Goal: Task Accomplishment & Management: Use online tool/utility

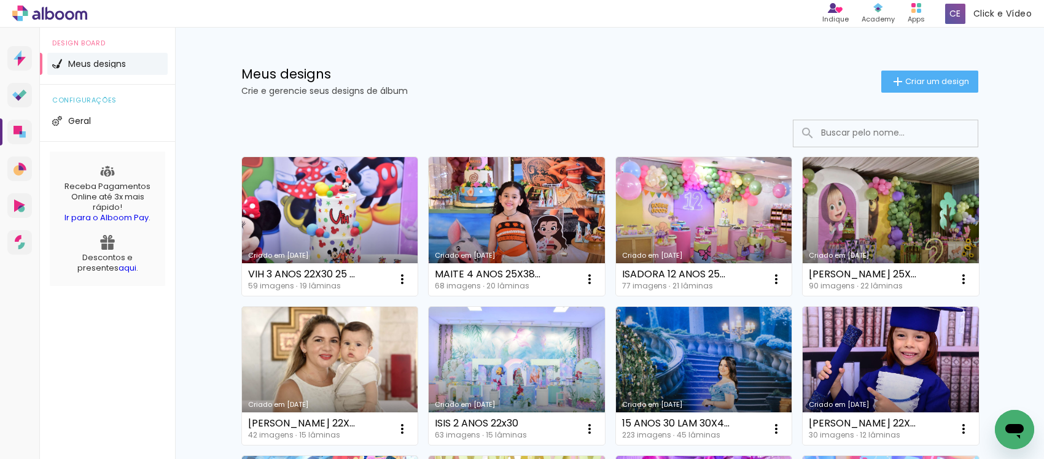
click at [358, 369] on link "Criado em [DATE]" at bounding box center [330, 376] width 176 height 139
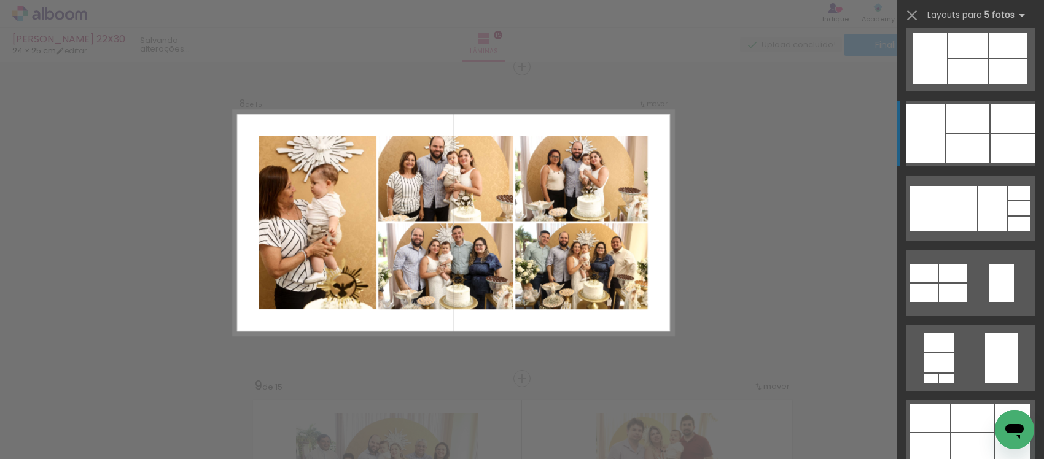
scroll to position [8830, 0]
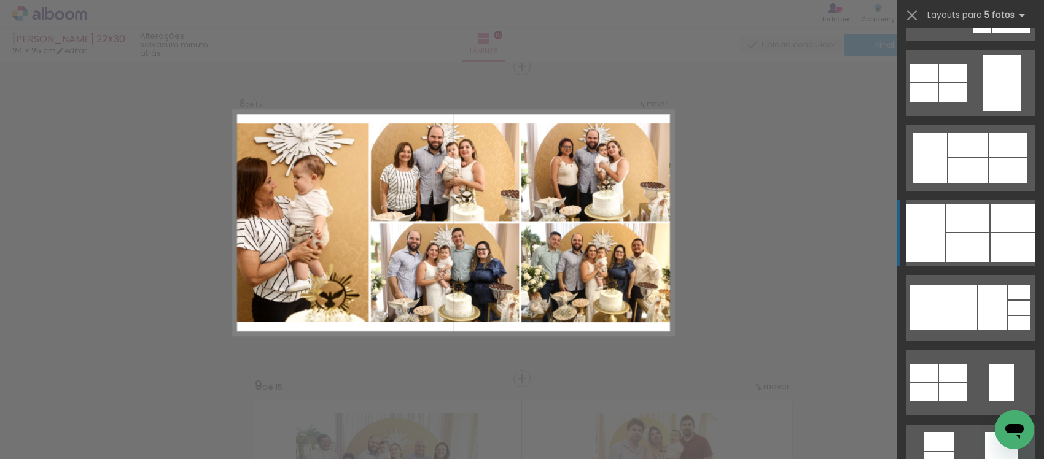
click at [940, 222] on quentale-layouter at bounding box center [970, 233] width 129 height 66
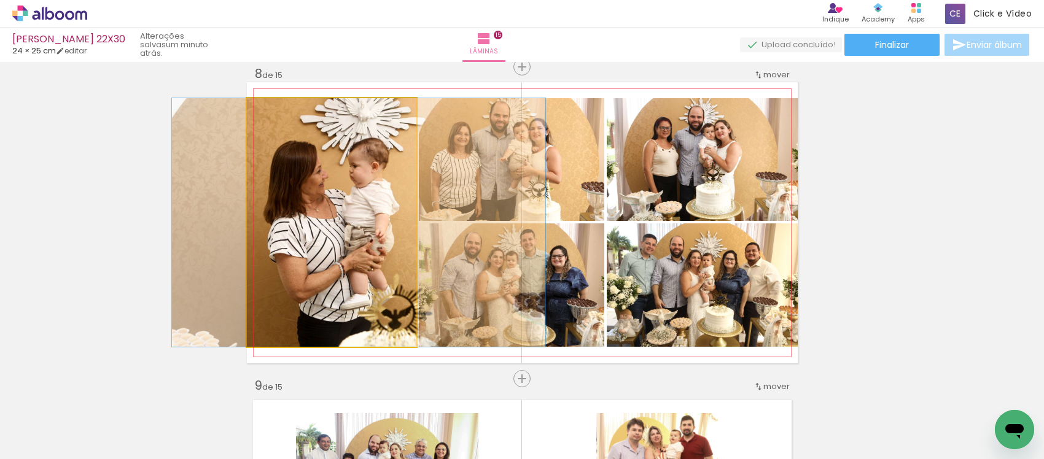
drag, startPoint x: 324, startPoint y: 252, endPoint x: 351, endPoint y: 271, distance: 32.7
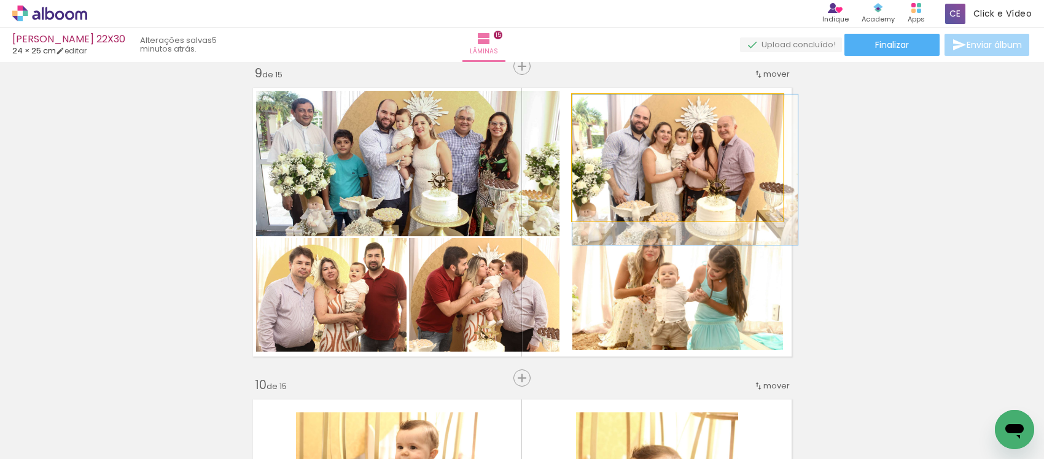
scroll to position [0, 741]
drag, startPoint x: 648, startPoint y: 148, endPoint x: 655, endPoint y: 148, distance: 6.8
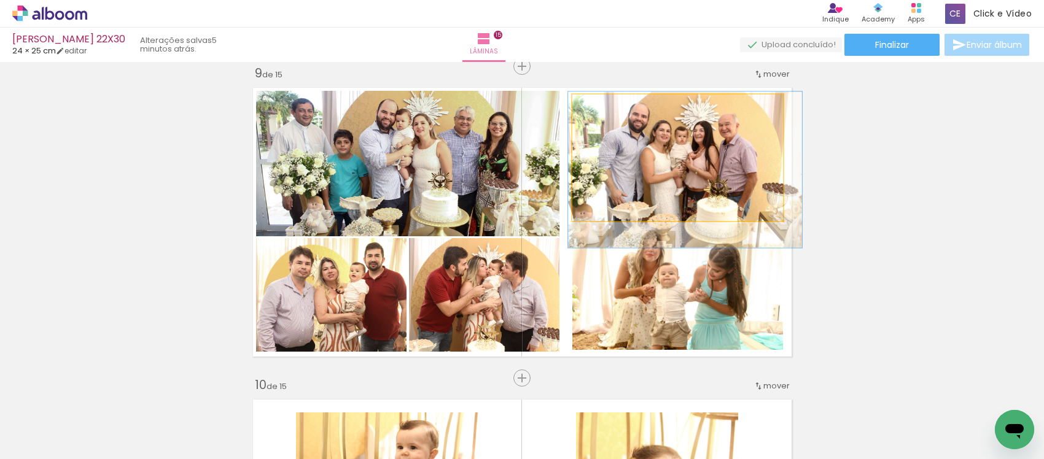
drag, startPoint x: 601, startPoint y: 106, endPoint x: 602, endPoint y: 112, distance: 6.3
type paper-slider "111"
click at [602, 112] on div at bounding box center [606, 108] width 20 height 20
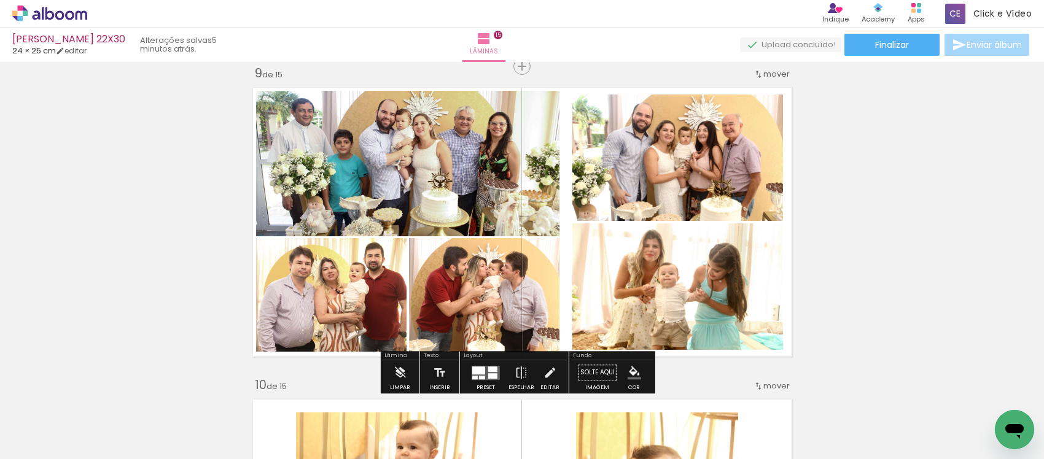
drag, startPoint x: 541, startPoint y: 373, endPoint x: 596, endPoint y: 258, distance: 127.2
click at [543, 372] on iron-icon at bounding box center [550, 373] width 14 height 25
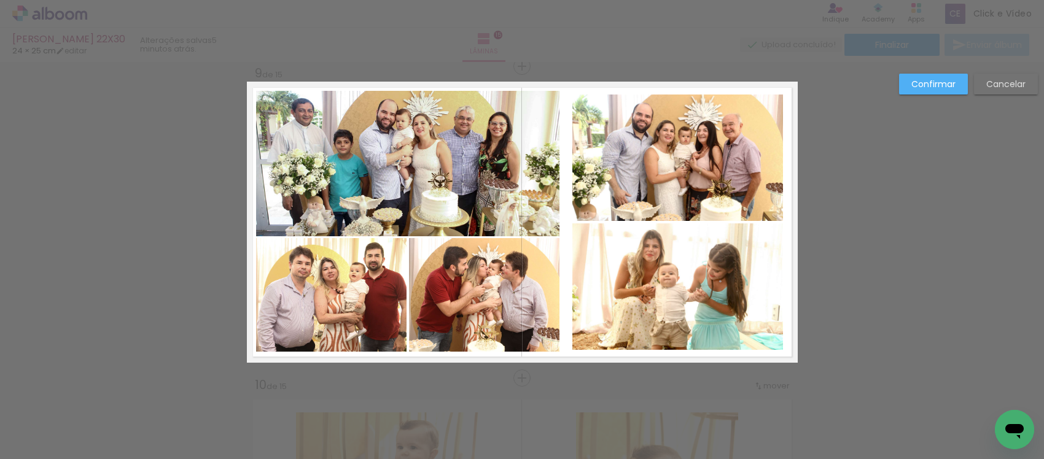
click at [651, 112] on quentale-photo at bounding box center [678, 158] width 211 height 127
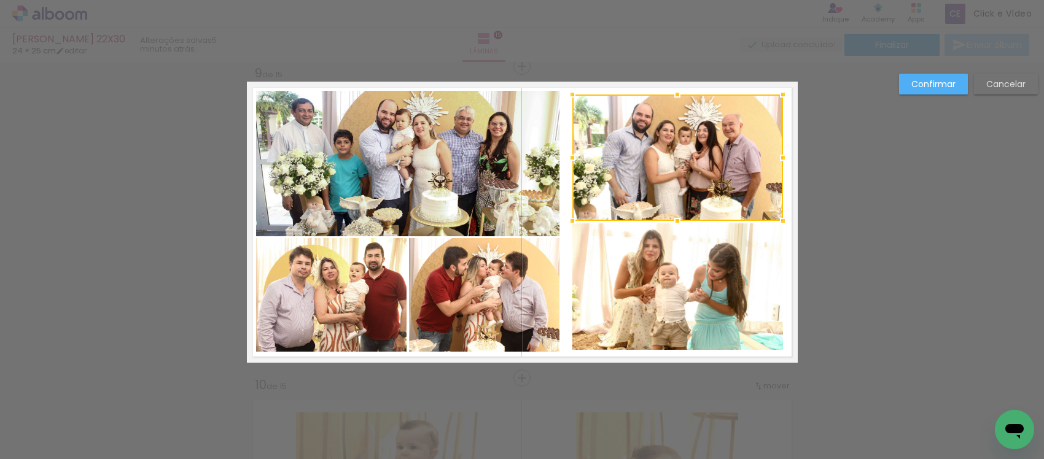
click at [649, 295] on quentale-photo at bounding box center [678, 287] width 211 height 127
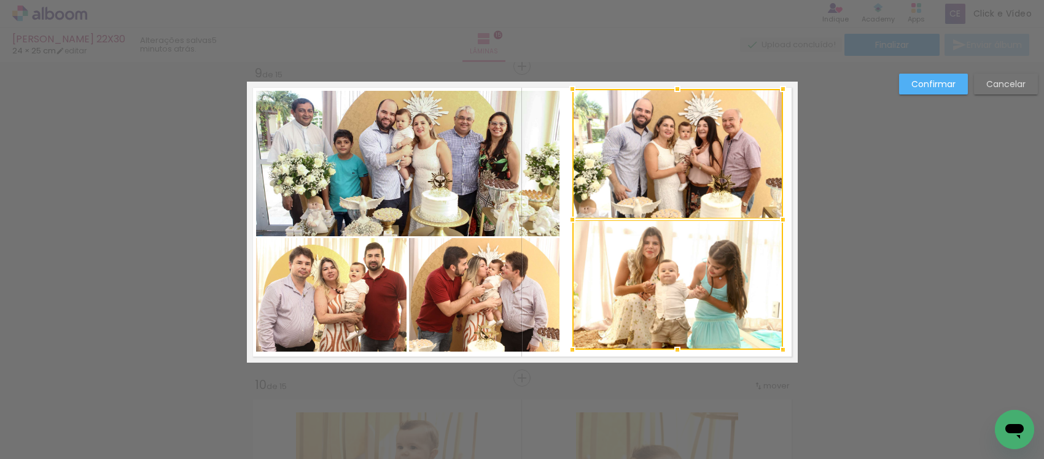
drag, startPoint x: 671, startPoint y: 97, endPoint x: 689, endPoint y: 89, distance: 19.5
click at [689, 89] on div at bounding box center [678, 219] width 211 height 261
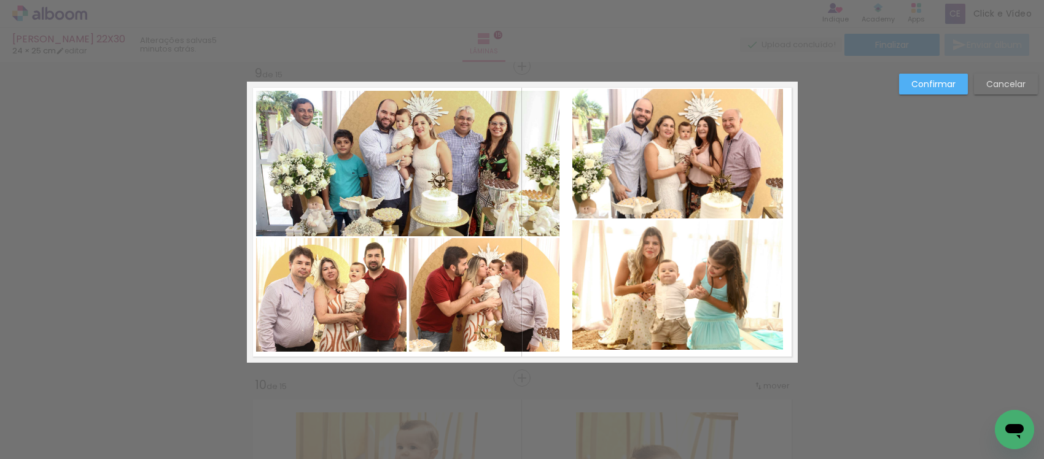
click at [662, 152] on quentale-photo at bounding box center [678, 154] width 211 height 130
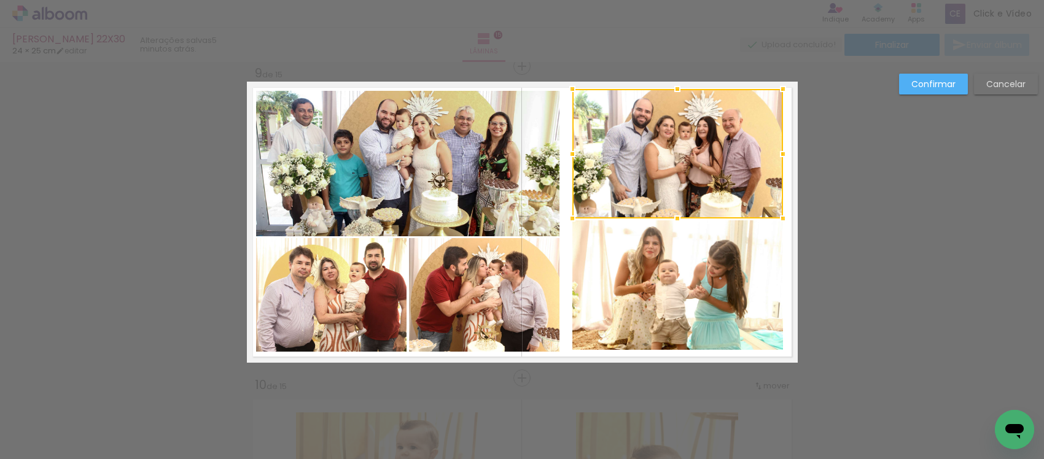
click at [655, 280] on quentale-photo at bounding box center [678, 286] width 211 height 130
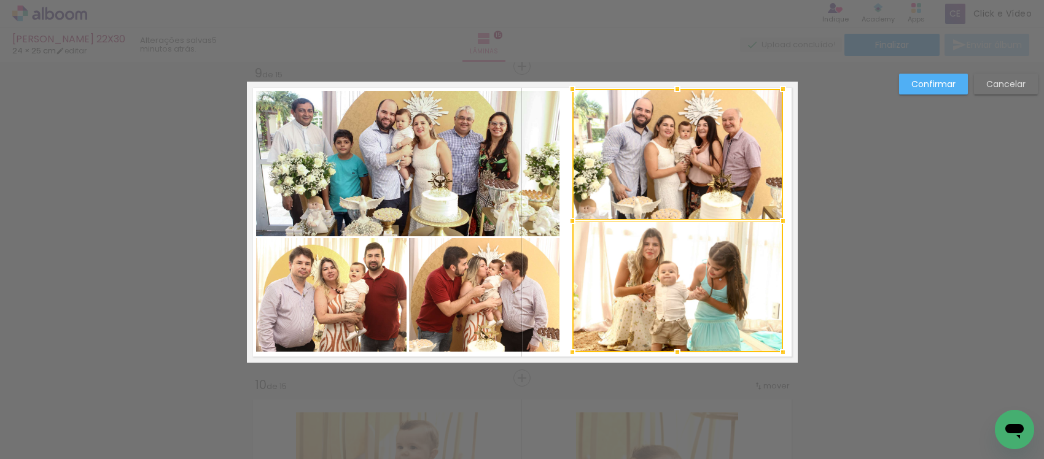
click at [671, 349] on div at bounding box center [677, 352] width 25 height 25
click at [649, 117] on quentale-photo at bounding box center [678, 154] width 211 height 130
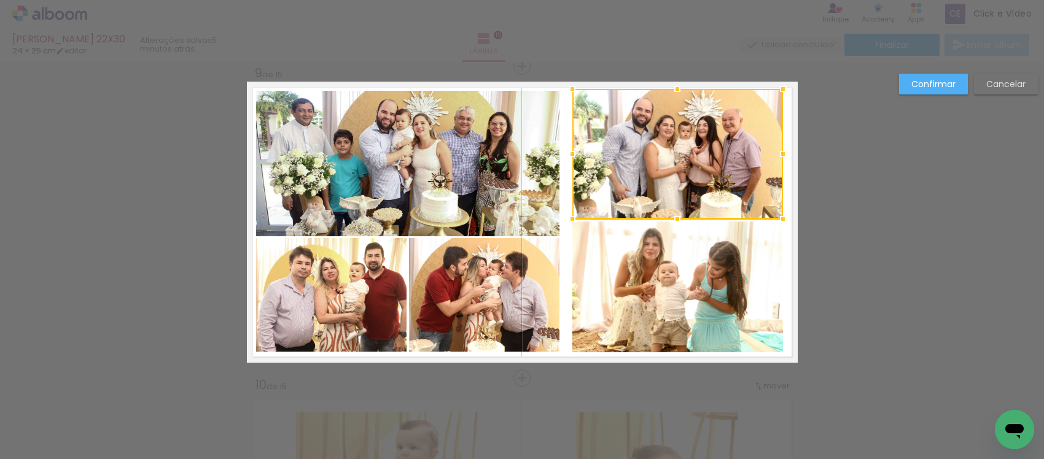
click at [643, 256] on quentale-photo at bounding box center [678, 287] width 211 height 130
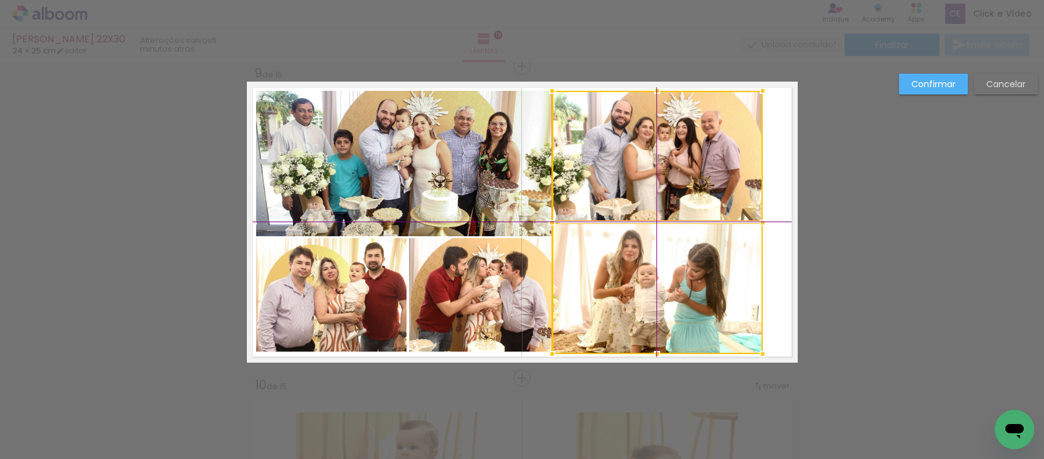
drag, startPoint x: 665, startPoint y: 255, endPoint x: 662, endPoint y: 209, distance: 46.2
click at [677, 265] on div at bounding box center [657, 223] width 211 height 264
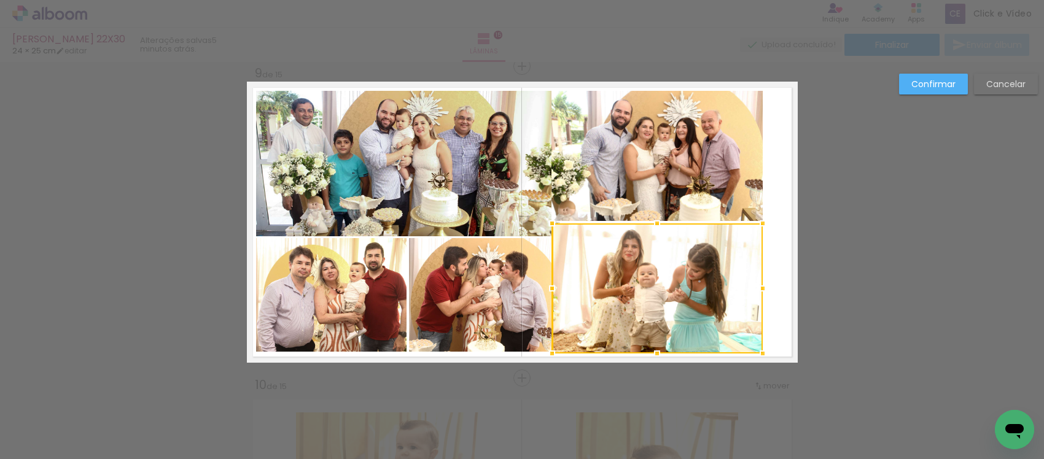
click at [659, 197] on quentale-photo at bounding box center [657, 156] width 211 height 130
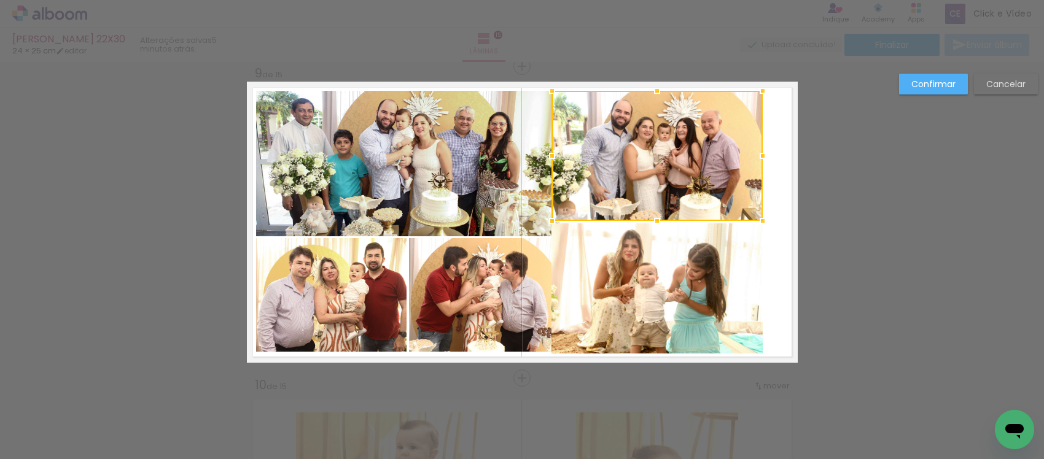
click at [639, 254] on quentale-photo at bounding box center [657, 289] width 211 height 130
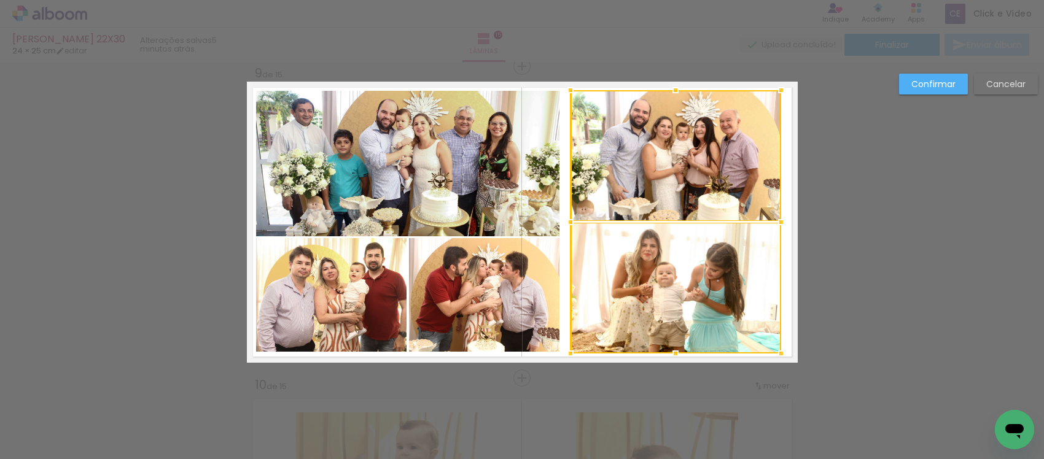
drag, startPoint x: 628, startPoint y: 250, endPoint x: 645, endPoint y: 250, distance: 17.2
click at [645, 250] on div at bounding box center [676, 222] width 211 height 264
click at [0, 0] on slot "Confirmar" at bounding box center [0, 0] width 0 height 0
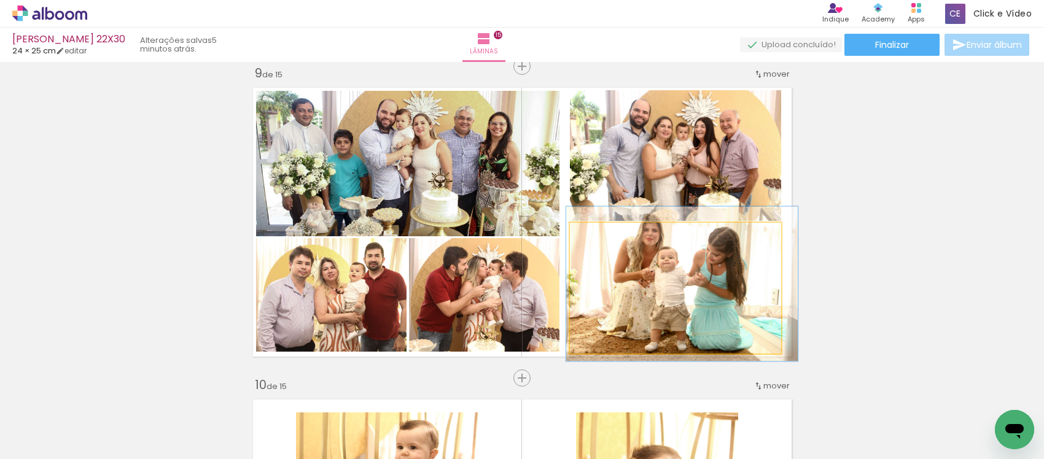
drag, startPoint x: 674, startPoint y: 290, endPoint x: 674, endPoint y: 276, distance: 13.5
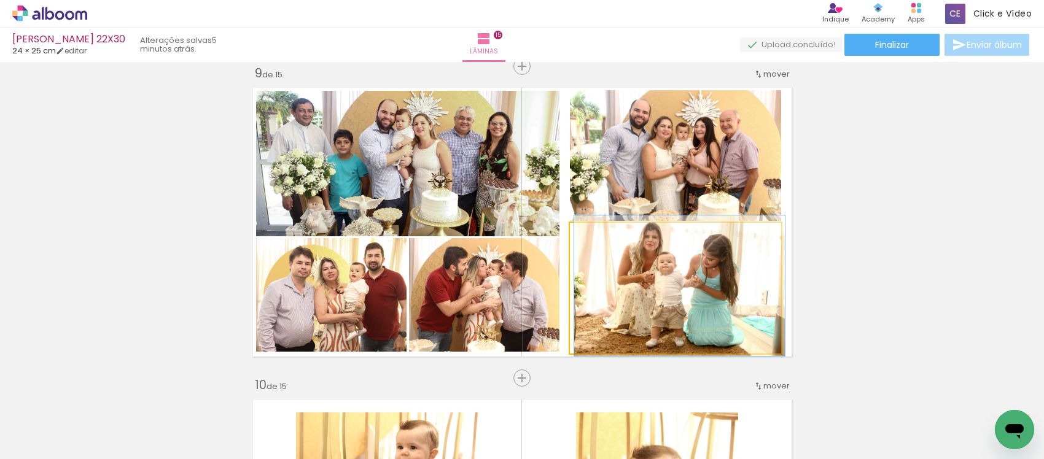
drag, startPoint x: 590, startPoint y: 246, endPoint x: 628, endPoint y: 279, distance: 50.5
type paper-slider "100"
click at [587, 248] on quentale-photo at bounding box center [675, 288] width 211 height 130
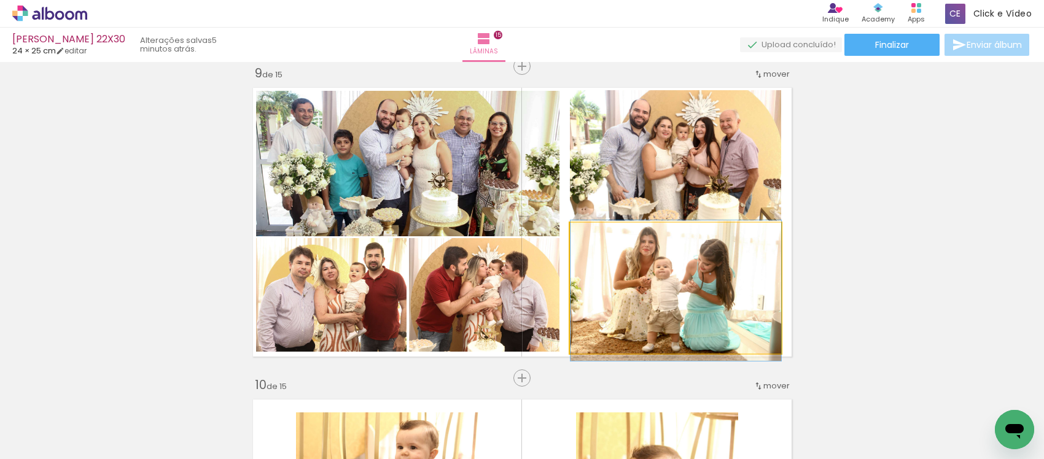
drag, startPoint x: 639, startPoint y: 295, endPoint x: 664, endPoint y: 301, distance: 25.8
drag, startPoint x: 655, startPoint y: 302, endPoint x: 697, endPoint y: 301, distance: 41.8
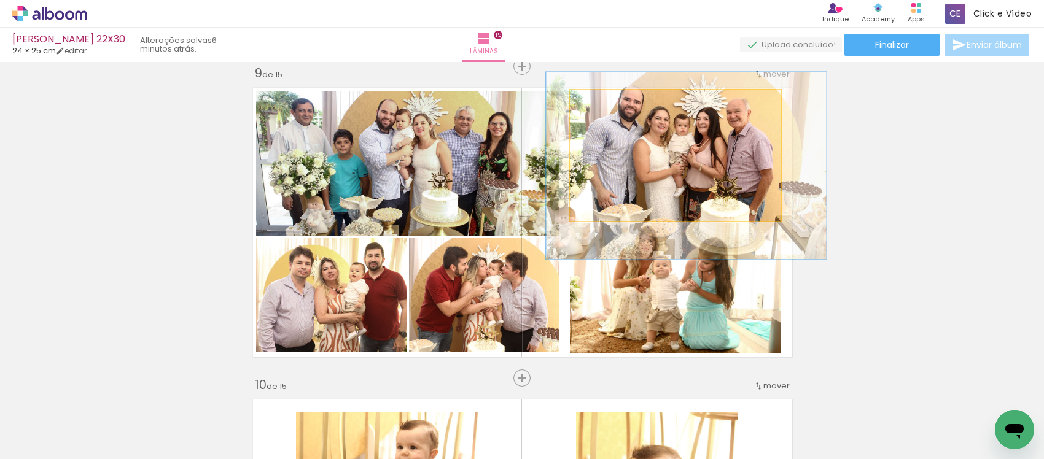
drag, startPoint x: 600, startPoint y: 112, endPoint x: 608, endPoint y: 121, distance: 12.6
click at [608, 121] on quentale-photo at bounding box center [675, 155] width 211 height 130
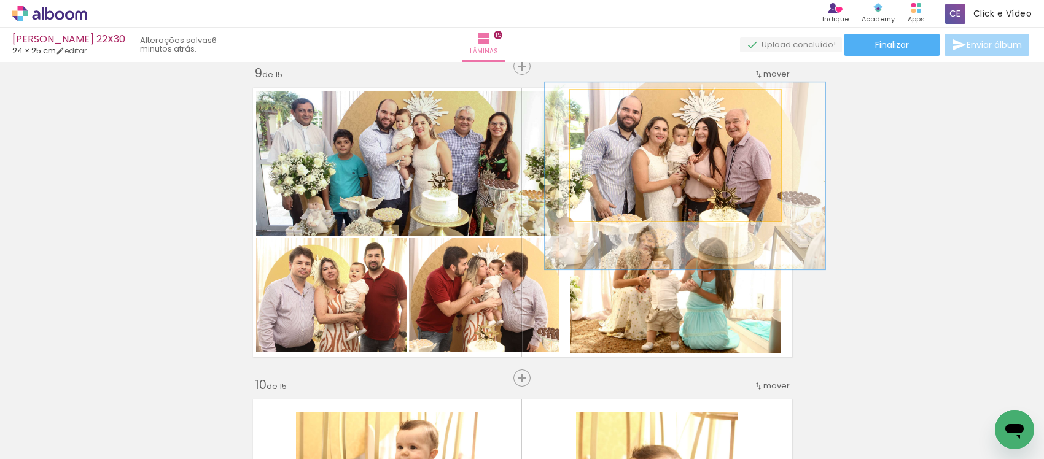
drag, startPoint x: 659, startPoint y: 158, endPoint x: 658, endPoint y: 165, distance: 6.8
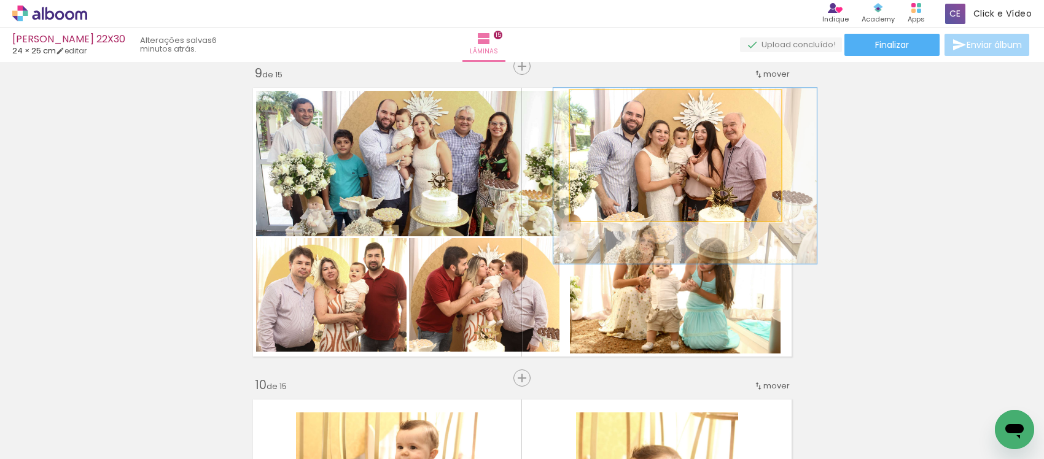
type paper-slider "125"
click at [606, 103] on div at bounding box center [611, 103] width 11 height 11
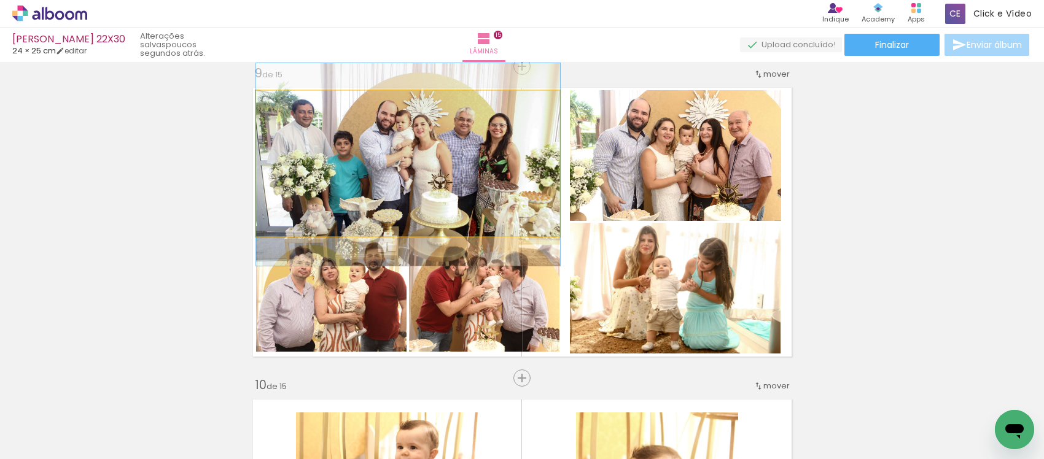
drag, startPoint x: 401, startPoint y: 180, endPoint x: 413, endPoint y: 180, distance: 11.7
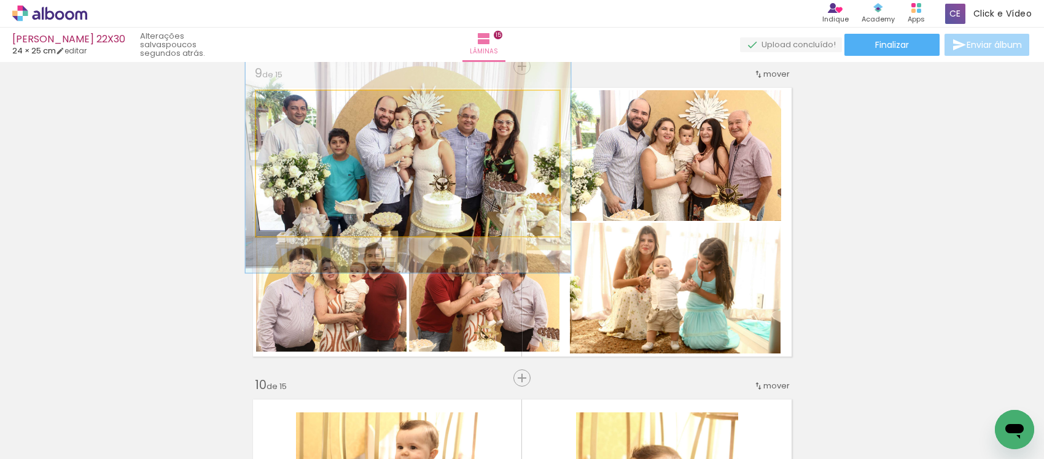
click at [283, 109] on div at bounding box center [288, 104] width 20 height 20
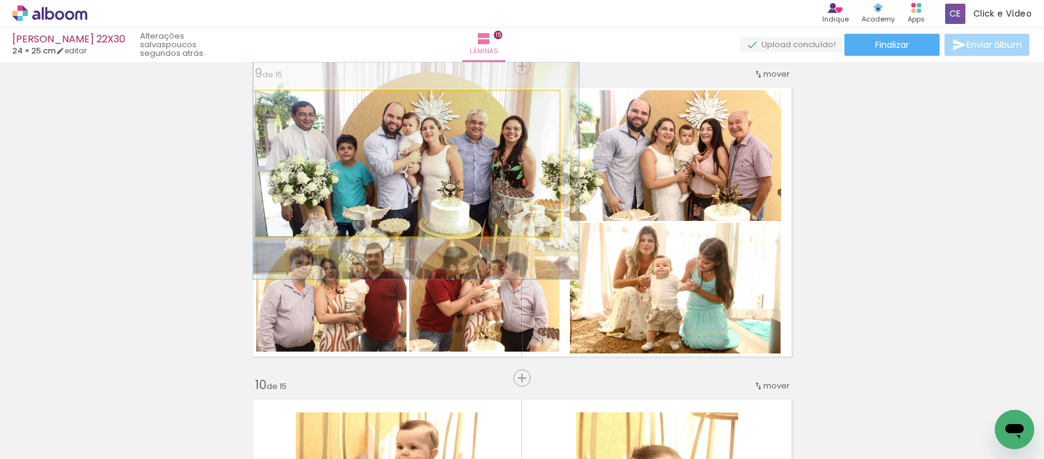
drag, startPoint x: 347, startPoint y: 155, endPoint x: 353, endPoint y: 158, distance: 6.6
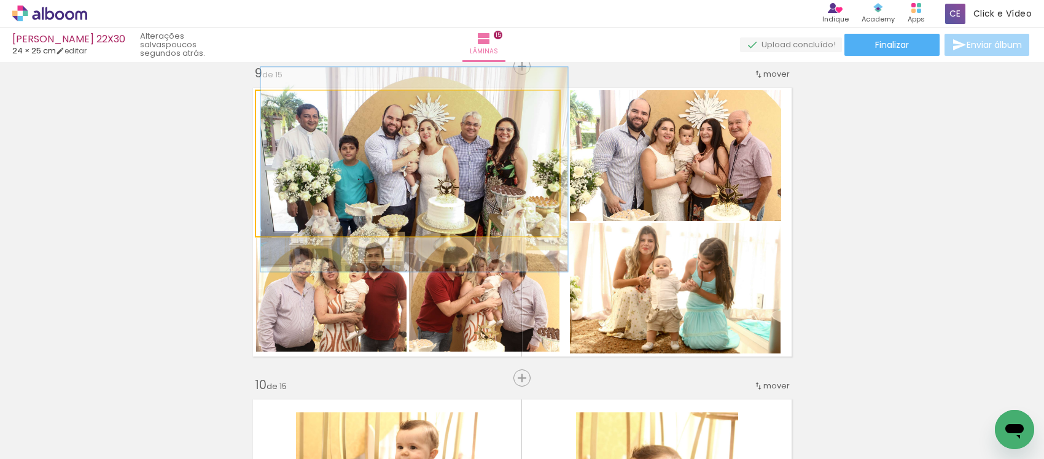
click at [284, 106] on div at bounding box center [285, 104] width 20 height 20
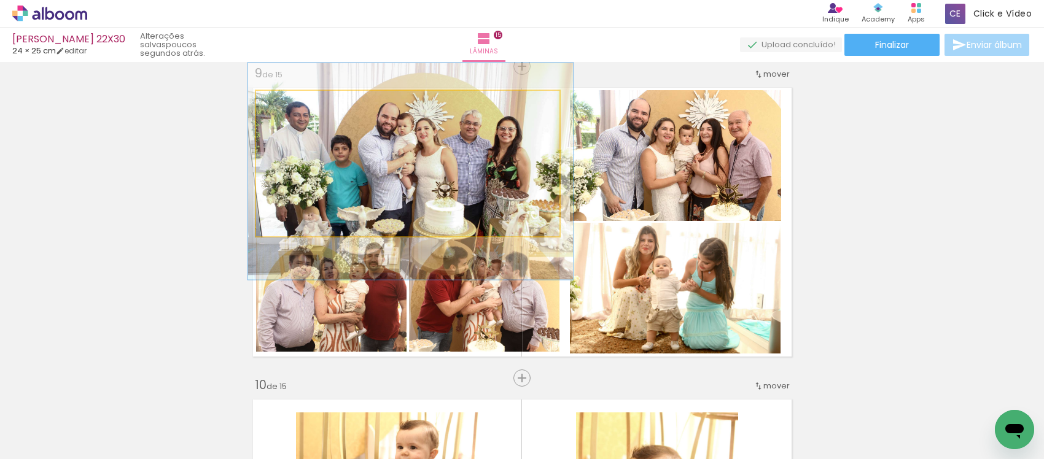
type paper-slider "107"
click at [283, 108] on div at bounding box center [288, 103] width 11 height 11
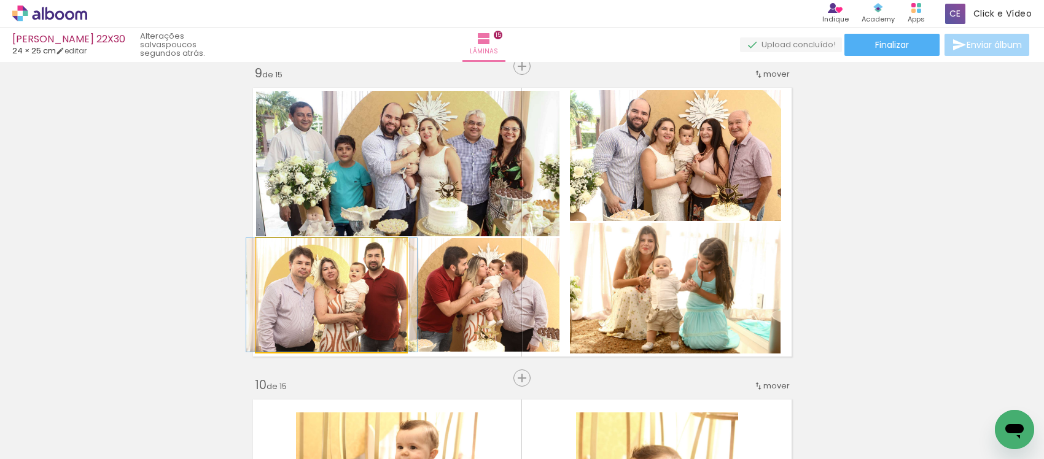
drag, startPoint x: 358, startPoint y: 297, endPoint x: 358, endPoint y: 311, distance: 14.1
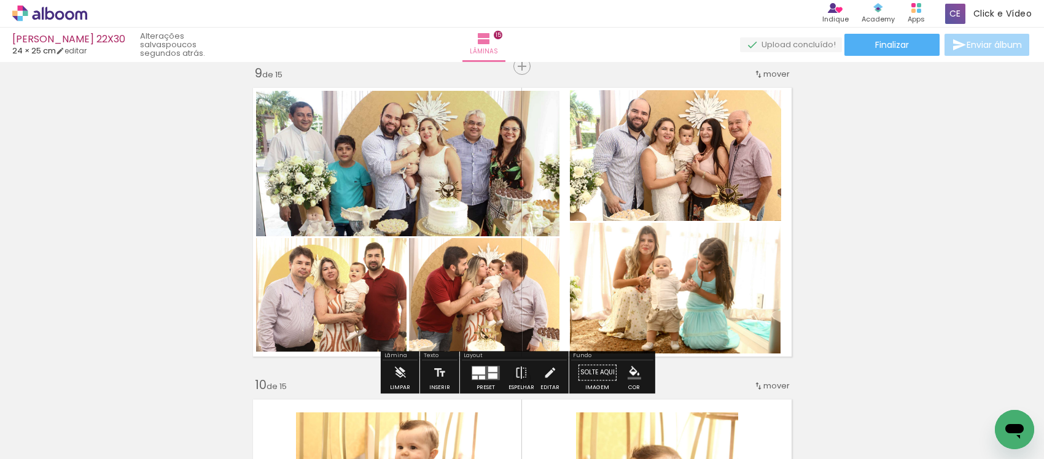
click at [628, 367] on iron-icon "color picker" at bounding box center [635, 373] width 14 height 14
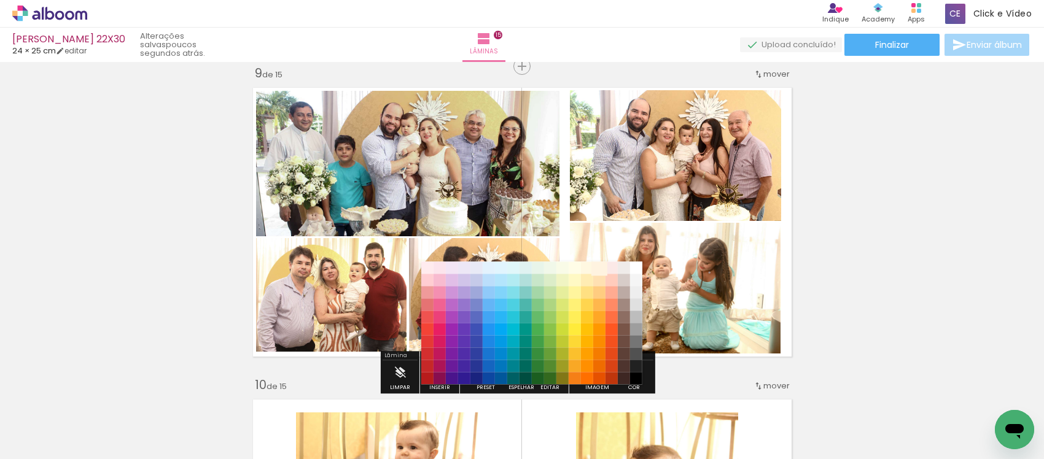
click at [593, 271] on paper-item "#fff3e0" at bounding box center [599, 268] width 12 height 12
click at [599, 279] on paper-item "#ffe0b2" at bounding box center [599, 281] width 12 height 12
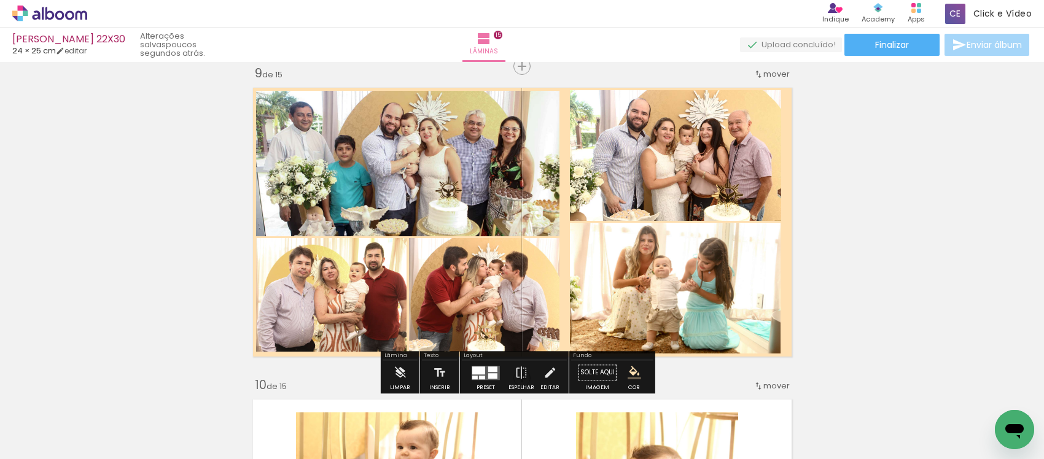
click at [628, 370] on iron-icon "color picker" at bounding box center [635, 373] width 14 height 14
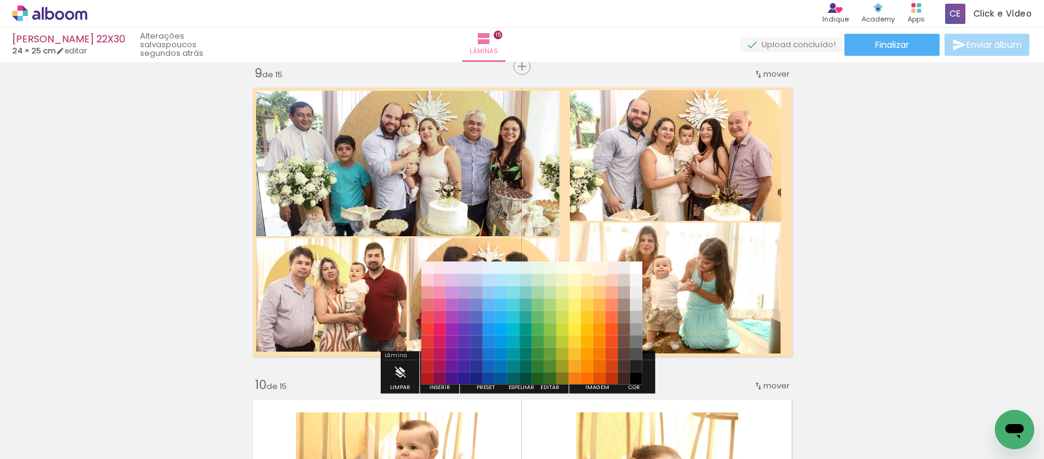
click at [599, 267] on paper-item "#fff3e0" at bounding box center [599, 268] width 12 height 12
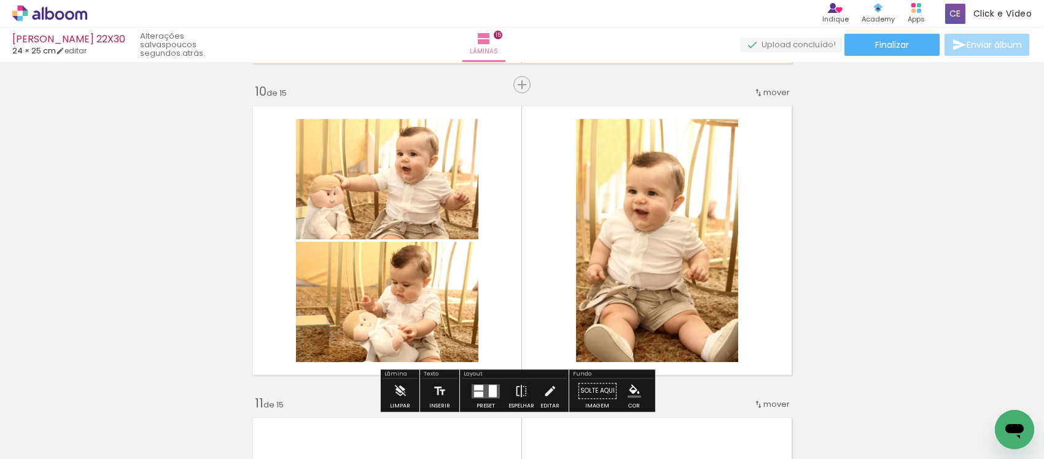
scroll to position [2820, 0]
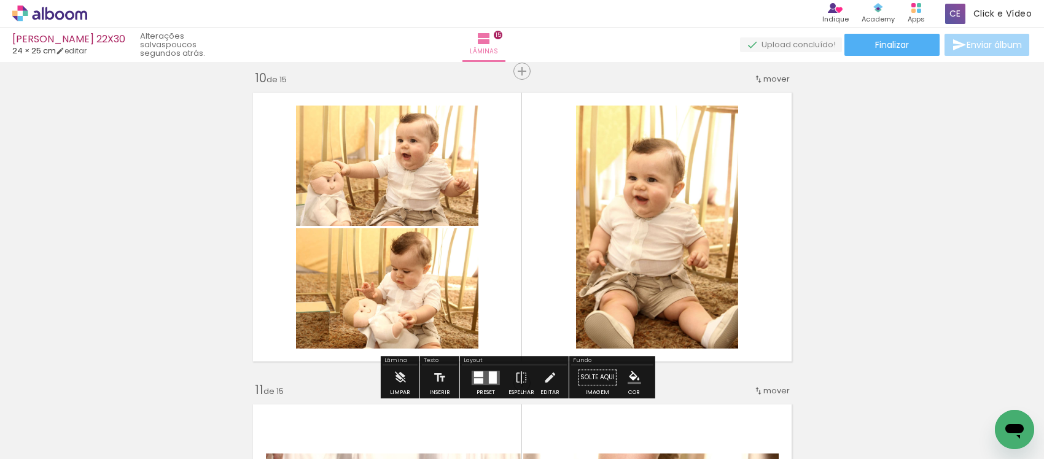
click at [474, 373] on div at bounding box center [478, 375] width 9 height 6
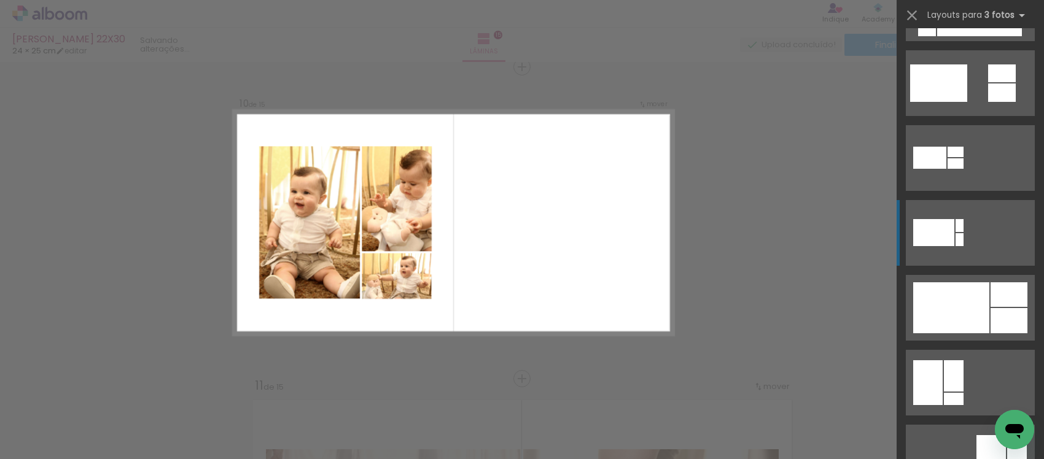
scroll to position [5145, 0]
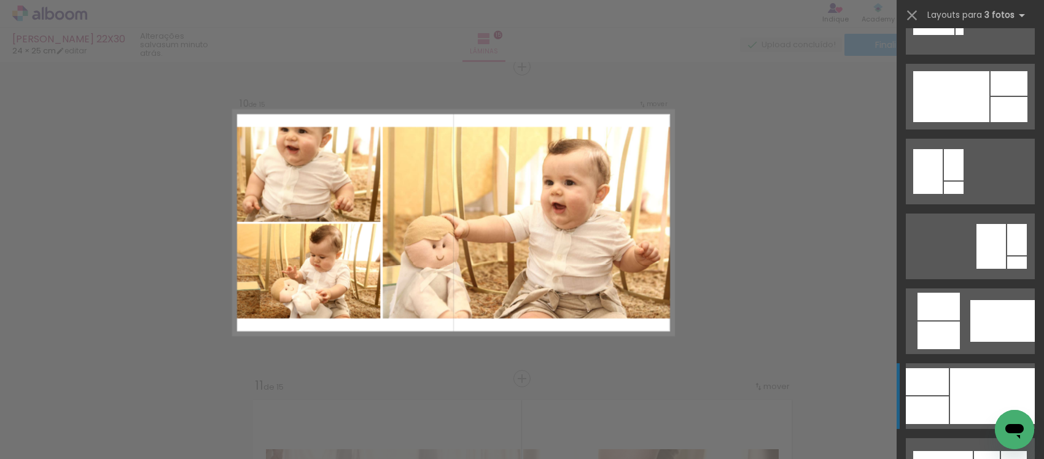
click at [962, 391] on div at bounding box center [992, 397] width 85 height 56
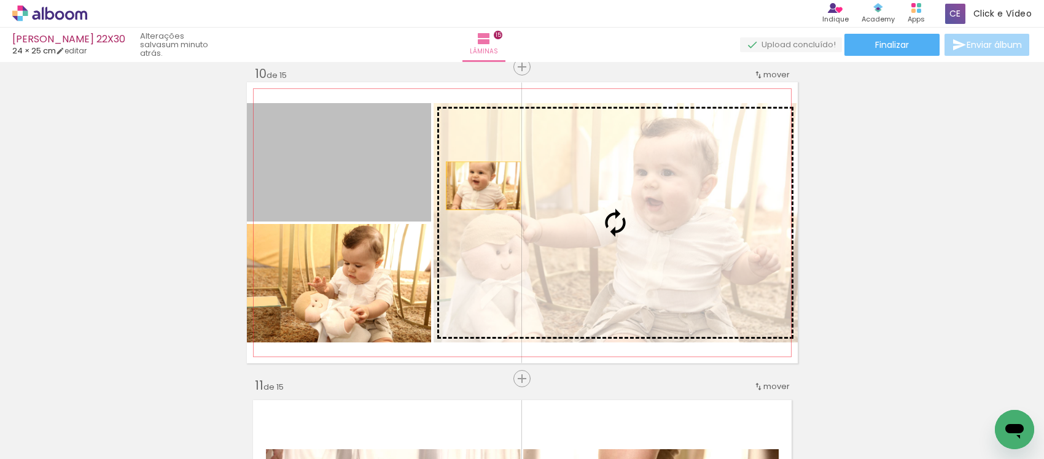
drag, startPoint x: 359, startPoint y: 161, endPoint x: 478, endPoint y: 186, distance: 121.1
click at [0, 0] on slot at bounding box center [0, 0] width 0 height 0
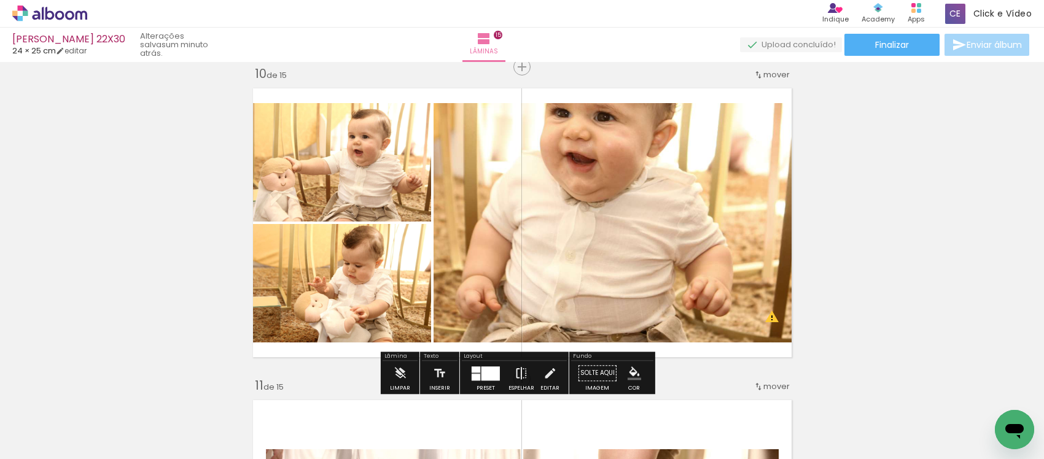
click at [522, 375] on iron-icon at bounding box center [522, 373] width 14 height 25
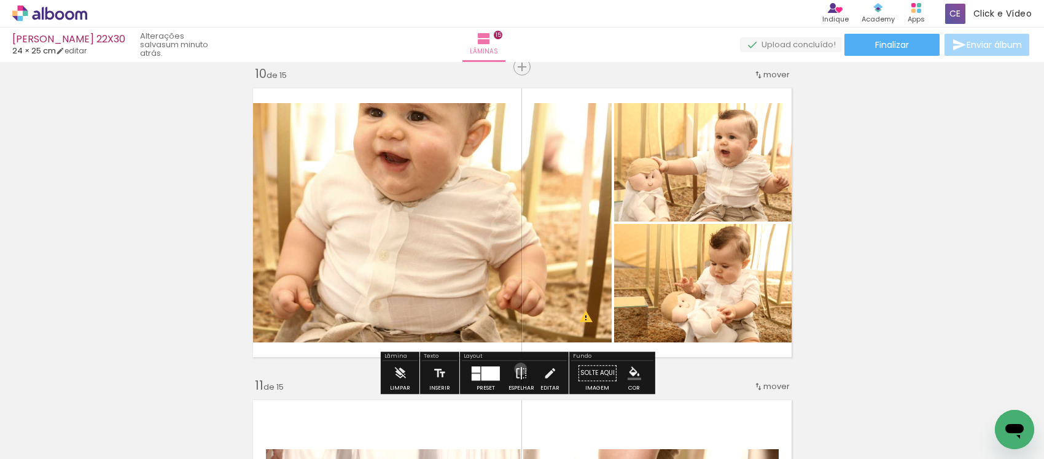
click at [518, 369] on iron-icon at bounding box center [522, 373] width 14 height 25
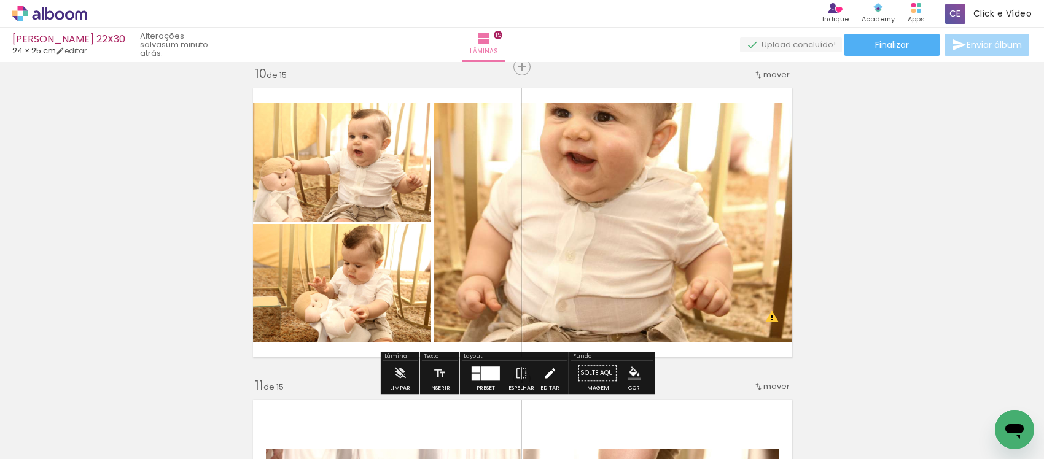
click at [543, 367] on iron-icon at bounding box center [550, 373] width 14 height 25
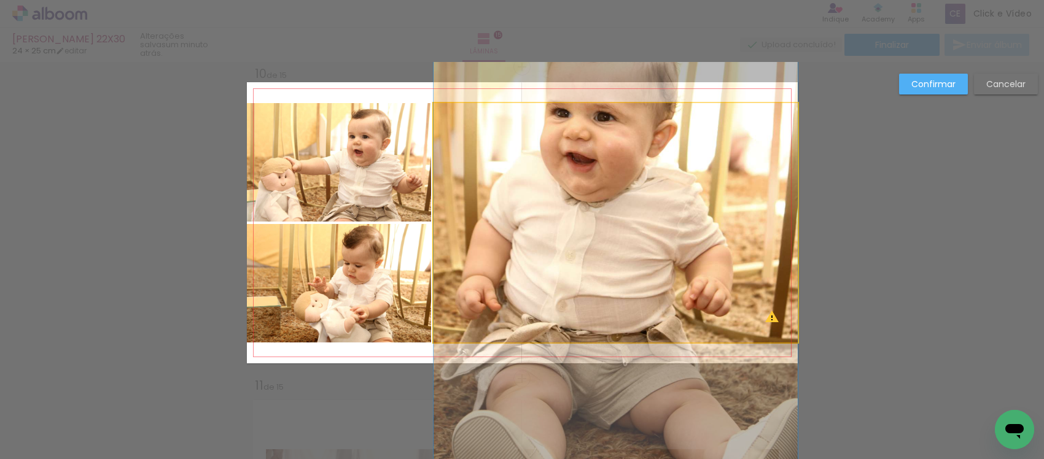
click at [493, 257] on quentale-photo at bounding box center [616, 223] width 364 height 240
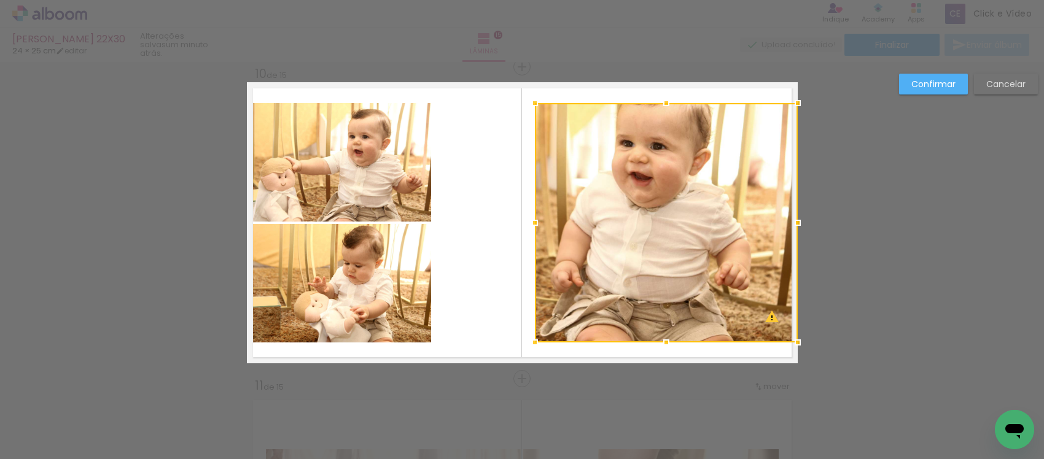
drag, startPoint x: 428, startPoint y: 222, endPoint x: 529, endPoint y: 215, distance: 101.6
click at [529, 215] on div at bounding box center [535, 223] width 25 height 25
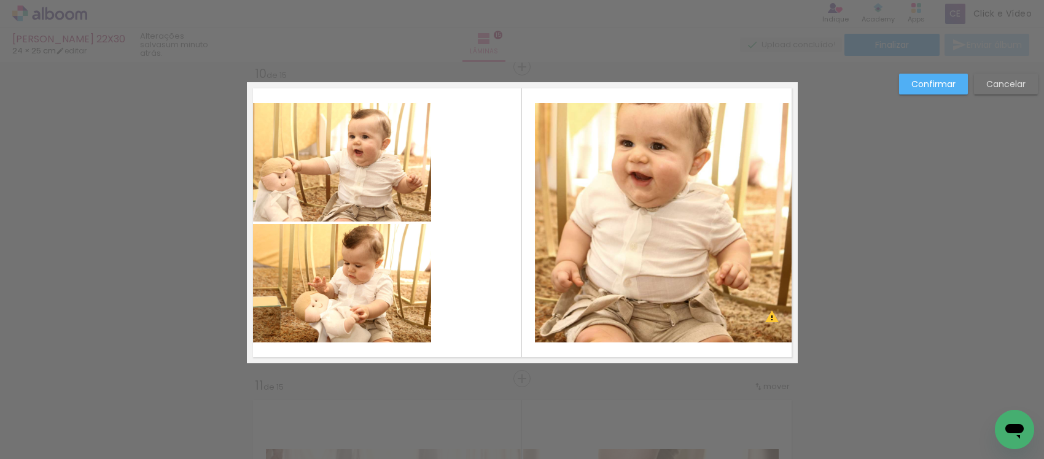
click at [569, 200] on quentale-photo at bounding box center [666, 223] width 263 height 240
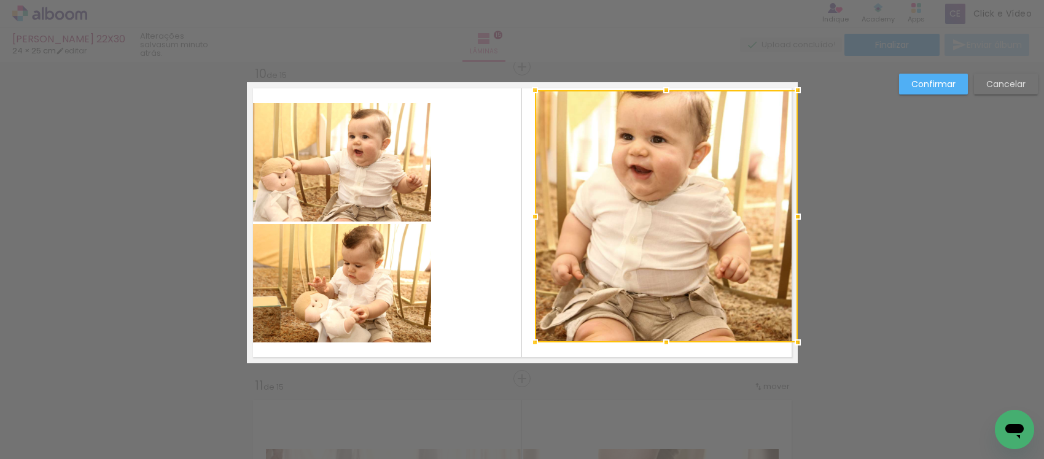
drag, startPoint x: 665, startPoint y: 100, endPoint x: 679, endPoint y: 90, distance: 16.9
click at [679, 90] on div at bounding box center [666, 216] width 263 height 252
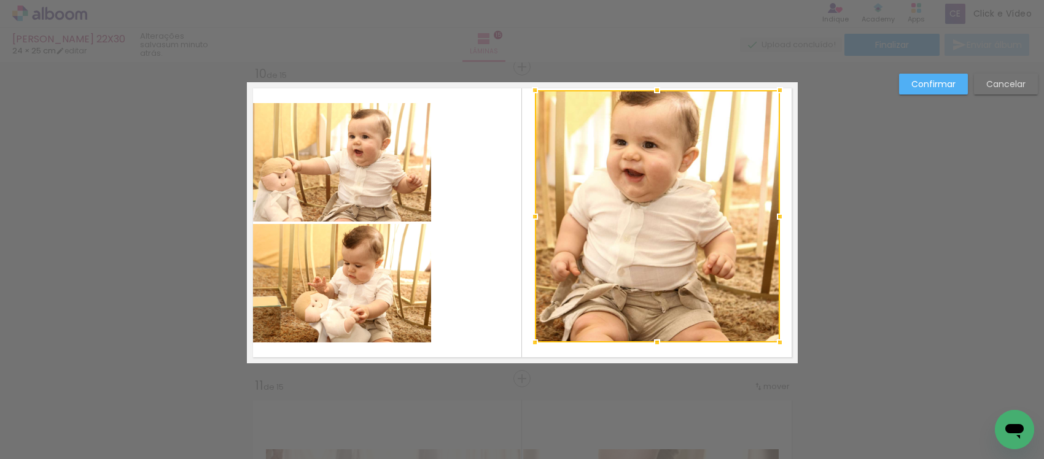
drag, startPoint x: 799, startPoint y: 217, endPoint x: 717, endPoint y: 244, distance: 86.6
click at [775, 224] on div at bounding box center [780, 217] width 25 height 25
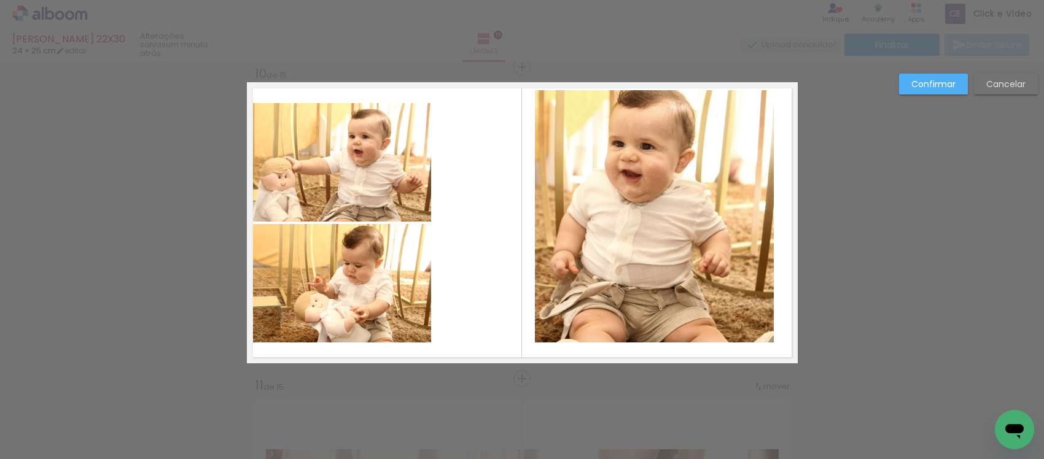
click at [688, 270] on quentale-photo at bounding box center [654, 216] width 239 height 252
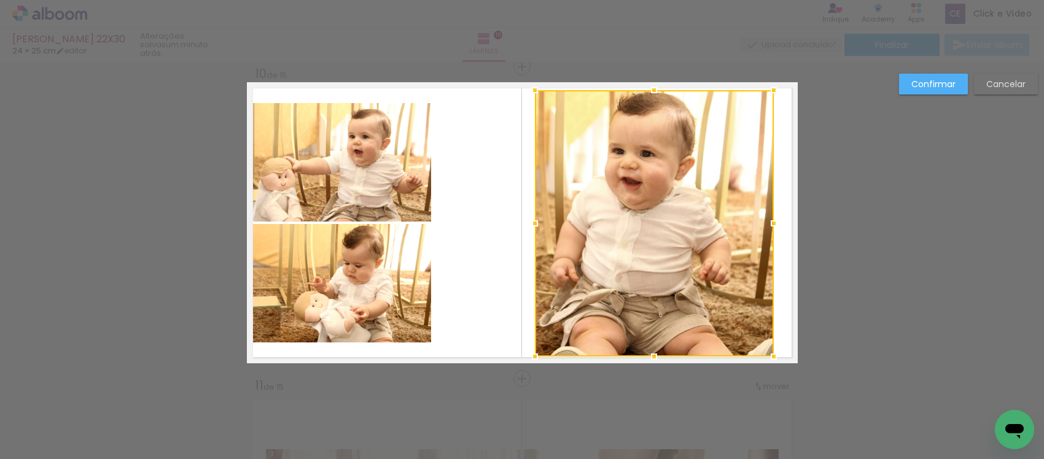
drag, startPoint x: 644, startPoint y: 333, endPoint x: 630, endPoint y: 273, distance: 61.2
click at [642, 346] on div at bounding box center [654, 357] width 25 height 25
click at [625, 261] on div at bounding box center [654, 223] width 239 height 266
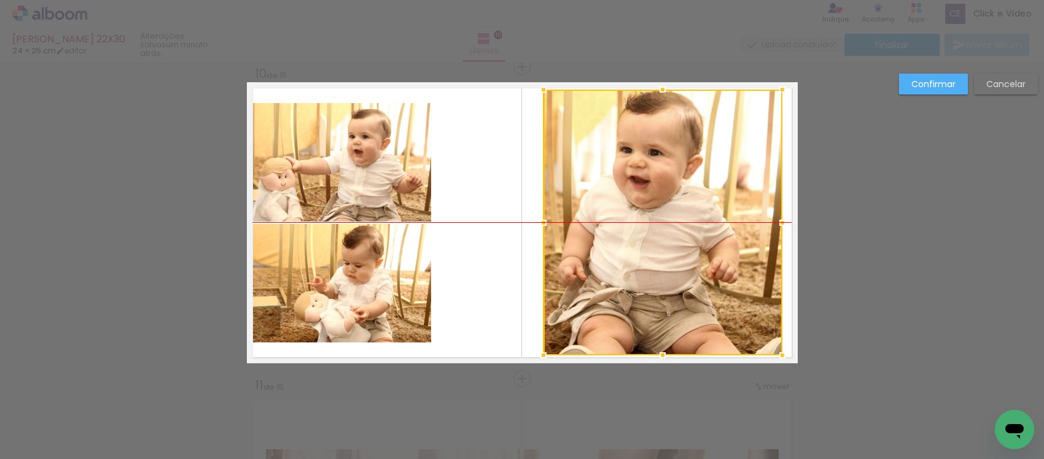
click at [616, 227] on div at bounding box center [663, 223] width 239 height 266
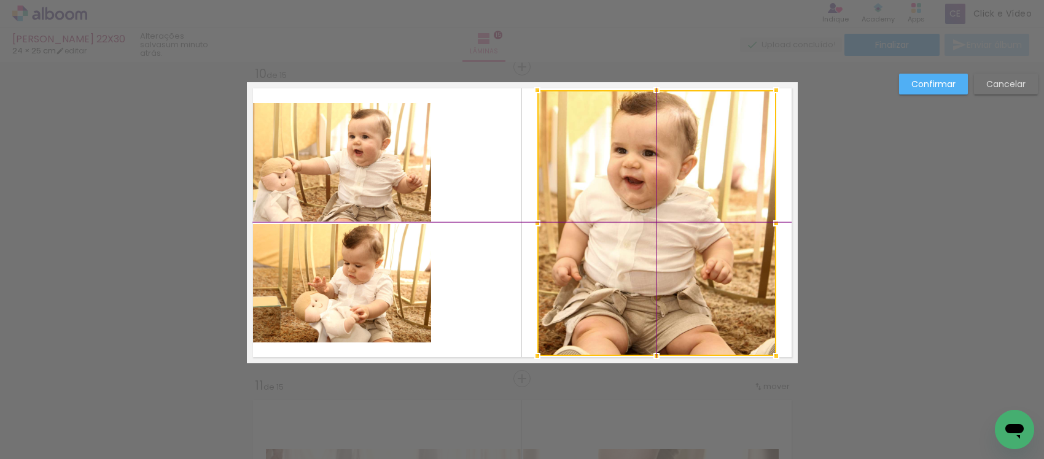
click at [625, 222] on div at bounding box center [656, 223] width 239 height 266
click at [349, 181] on quentale-photo at bounding box center [339, 162] width 184 height 119
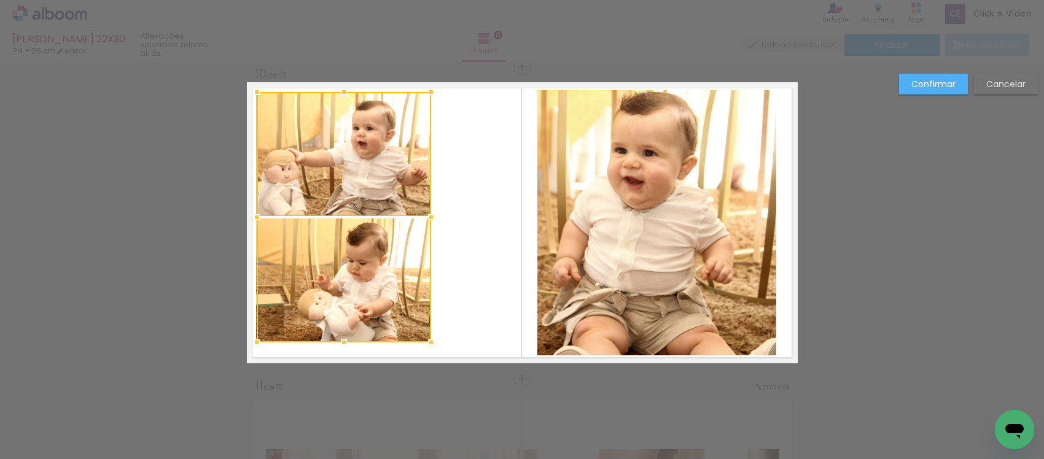
drag, startPoint x: 240, startPoint y: 109, endPoint x: 247, endPoint y: 97, distance: 14.0
click at [247, 97] on div at bounding box center [256, 92] width 25 height 25
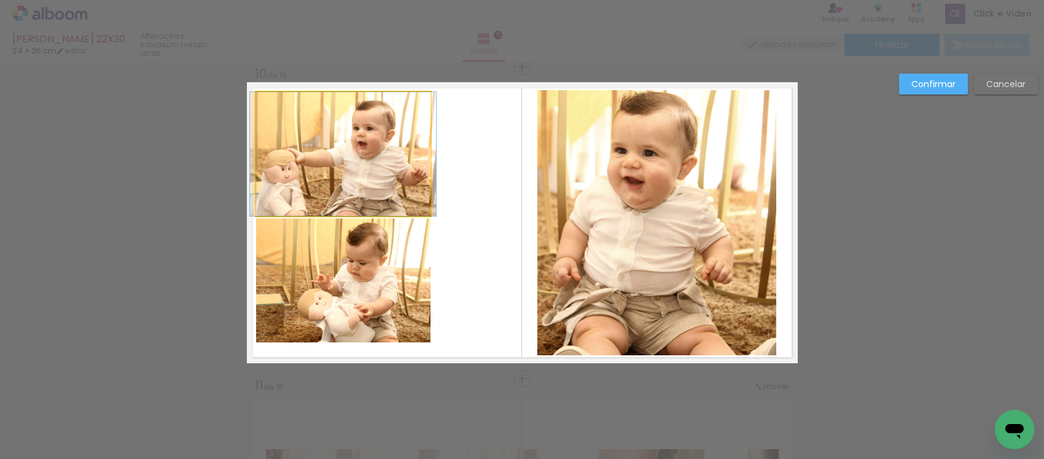
click at [346, 186] on quentale-photo at bounding box center [343, 154] width 174 height 124
click at [342, 279] on quentale-photo at bounding box center [343, 281] width 174 height 124
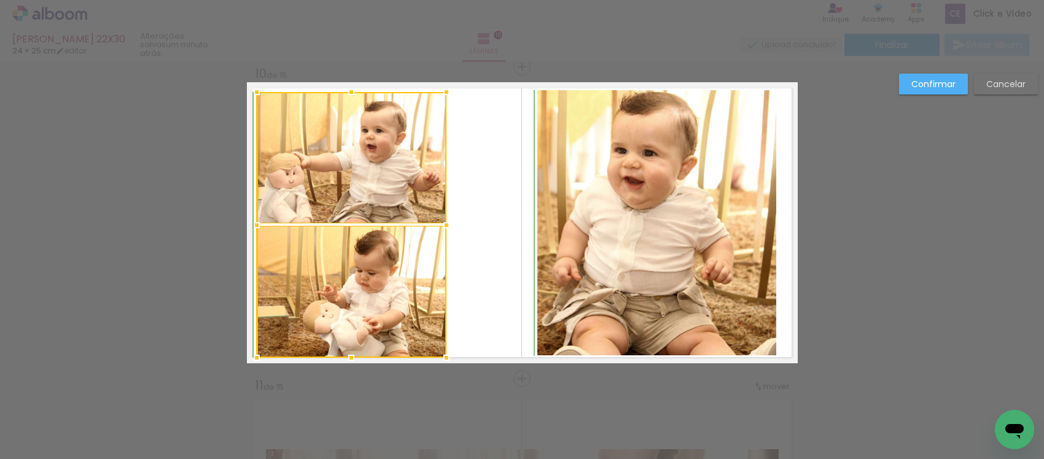
drag, startPoint x: 421, startPoint y: 343, endPoint x: 429, endPoint y: 309, distance: 34.7
click at [437, 351] on div at bounding box center [446, 358] width 25 height 25
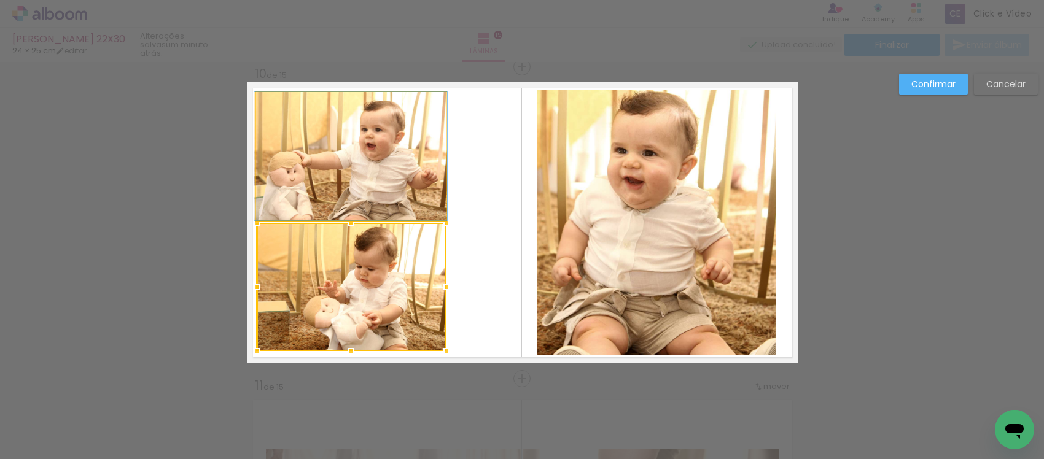
click at [373, 186] on quentale-photo at bounding box center [351, 156] width 190 height 128
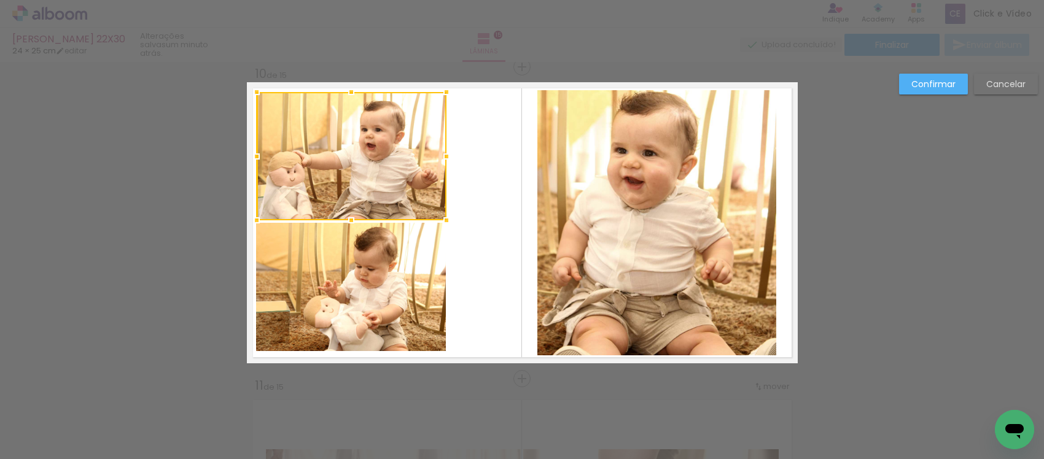
drag, startPoint x: 367, startPoint y: 284, endPoint x: 362, endPoint y: 278, distance: 7.4
click at [367, 284] on quentale-photo at bounding box center [351, 287] width 190 height 128
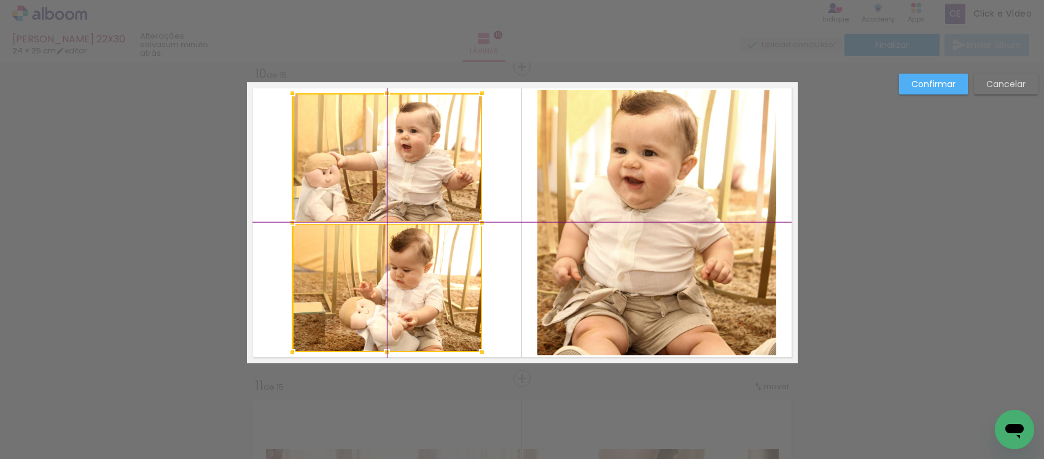
drag, startPoint x: 332, startPoint y: 278, endPoint x: 380, endPoint y: 301, distance: 52.5
click at [380, 301] on div at bounding box center [387, 222] width 190 height 259
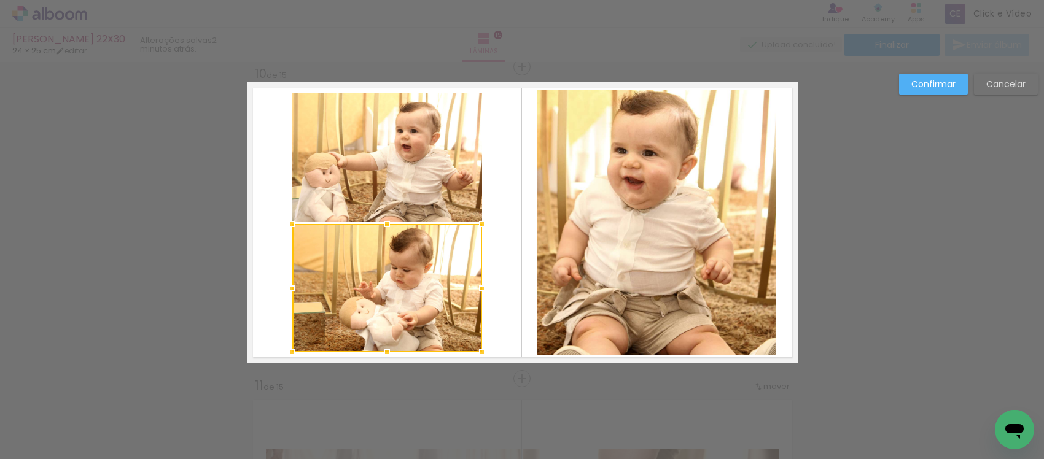
click at [520, 240] on quentale-layouter at bounding box center [522, 222] width 551 height 281
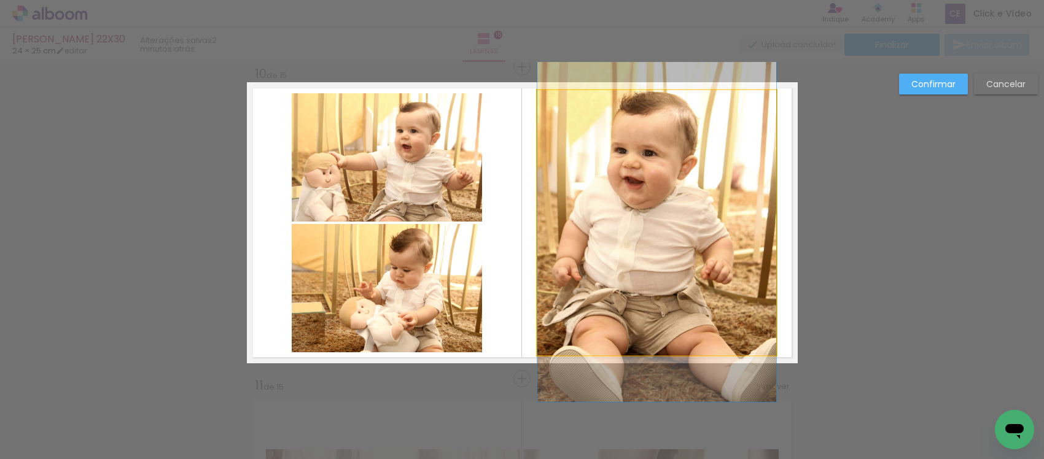
drag, startPoint x: 584, startPoint y: 215, endPoint x: 533, endPoint y: 217, distance: 50.4
click at [584, 216] on quentale-photo at bounding box center [656, 223] width 239 height 266
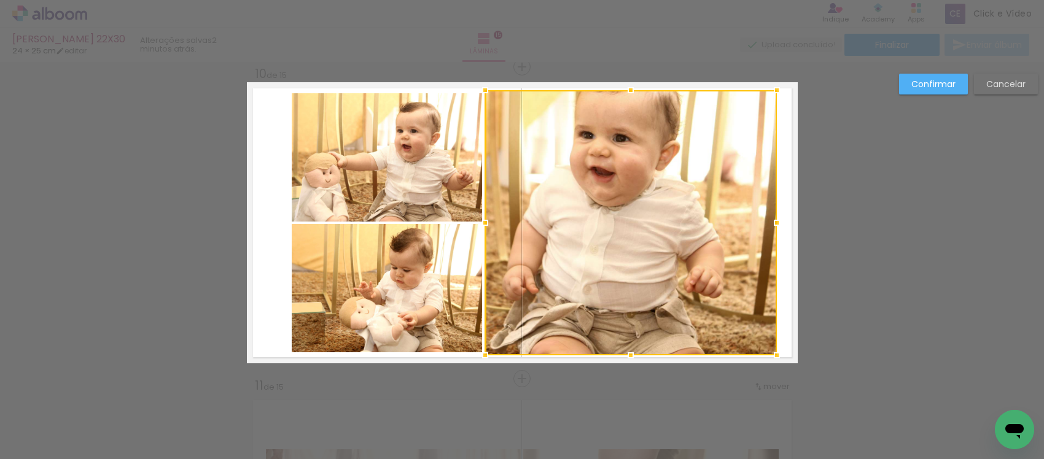
drag, startPoint x: 541, startPoint y: 220, endPoint x: 476, endPoint y: 249, distance: 70.9
click at [476, 249] on album-spread "10 de 15" at bounding box center [522, 222] width 551 height 281
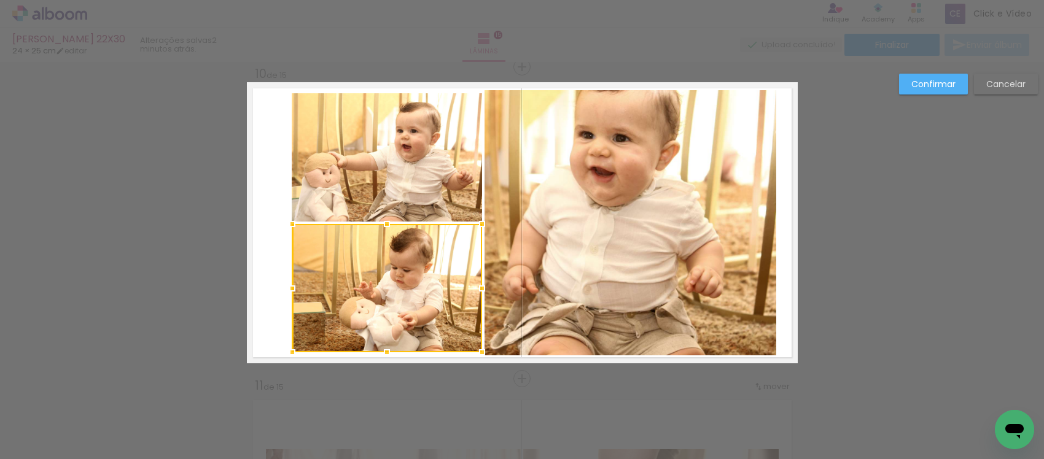
click at [278, 104] on quentale-layouter at bounding box center [522, 222] width 551 height 281
click at [364, 206] on quentale-photo at bounding box center [387, 157] width 190 height 128
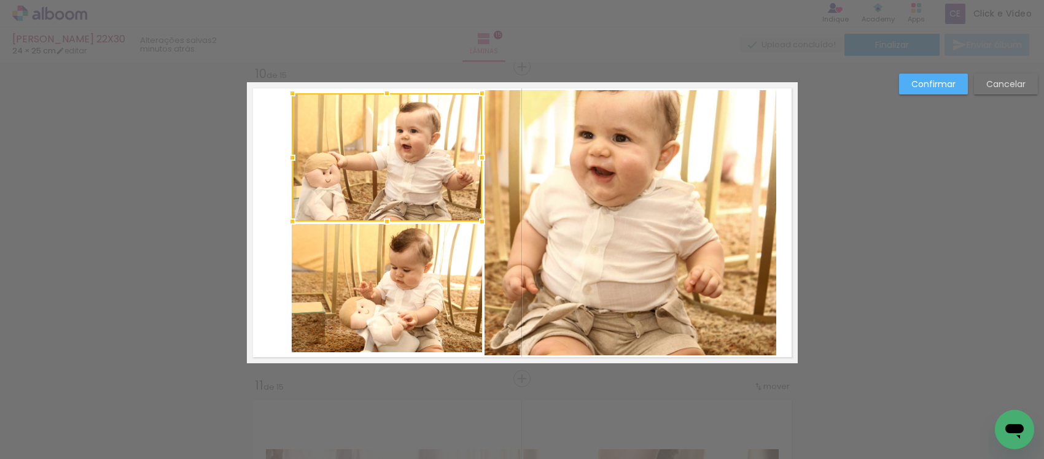
click at [370, 244] on quentale-photo at bounding box center [387, 288] width 190 height 128
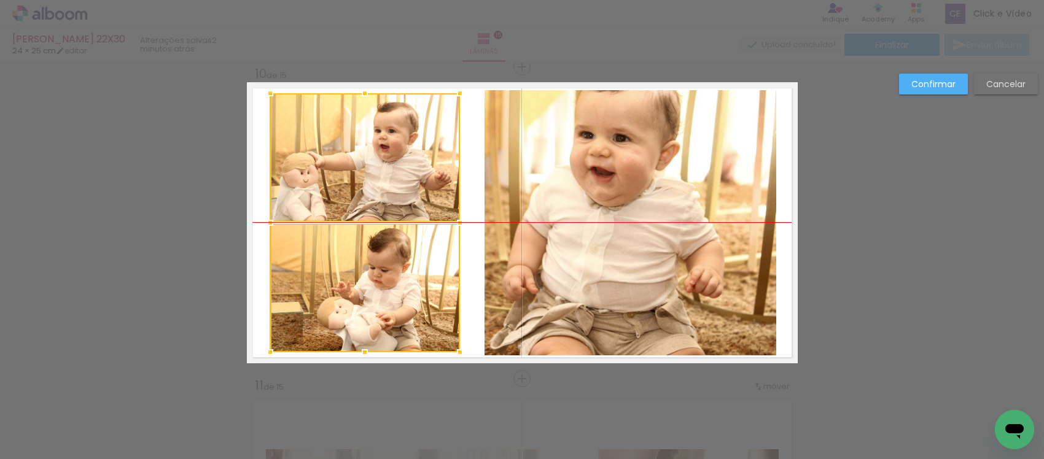
drag, startPoint x: 385, startPoint y: 258, endPoint x: 363, endPoint y: 262, distance: 22.5
click at [363, 262] on div at bounding box center [365, 222] width 190 height 259
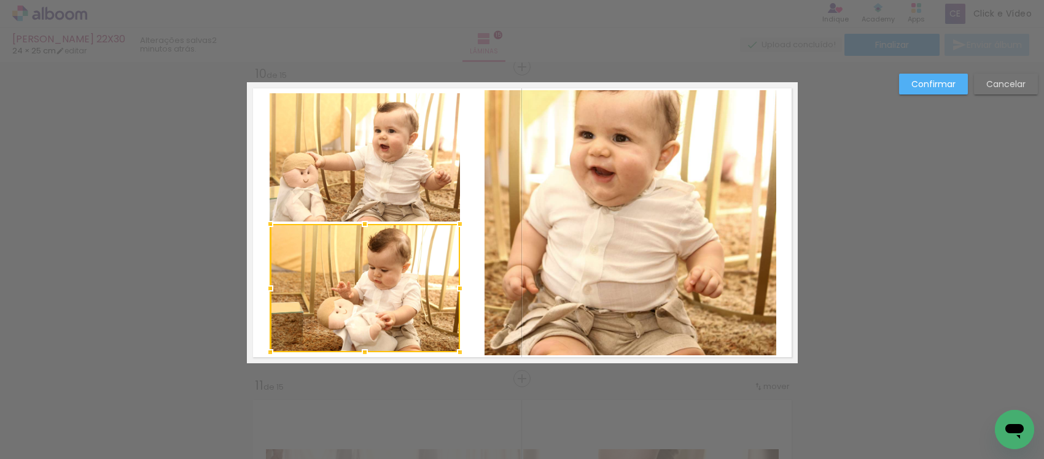
click at [585, 232] on quentale-photo at bounding box center [631, 223] width 292 height 266
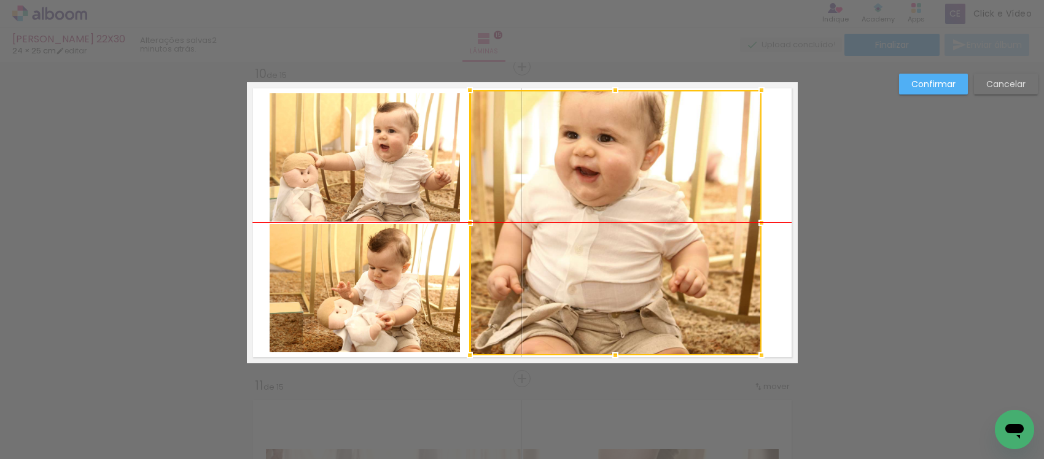
drag, startPoint x: 560, startPoint y: 190, endPoint x: 544, endPoint y: 187, distance: 15.7
click at [544, 187] on div at bounding box center [616, 222] width 292 height 265
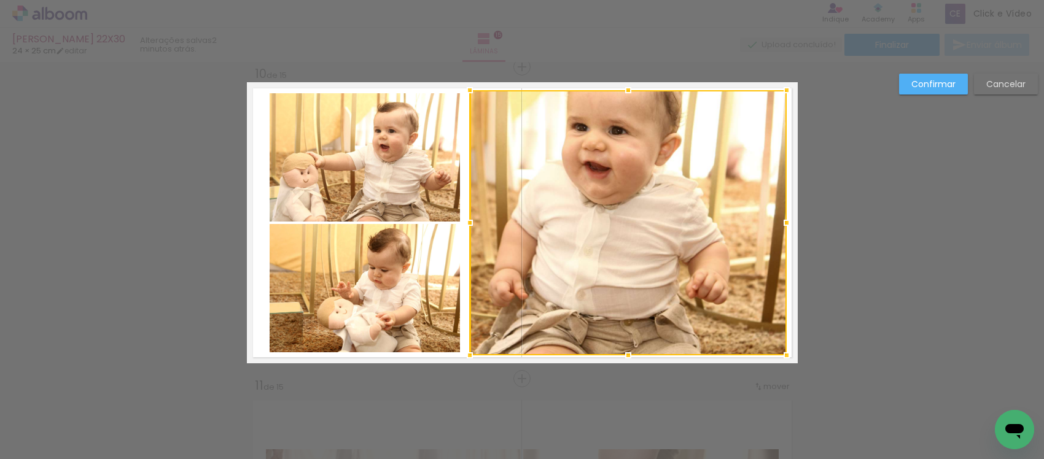
drag, startPoint x: 757, startPoint y: 222, endPoint x: 782, endPoint y: 224, distance: 25.3
click at [782, 224] on div at bounding box center [787, 223] width 25 height 25
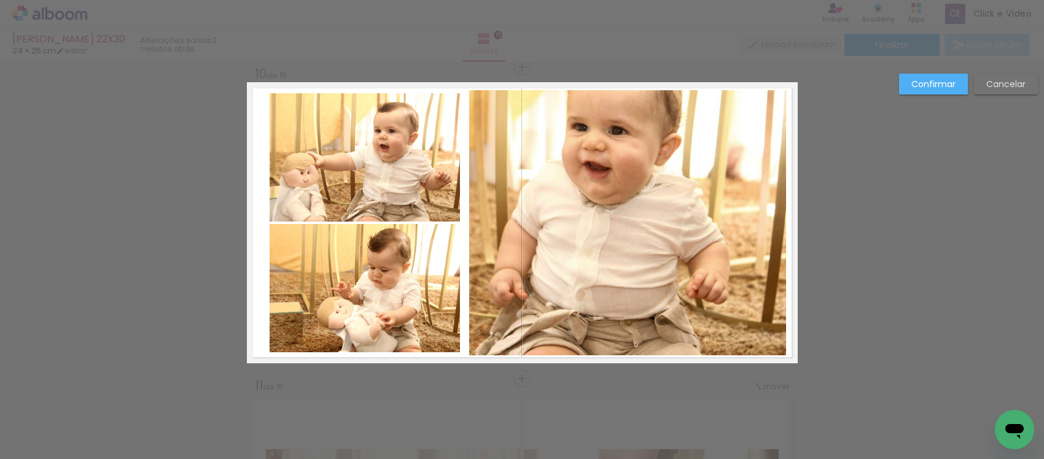
click at [284, 162] on quentale-photo at bounding box center [365, 157] width 190 height 128
click at [324, 271] on quentale-photo at bounding box center [365, 288] width 190 height 128
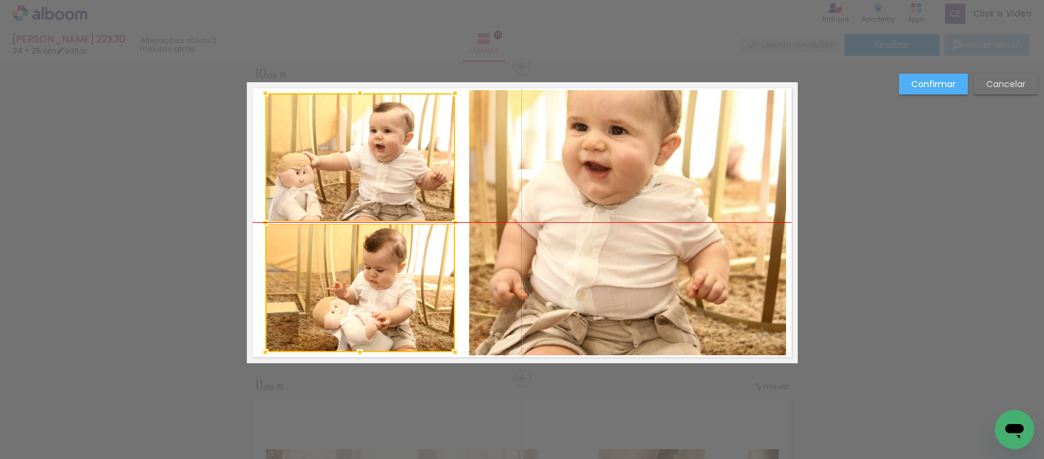
click at [354, 264] on div at bounding box center [360, 222] width 190 height 259
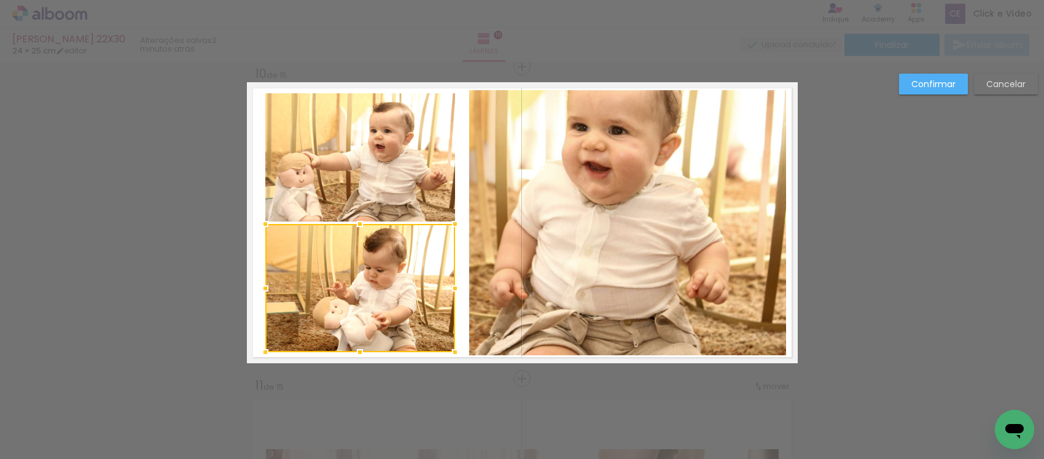
click at [908, 91] on paper-button "Confirmar" at bounding box center [933, 84] width 69 height 21
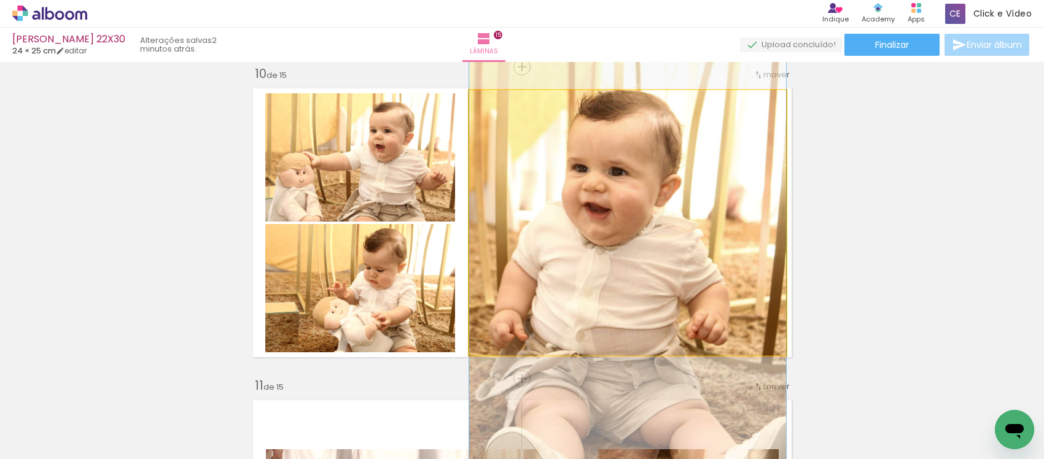
drag, startPoint x: 608, startPoint y: 182, endPoint x: 633, endPoint y: 223, distance: 48.3
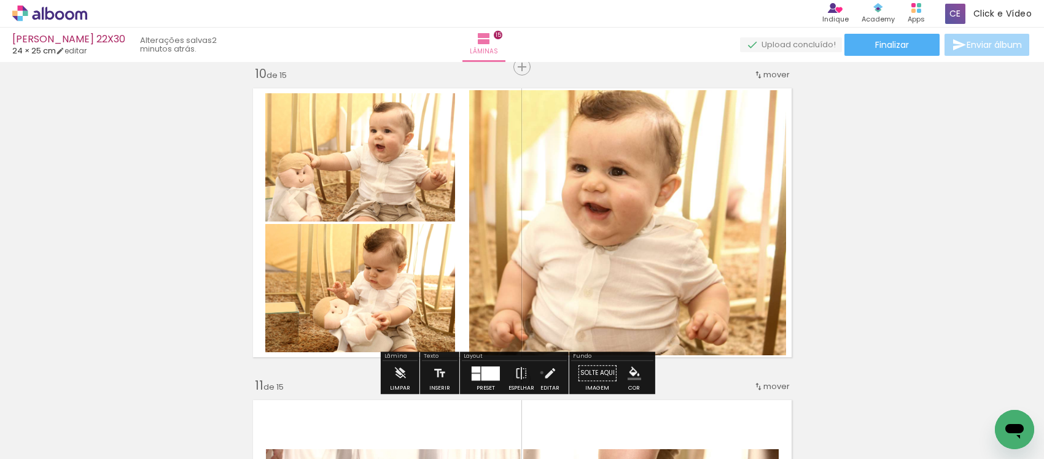
drag, startPoint x: 539, startPoint y: 373, endPoint x: 514, endPoint y: 306, distance: 71.3
click at [543, 372] on iron-icon at bounding box center [550, 373] width 14 height 25
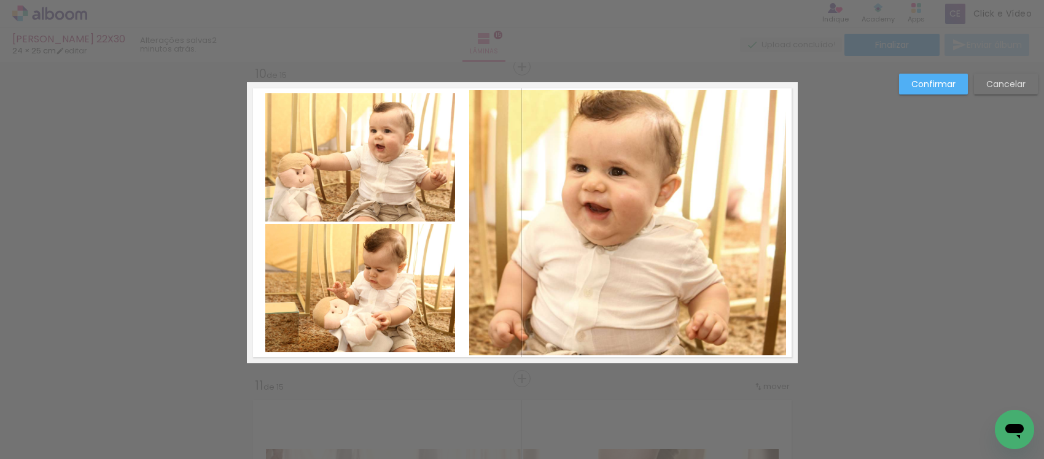
click at [513, 297] on quentale-photo at bounding box center [627, 223] width 317 height 266
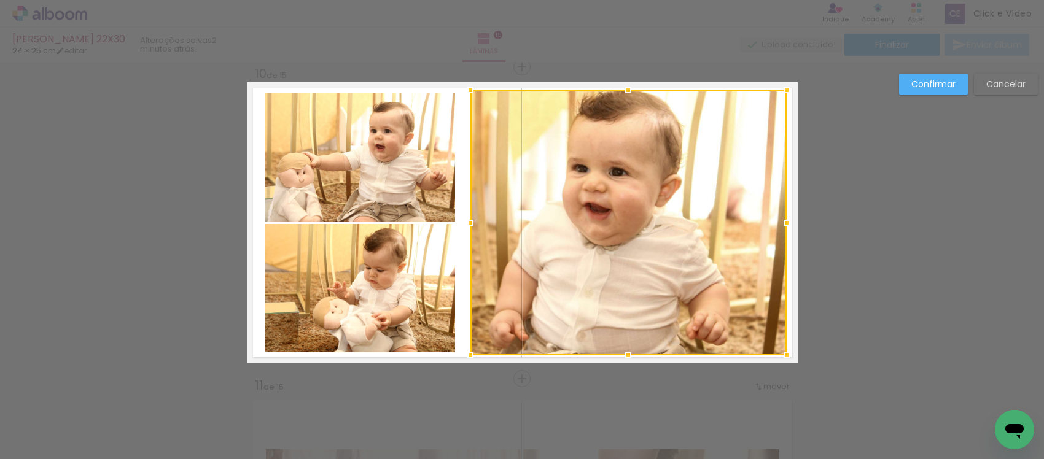
click at [465, 222] on div at bounding box center [470, 223] width 25 height 25
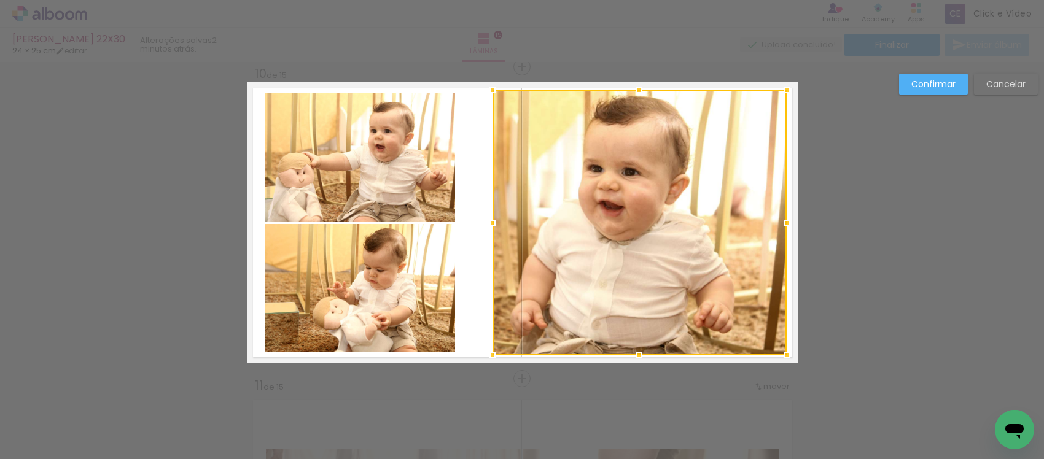
drag, startPoint x: 464, startPoint y: 222, endPoint x: 487, endPoint y: 241, distance: 28.8
click at [493, 241] on div at bounding box center [640, 222] width 294 height 265
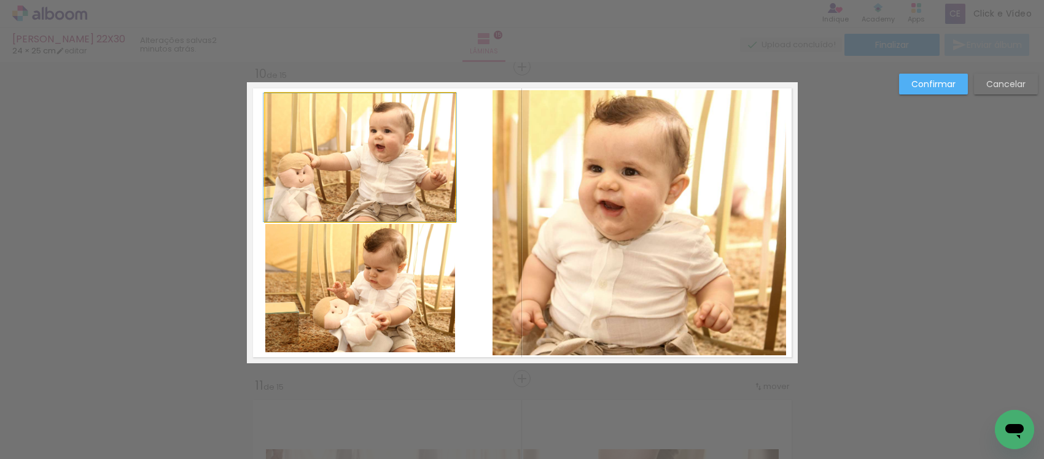
click at [401, 207] on quentale-photo at bounding box center [360, 157] width 190 height 128
click at [370, 299] on quentale-photo at bounding box center [360, 288] width 190 height 128
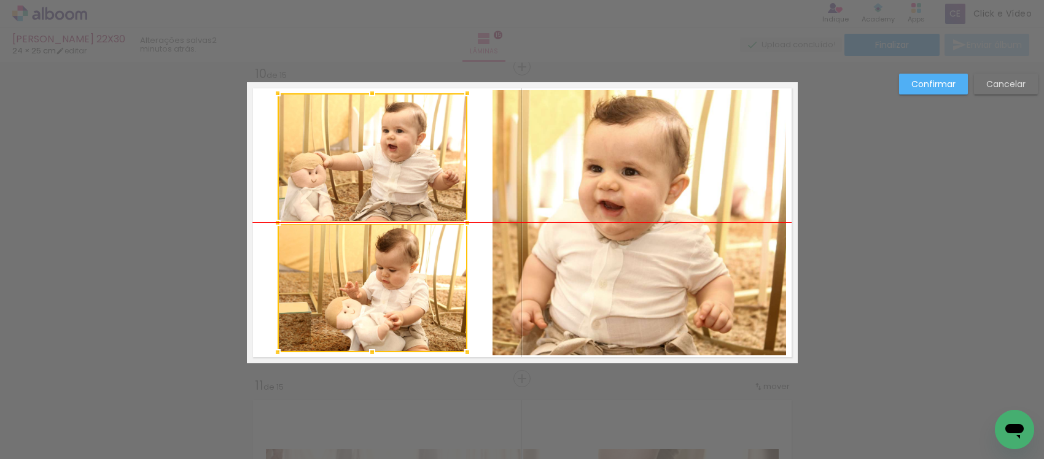
drag, startPoint x: 354, startPoint y: 290, endPoint x: 366, endPoint y: 289, distance: 12.3
click at [366, 289] on div at bounding box center [373, 222] width 190 height 259
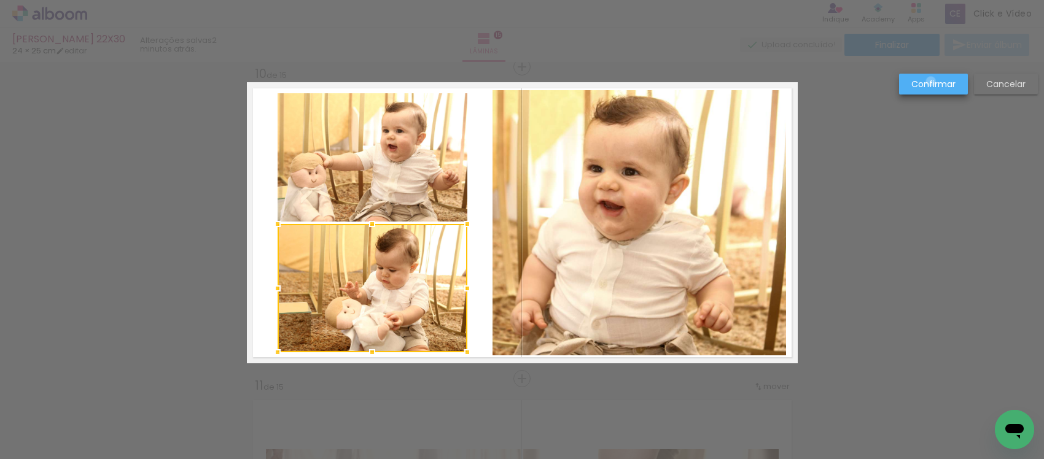
click at [0, 0] on slot "Confirmar" at bounding box center [0, 0] width 0 height 0
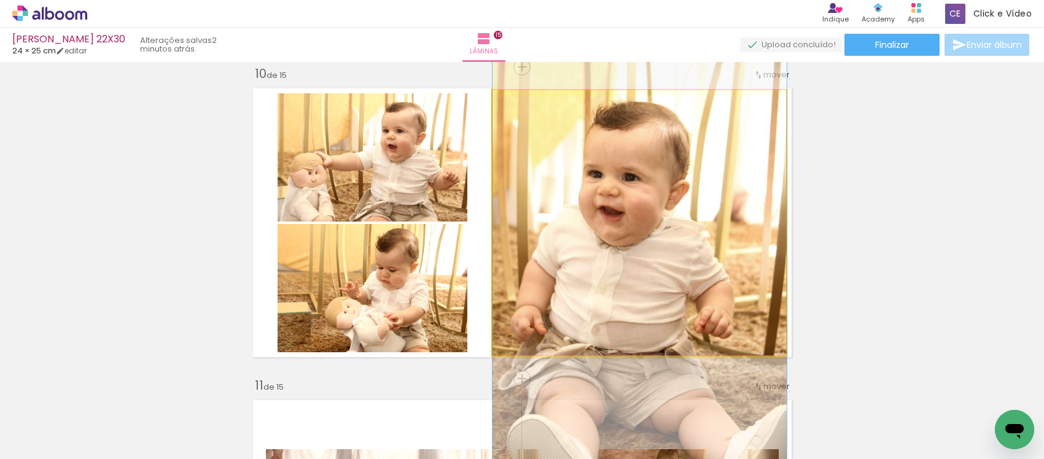
drag, startPoint x: 628, startPoint y: 230, endPoint x: 647, endPoint y: 235, distance: 18.9
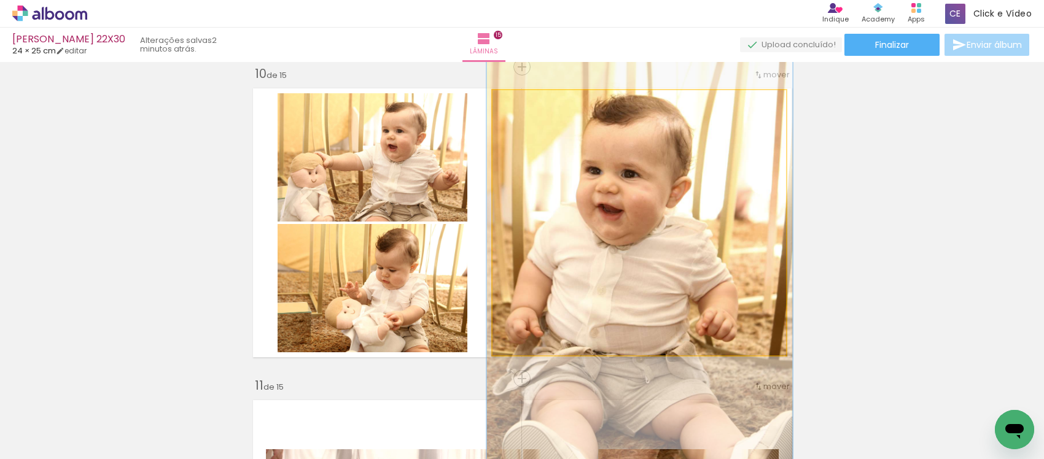
type paper-slider "104"
click at [517, 106] on div at bounding box center [522, 103] width 11 height 11
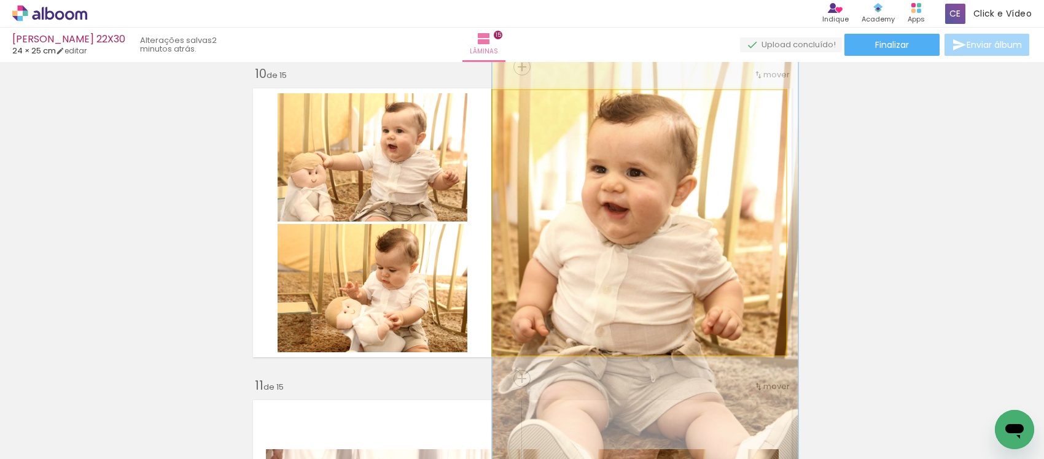
drag, startPoint x: 610, startPoint y: 270, endPoint x: 621, endPoint y: 270, distance: 11.1
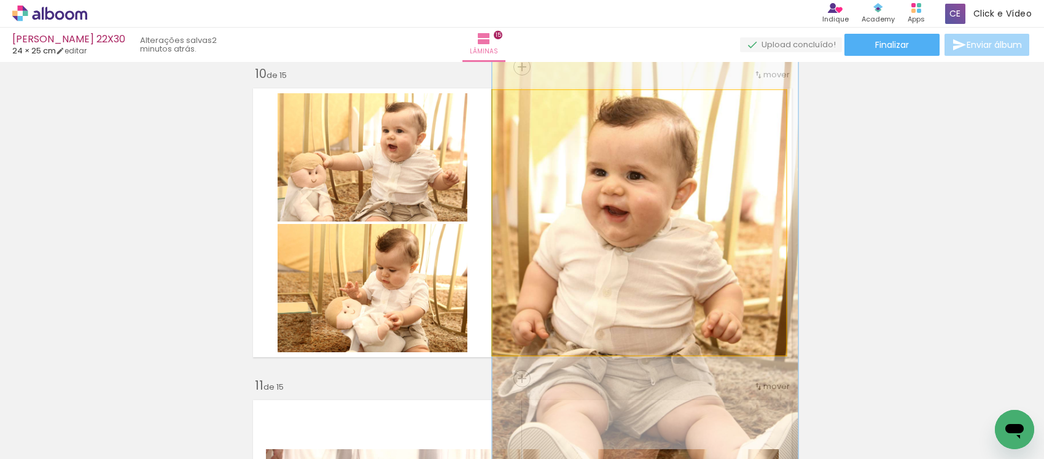
drag, startPoint x: 612, startPoint y: 252, endPoint x: 619, endPoint y: 254, distance: 7.0
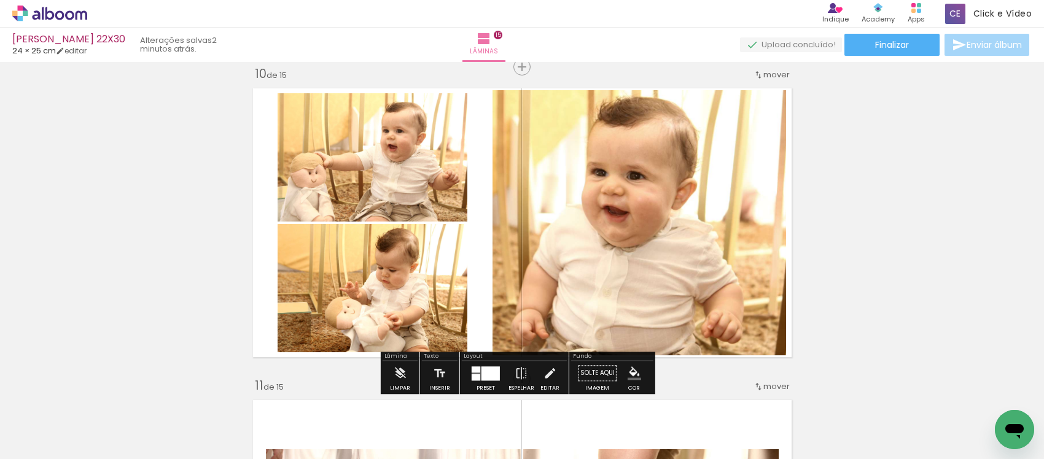
click at [628, 367] on iron-icon "color picker" at bounding box center [635, 374] width 14 height 14
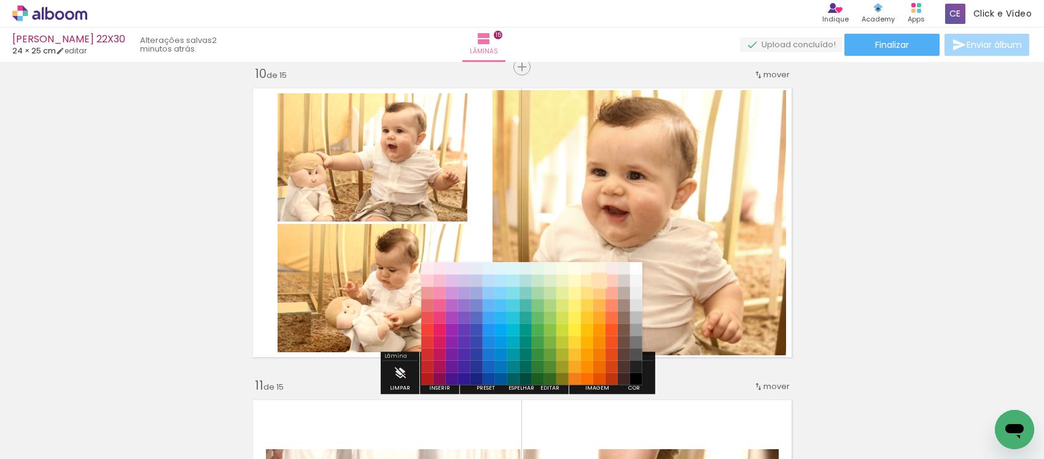
click at [601, 281] on paper-item "#ffe0b2" at bounding box center [599, 281] width 12 height 12
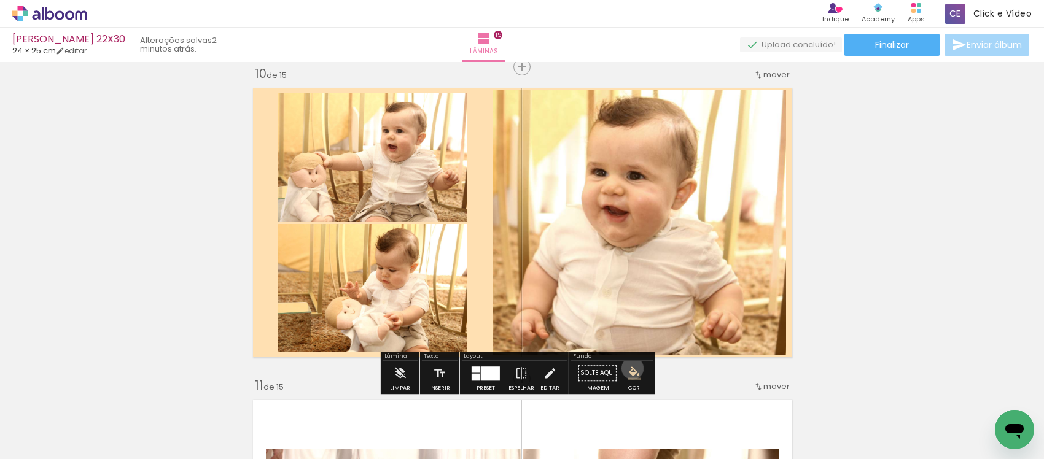
click at [628, 369] on iron-icon "color picker" at bounding box center [635, 374] width 14 height 14
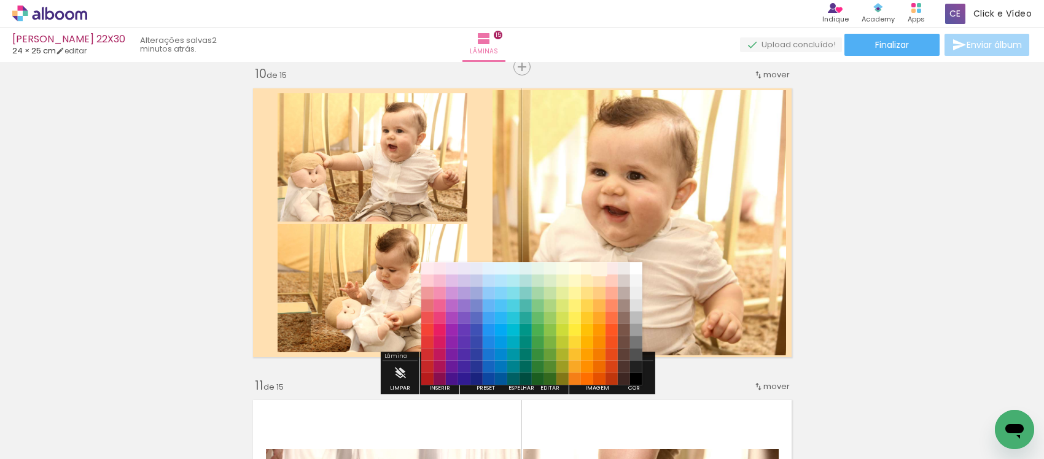
click at [600, 268] on paper-item "#fff3e0" at bounding box center [599, 269] width 12 height 12
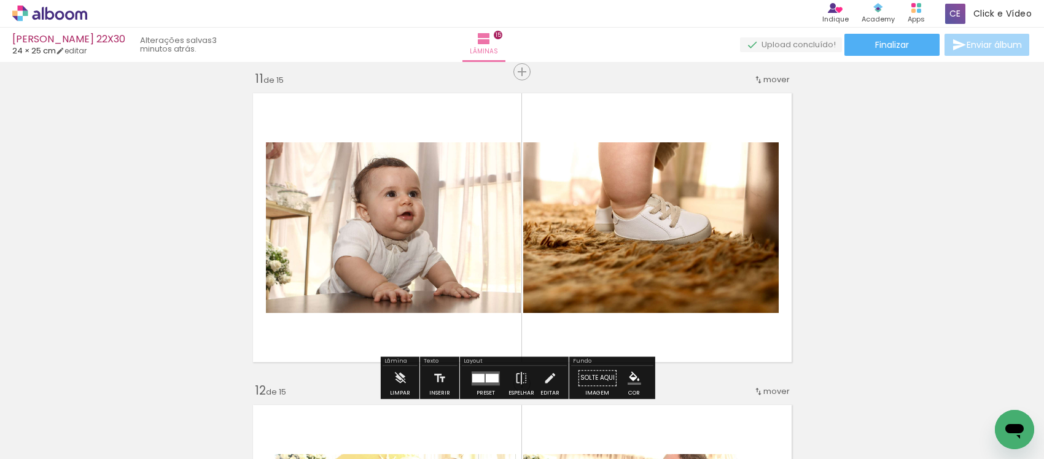
scroll to position [3208, 0]
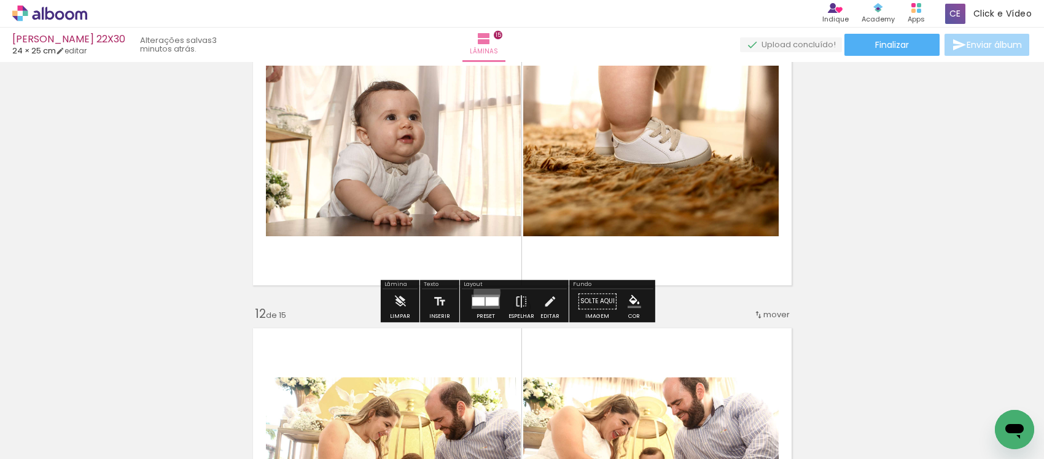
click at [484, 292] on div at bounding box center [485, 301] width 33 height 25
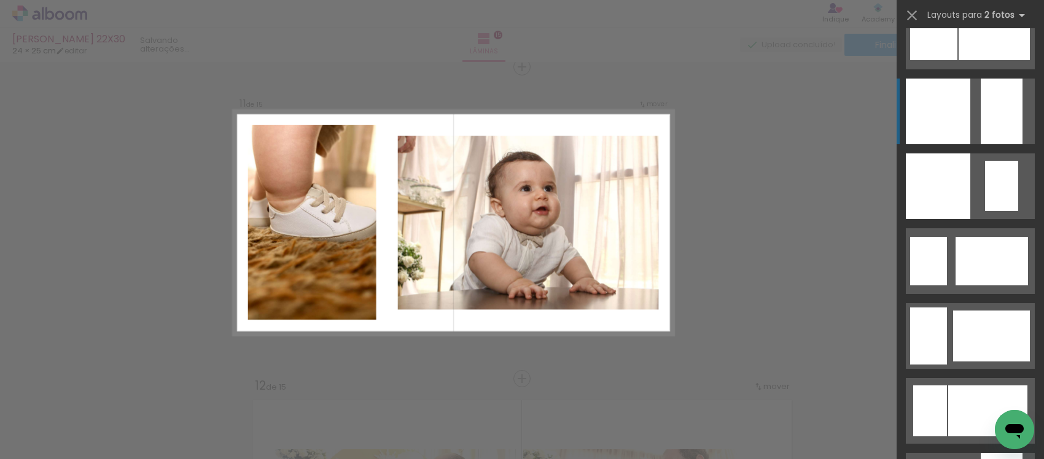
scroll to position [1843, 0]
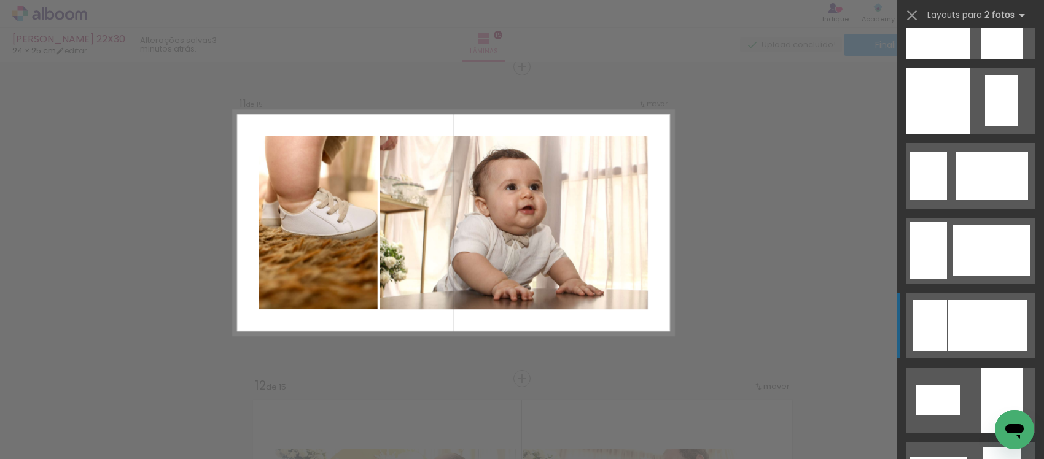
click at [955, 336] on div at bounding box center [987, 325] width 79 height 51
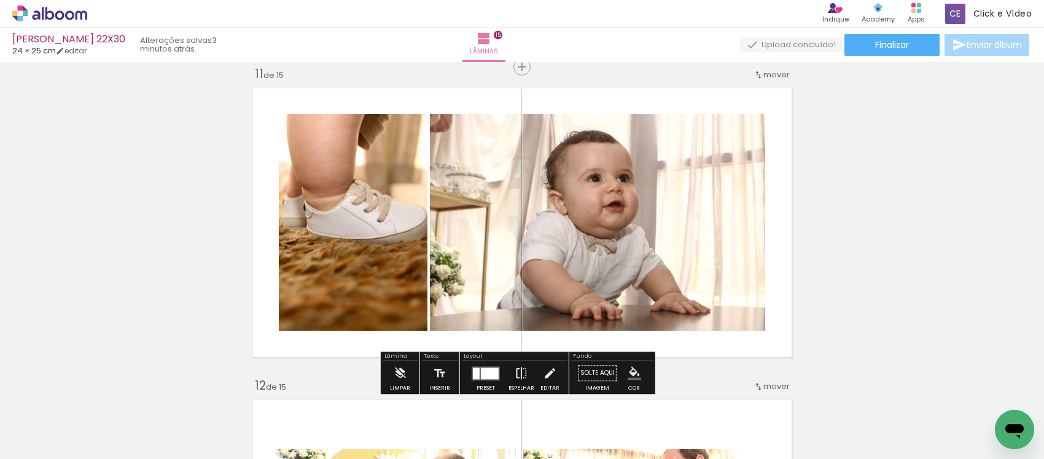
click at [506, 367] on paper-button "Espelhar" at bounding box center [522, 376] width 32 height 31
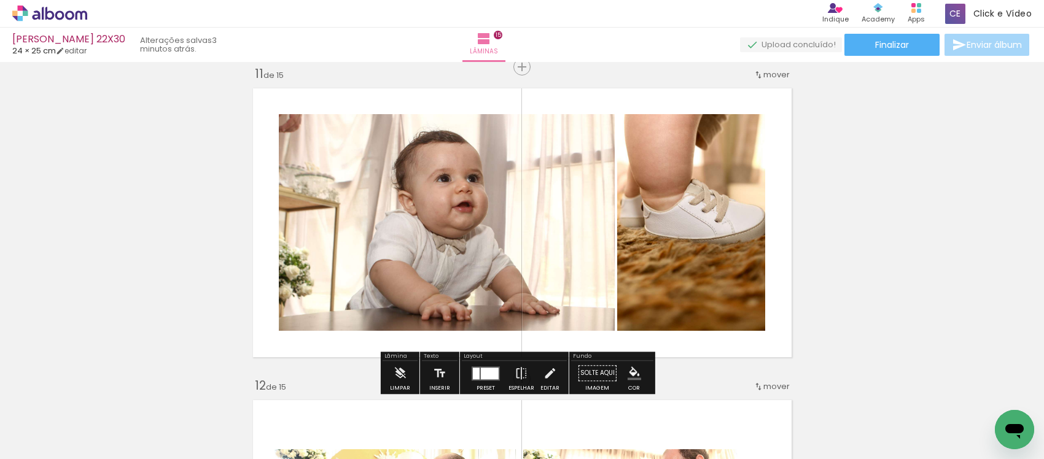
drag, startPoint x: 554, startPoint y: 361, endPoint x: 553, endPoint y: 350, distance: 11.1
click at [553, 361] on paper-button "Editar" at bounding box center [549, 376] width 25 height 31
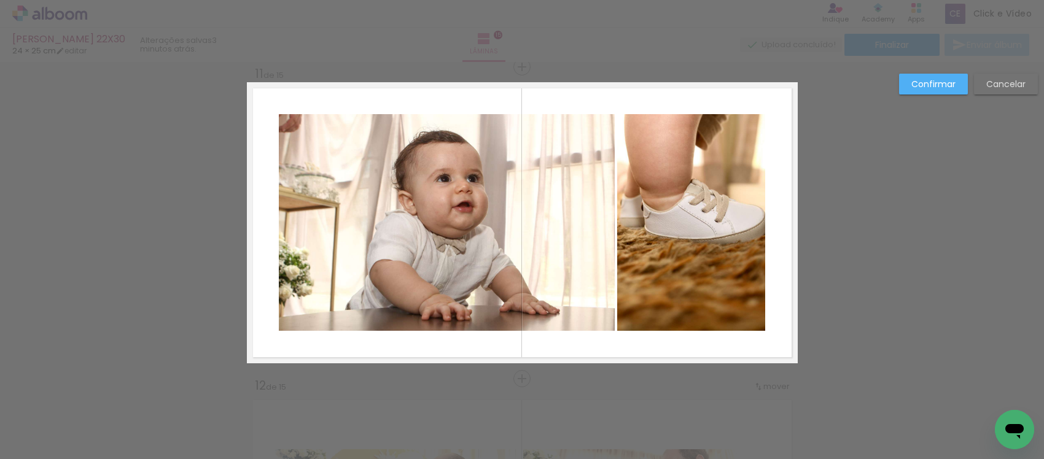
click at [513, 241] on quentale-photo at bounding box center [447, 222] width 336 height 217
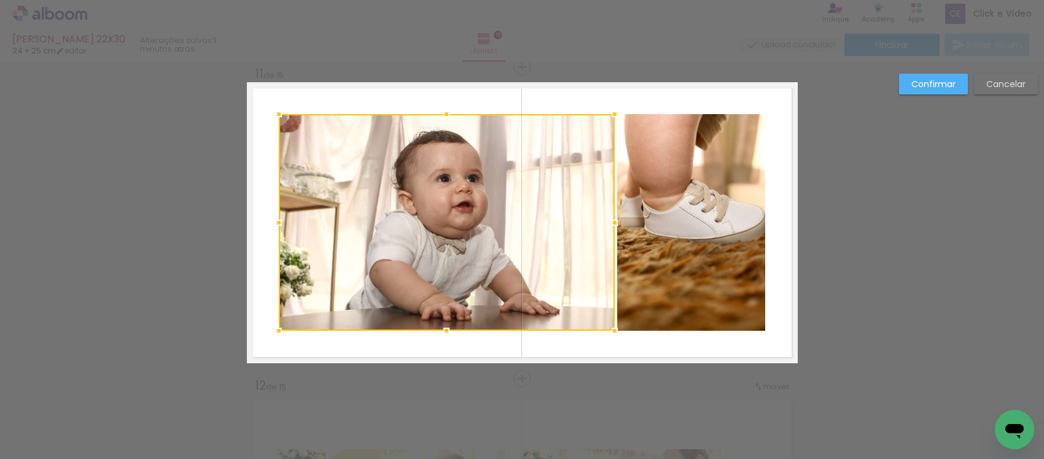
click at [678, 216] on quentale-photo at bounding box center [691, 222] width 148 height 217
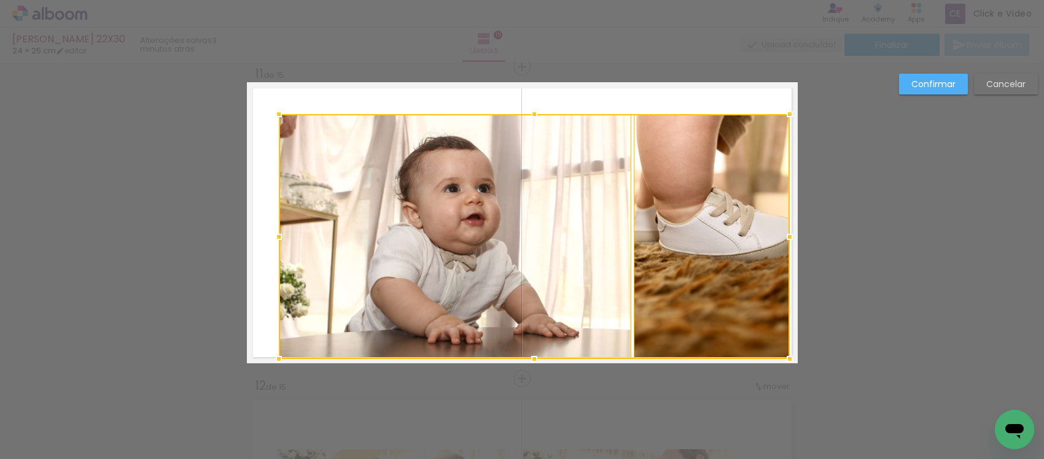
drag, startPoint x: 803, startPoint y: 358, endPoint x: 785, endPoint y: 348, distance: 20.1
click at [786, 359] on div at bounding box center [790, 359] width 25 height 25
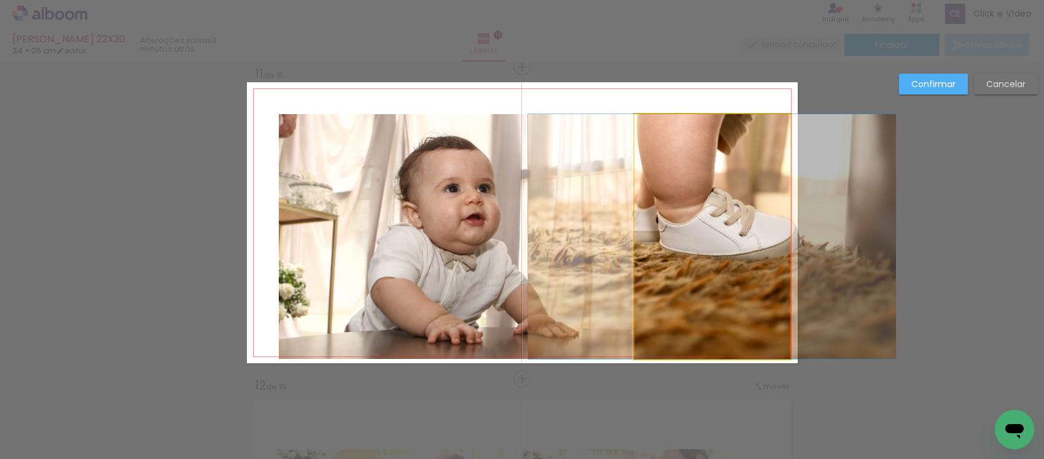
click at [739, 299] on quentale-photo at bounding box center [713, 236] width 156 height 245
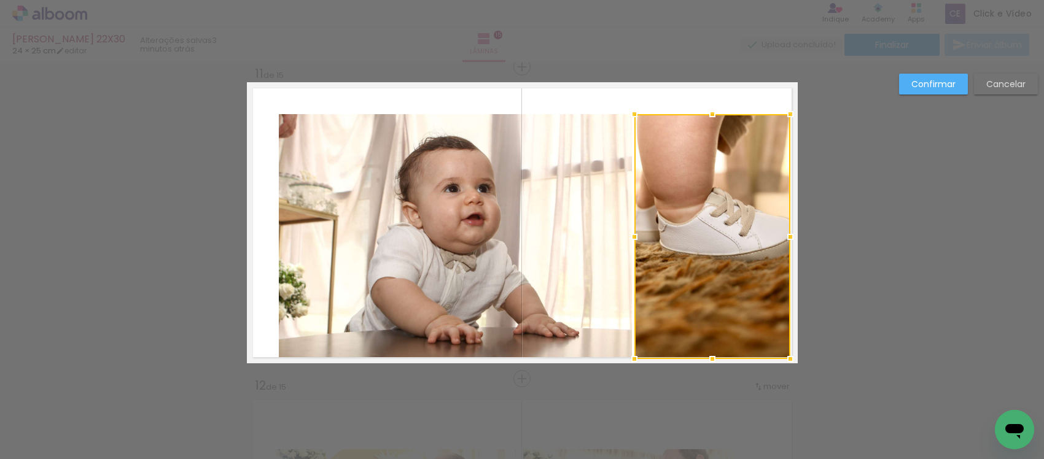
click at [412, 258] on quentale-photo at bounding box center [456, 236] width 354 height 245
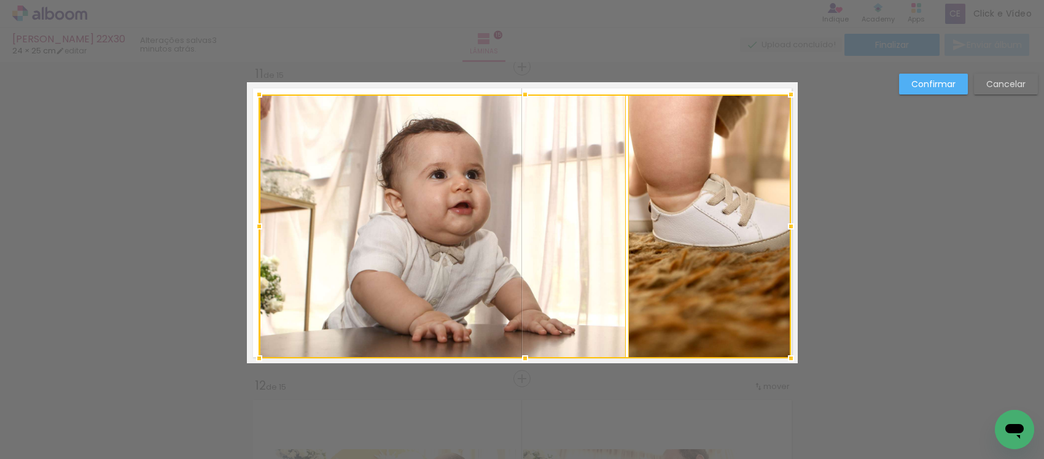
drag, startPoint x: 276, startPoint y: 115, endPoint x: 256, endPoint y: 100, distance: 25.4
click at [256, 100] on div at bounding box center [259, 94] width 25 height 25
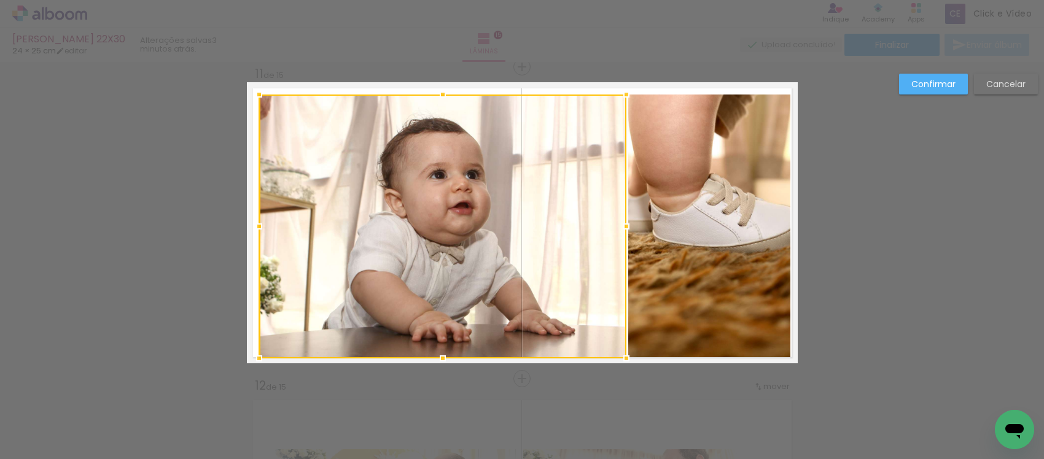
click at [370, 201] on div at bounding box center [442, 227] width 367 height 264
click at [730, 258] on quentale-photo at bounding box center [709, 227] width 162 height 264
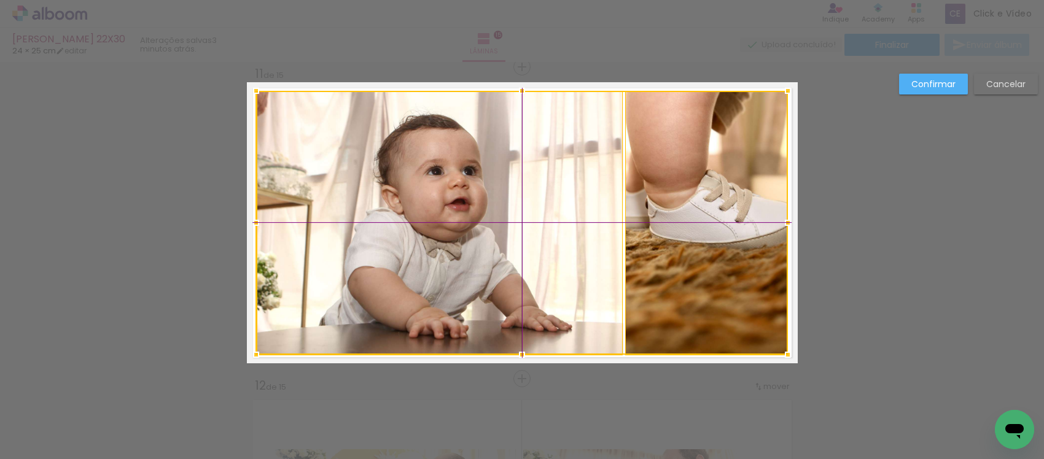
click at [696, 237] on div at bounding box center [522, 223] width 532 height 264
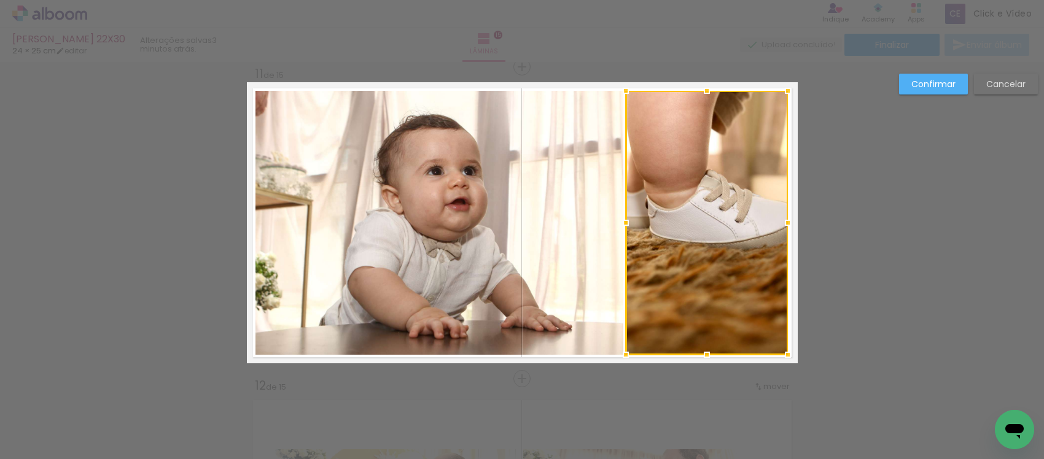
click at [0, 0] on slot "Confirmar" at bounding box center [0, 0] width 0 height 0
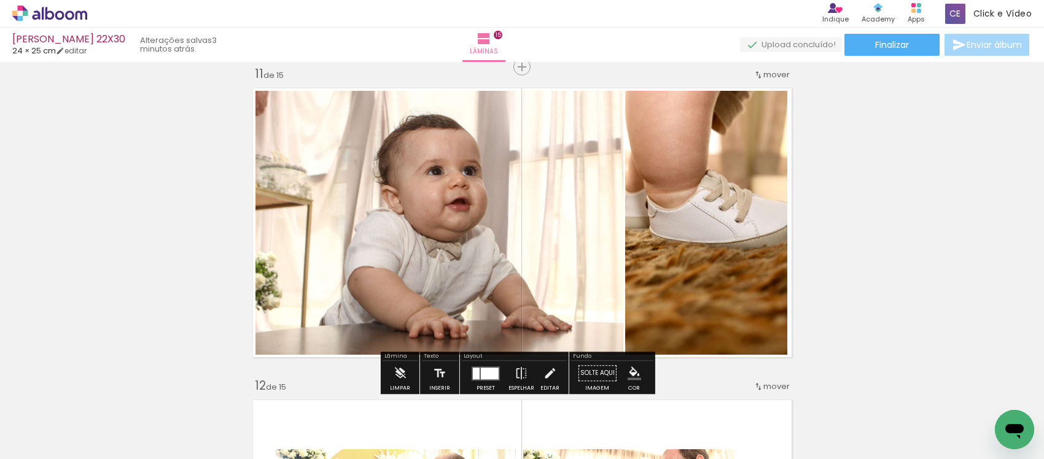
drag, startPoint x: 550, startPoint y: 366, endPoint x: 548, endPoint y: 335, distance: 31.4
click at [548, 367] on iron-icon at bounding box center [550, 373] width 14 height 25
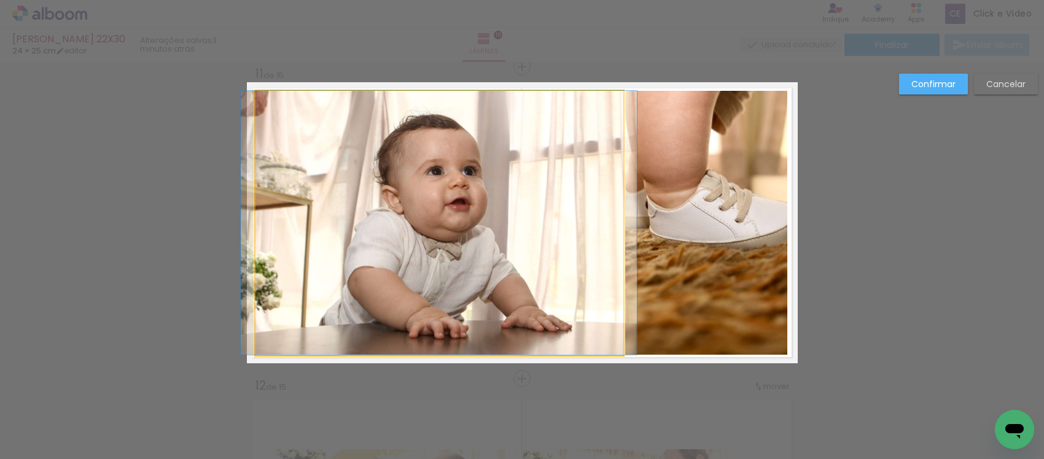
click at [557, 286] on quentale-photo at bounding box center [439, 223] width 367 height 264
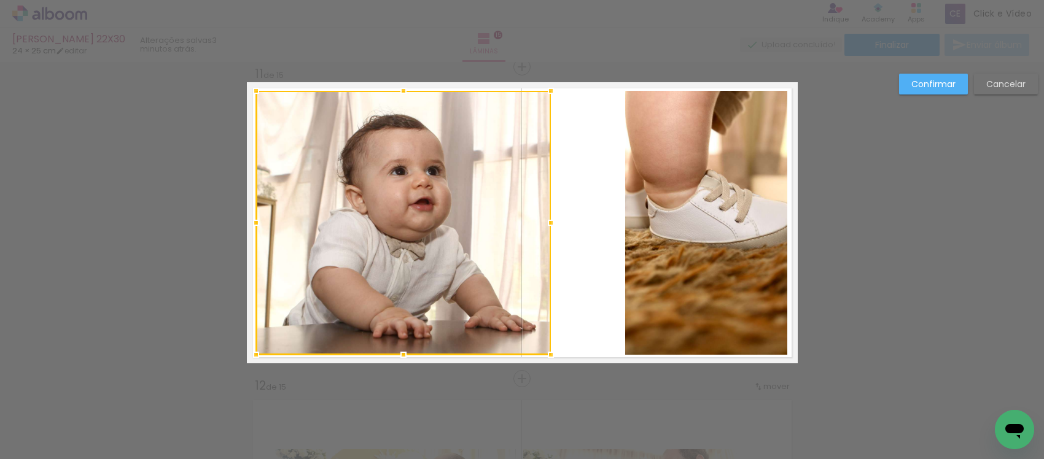
drag, startPoint x: 616, startPoint y: 226, endPoint x: 569, endPoint y: 240, distance: 48.0
click at [531, 243] on div at bounding box center [403, 223] width 295 height 264
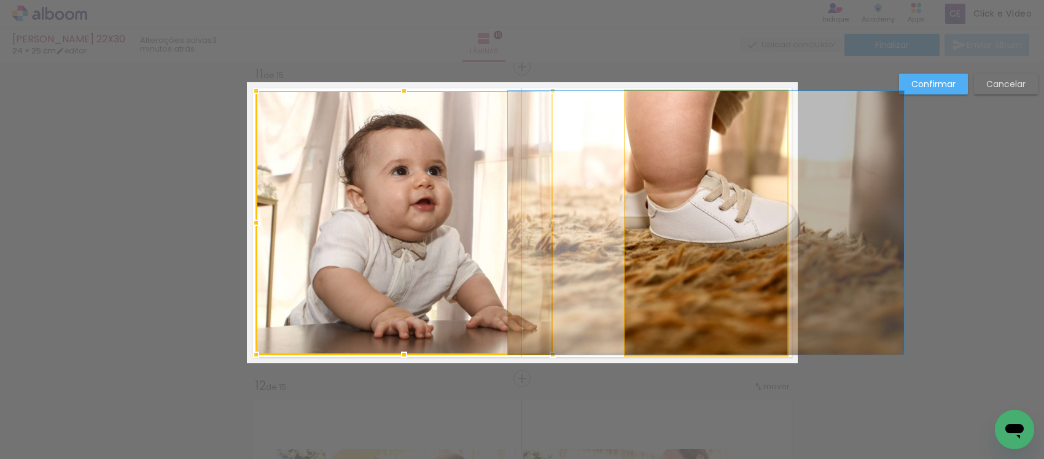
click at [647, 233] on quentale-photo at bounding box center [706, 223] width 162 height 264
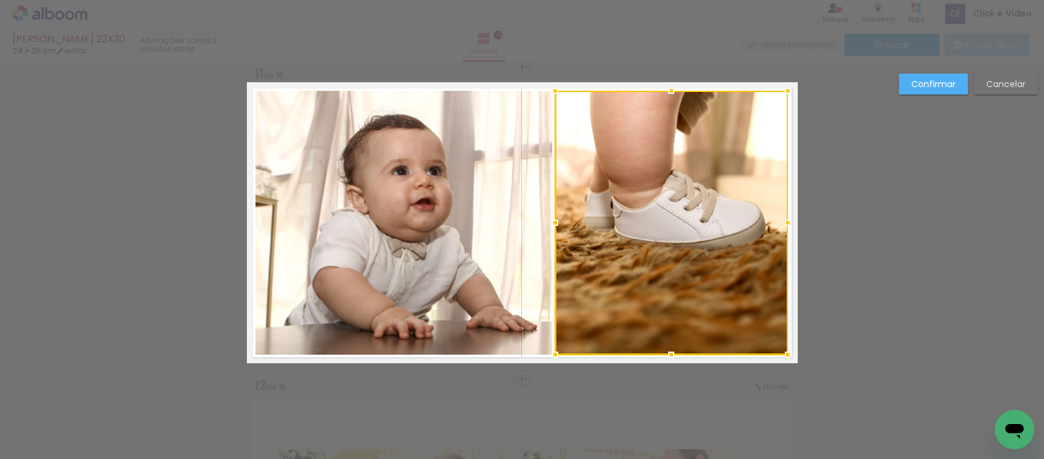
drag, startPoint x: 620, startPoint y: 220, endPoint x: 550, endPoint y: 246, distance: 75.4
click at [555, 246] on div at bounding box center [671, 223] width 233 height 264
click at [0, 0] on slot "Confirmar" at bounding box center [0, 0] width 0 height 0
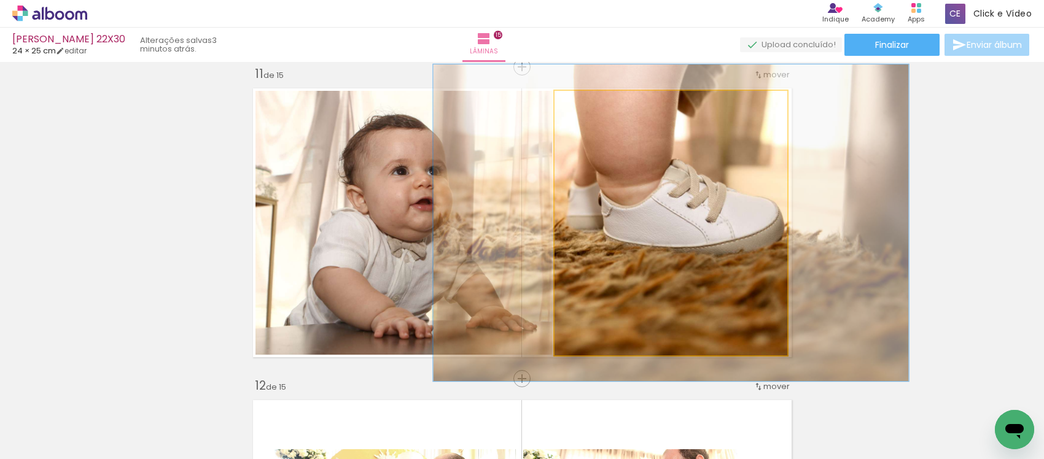
drag, startPoint x: 576, startPoint y: 106, endPoint x: 585, endPoint y: 112, distance: 11.9
click at [585, 112] on div at bounding box center [593, 104] width 20 height 20
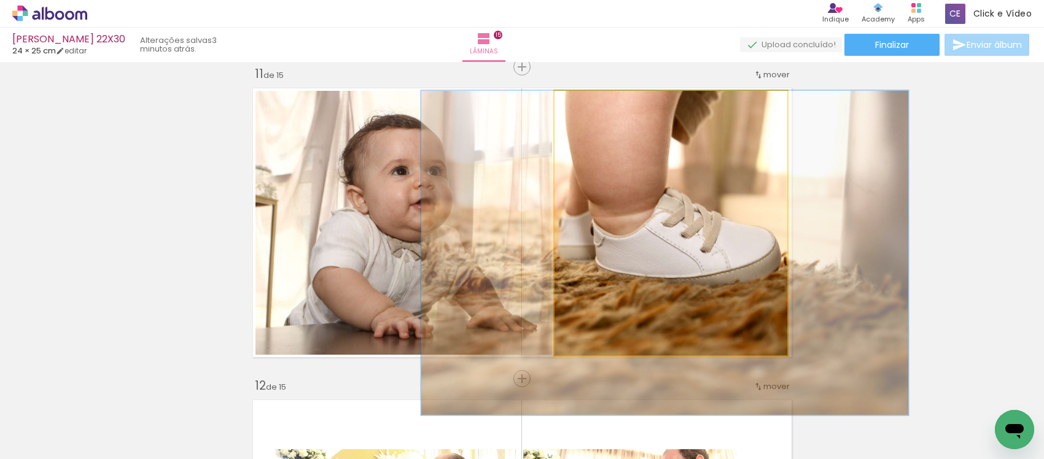
drag, startPoint x: 649, startPoint y: 197, endPoint x: 568, endPoint y: 108, distance: 119.6
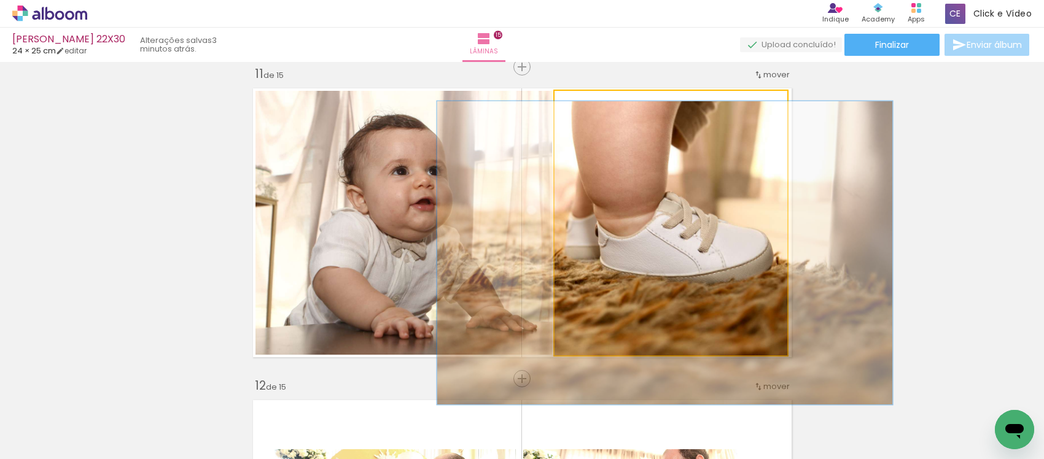
drag, startPoint x: 584, startPoint y: 114, endPoint x: 580, endPoint y: 121, distance: 7.7
click at [580, 121] on quentale-photo at bounding box center [671, 223] width 233 height 264
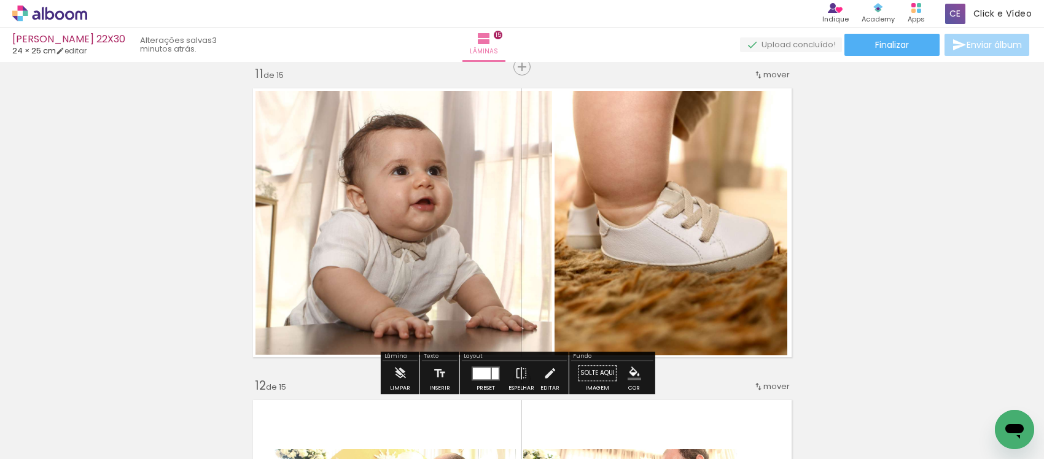
drag, startPoint x: 538, startPoint y: 366, endPoint x: 526, endPoint y: 308, distance: 59.0
click at [538, 364] on paper-button "Editar" at bounding box center [549, 376] width 25 height 31
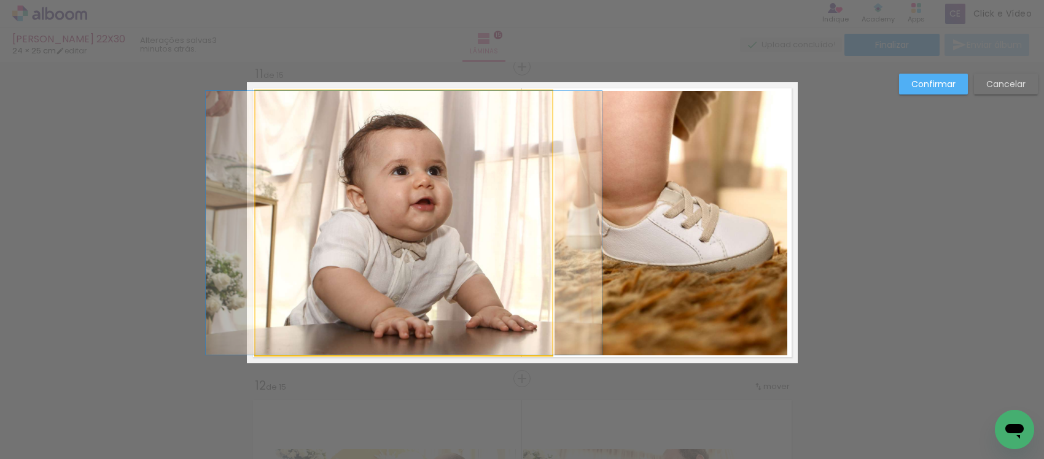
click at [506, 273] on quentale-photo at bounding box center [404, 223] width 297 height 264
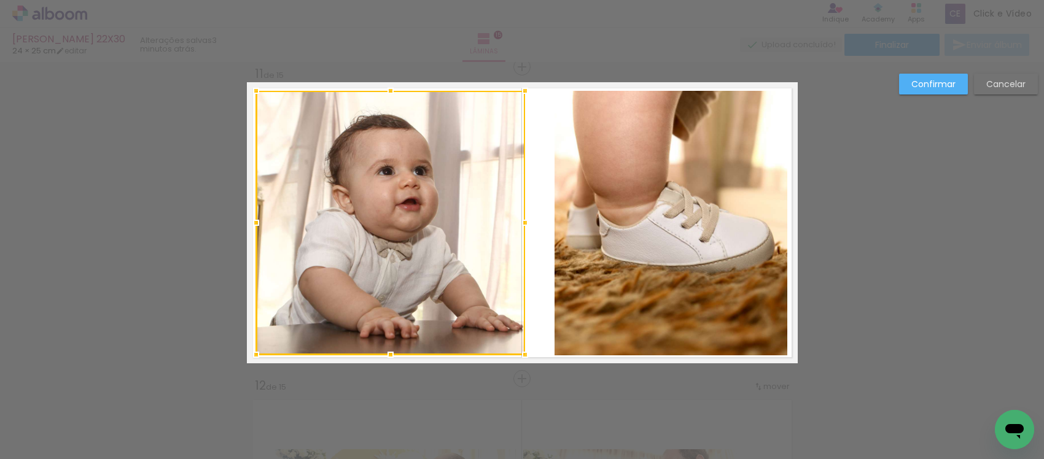
drag, startPoint x: 548, startPoint y: 214, endPoint x: 520, endPoint y: 222, distance: 28.9
click at [520, 222] on div at bounding box center [525, 223] width 25 height 25
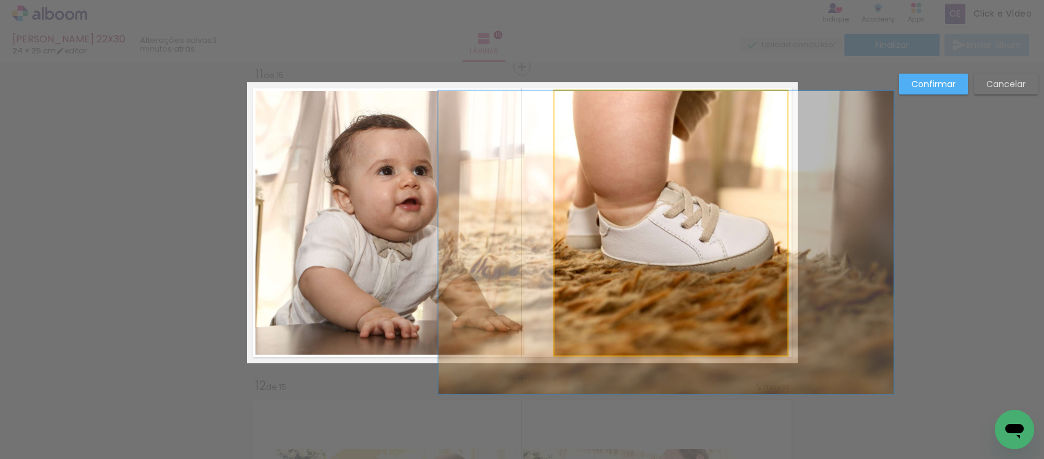
click at [558, 220] on quentale-photo at bounding box center [671, 223] width 233 height 264
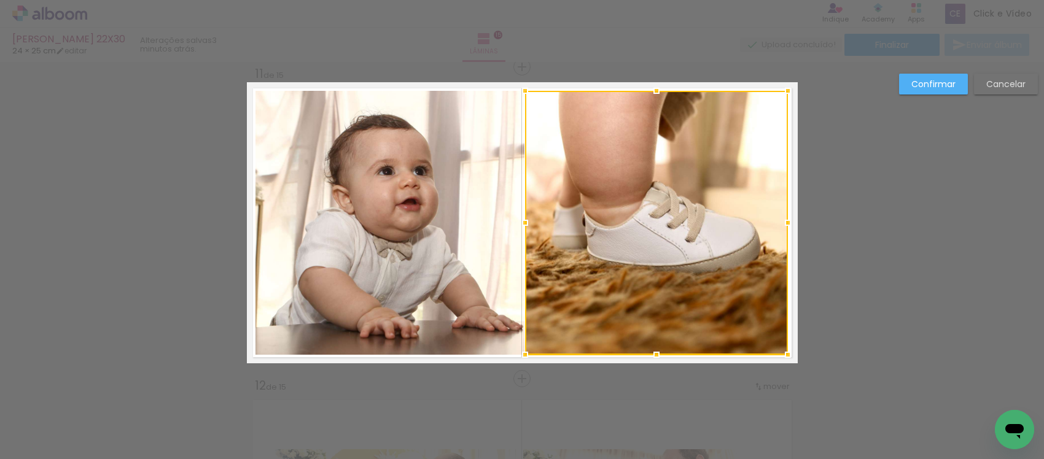
drag, startPoint x: 548, startPoint y: 221, endPoint x: 523, endPoint y: 230, distance: 26.8
click at [523, 230] on div at bounding box center [525, 223] width 25 height 25
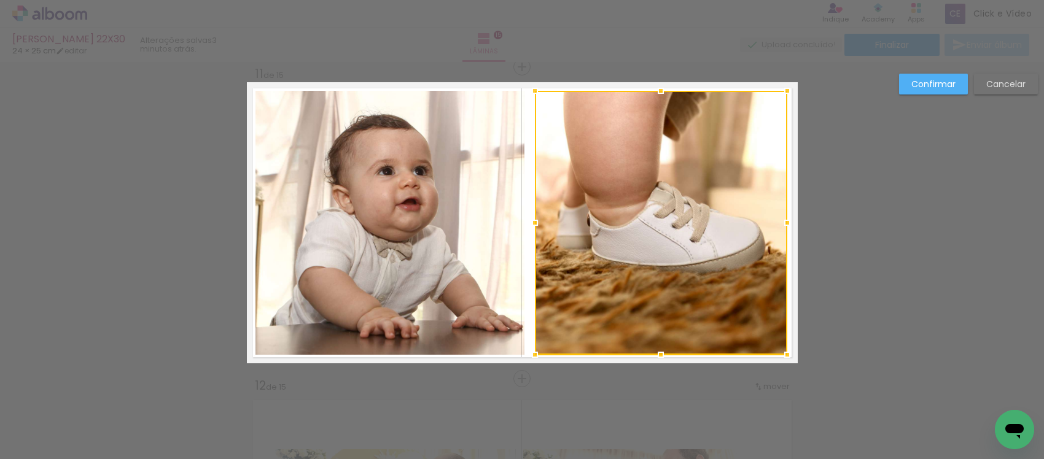
click at [535, 235] on div at bounding box center [661, 223] width 252 height 264
click at [498, 229] on quentale-photo at bounding box center [390, 223] width 269 height 264
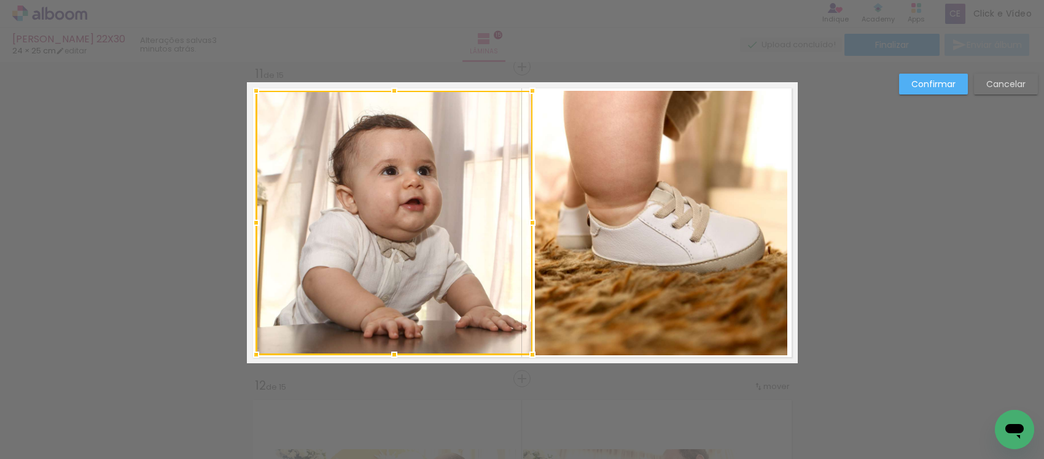
drag, startPoint x: 517, startPoint y: 227, endPoint x: 523, endPoint y: 234, distance: 8.7
click at [523, 234] on div at bounding box center [532, 223] width 25 height 25
click at [949, 90] on paper-button "Confirmar" at bounding box center [933, 84] width 69 height 21
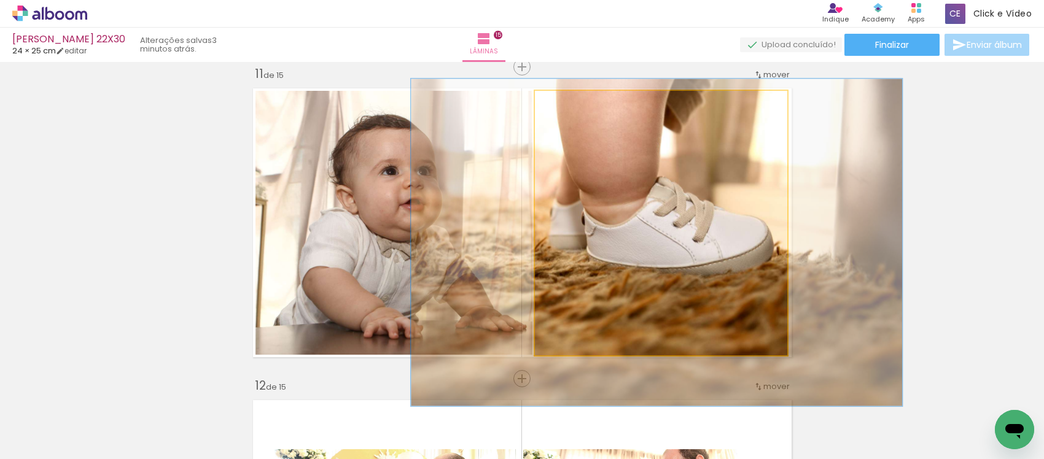
drag, startPoint x: 566, startPoint y: 117, endPoint x: 569, endPoint y: 126, distance: 9.9
click at [569, 126] on quentale-photo at bounding box center [661, 223] width 252 height 264
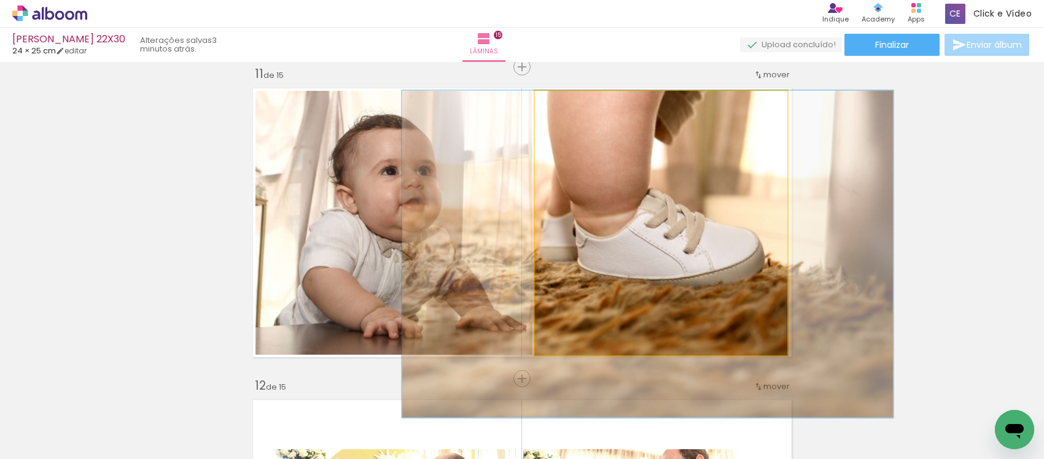
drag, startPoint x: 619, startPoint y: 211, endPoint x: 609, endPoint y: 249, distance: 39.9
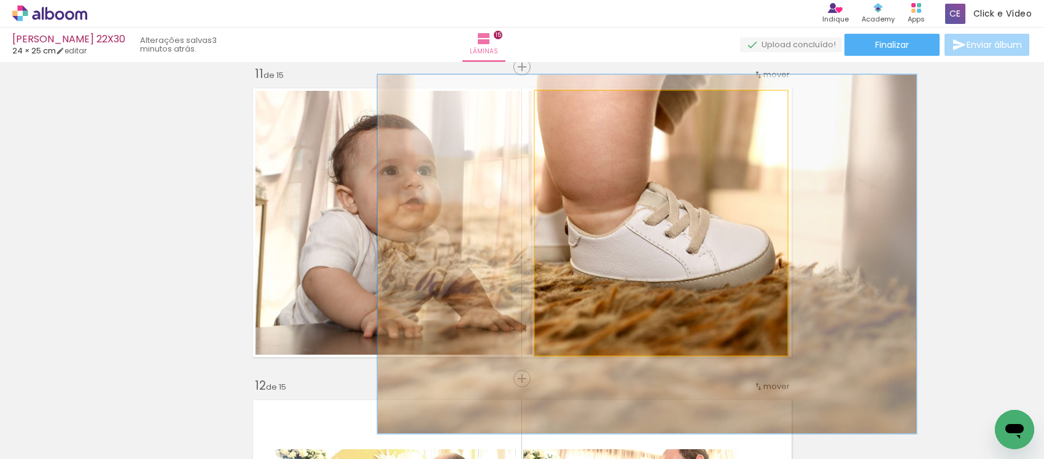
drag, startPoint x: 563, startPoint y: 96, endPoint x: 569, endPoint y: 112, distance: 16.9
click at [571, 112] on div at bounding box center [581, 104] width 20 height 20
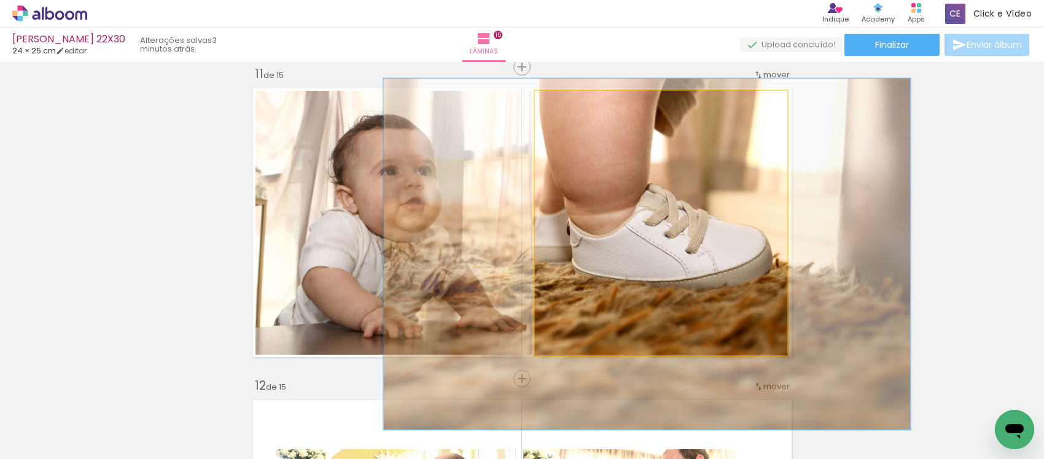
type paper-slider "133"
click at [572, 109] on div at bounding box center [580, 104] width 20 height 20
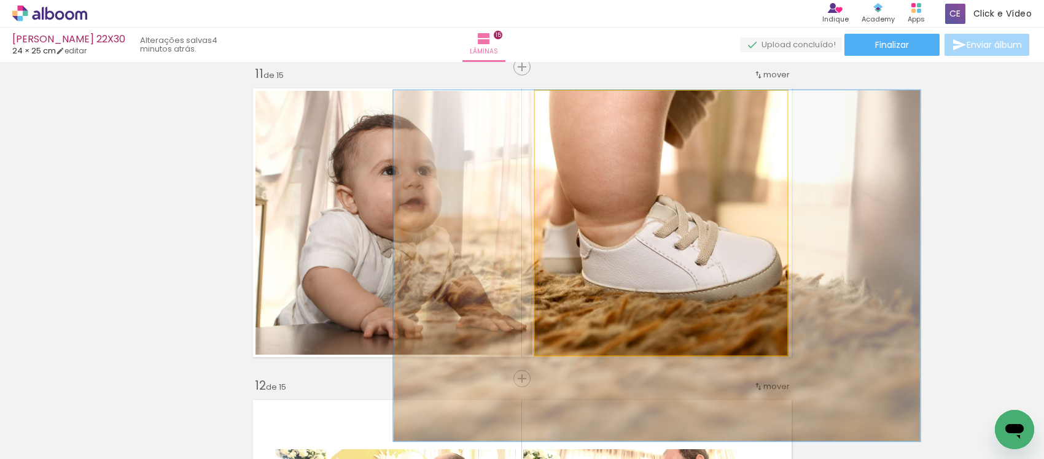
drag, startPoint x: 603, startPoint y: 191, endPoint x: 612, endPoint y: 225, distance: 35.8
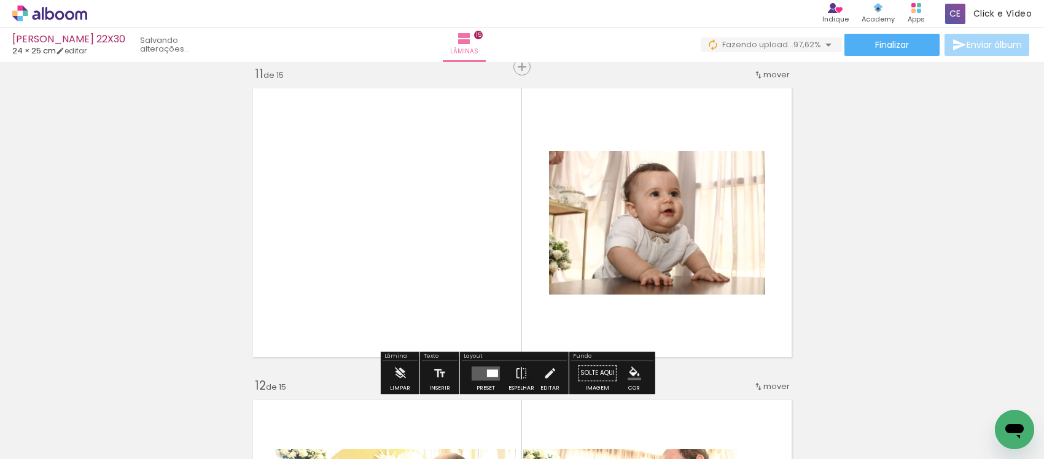
scroll to position [0, 1949]
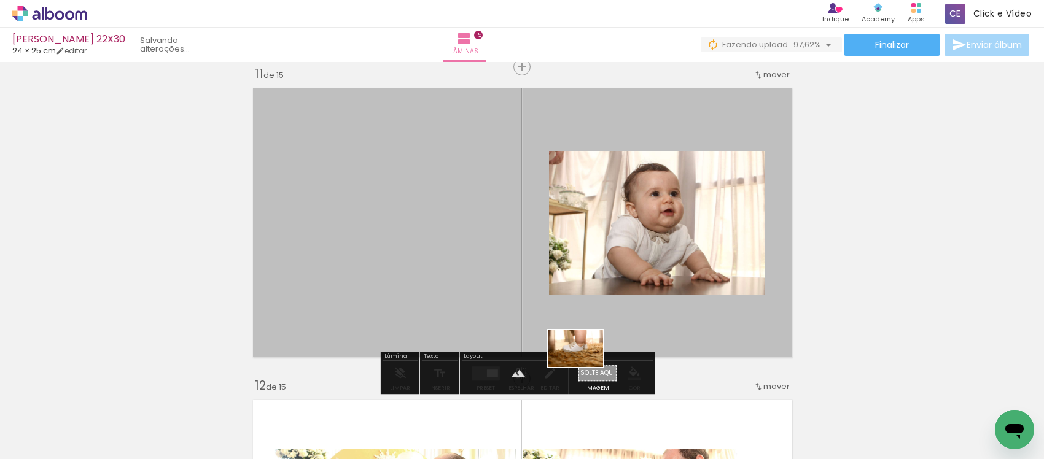
drag, startPoint x: 709, startPoint y: 424, endPoint x: 585, endPoint y: 367, distance: 137.2
click at [585, 367] on quentale-workspace at bounding box center [522, 229] width 1044 height 459
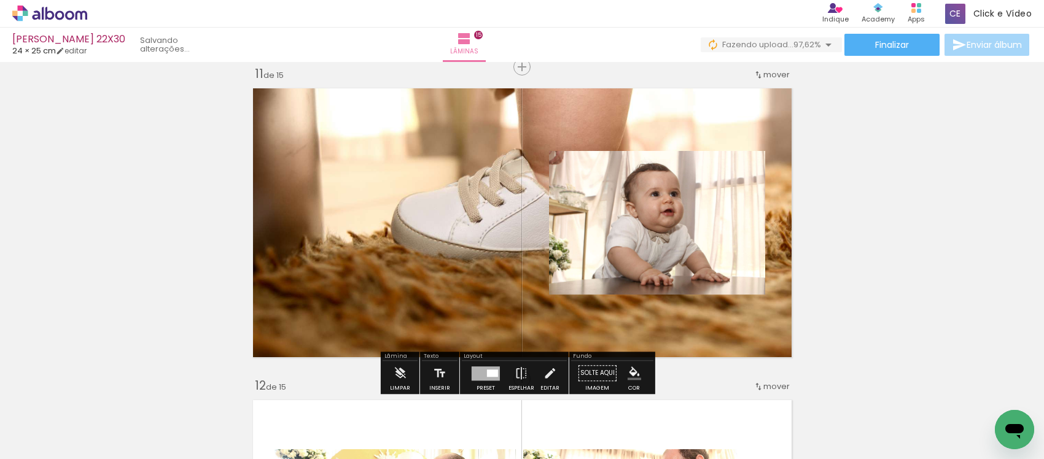
click at [407, 220] on quentale-layouter at bounding box center [522, 222] width 551 height 281
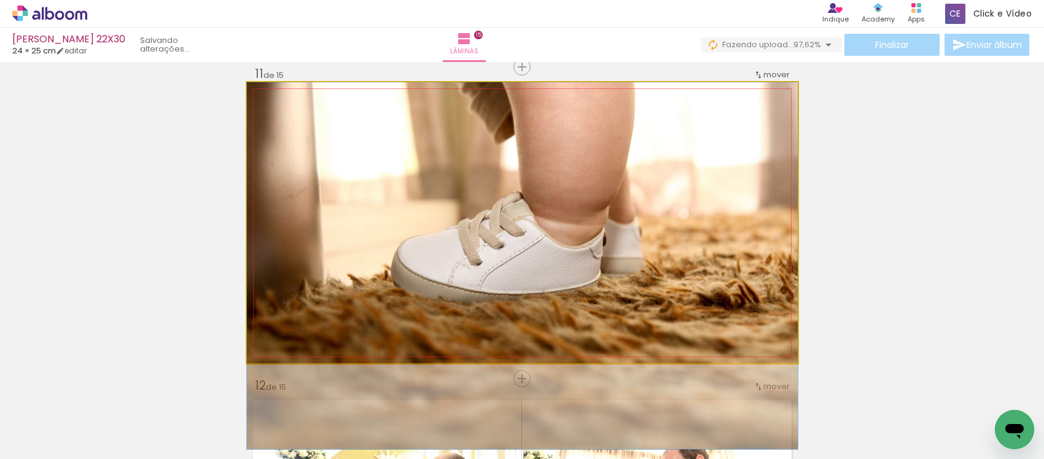
drag, startPoint x: 429, startPoint y: 207, endPoint x: 434, endPoint y: 278, distance: 70.9
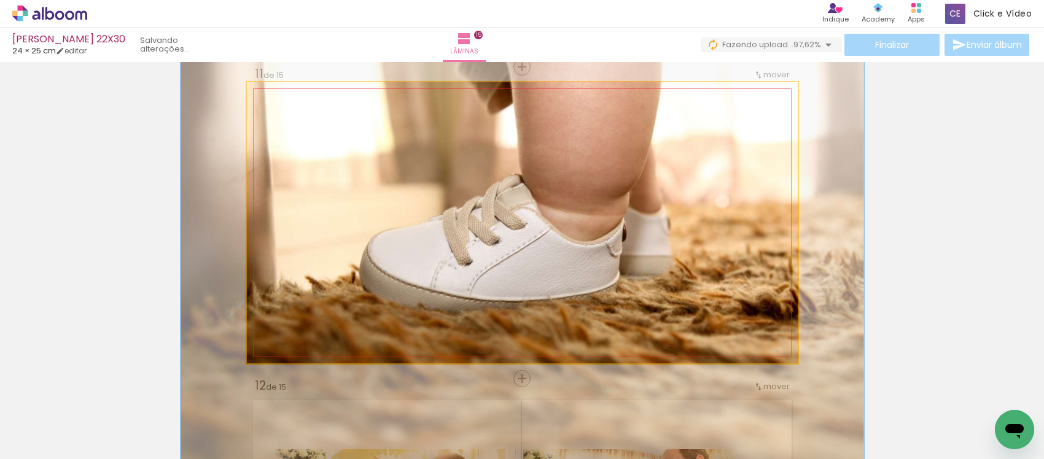
drag, startPoint x: 283, startPoint y: 112, endPoint x: 293, endPoint y: 130, distance: 20.6
click at [293, 130] on quentale-photo at bounding box center [522, 222] width 551 height 281
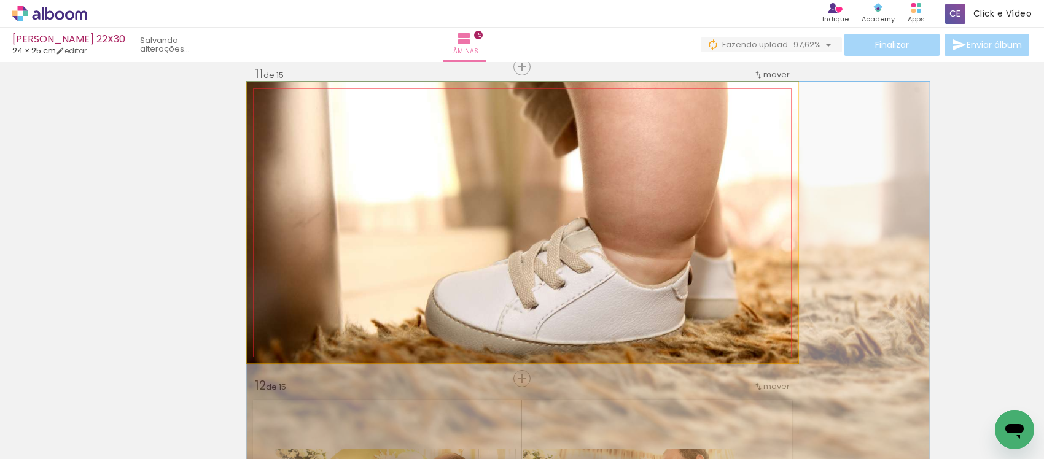
drag, startPoint x: 401, startPoint y: 197, endPoint x: 534, endPoint y: 236, distance: 139.2
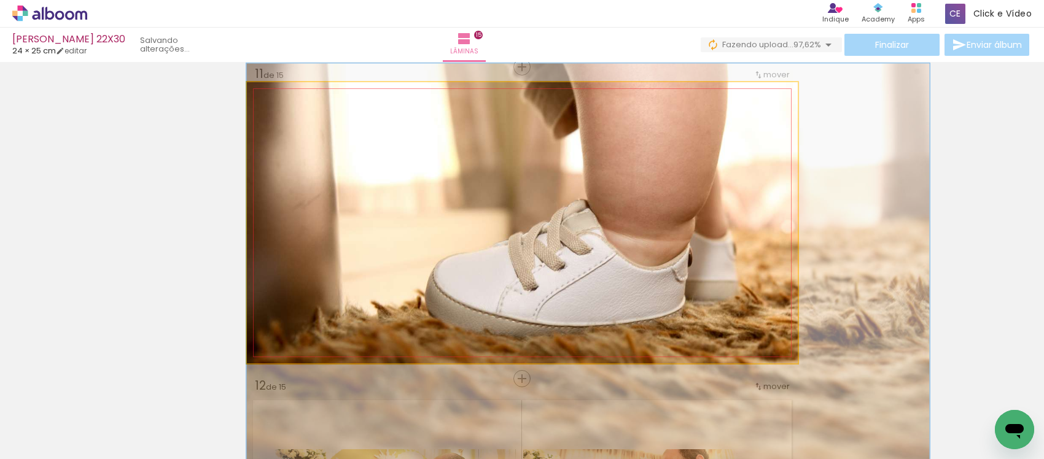
drag, startPoint x: 519, startPoint y: 268, endPoint x: 547, endPoint y: 240, distance: 39.5
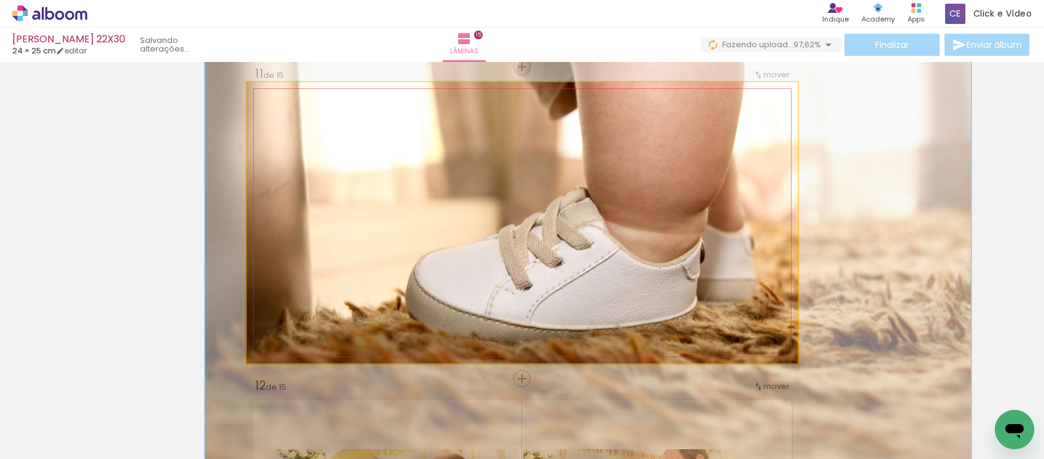
drag, startPoint x: 295, startPoint y: 111, endPoint x: 301, endPoint y: 114, distance: 6.3
type paper-slider "139"
click at [303, 114] on div at bounding box center [313, 114] width 20 height 20
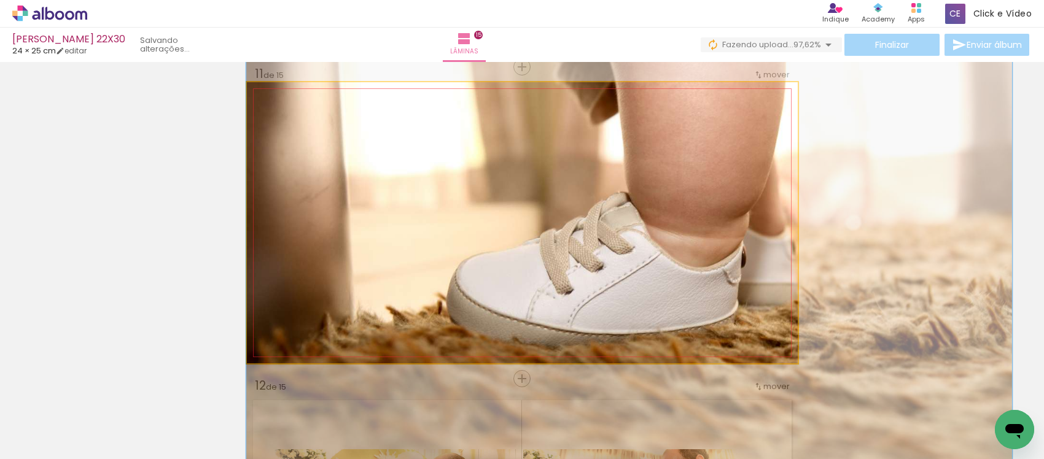
drag, startPoint x: 455, startPoint y: 252, endPoint x: 520, endPoint y: 253, distance: 65.7
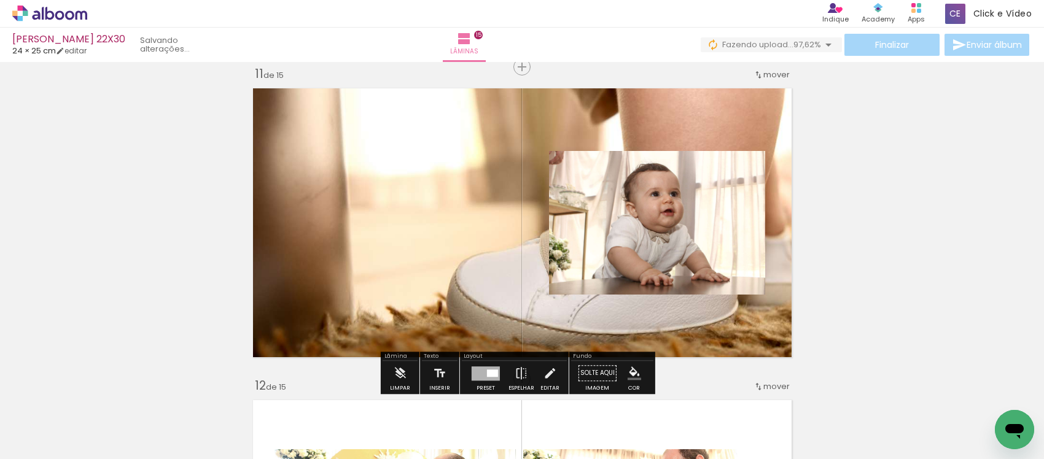
click at [434, 146] on quentale-layouter at bounding box center [522, 222] width 551 height 281
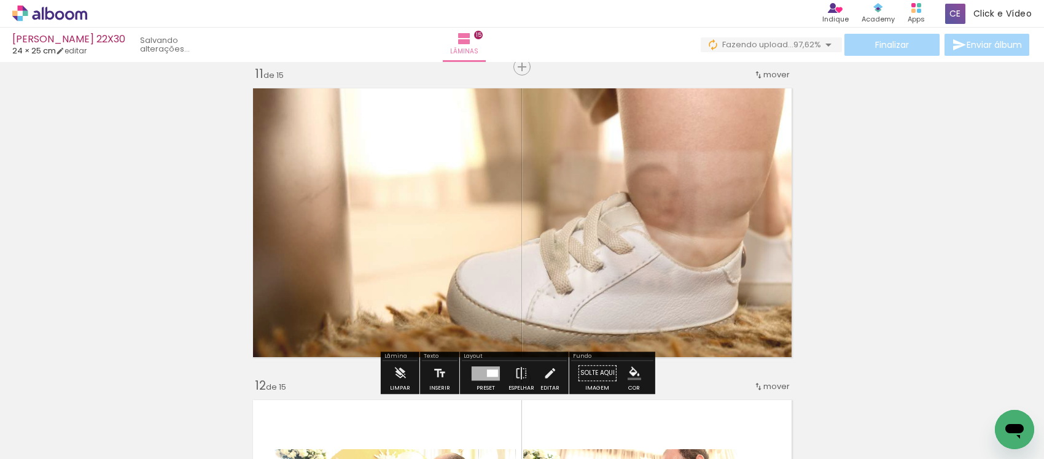
drag, startPoint x: 407, startPoint y: 118, endPoint x: 418, endPoint y: 117, distance: 11.1
type paper-slider "90"
click at [420, 117] on div at bounding box center [423, 113] width 7 height 7
click at [486, 365] on div at bounding box center [485, 373] width 33 height 25
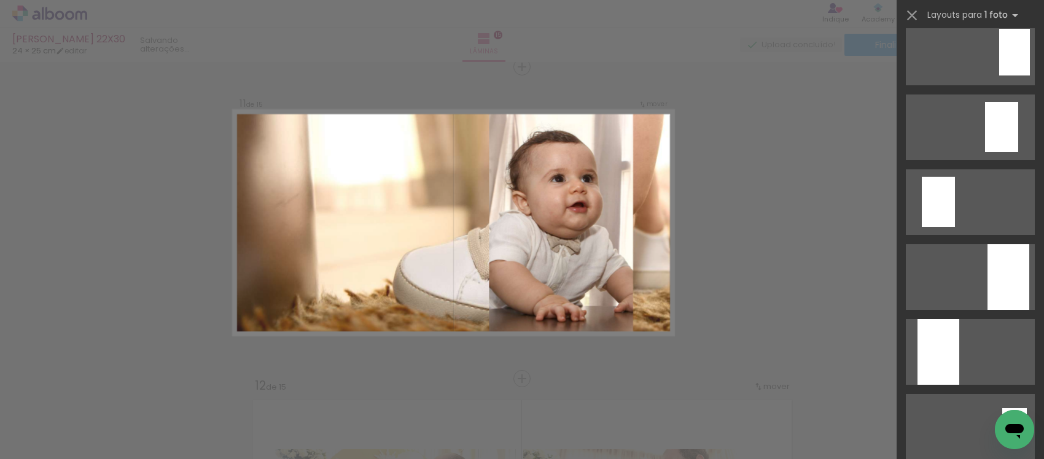
scroll to position [2457, 0]
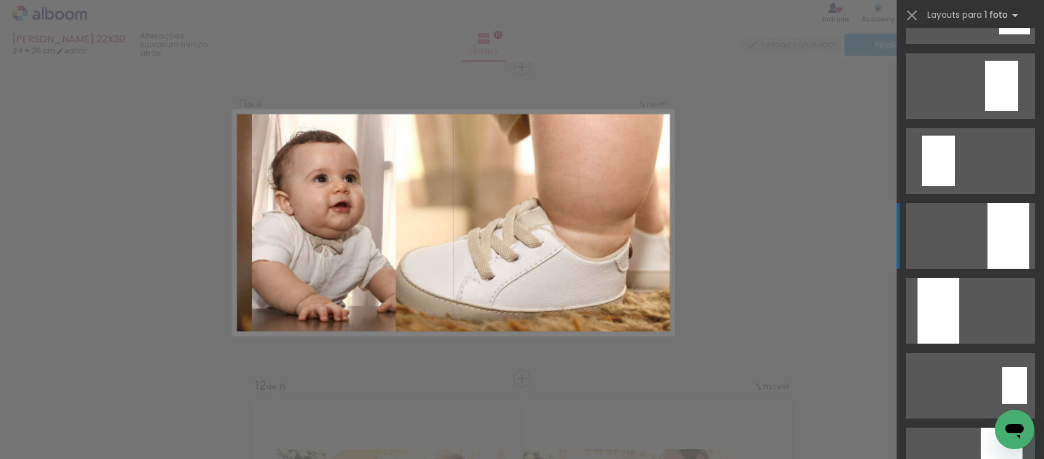
click at [972, 246] on quentale-layouter at bounding box center [970, 236] width 129 height 66
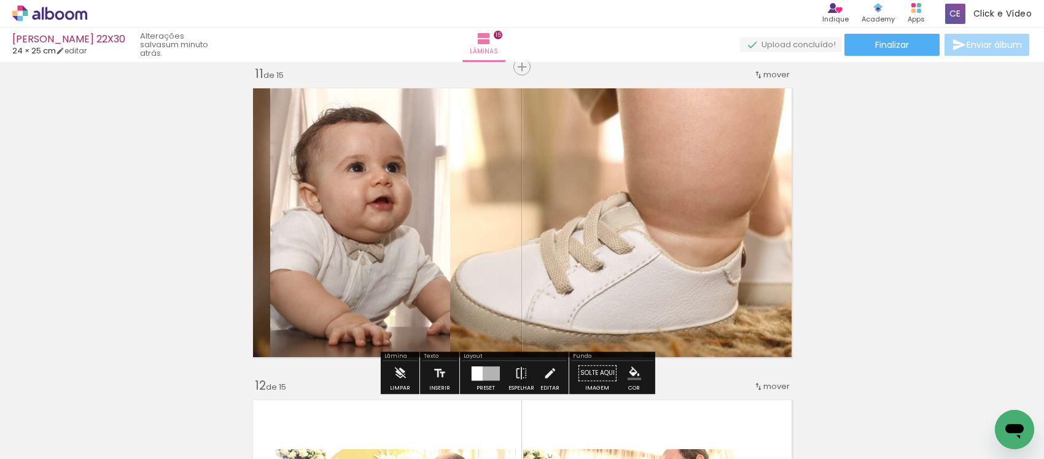
drag, startPoint x: 597, startPoint y: 235, endPoint x: 639, endPoint y: 223, distance: 44.0
click at [639, 223] on quentale-layouter at bounding box center [522, 222] width 551 height 281
click at [395, 173] on quentale-photo at bounding box center [360, 222] width 180 height 281
drag, startPoint x: 539, startPoint y: 369, endPoint x: 534, endPoint y: 363, distance: 7.5
click at [543, 369] on iron-icon at bounding box center [550, 373] width 14 height 25
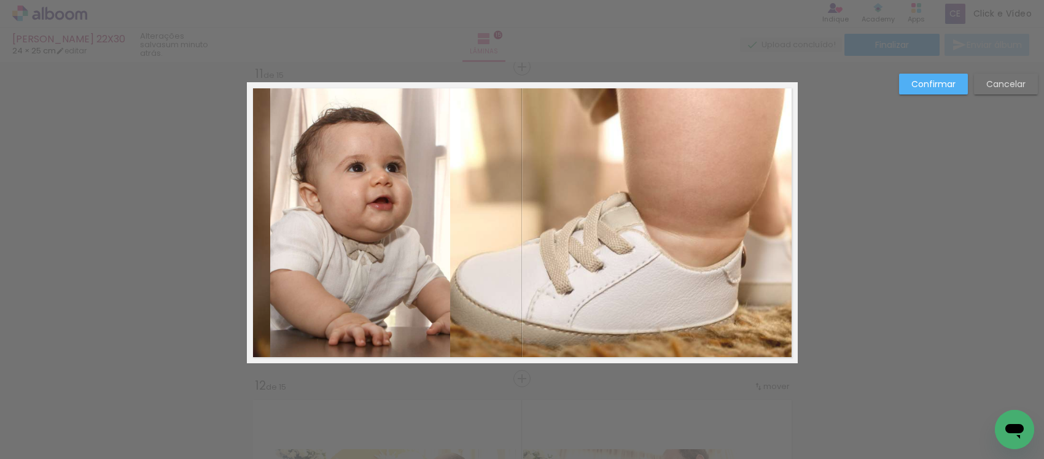
click at [440, 305] on quentale-photo at bounding box center [360, 222] width 180 height 281
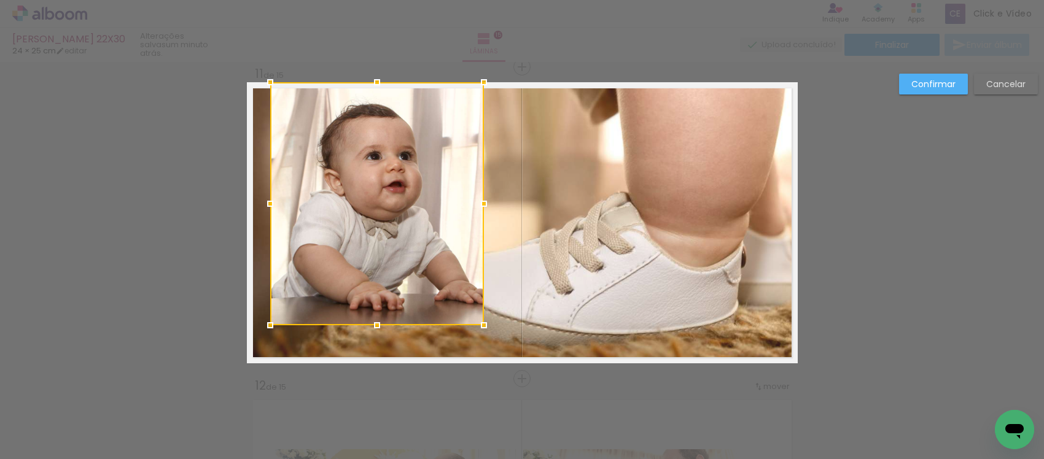
drag, startPoint x: 440, startPoint y: 361, endPoint x: 474, endPoint y: 323, distance: 50.9
click at [474, 323] on div at bounding box center [484, 325] width 25 height 25
click at [413, 217] on div at bounding box center [377, 203] width 214 height 243
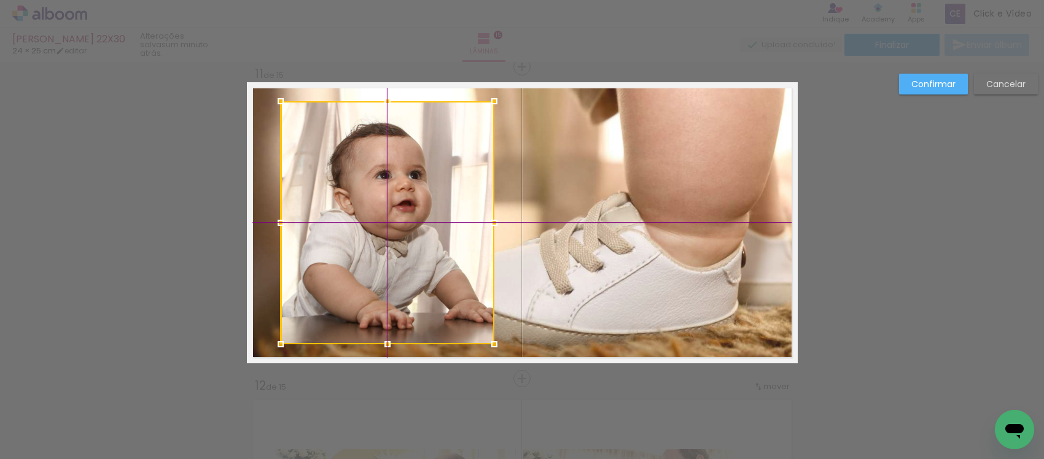
drag, startPoint x: 366, startPoint y: 195, endPoint x: 275, endPoint y: 213, distance: 92.6
click at [370, 212] on div at bounding box center [388, 222] width 214 height 243
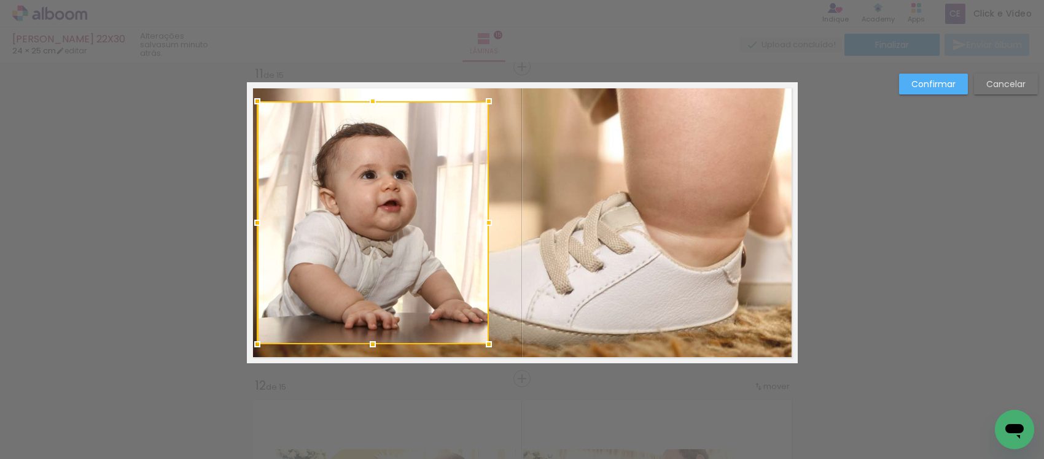
drag, startPoint x: 272, startPoint y: 223, endPoint x: 253, endPoint y: 232, distance: 20.3
click at [253, 232] on div at bounding box center [257, 223] width 25 height 25
click at [336, 208] on div at bounding box center [373, 222] width 232 height 243
click at [0, 0] on slot "Confirmar" at bounding box center [0, 0] width 0 height 0
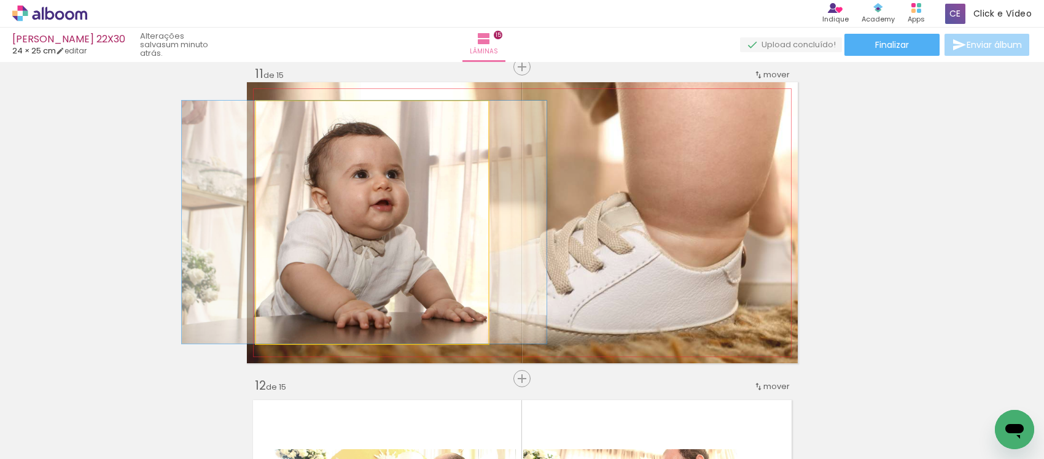
drag, startPoint x: 407, startPoint y: 255, endPoint x: 399, endPoint y: 254, distance: 8.1
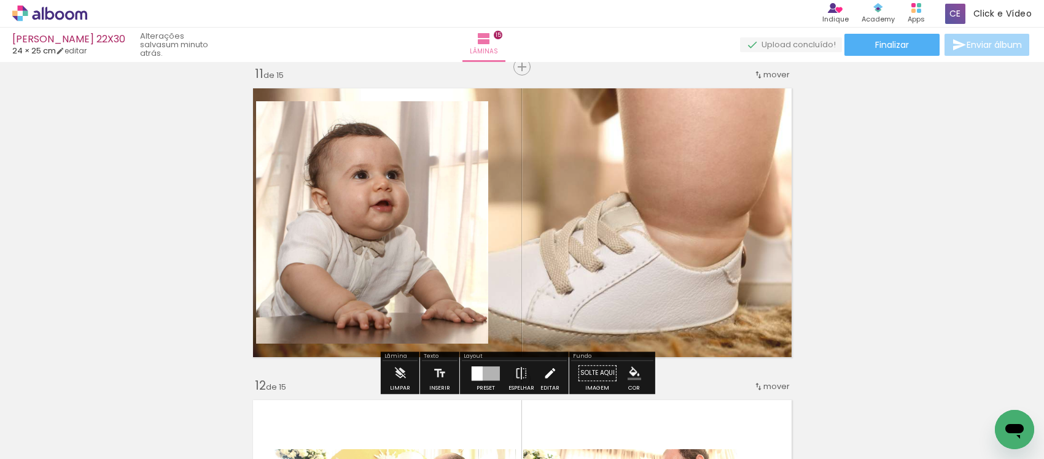
click at [544, 373] on iron-icon at bounding box center [550, 373] width 14 height 25
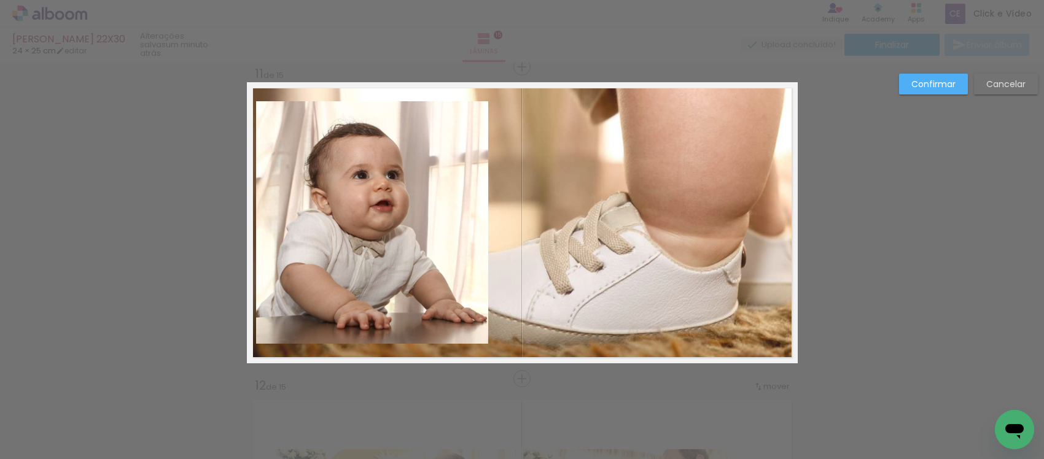
click at [422, 264] on quentale-photo at bounding box center [372, 222] width 232 height 243
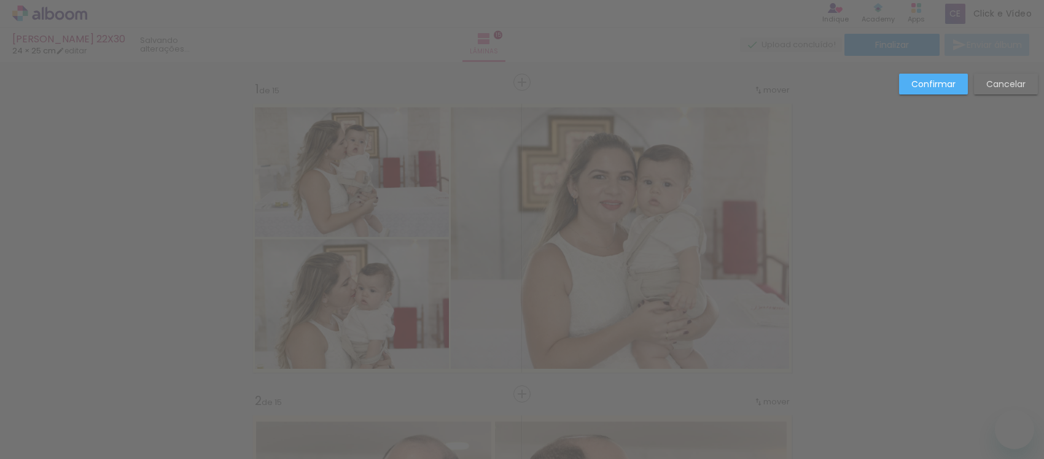
click at [0, 0] on slot "Confirmar" at bounding box center [0, 0] width 0 height 0
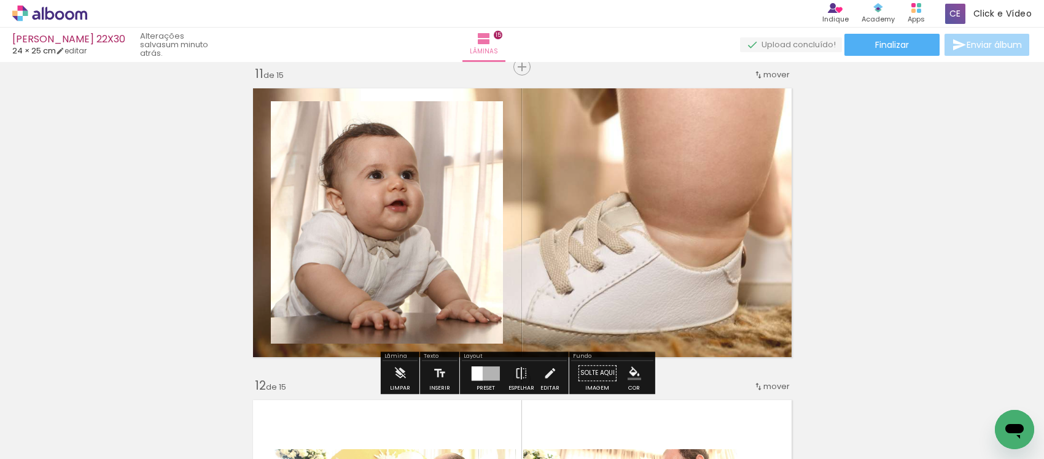
scroll to position [0, 1949]
click at [391, 141] on paper-item at bounding box center [396, 143] width 22 height 9
click at [393, 150] on paper-item at bounding box center [396, 151] width 22 height 9
click at [390, 192] on iron-icon "color picker" at bounding box center [397, 193] width 15 height 12
click at [397, 87] on paper-item "#ffffff" at bounding box center [403, 86] width 12 height 12
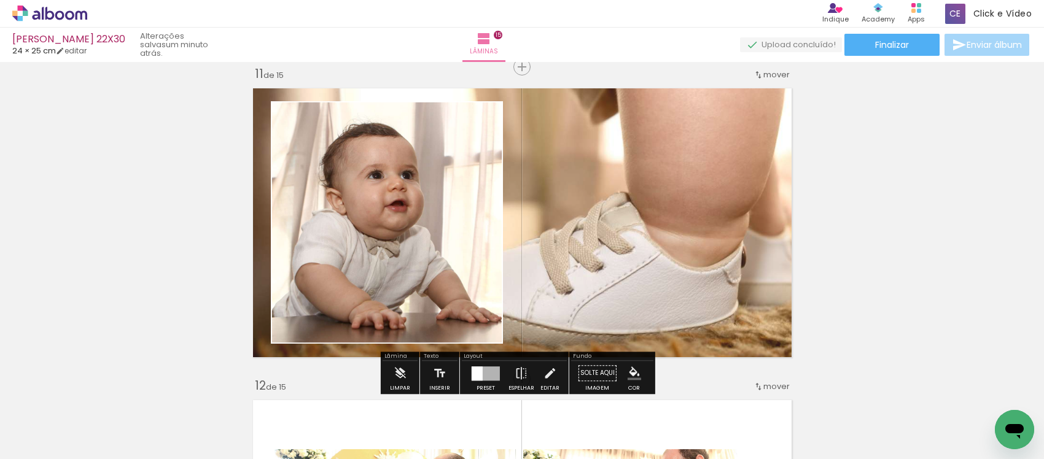
click at [598, 235] on quentale-layouter at bounding box center [522, 222] width 551 height 281
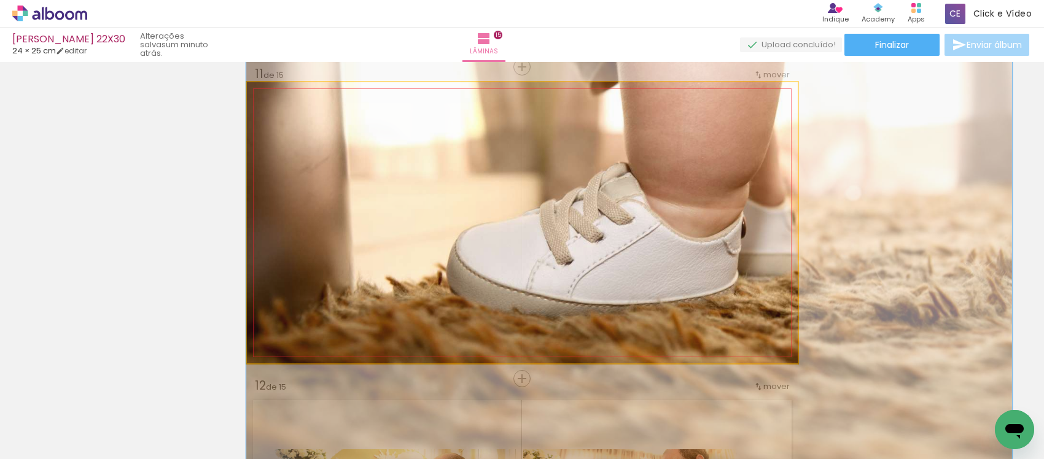
drag, startPoint x: 573, startPoint y: 289, endPoint x: 592, endPoint y: 281, distance: 20.1
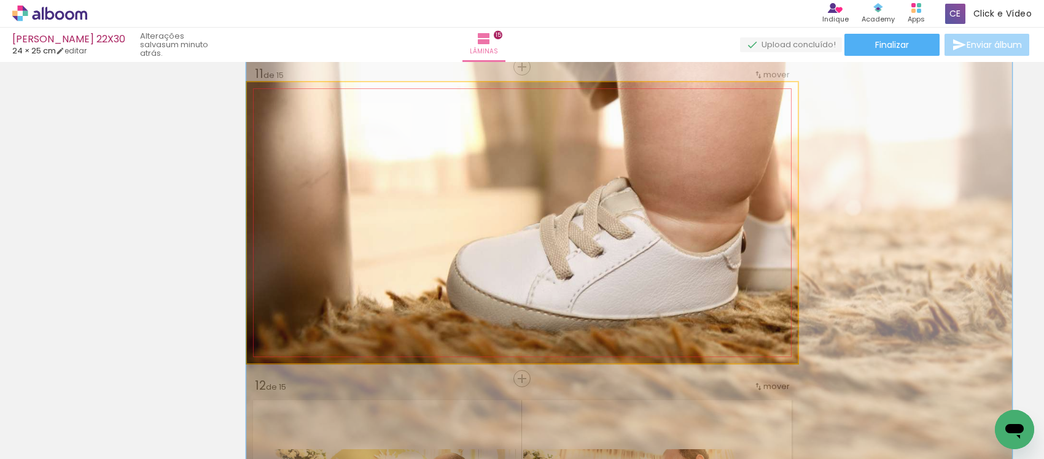
drag, startPoint x: 620, startPoint y: 248, endPoint x: 630, endPoint y: 265, distance: 20.1
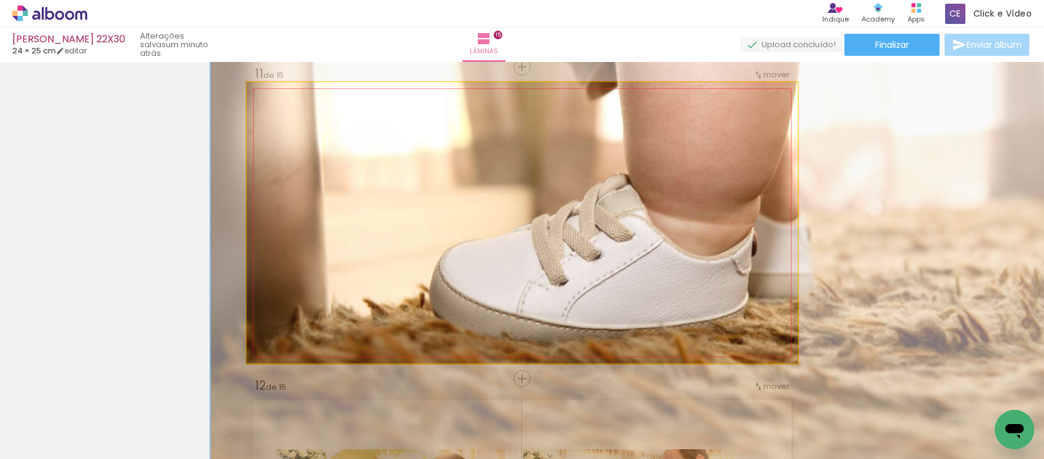
drag, startPoint x: 309, startPoint y: 111, endPoint x: 315, endPoint y: 127, distance: 17.7
type paper-slider "152"
click at [315, 127] on quentale-photo at bounding box center [522, 222] width 551 height 281
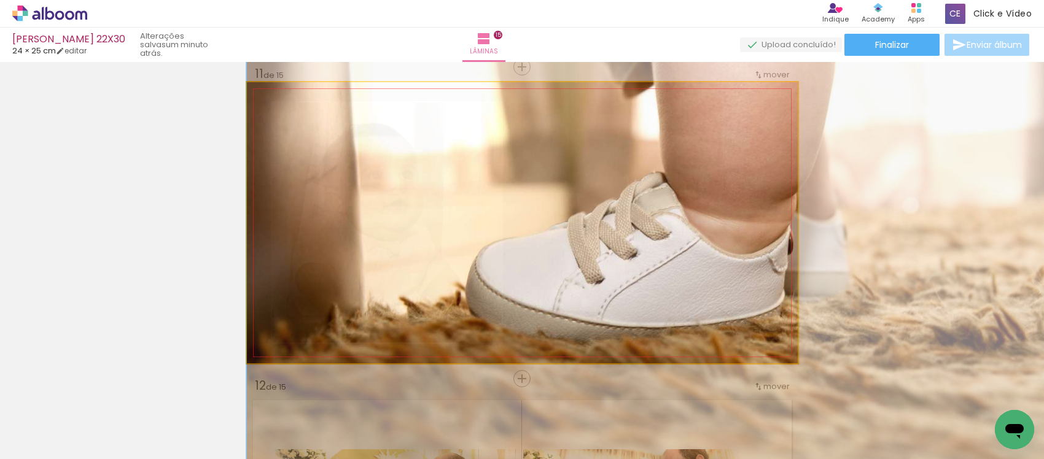
drag, startPoint x: 523, startPoint y: 283, endPoint x: 577, endPoint y: 281, distance: 54.7
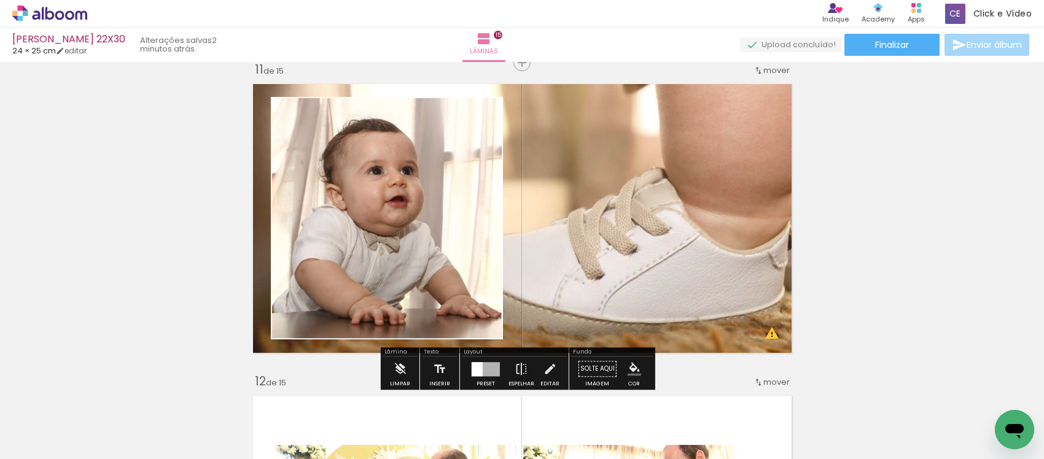
scroll to position [3105, 0]
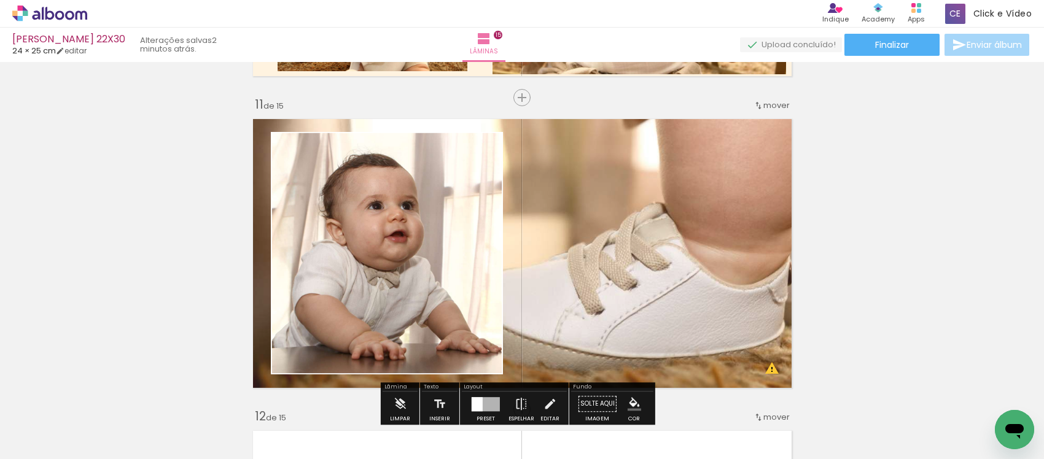
click at [585, 227] on quentale-layouter at bounding box center [522, 253] width 551 height 281
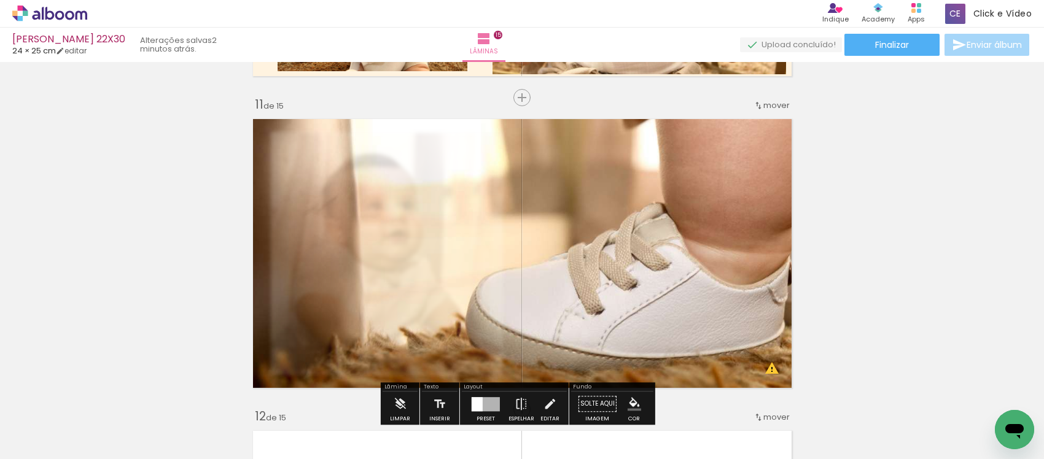
drag, startPoint x: 418, startPoint y: 143, endPoint x: 492, endPoint y: 170, distance: 78.5
type paper-slider "100"
click at [492, 170] on quentale-photo at bounding box center [522, 253] width 551 height 281
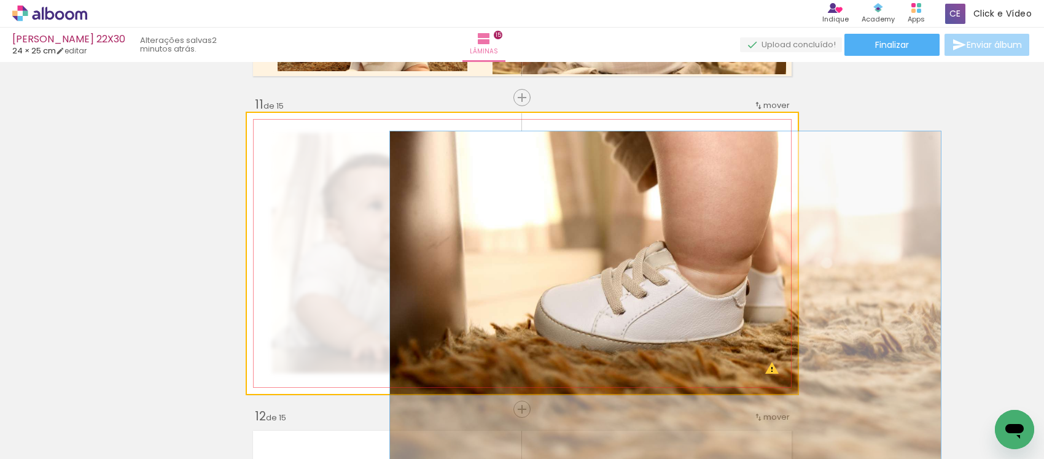
drag, startPoint x: 311, startPoint y: 143, endPoint x: 278, endPoint y: 155, distance: 35.2
click at [278, 155] on quentale-photo at bounding box center [522, 253] width 551 height 281
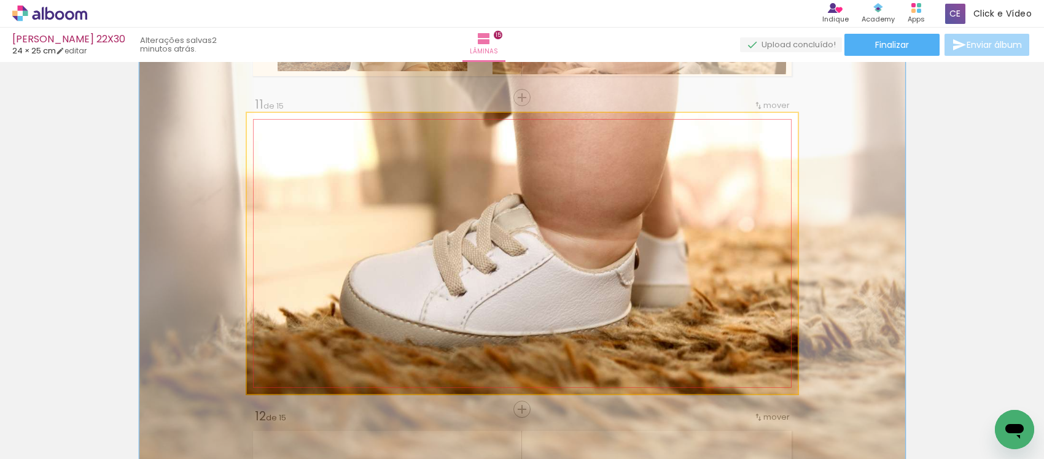
drag, startPoint x: 293, startPoint y: 146, endPoint x: 305, endPoint y: 155, distance: 14.9
click at [305, 155] on quentale-photo at bounding box center [522, 253] width 551 height 281
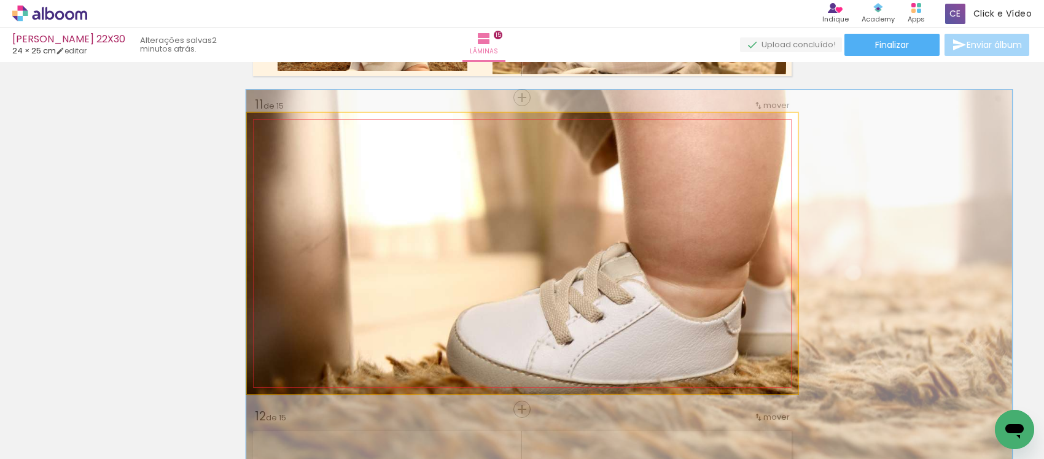
drag, startPoint x: 536, startPoint y: 291, endPoint x: 749, endPoint y: 339, distance: 219.2
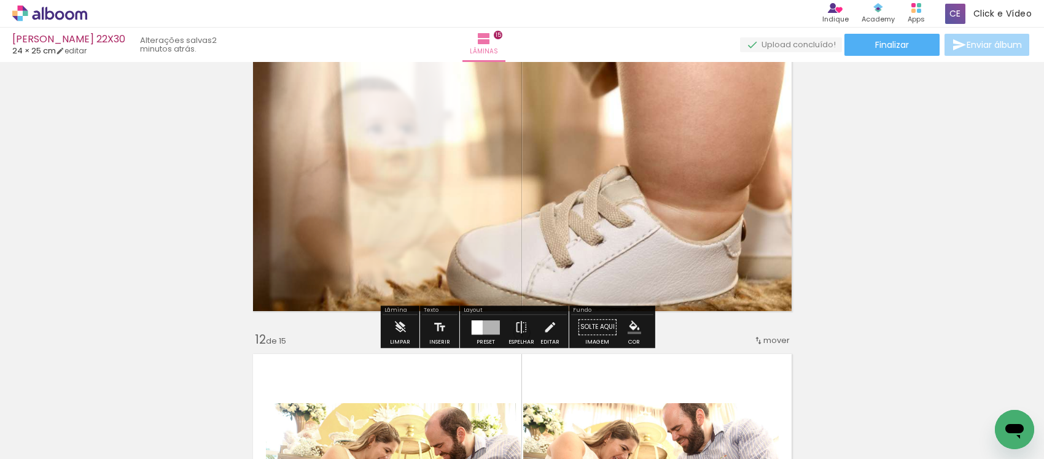
scroll to position [3178, 0]
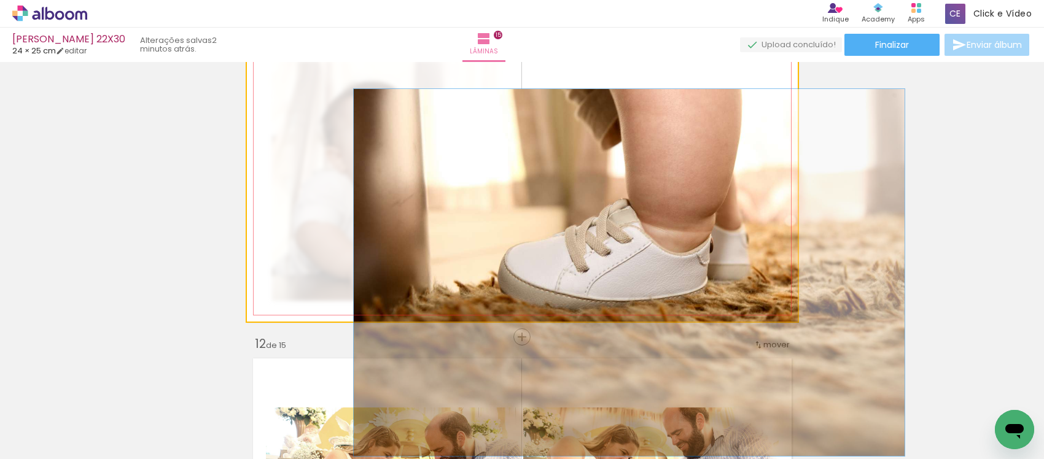
drag, startPoint x: 305, startPoint y: 63, endPoint x: 256, endPoint y: 84, distance: 53.6
type paper-slider "100"
click at [256, 84] on quentale-photo at bounding box center [522, 181] width 551 height 281
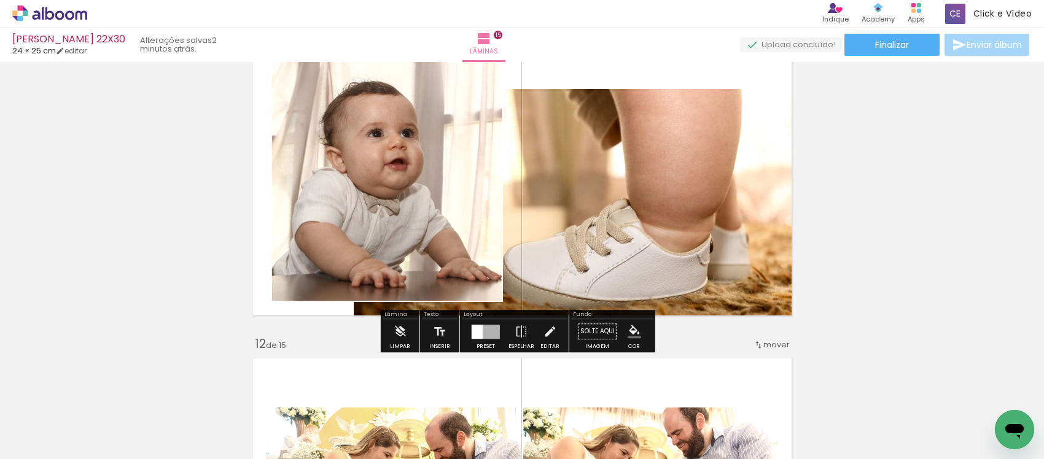
click at [630, 333] on iron-icon "color picker" at bounding box center [635, 332] width 14 height 14
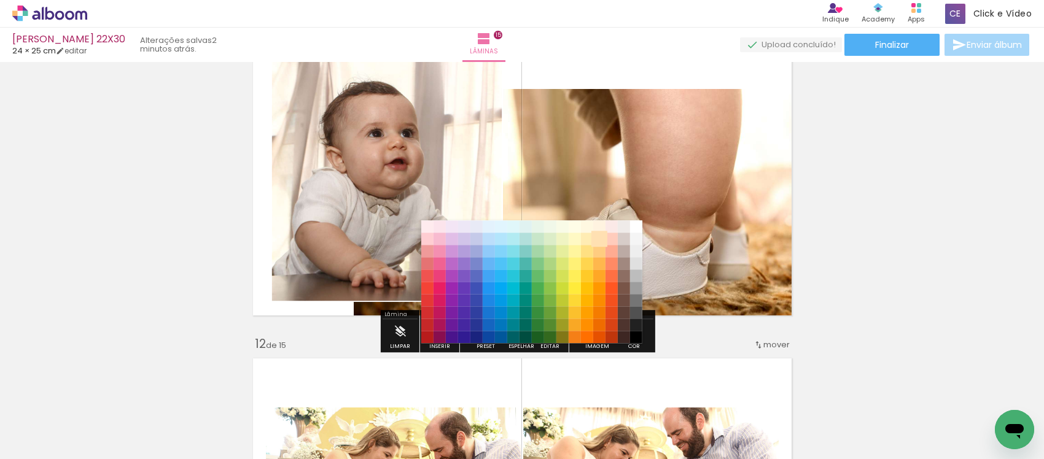
click at [596, 236] on paper-item "#ffe0b2" at bounding box center [599, 239] width 12 height 12
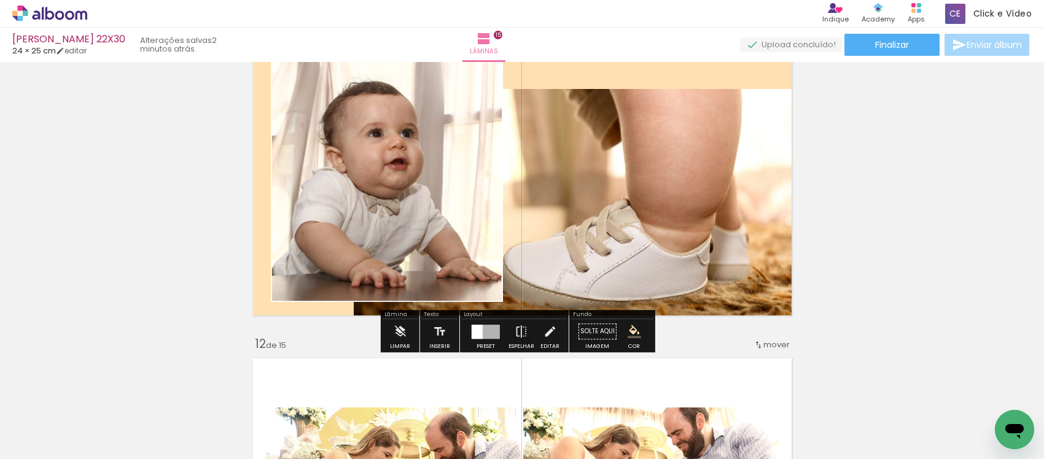
click at [628, 335] on iron-icon "color picker" at bounding box center [635, 332] width 14 height 14
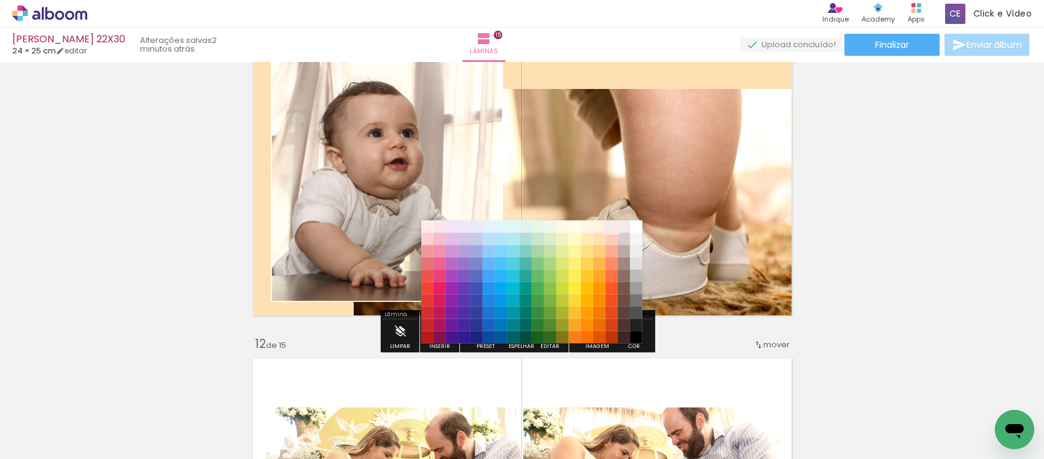
click at [598, 225] on paper-item "#fff3e0" at bounding box center [599, 227] width 12 height 12
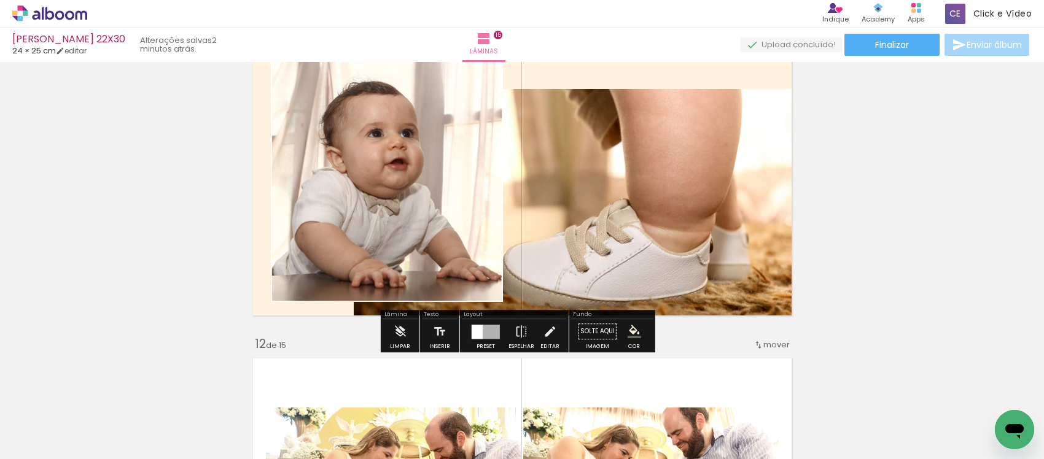
scroll to position [3101, 0]
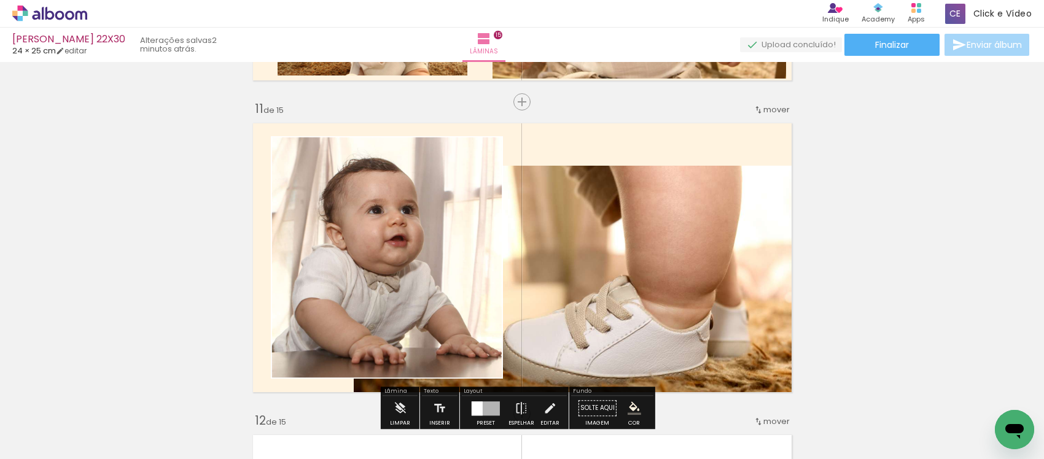
click at [547, 197] on quentale-layouter at bounding box center [522, 257] width 551 height 281
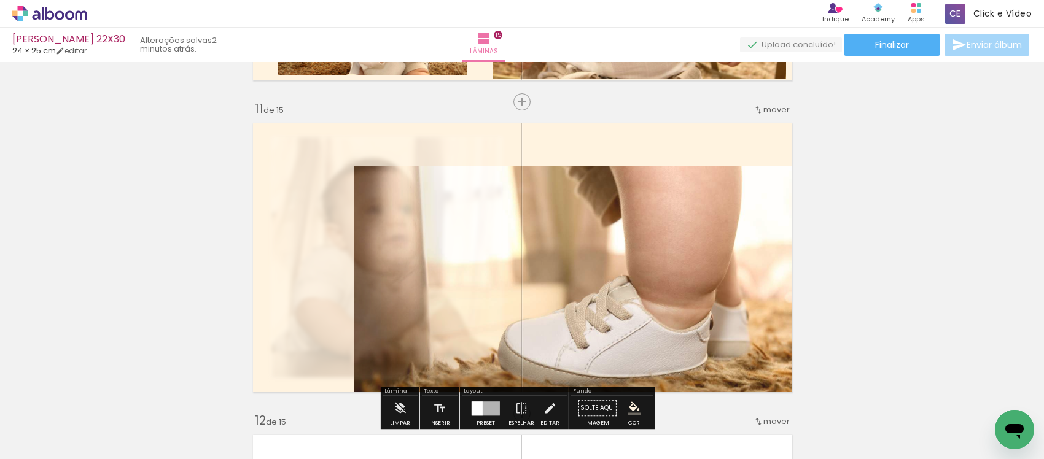
type paper-slider "90"
click at [413, 152] on div at bounding box center [423, 149] width 20 height 20
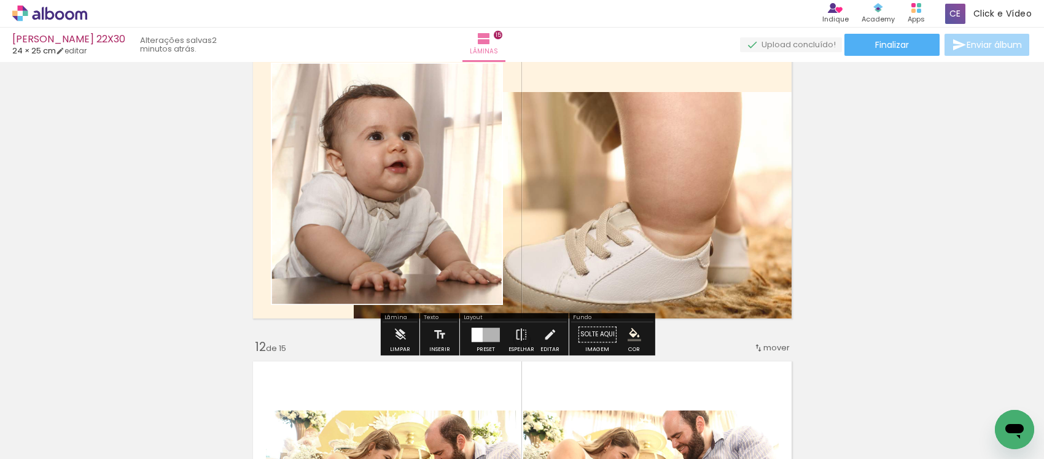
scroll to position [3178, 0]
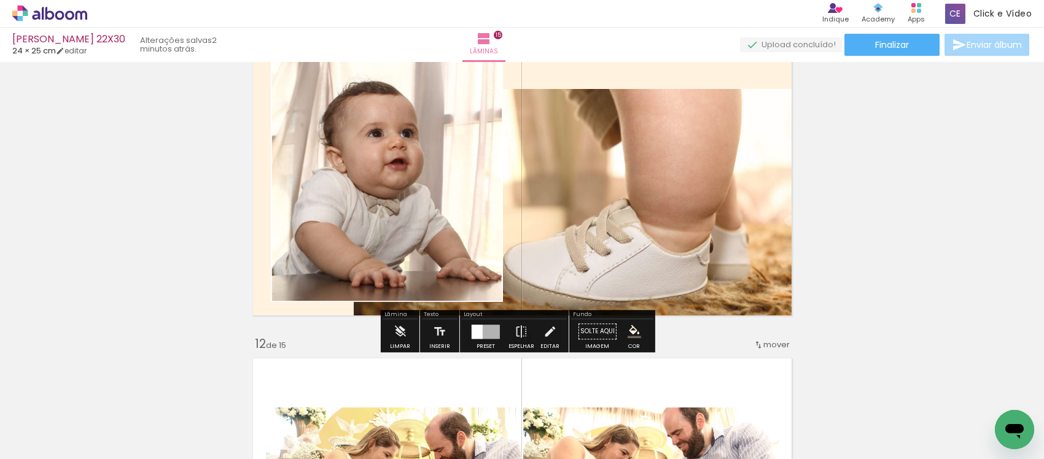
click at [544, 337] on iron-icon at bounding box center [550, 331] width 14 height 25
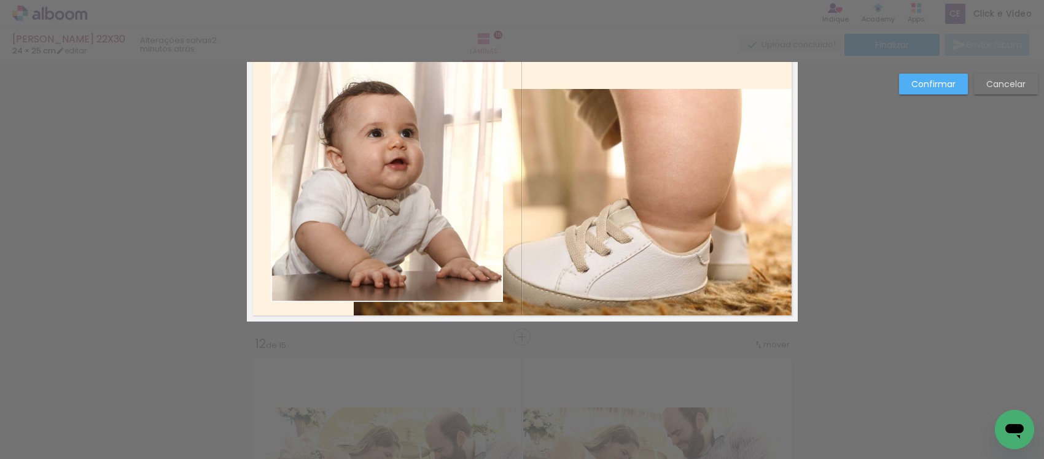
click at [434, 198] on quentale-photo at bounding box center [387, 181] width 232 height 243
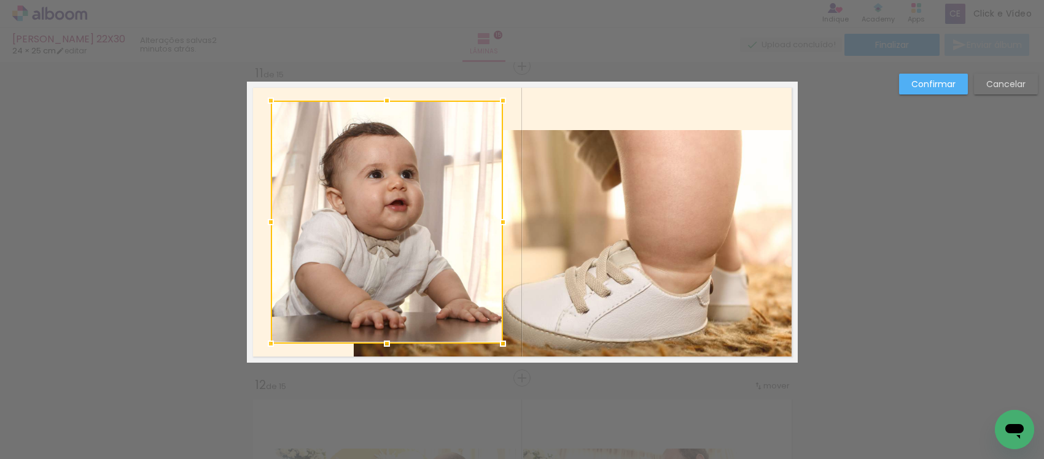
scroll to position [3136, 0]
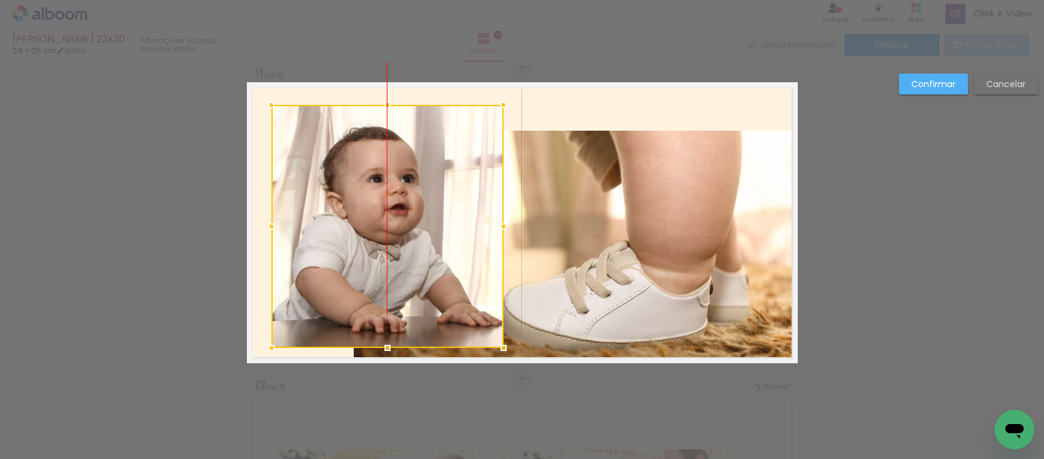
drag, startPoint x: 446, startPoint y: 240, endPoint x: 380, endPoint y: 205, distance: 75.3
click at [435, 243] on div at bounding box center [388, 226] width 232 height 243
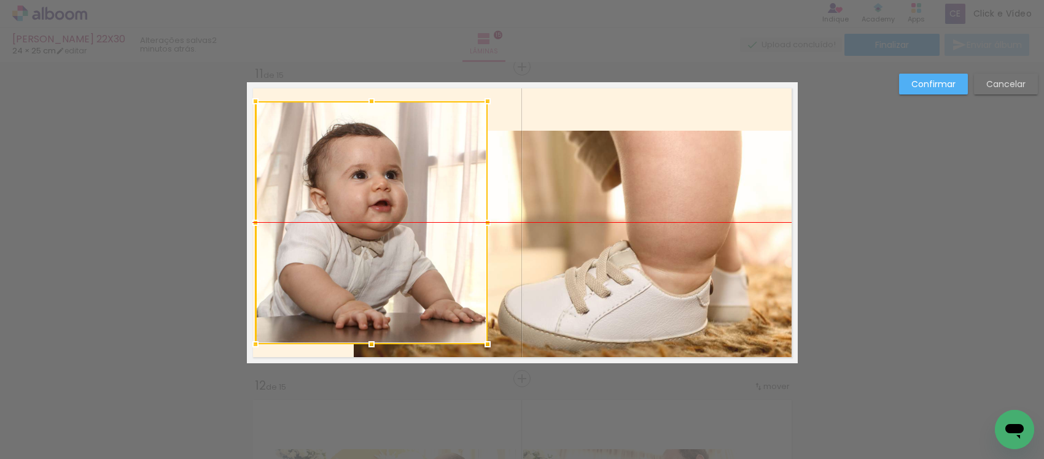
drag, startPoint x: 383, startPoint y: 198, endPoint x: 367, endPoint y: 198, distance: 16.0
click at [367, 198] on div at bounding box center [372, 222] width 232 height 243
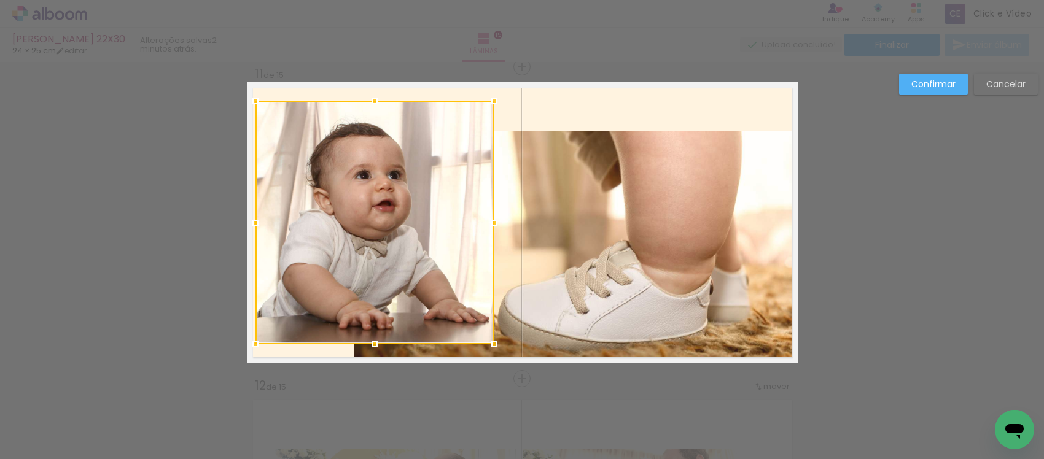
drag, startPoint x: 478, startPoint y: 223, endPoint x: 485, endPoint y: 227, distance: 8.5
click at [485, 227] on div at bounding box center [494, 223] width 25 height 25
click at [0, 0] on slot "Confirmar" at bounding box center [0, 0] width 0 height 0
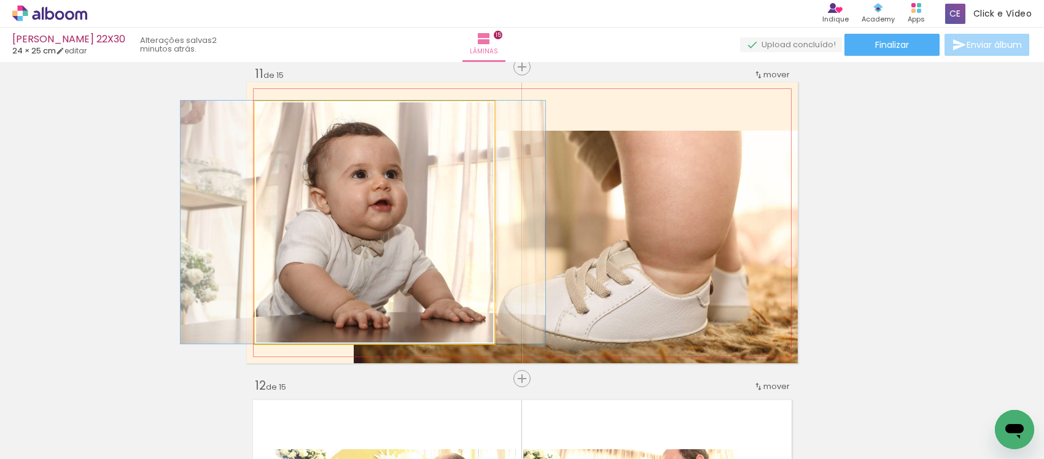
drag, startPoint x: 428, startPoint y: 265, endPoint x: 424, endPoint y: 254, distance: 11.7
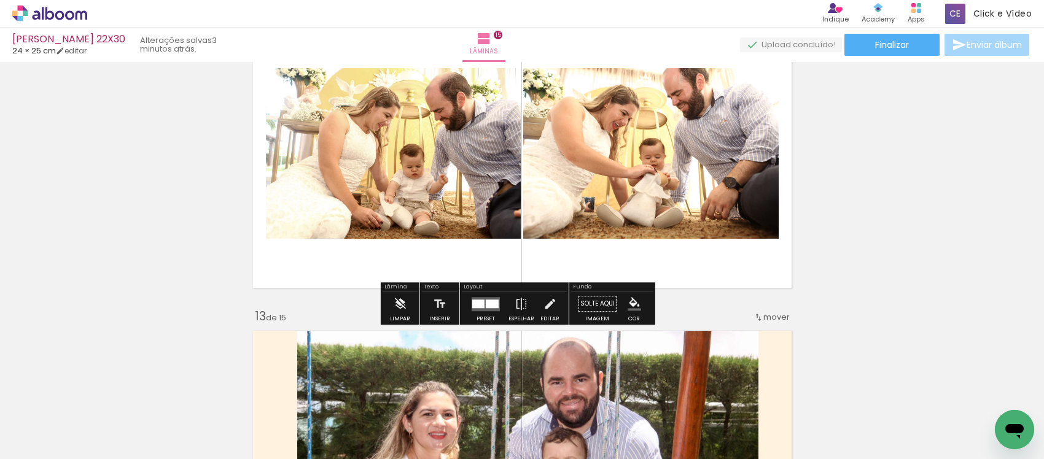
scroll to position [3520, 0]
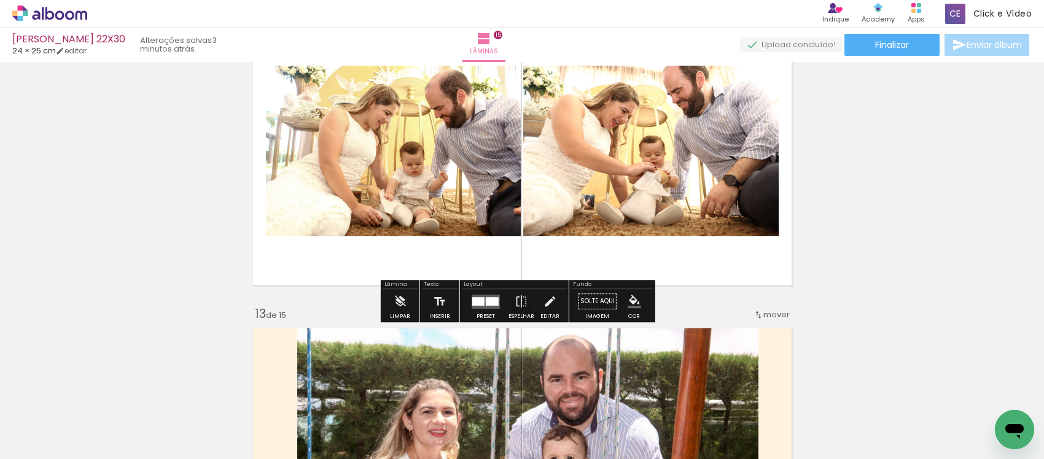
click at [486, 301] on div at bounding box center [492, 301] width 13 height 9
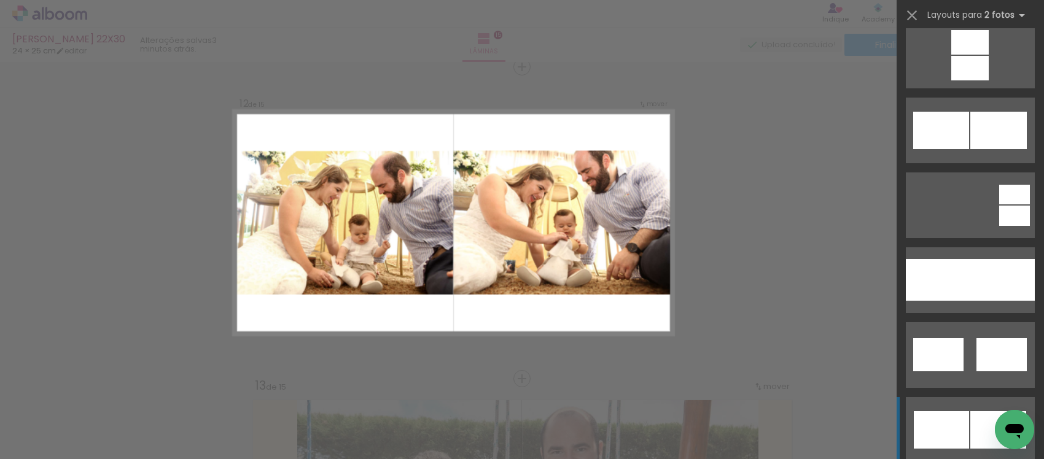
scroll to position [845, 0]
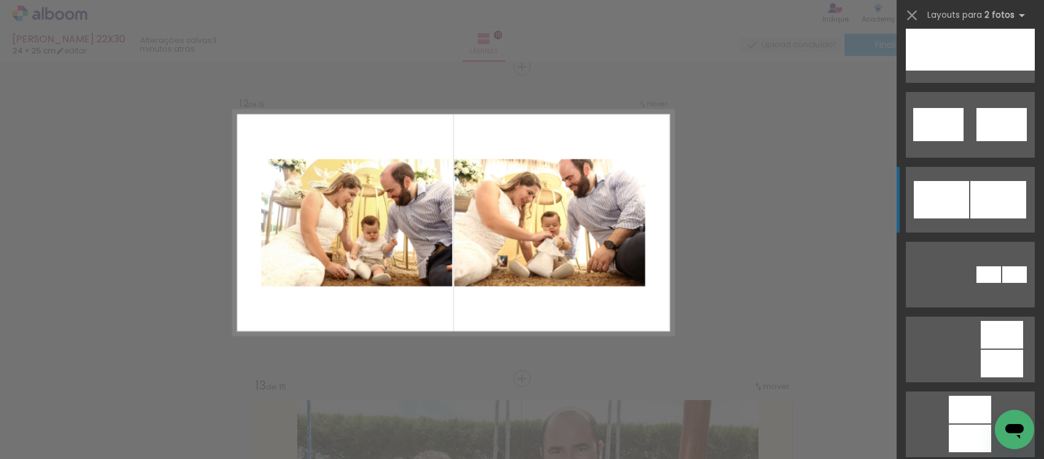
click at [961, 178] on quentale-layouter at bounding box center [970, 200] width 129 height 66
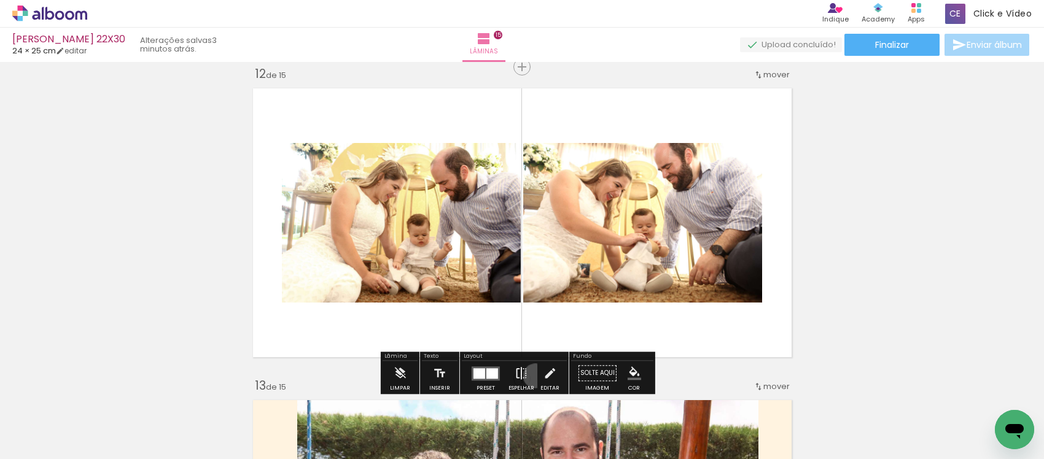
click at [533, 376] on paper-button "Espelhar" at bounding box center [522, 376] width 32 height 31
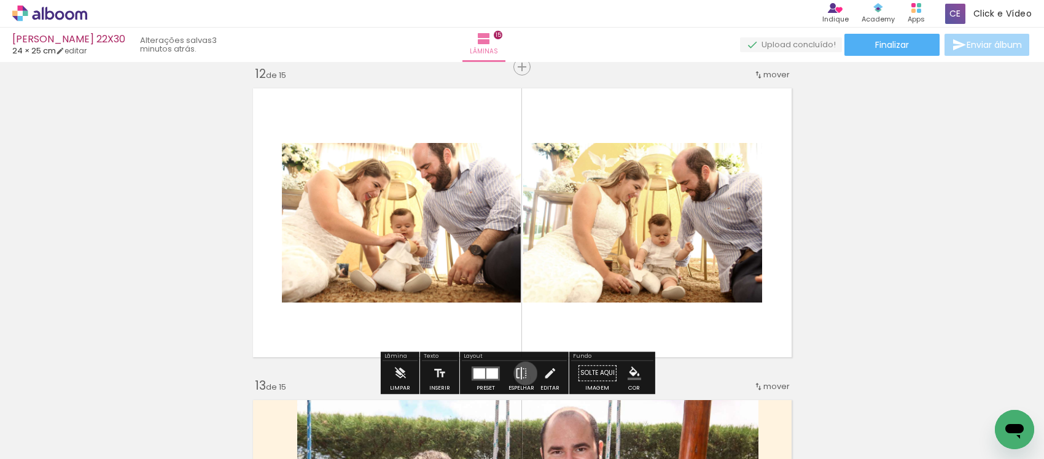
click at [523, 373] on iron-icon at bounding box center [522, 373] width 14 height 25
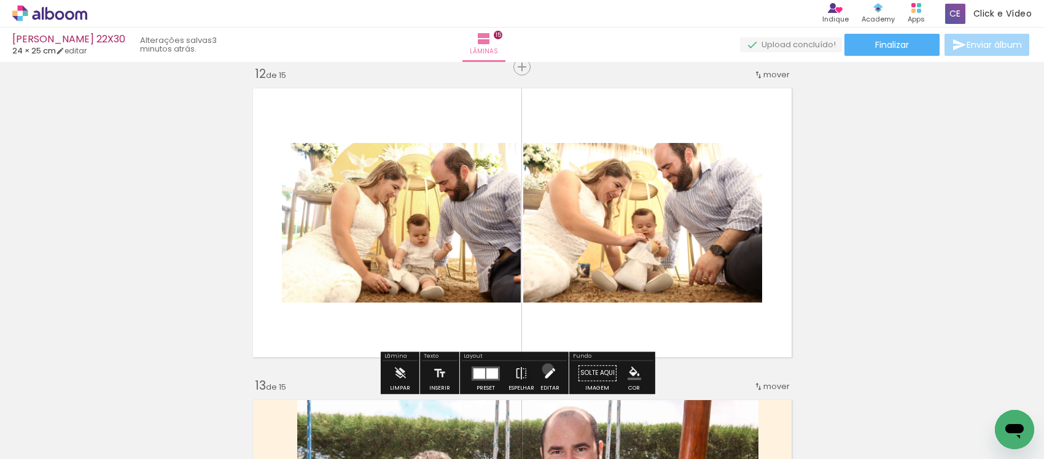
click at [545, 369] on iron-icon at bounding box center [550, 373] width 14 height 25
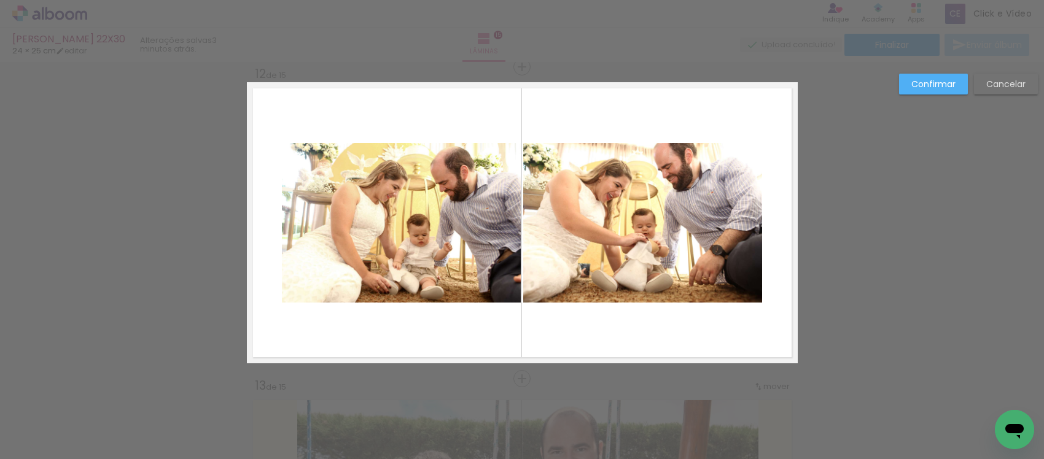
click at [654, 198] on quentale-photo at bounding box center [642, 223] width 239 height 160
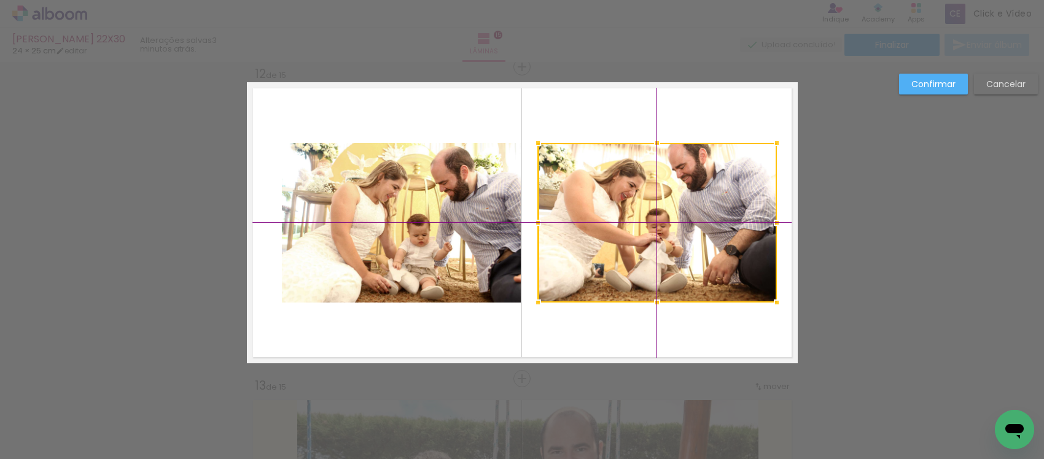
drag, startPoint x: 643, startPoint y: 222, endPoint x: 640, endPoint y: 213, distance: 10.1
click at [640, 213] on div at bounding box center [657, 223] width 239 height 160
drag, startPoint x: 625, startPoint y: 216, endPoint x: 634, endPoint y: 214, distance: 9.4
click at [634, 214] on div at bounding box center [656, 223] width 239 height 160
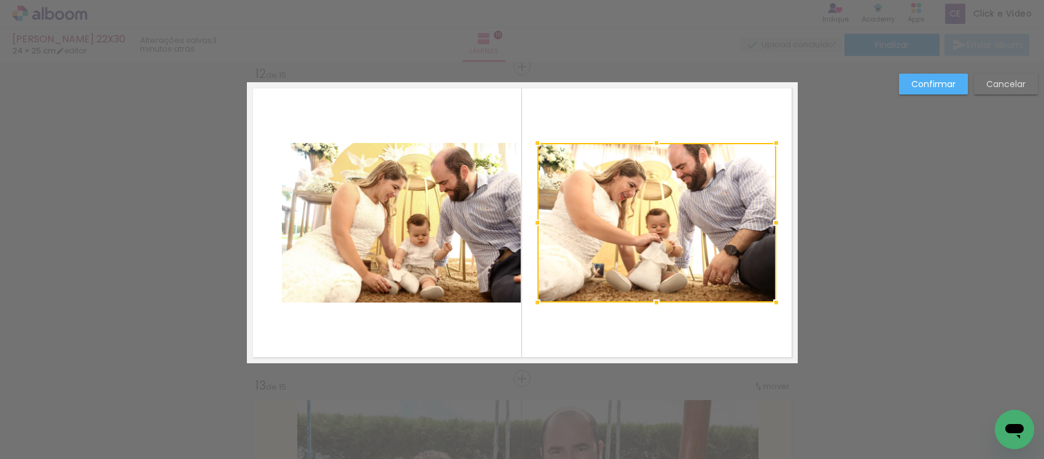
click at [377, 229] on quentale-photo at bounding box center [401, 223] width 239 height 160
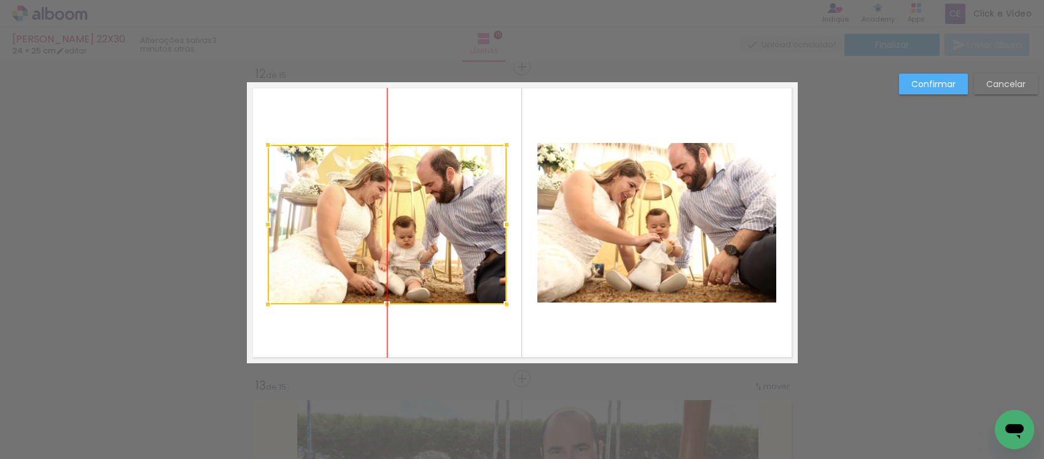
drag, startPoint x: 422, startPoint y: 206, endPoint x: 408, endPoint y: 208, distance: 13.6
click at [408, 208] on div at bounding box center [387, 225] width 239 height 160
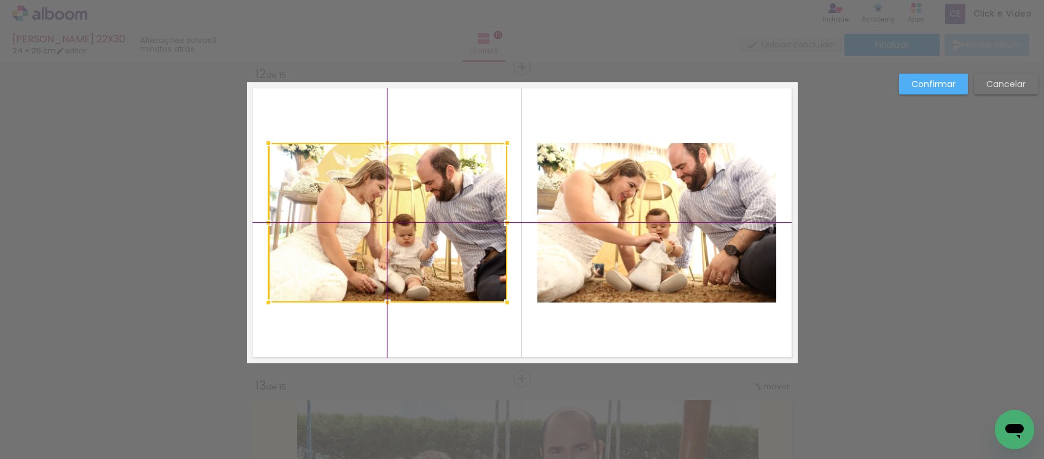
drag, startPoint x: 430, startPoint y: 213, endPoint x: 436, endPoint y: 215, distance: 6.6
click at [436, 215] on div at bounding box center [387, 223] width 239 height 160
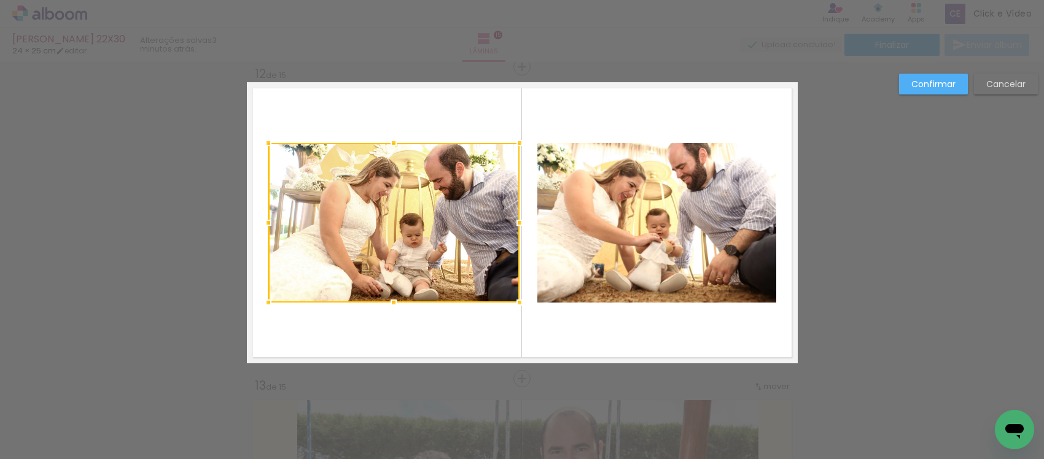
click at [507, 228] on div at bounding box center [519, 223] width 25 height 25
click at [544, 221] on quentale-photo at bounding box center [656, 223] width 239 height 160
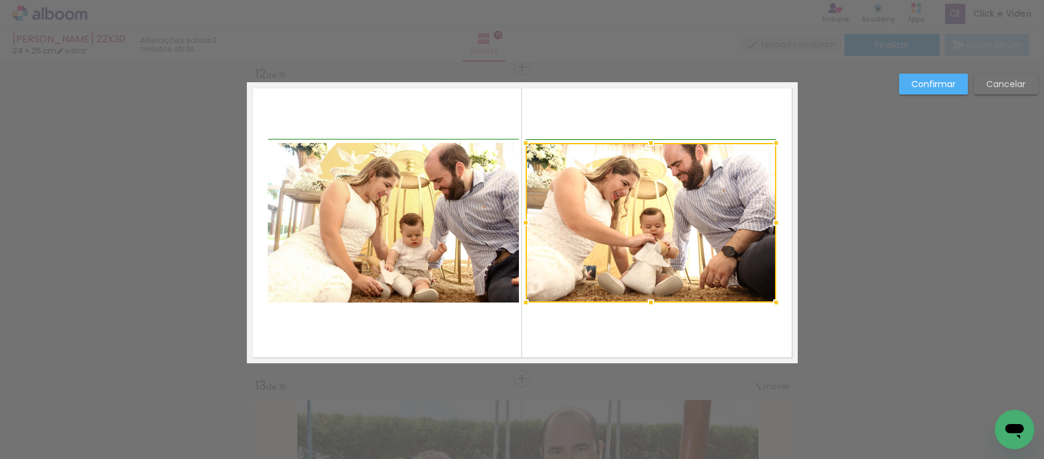
drag, startPoint x: 534, startPoint y: 222, endPoint x: 522, endPoint y: 228, distance: 13.5
click at [522, 228] on div at bounding box center [526, 223] width 25 height 25
click at [386, 207] on quentale-photo at bounding box center [393, 223] width 251 height 160
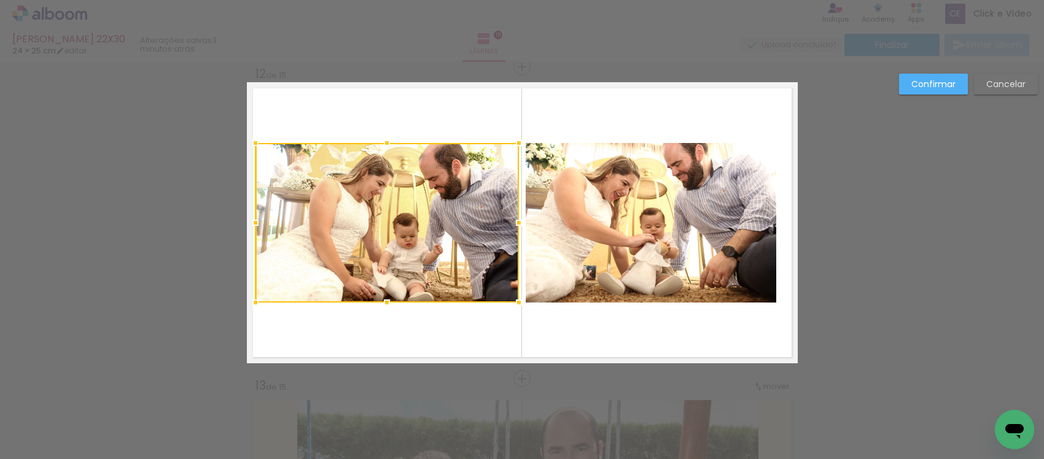
drag, startPoint x: 260, startPoint y: 220, endPoint x: 248, endPoint y: 228, distance: 14.7
click at [248, 228] on div at bounding box center [255, 223] width 25 height 25
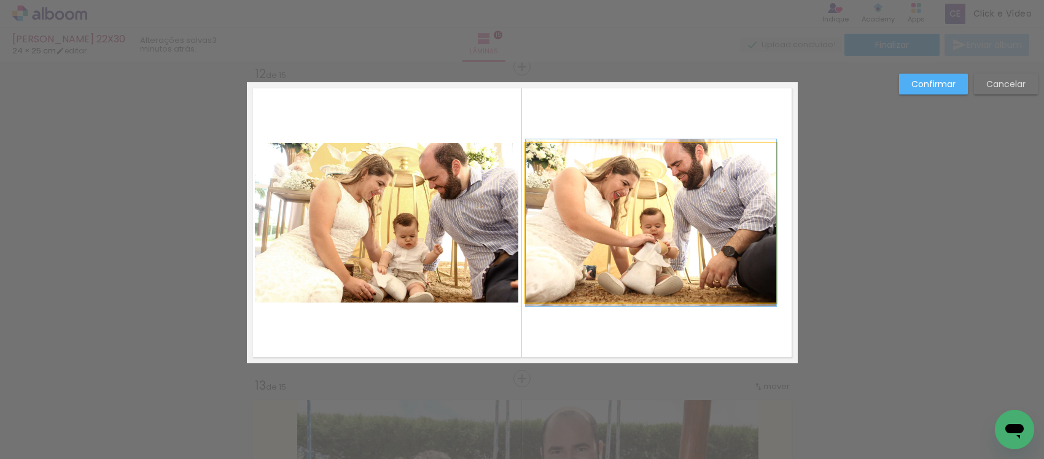
click at [664, 225] on quentale-photo at bounding box center [651, 223] width 251 height 160
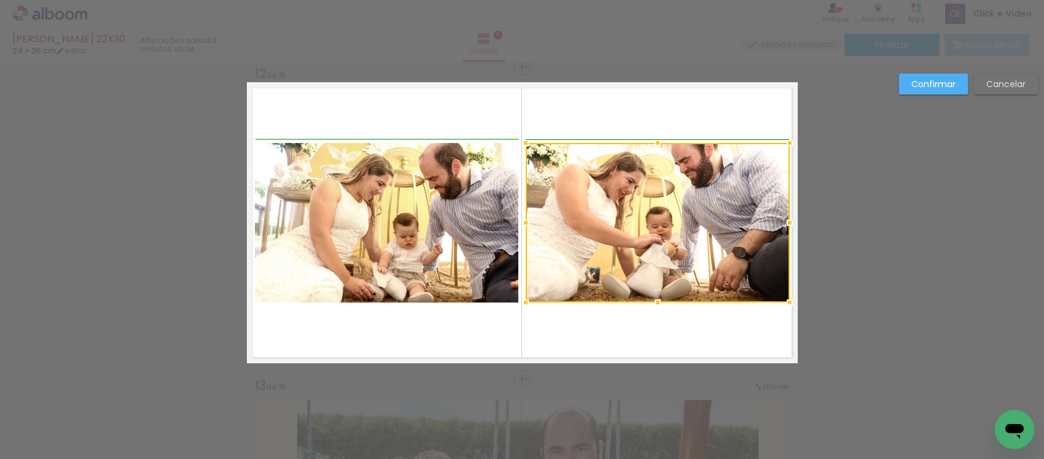
drag, startPoint x: 768, startPoint y: 222, endPoint x: 781, endPoint y: 228, distance: 14.3
click at [781, 228] on div at bounding box center [790, 223] width 25 height 25
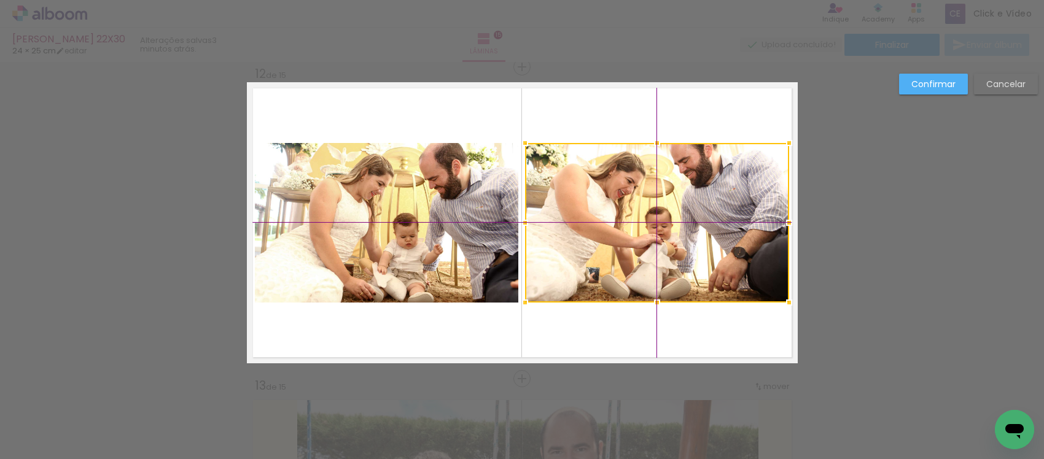
click at [680, 210] on div at bounding box center [657, 223] width 264 height 160
drag, startPoint x: 389, startPoint y: 209, endPoint x: 394, endPoint y: 198, distance: 12.4
click at [390, 208] on quentale-photo at bounding box center [387, 223] width 264 height 160
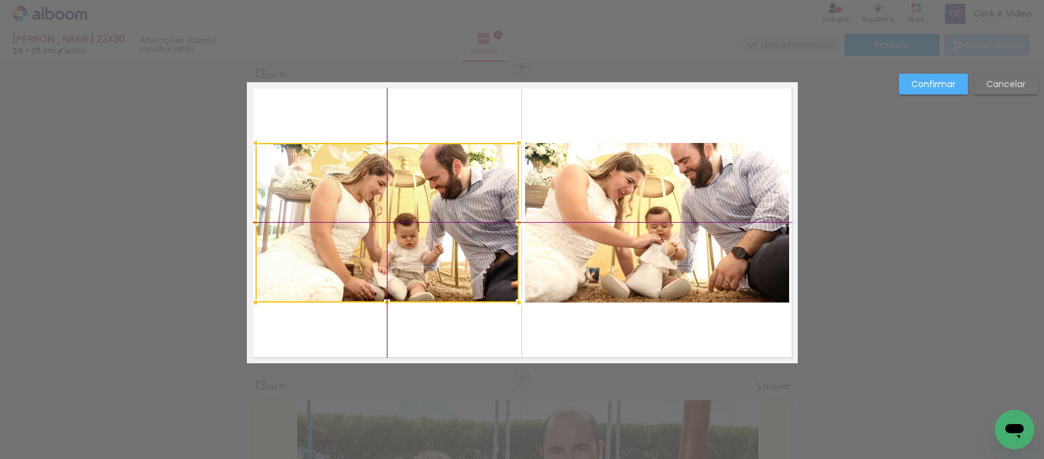
drag, startPoint x: 397, startPoint y: 189, endPoint x: 406, endPoint y: 201, distance: 14.9
click at [406, 201] on div at bounding box center [388, 223] width 264 height 160
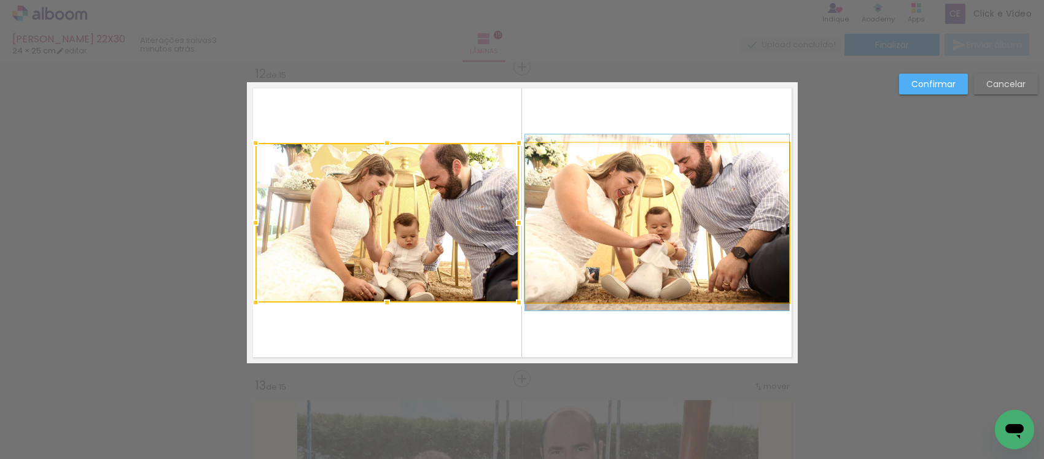
click at [613, 198] on quentale-photo at bounding box center [657, 223] width 264 height 160
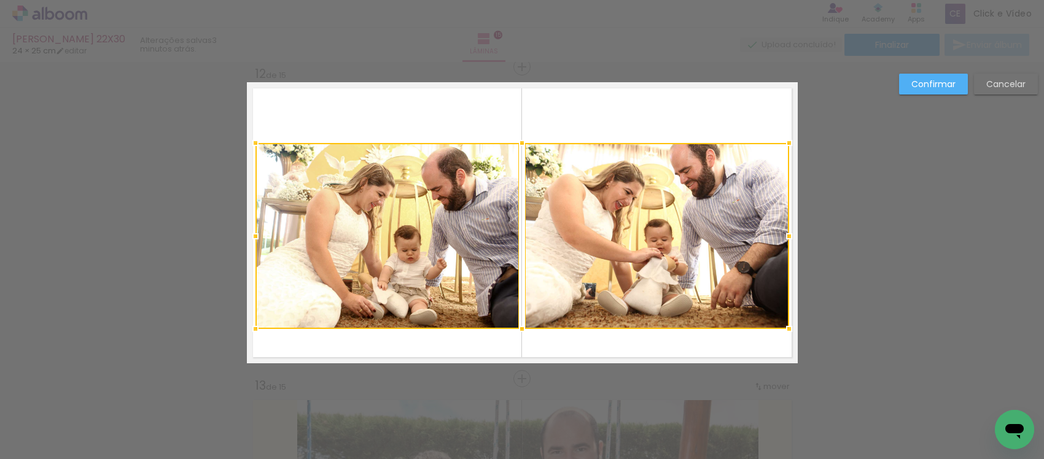
drag, startPoint x: 514, startPoint y: 299, endPoint x: 518, endPoint y: 314, distance: 15.4
click at [518, 314] on div at bounding box center [523, 236] width 534 height 186
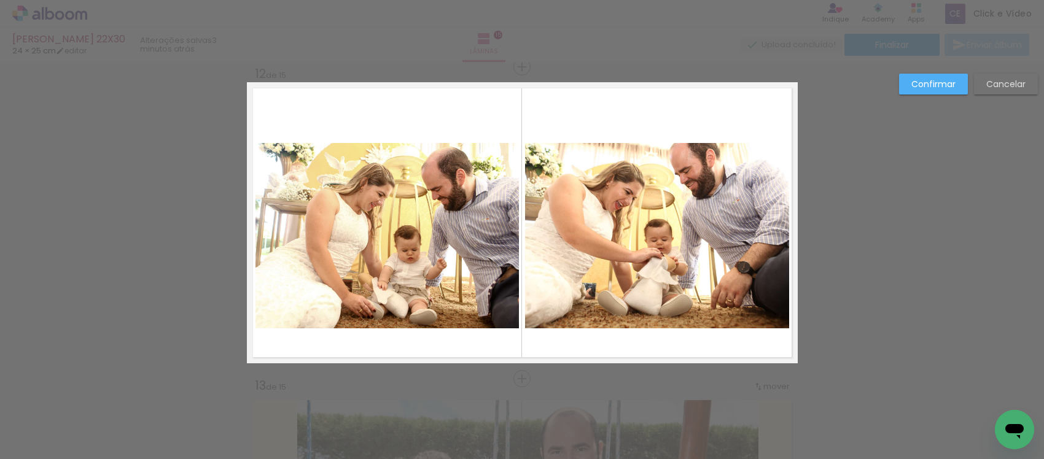
click at [461, 231] on quentale-photo at bounding box center [388, 236] width 264 height 186
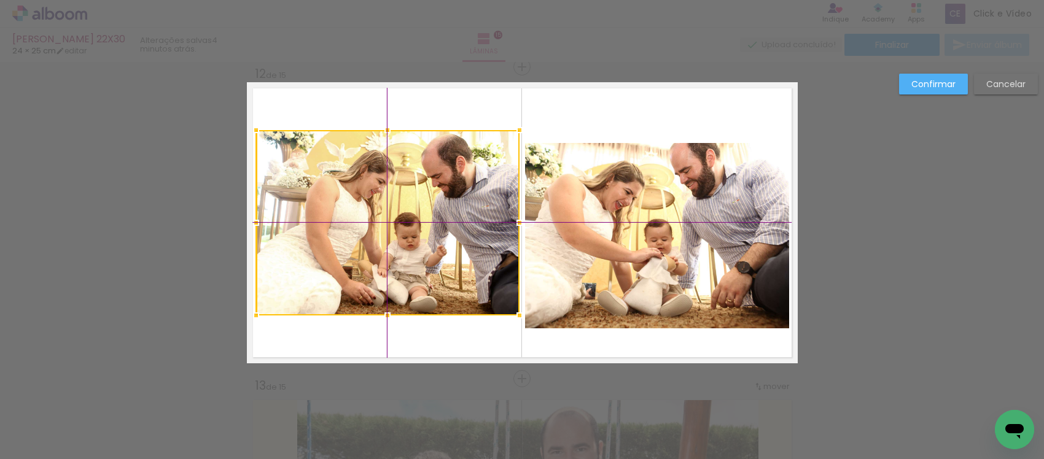
drag, startPoint x: 450, startPoint y: 194, endPoint x: 438, endPoint y: 189, distance: 13.5
click at [438, 189] on div at bounding box center [388, 223] width 264 height 186
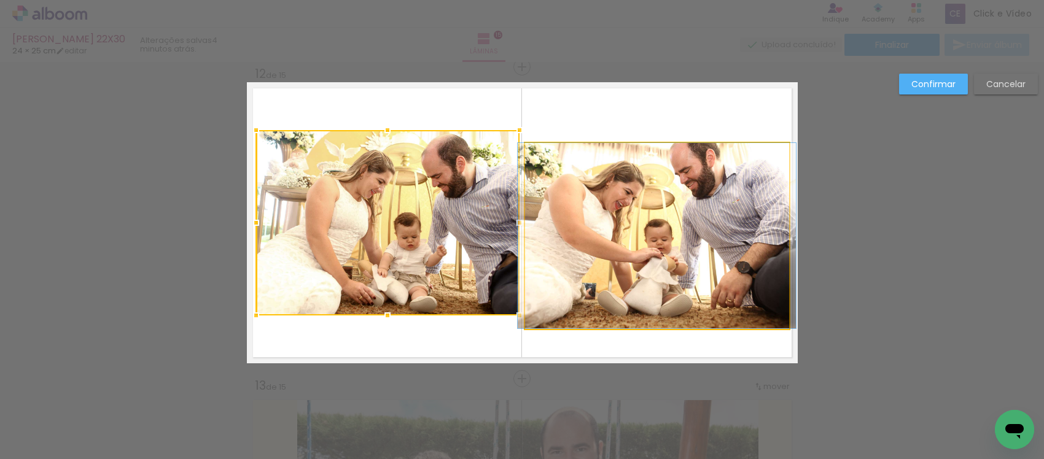
drag, startPoint x: 595, startPoint y: 206, endPoint x: 604, endPoint y: 229, distance: 24.0
click at [596, 206] on quentale-photo at bounding box center [657, 236] width 264 height 186
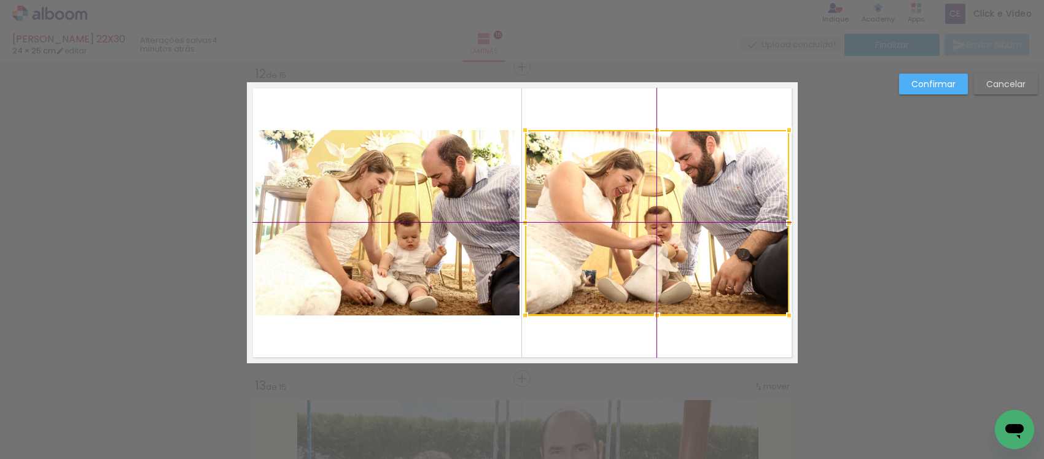
drag, startPoint x: 606, startPoint y: 228, endPoint x: 834, endPoint y: 97, distance: 262.3
click at [615, 222] on div at bounding box center [657, 223] width 264 height 186
click at [0, 0] on slot "Confirmar" at bounding box center [0, 0] width 0 height 0
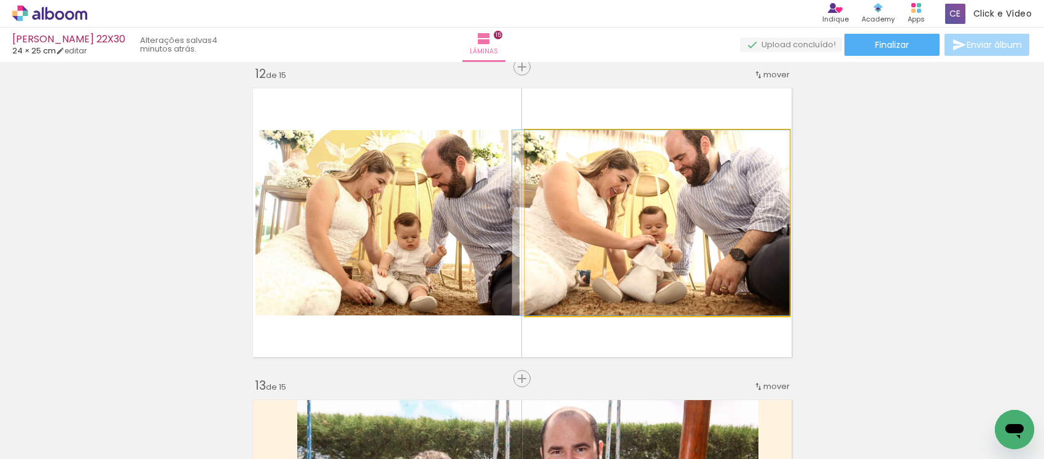
drag, startPoint x: 733, startPoint y: 203, endPoint x: 729, endPoint y: 219, distance: 16.5
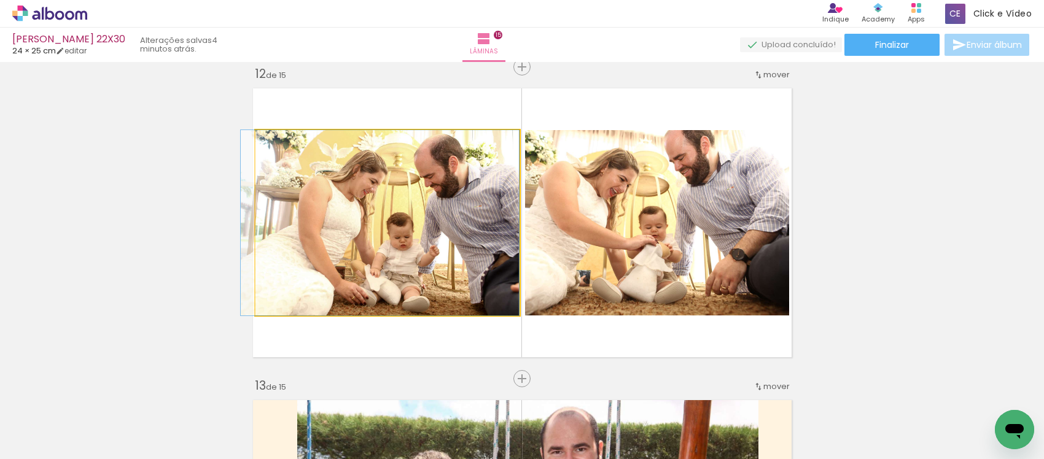
drag, startPoint x: 415, startPoint y: 206, endPoint x: 390, endPoint y: 216, distance: 26.2
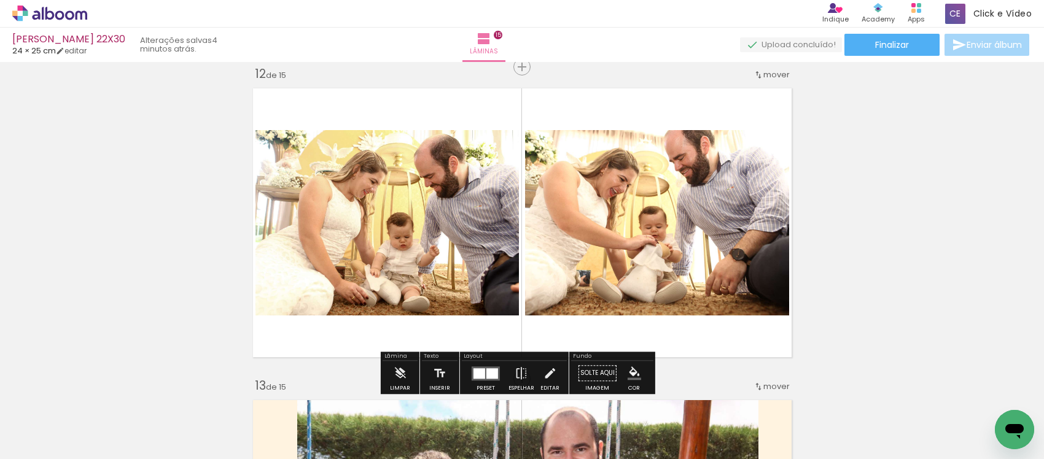
click at [628, 372] on iron-icon "color picker" at bounding box center [635, 374] width 14 height 14
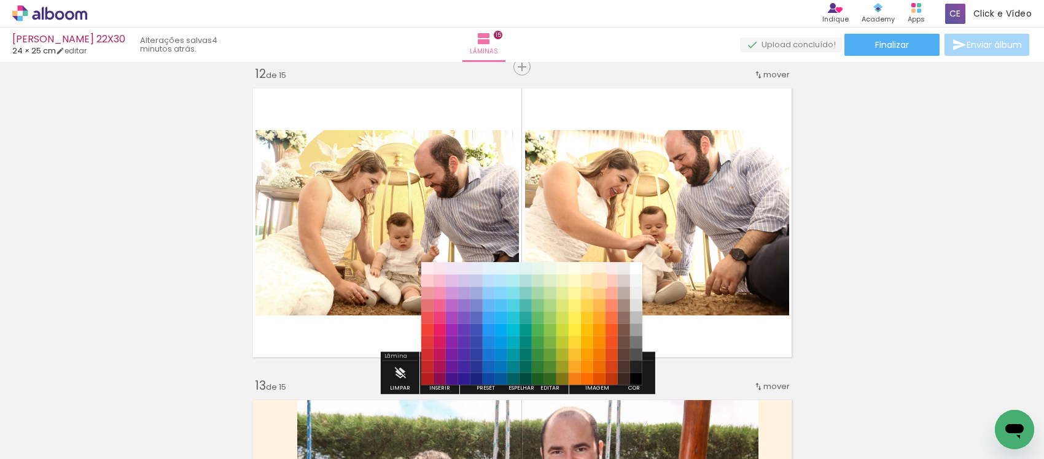
click at [601, 283] on paper-item "#ffe0b2" at bounding box center [599, 281] width 12 height 12
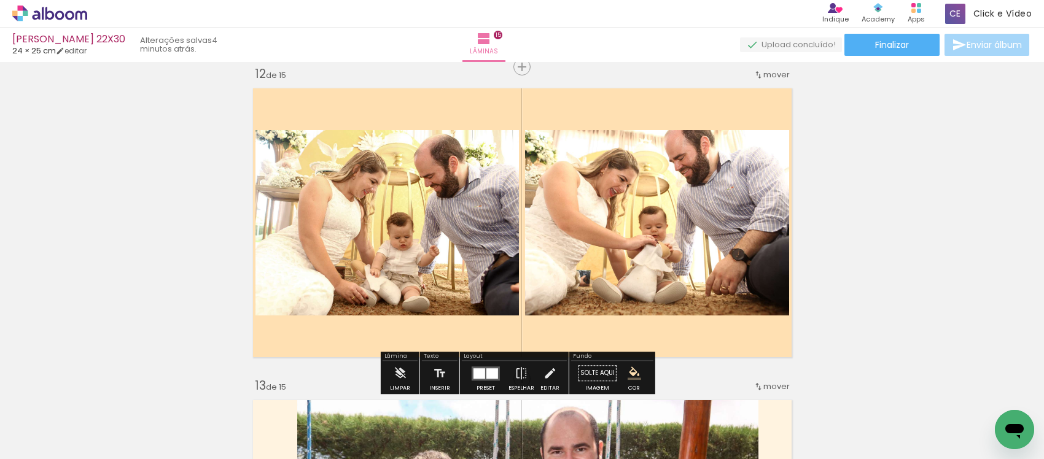
click at [633, 372] on iron-icon "color picker" at bounding box center [635, 374] width 14 height 14
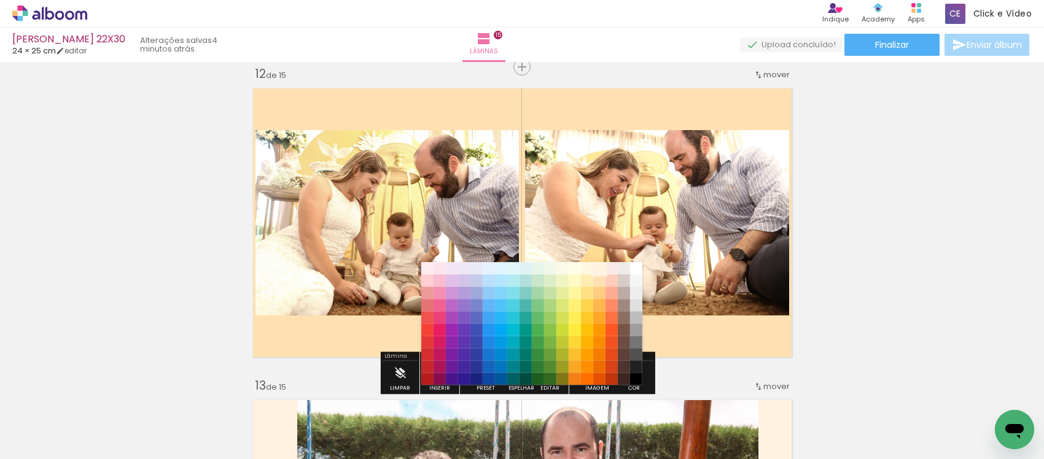
click at [601, 266] on paper-item "#fff3e0" at bounding box center [599, 268] width 12 height 12
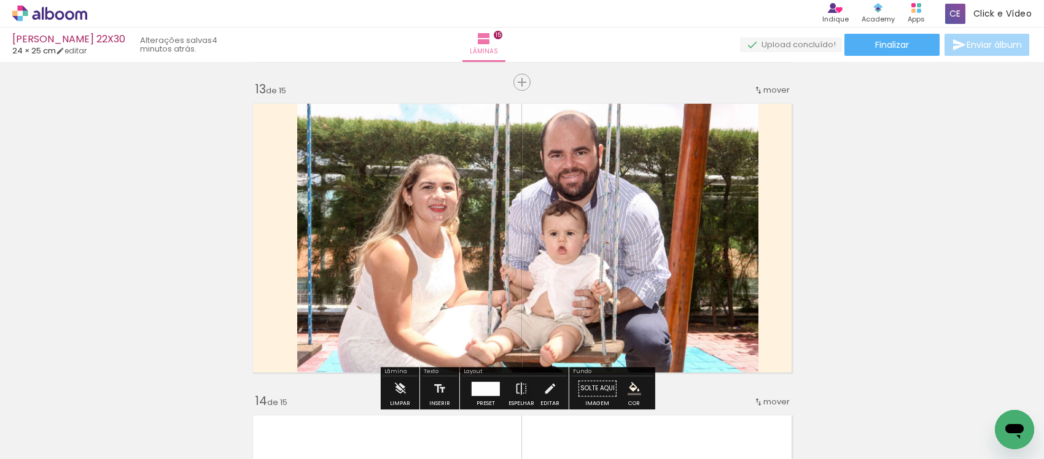
scroll to position [4139, 0]
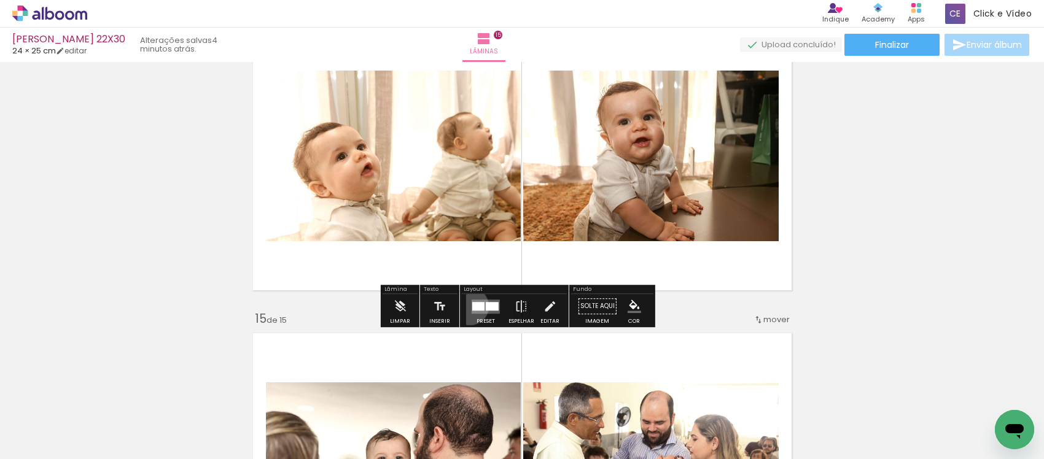
click at [469, 306] on div at bounding box center [485, 306] width 33 height 25
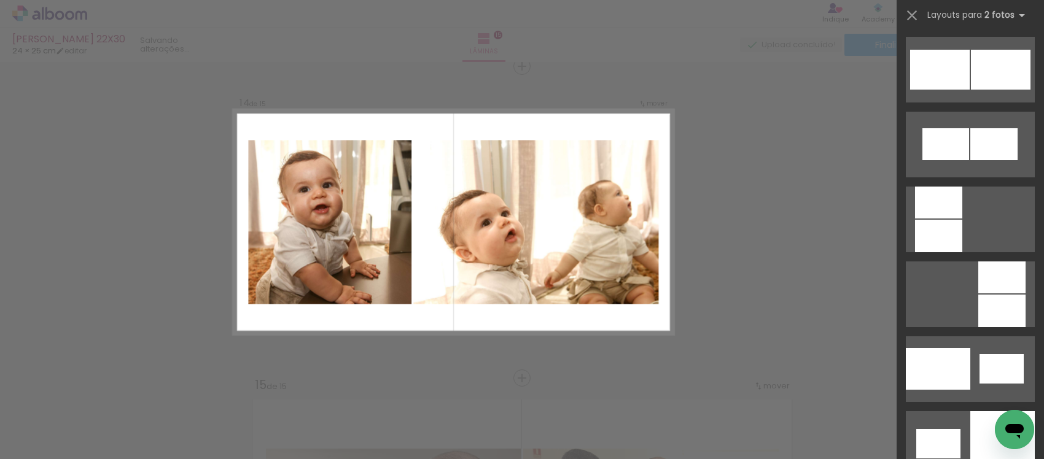
scroll to position [1612, 0]
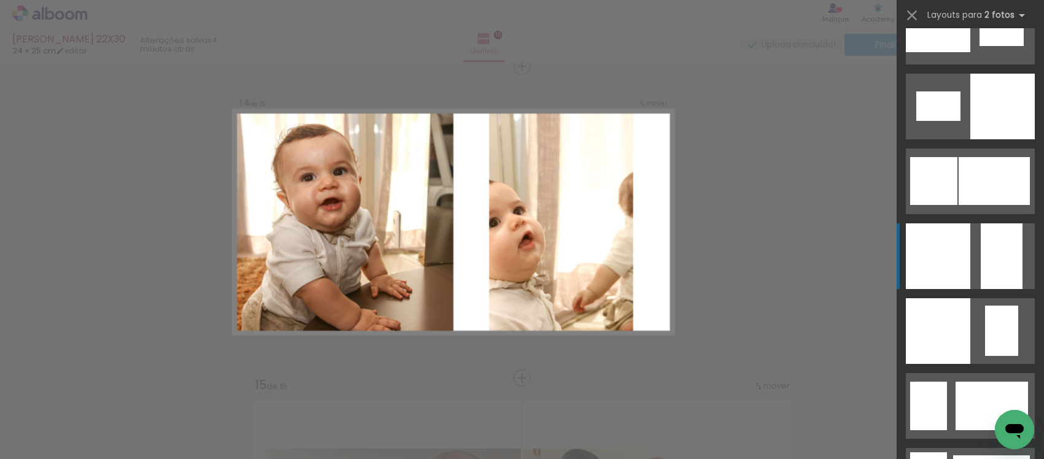
click at [952, 241] on div at bounding box center [938, 257] width 64 height 66
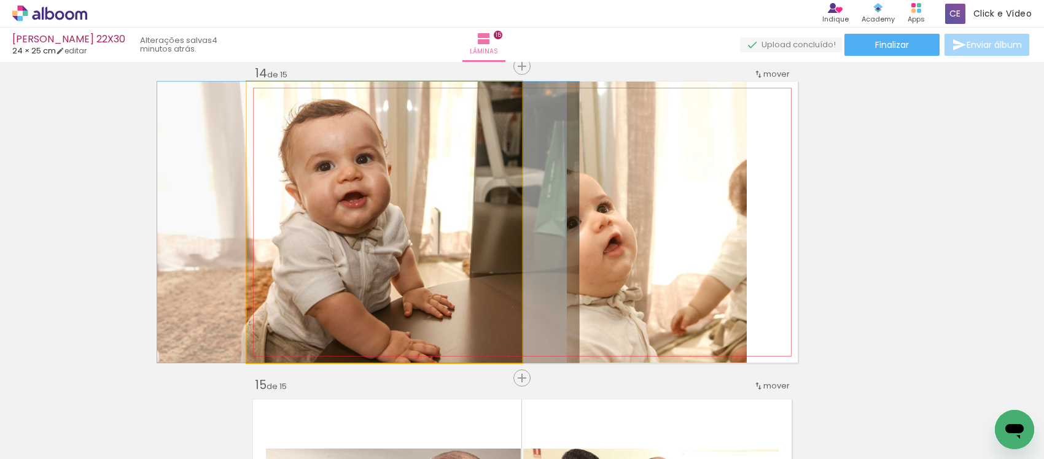
drag, startPoint x: 431, startPoint y: 240, endPoint x: 415, endPoint y: 181, distance: 60.5
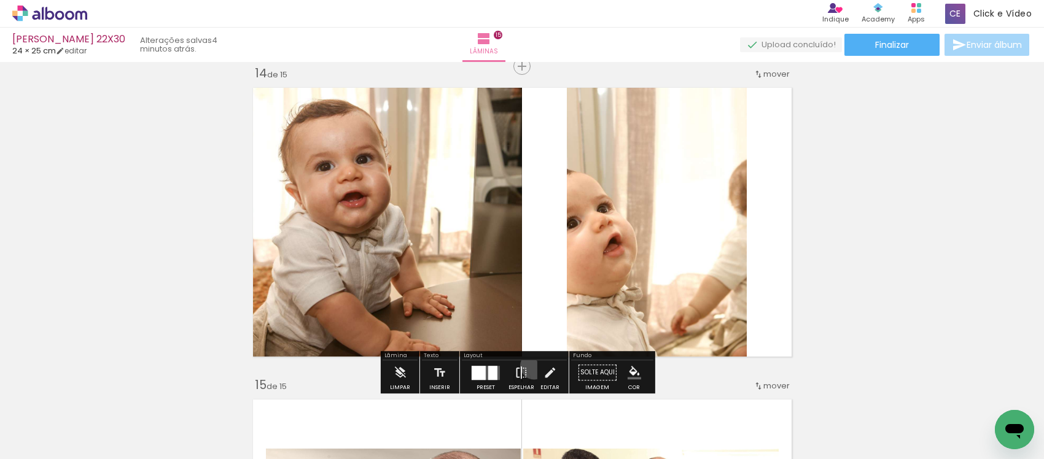
click at [531, 366] on paper-button "Espelhar" at bounding box center [522, 376] width 32 height 31
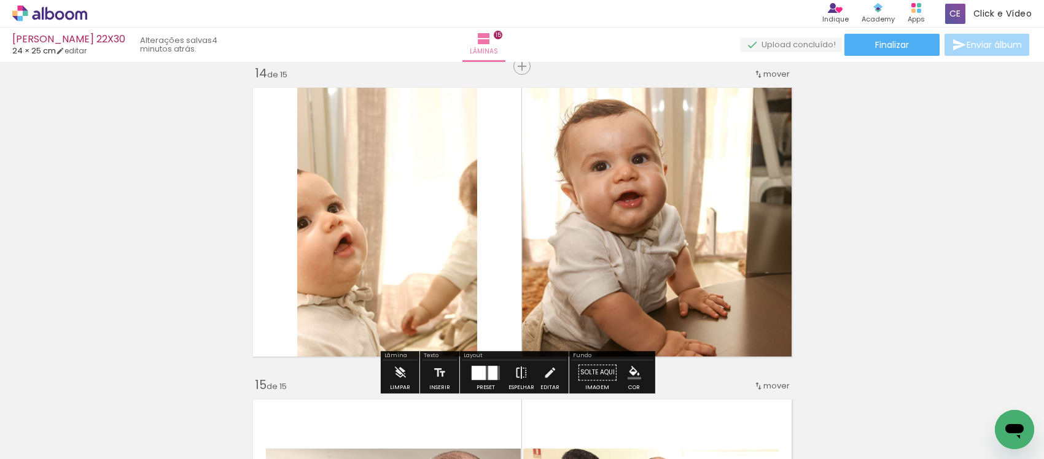
click at [515, 370] on iron-icon at bounding box center [522, 373] width 14 height 25
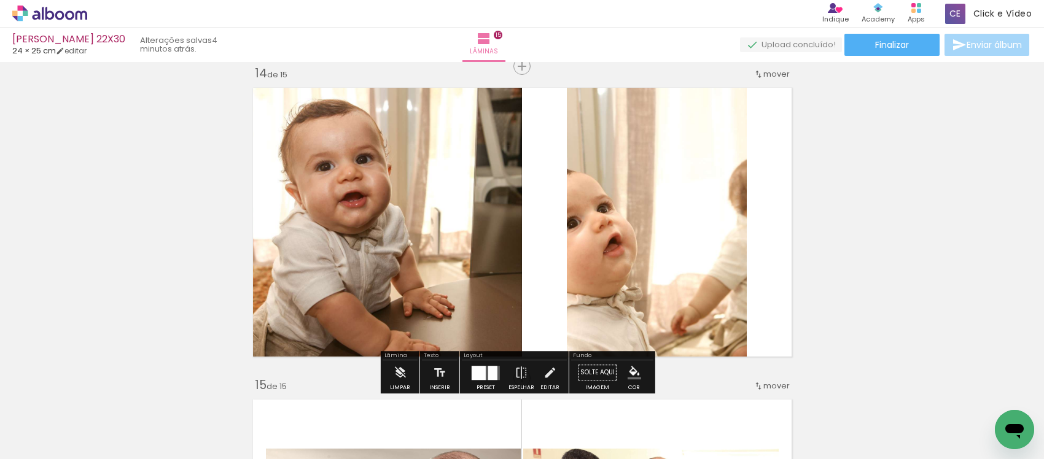
drag, startPoint x: 558, startPoint y: 372, endPoint x: 659, endPoint y: 200, distance: 199.3
click at [558, 370] on div "Preset Espelhar Editar" at bounding box center [514, 376] width 105 height 31
click at [659, 198] on quentale-photo at bounding box center [657, 222] width 180 height 281
drag, startPoint x: 544, startPoint y: 370, endPoint x: 582, endPoint y: 338, distance: 49.2
click at [544, 370] on iron-icon at bounding box center [550, 373] width 14 height 25
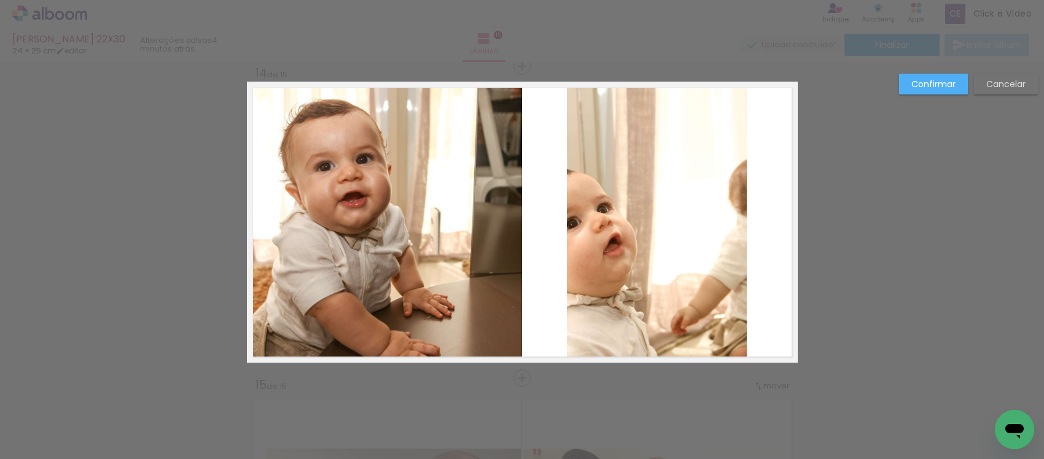
click at [577, 265] on quentale-photo at bounding box center [657, 222] width 180 height 281
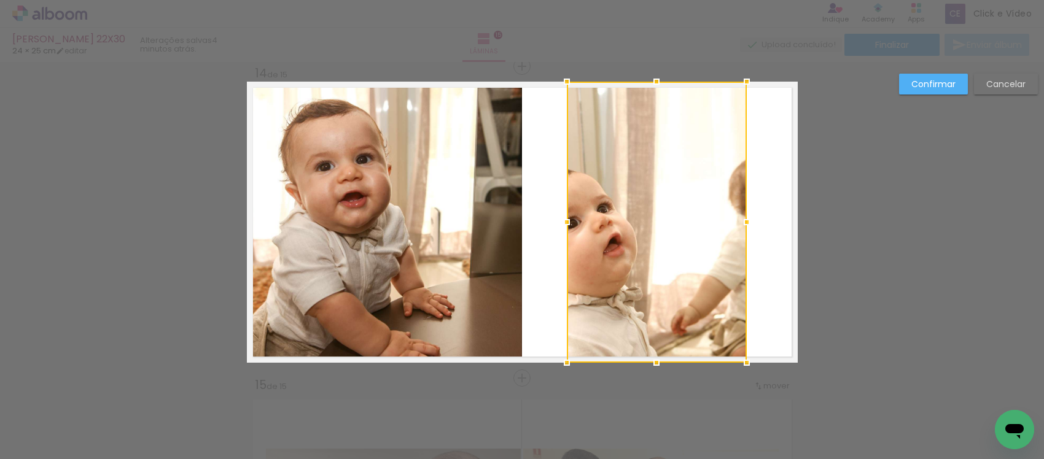
click at [563, 213] on div at bounding box center [567, 222] width 25 height 25
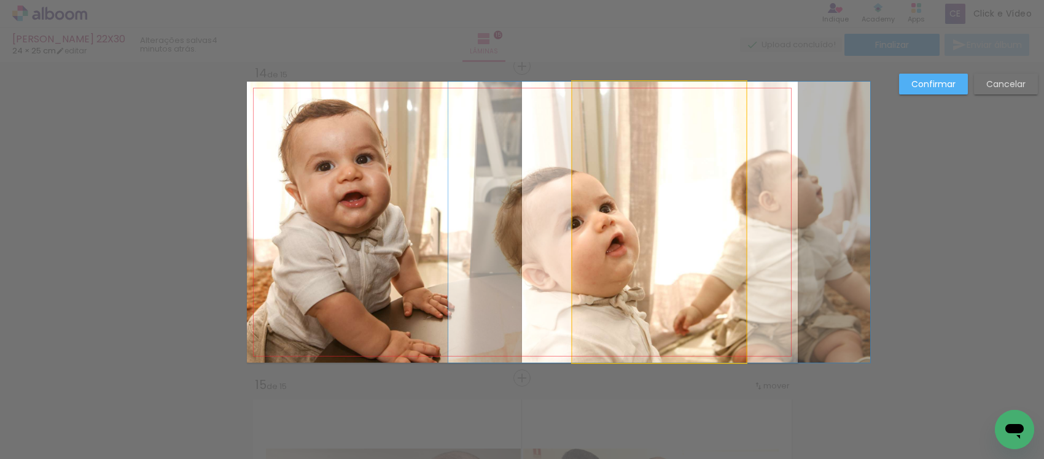
click at [573, 226] on quentale-photo at bounding box center [660, 222] width 174 height 281
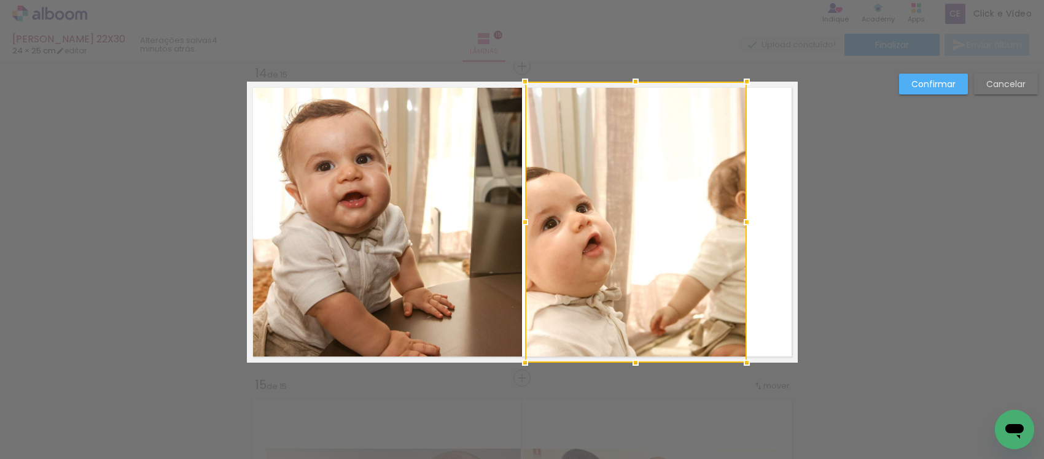
drag, startPoint x: 536, startPoint y: 233, endPoint x: 518, endPoint y: 240, distance: 19.4
click at [518, 240] on album-spread "14 de 15" at bounding box center [522, 222] width 551 height 281
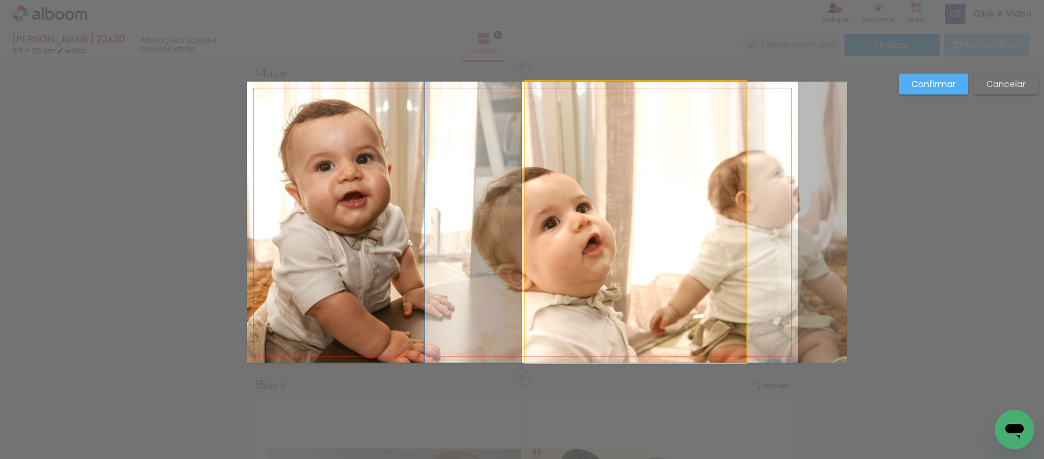
click at [714, 224] on quentale-photo at bounding box center [636, 222] width 222 height 281
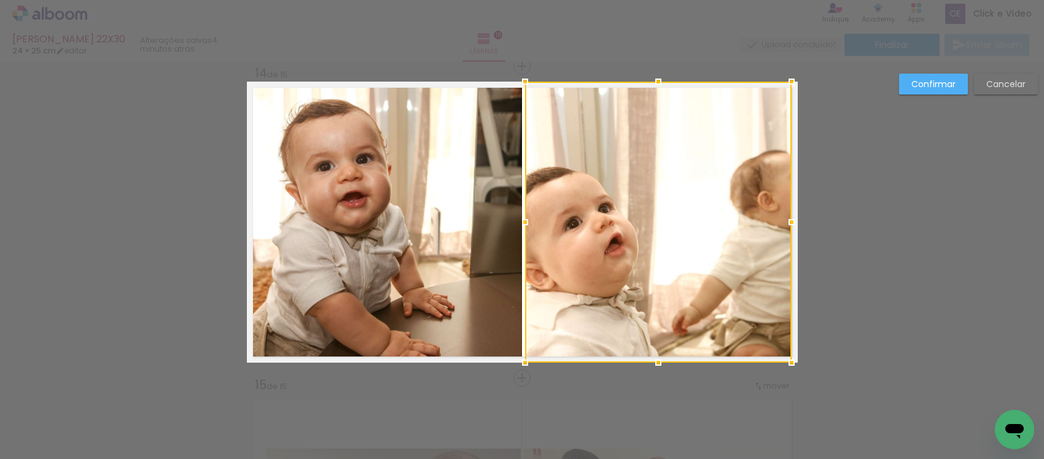
drag, startPoint x: 735, startPoint y: 222, endPoint x: 781, endPoint y: 222, distance: 45.5
click at [781, 222] on div at bounding box center [792, 222] width 25 height 25
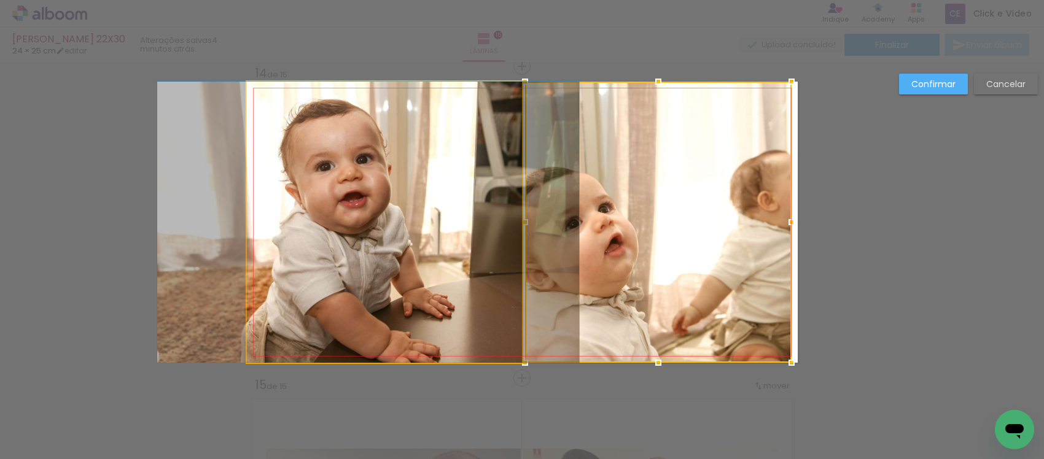
click at [421, 217] on quentale-photo at bounding box center [384, 222] width 275 height 281
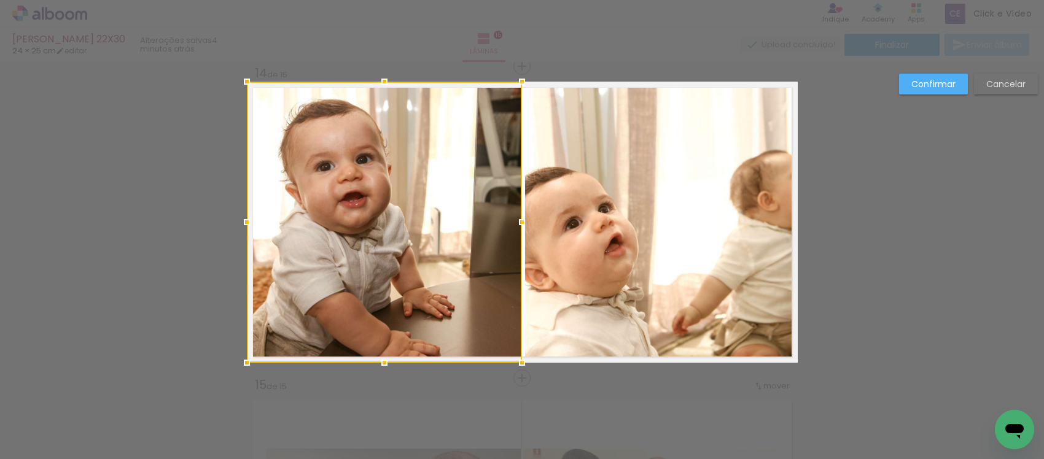
click at [619, 310] on quentale-photo at bounding box center [658, 222] width 267 height 281
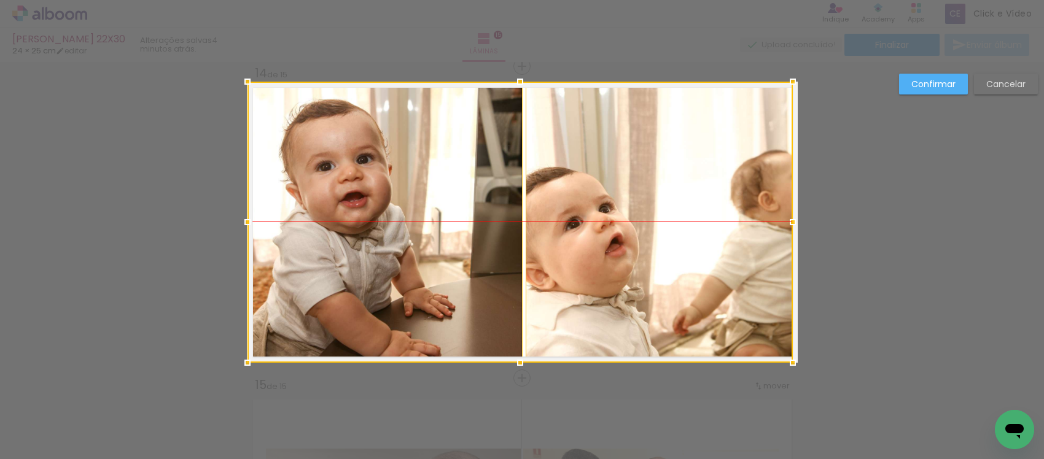
click at [323, 176] on div at bounding box center [520, 222] width 545 height 281
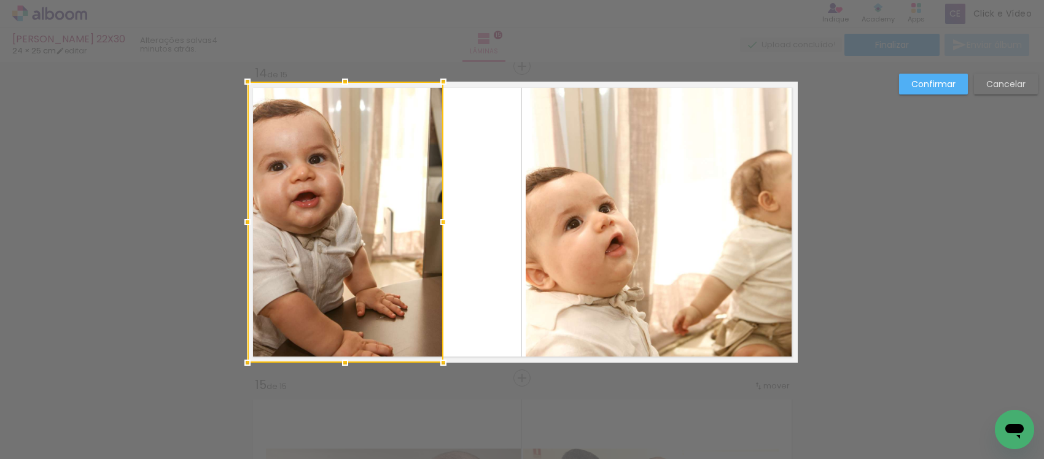
drag, startPoint x: 511, startPoint y: 215, endPoint x: 565, endPoint y: 221, distance: 54.4
click at [433, 235] on div at bounding box center [346, 222] width 196 height 281
click at [565, 221] on quentale-photo at bounding box center [659, 222] width 267 height 281
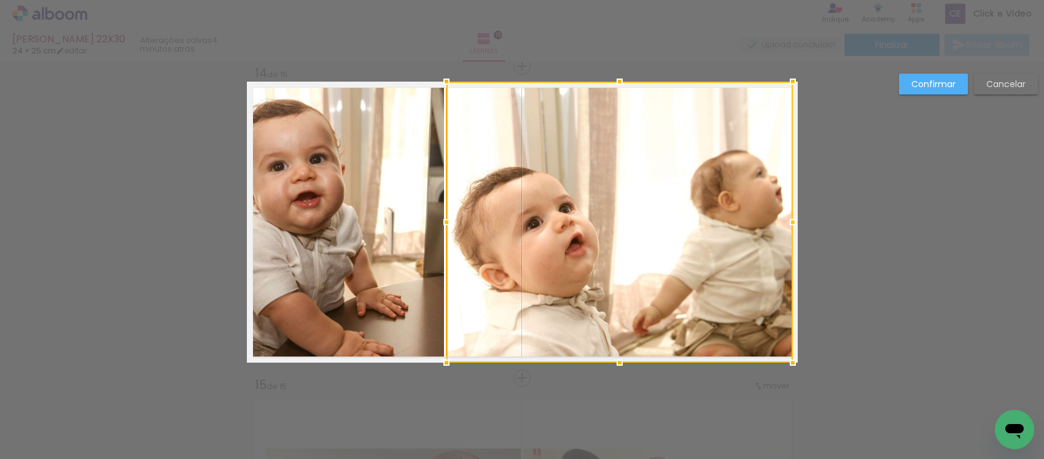
drag, startPoint x: 518, startPoint y: 223, endPoint x: 502, endPoint y: 189, distance: 37.4
click at [439, 243] on album-spread "14 de 15" at bounding box center [522, 222] width 551 height 281
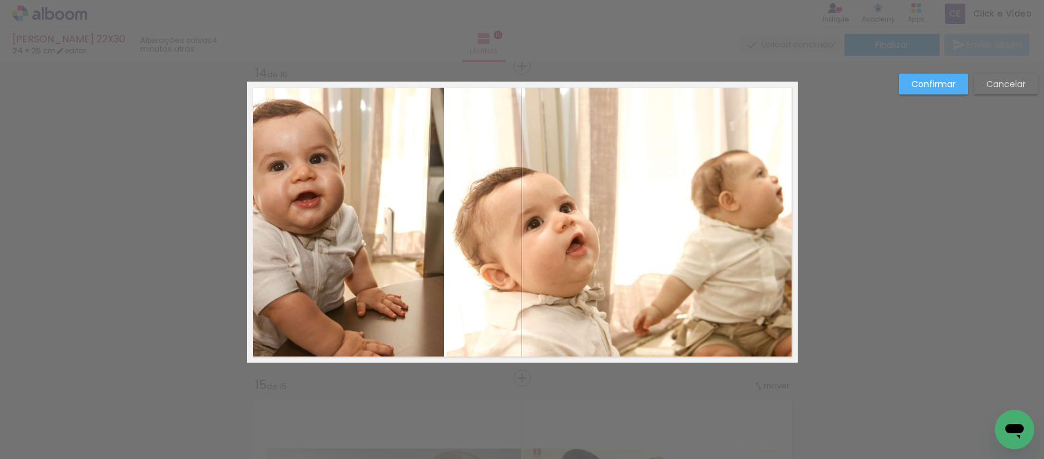
click at [587, 179] on quentale-photo at bounding box center [620, 222] width 346 height 281
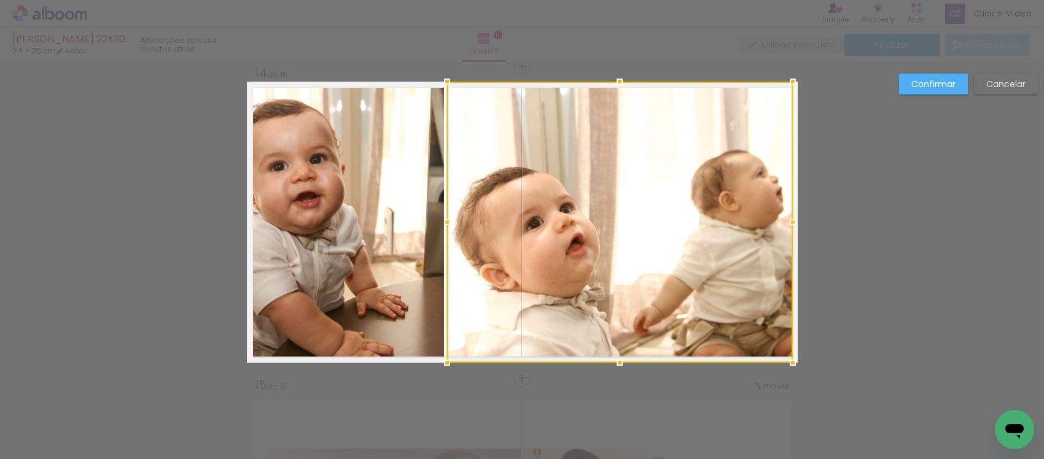
click at [504, 273] on div at bounding box center [620, 222] width 346 height 281
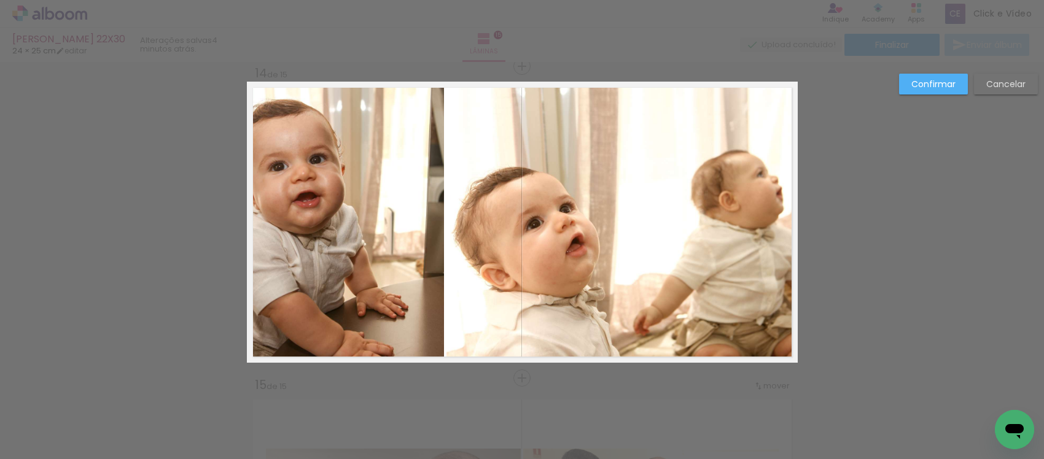
click at [526, 229] on quentale-photo at bounding box center [620, 222] width 346 height 281
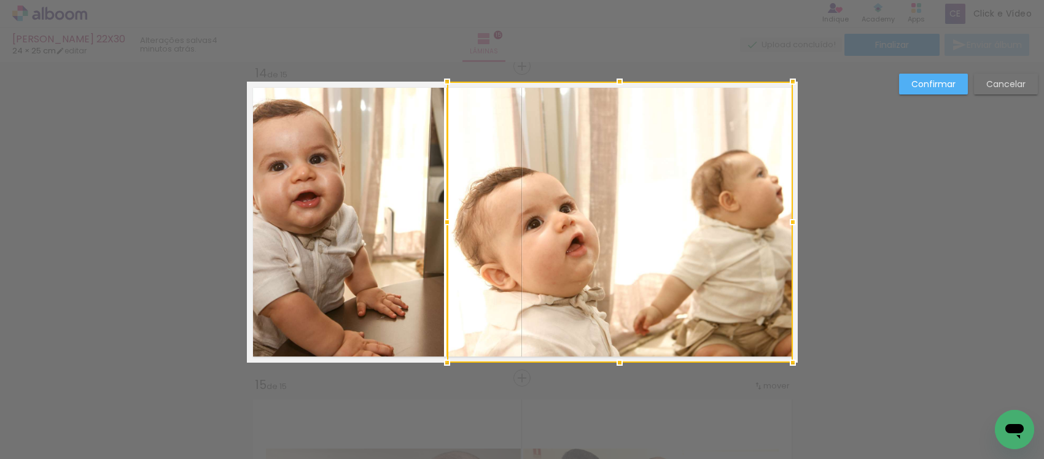
click at [408, 214] on quentale-photo at bounding box center [346, 222] width 197 height 281
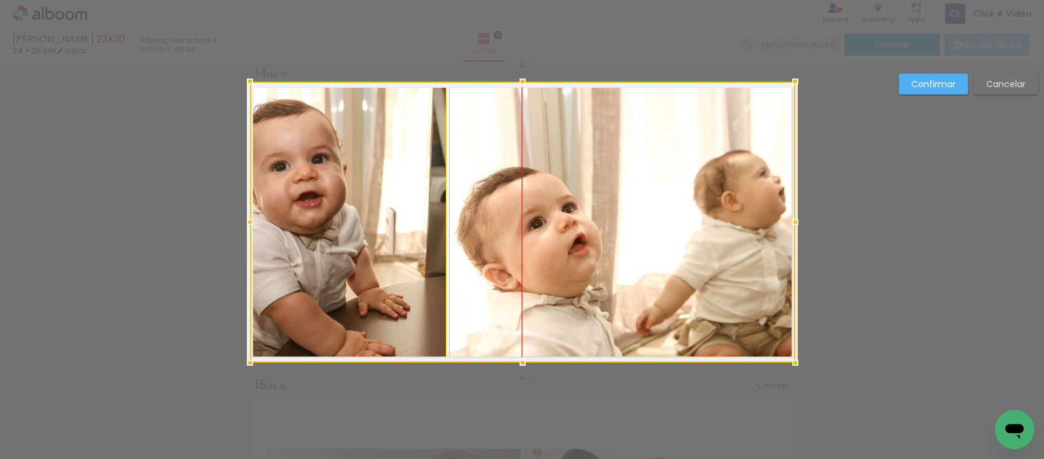
click at [524, 214] on div at bounding box center [522, 222] width 545 height 281
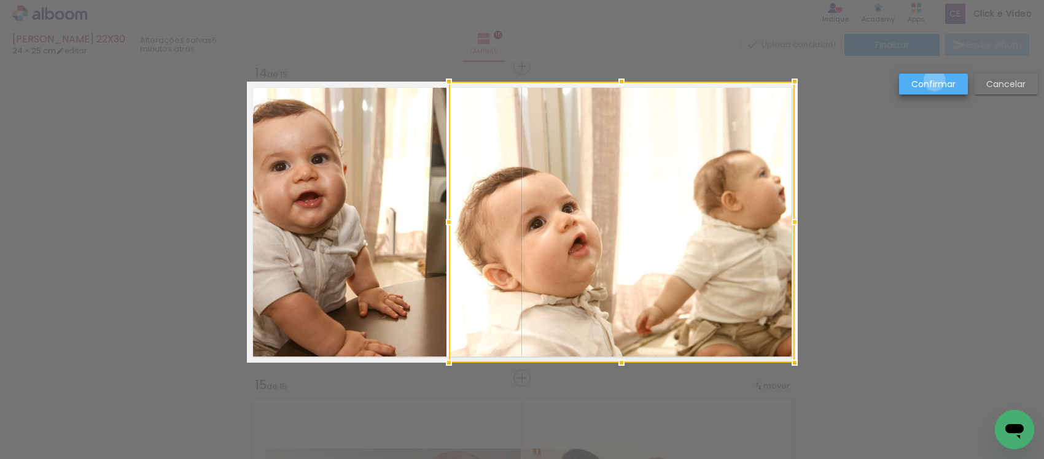
click at [0, 0] on slot "Confirmar" at bounding box center [0, 0] width 0 height 0
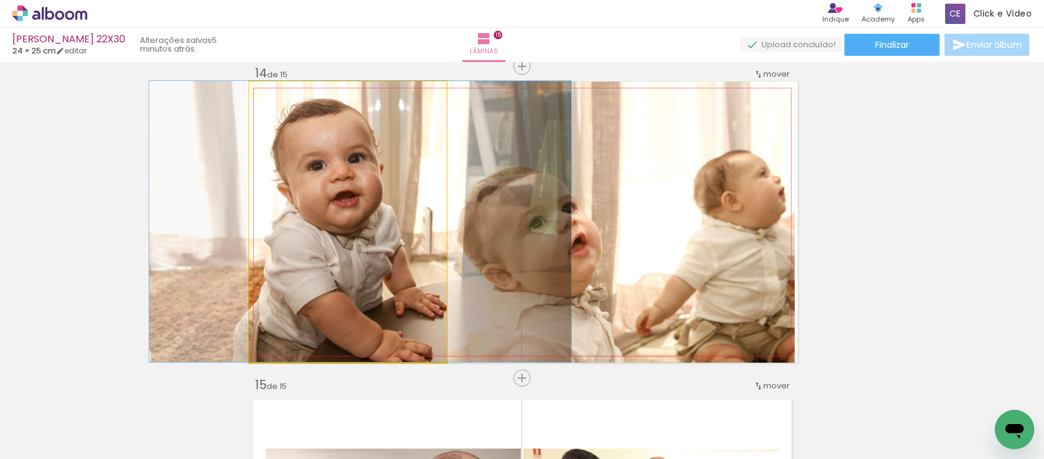
drag, startPoint x: 359, startPoint y: 236, endPoint x: 394, endPoint y: 214, distance: 41.2
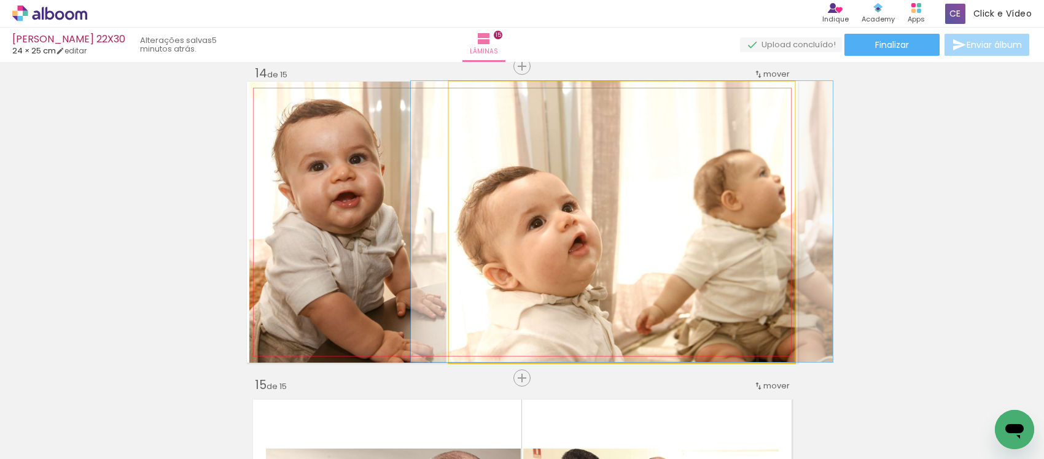
drag, startPoint x: 536, startPoint y: 276, endPoint x: 541, endPoint y: 252, distance: 24.5
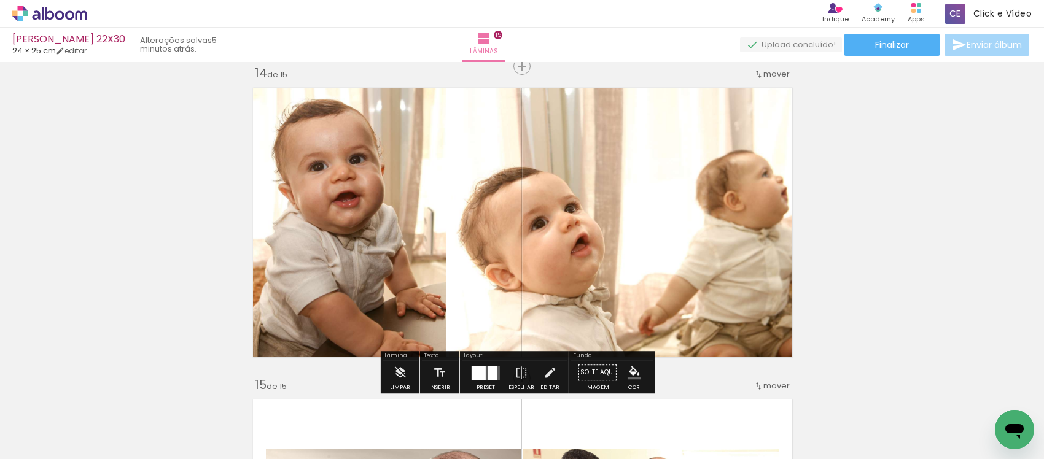
drag, startPoint x: 542, startPoint y: 375, endPoint x: 479, endPoint y: 345, distance: 69.2
click at [543, 373] on iron-icon at bounding box center [550, 373] width 14 height 25
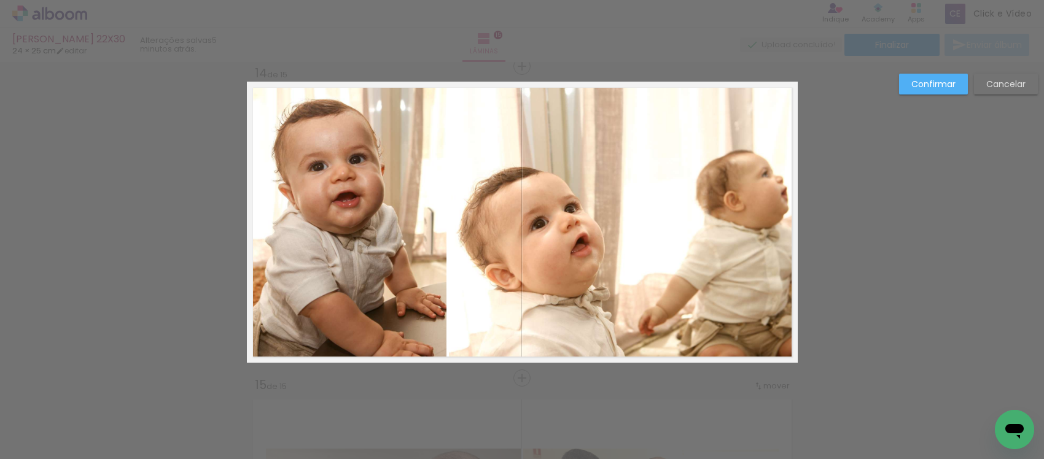
click at [380, 226] on quentale-photo at bounding box center [347, 222] width 197 height 281
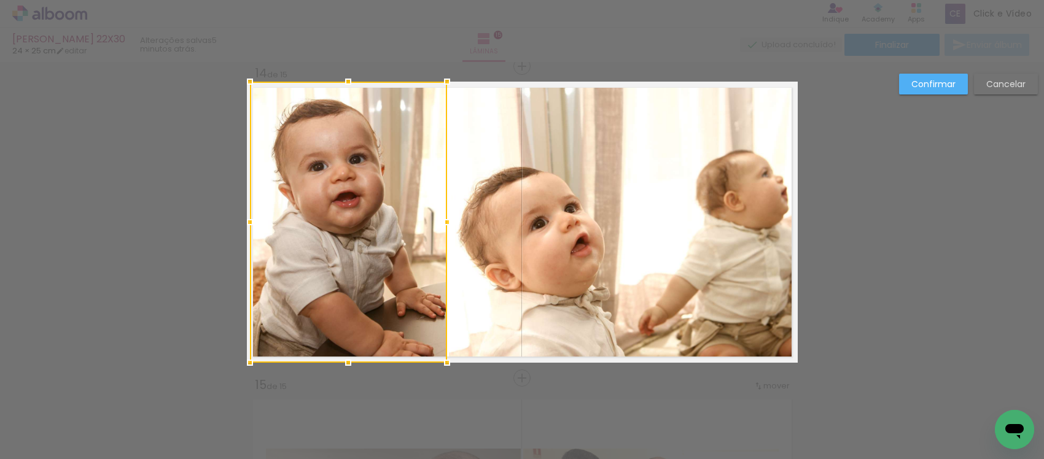
click at [639, 237] on quentale-photo at bounding box center [622, 222] width 346 height 281
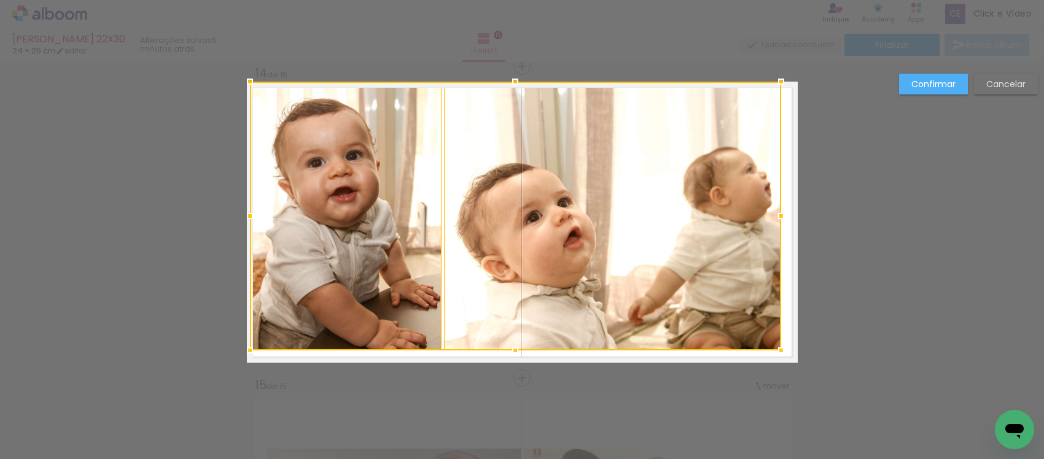
drag, startPoint x: 786, startPoint y: 361, endPoint x: 767, endPoint y: 342, distance: 26.9
click at [769, 342] on div at bounding box center [781, 350] width 25 height 25
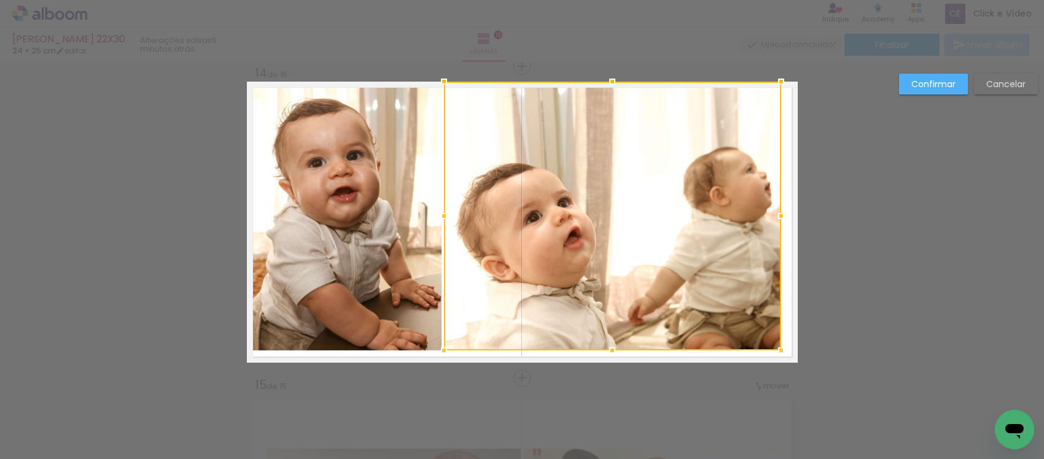
click at [385, 243] on quentale-photo at bounding box center [345, 216] width 192 height 269
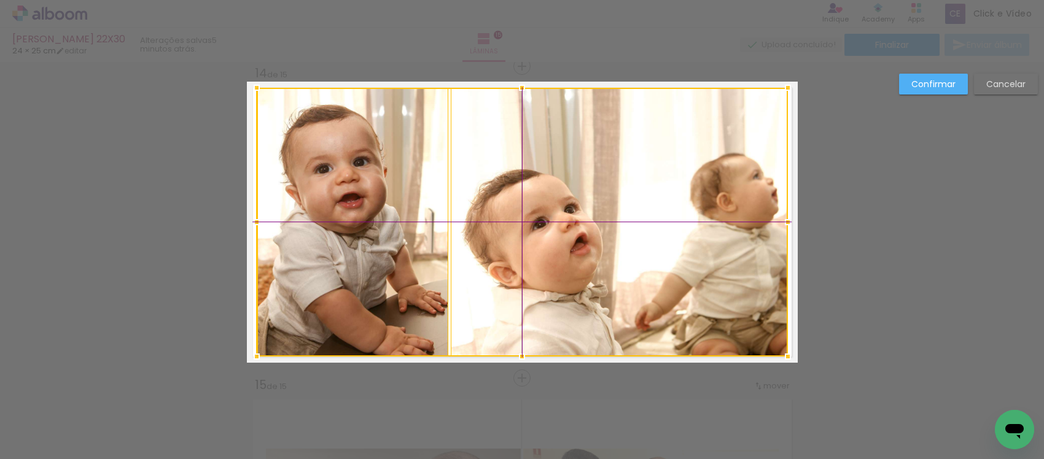
drag, startPoint x: 498, startPoint y: 200, endPoint x: 509, endPoint y: 213, distance: 17.0
click at [509, 213] on div at bounding box center [522, 222] width 531 height 269
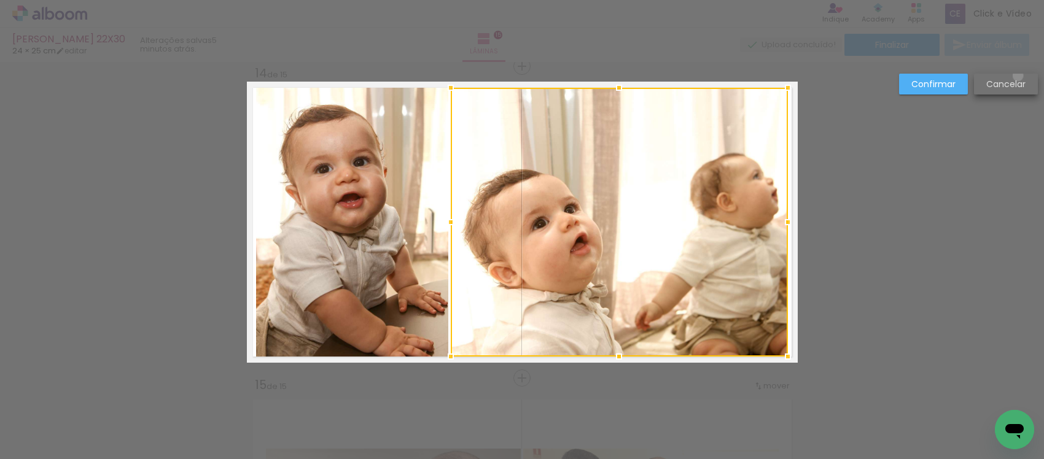
click at [1018, 76] on paper-button "Cancelar" at bounding box center [1006, 84] width 64 height 21
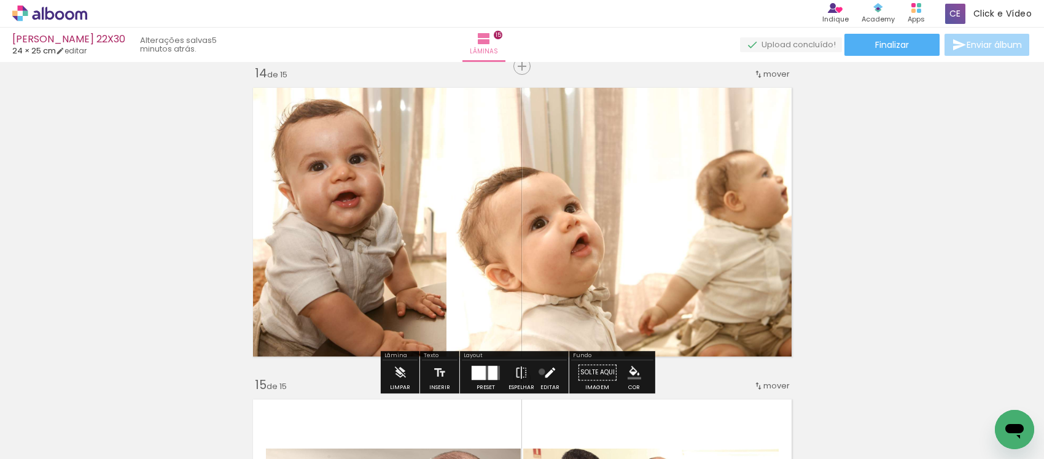
click at [543, 372] on iron-icon at bounding box center [550, 373] width 14 height 25
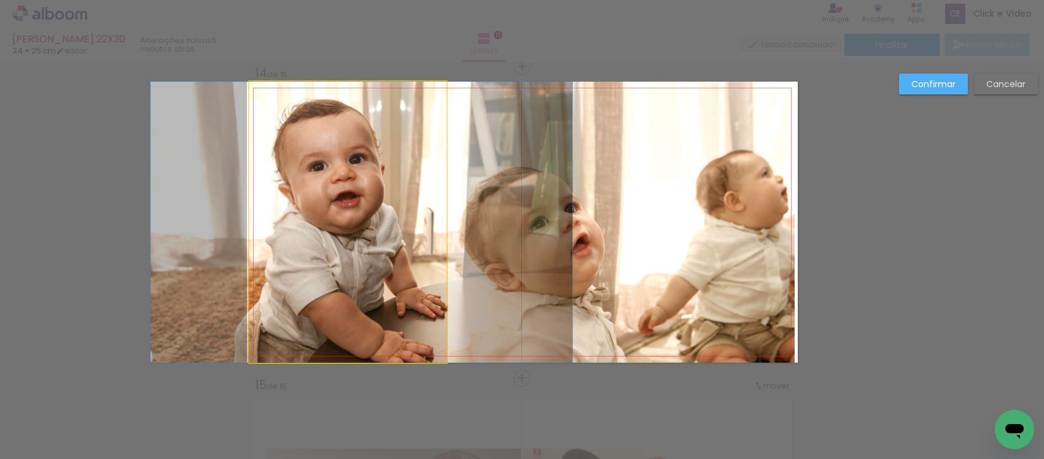
click at [283, 187] on quentale-photo at bounding box center [347, 222] width 197 height 281
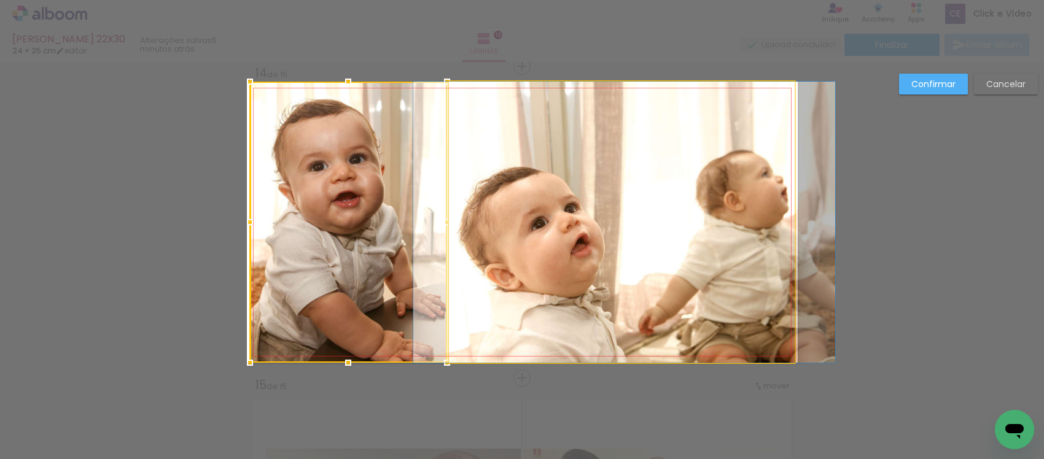
click at [631, 181] on quentale-photo at bounding box center [622, 222] width 346 height 281
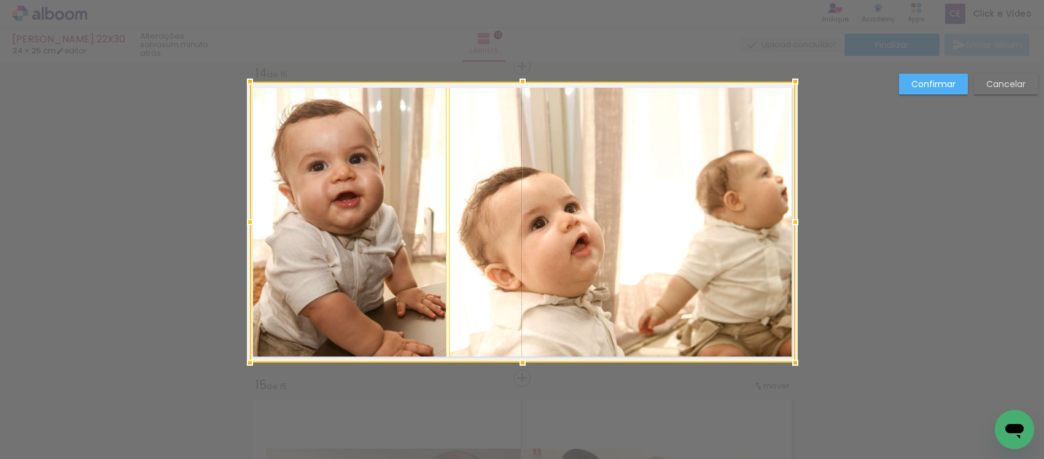
scroll to position [0, 1949]
click at [612, 281] on div at bounding box center [522, 222] width 545 height 281
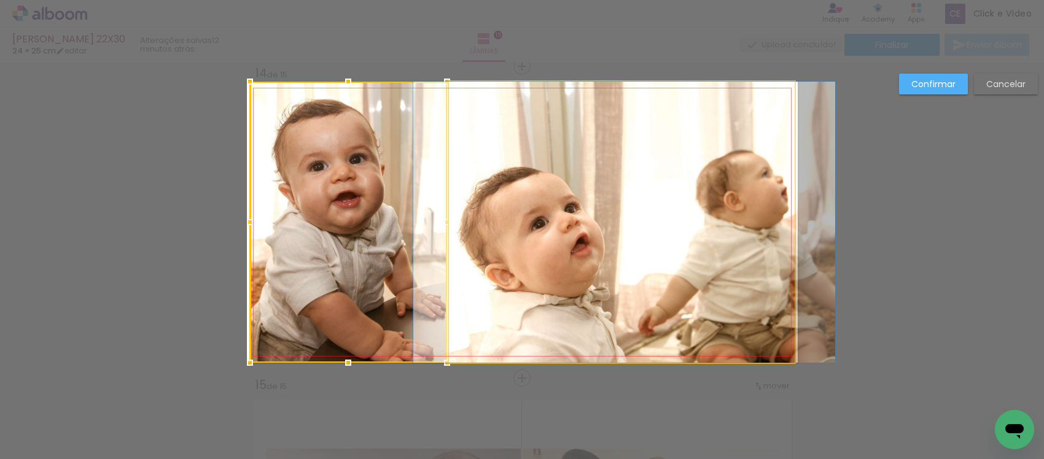
click at [605, 296] on quentale-photo at bounding box center [622, 222] width 346 height 281
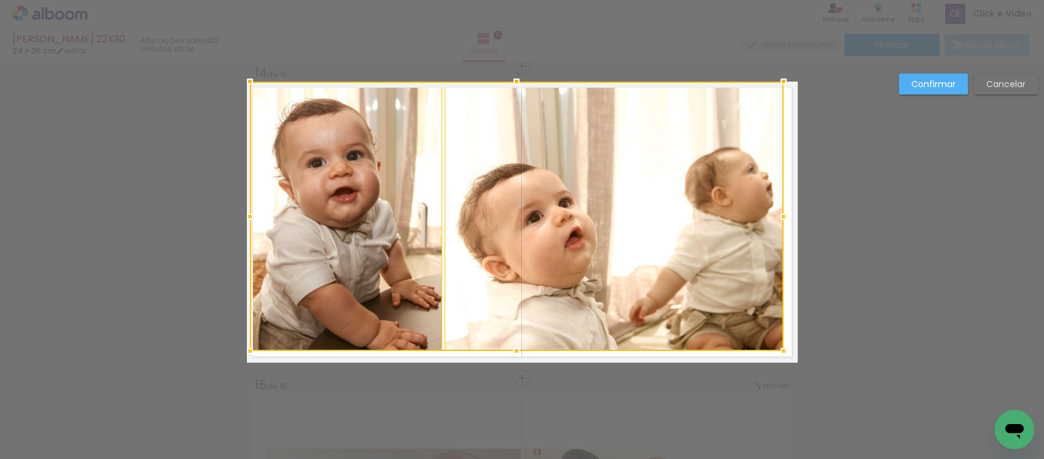
drag, startPoint x: 791, startPoint y: 363, endPoint x: 775, endPoint y: 345, distance: 24.4
click at [775, 345] on div at bounding box center [784, 351] width 25 height 25
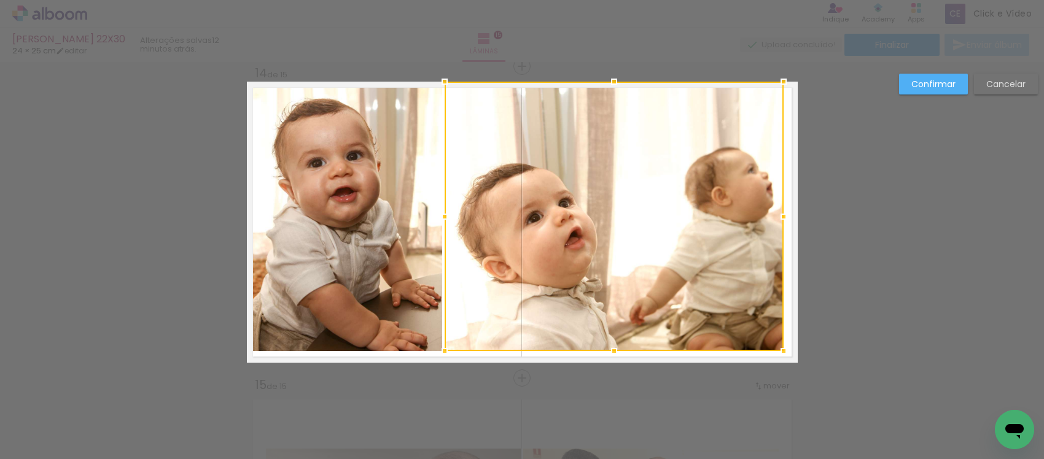
click at [523, 157] on div at bounding box center [614, 217] width 339 height 270
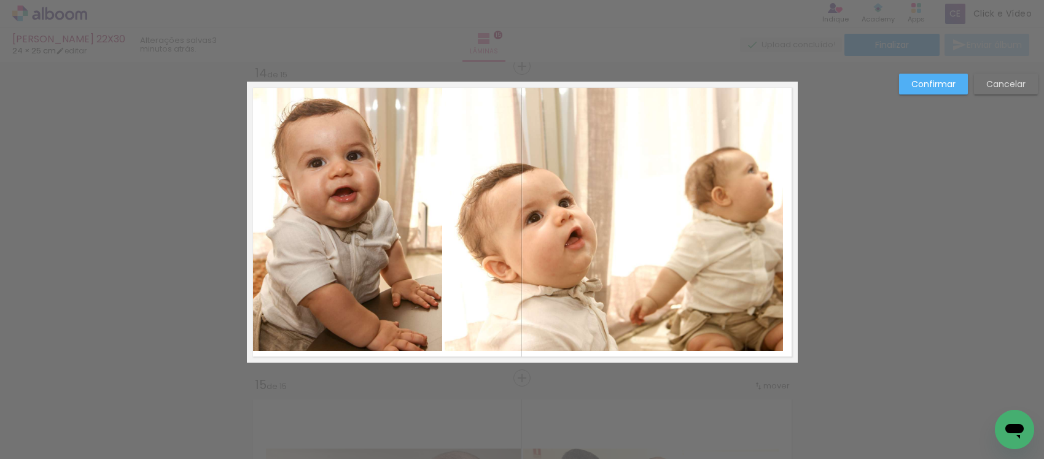
click at [510, 302] on quentale-photo at bounding box center [614, 217] width 339 height 270
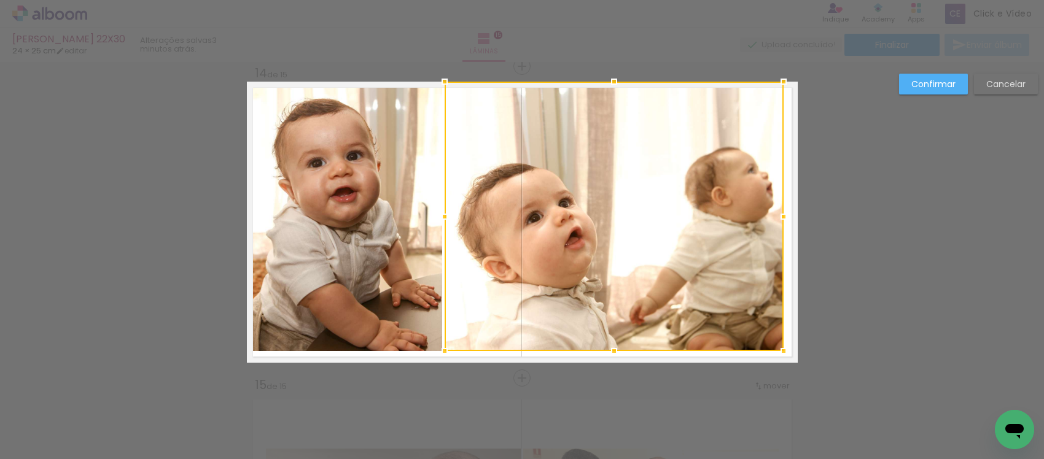
click at [598, 197] on div at bounding box center [614, 217] width 339 height 270
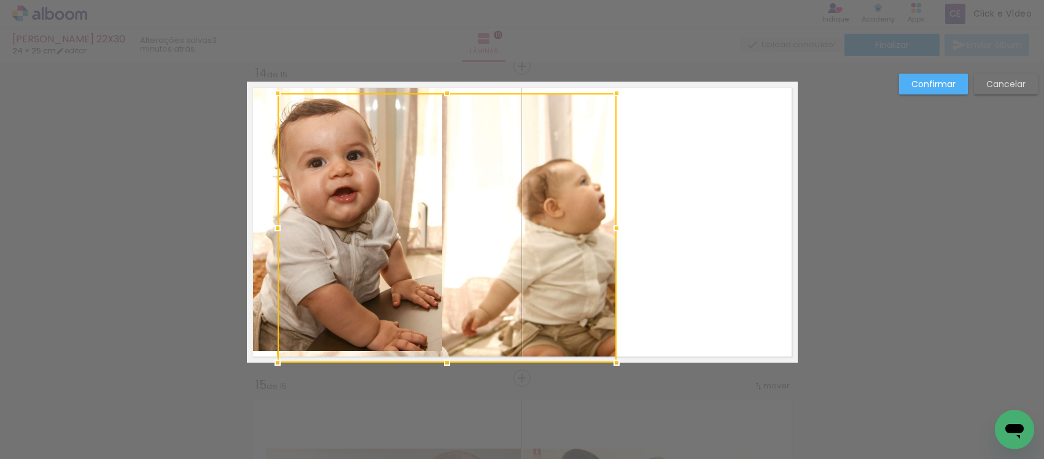
drag, startPoint x: 596, startPoint y: 212, endPoint x: 441, endPoint y: 235, distance: 156.5
click at [441, 235] on div at bounding box center [447, 228] width 339 height 270
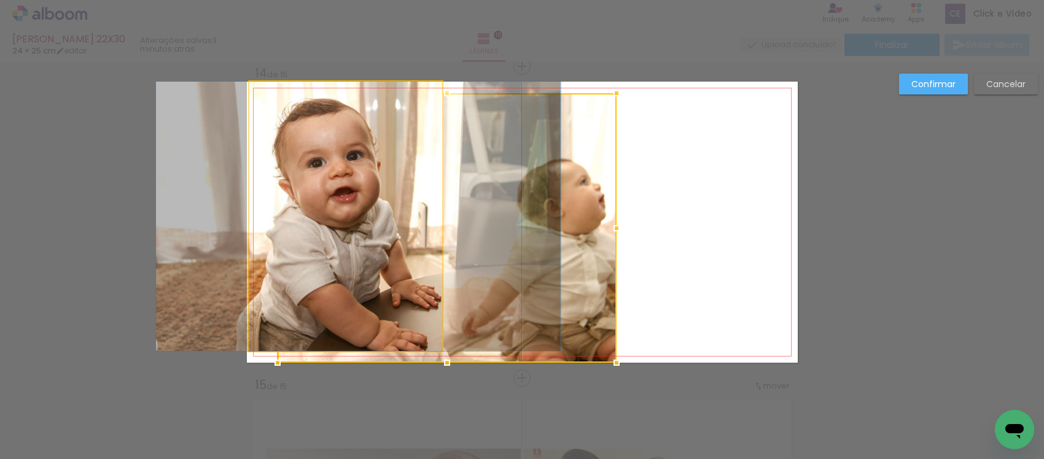
click at [252, 237] on quentale-photo at bounding box center [345, 217] width 193 height 270
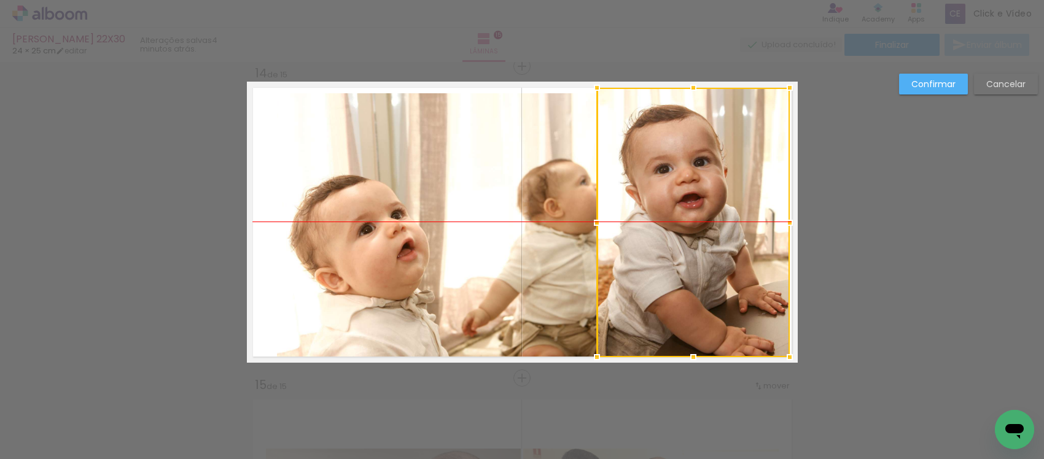
drag, startPoint x: 308, startPoint y: 219, endPoint x: 655, endPoint y: 225, distance: 347.1
click at [655, 225] on div at bounding box center [693, 223] width 193 height 270
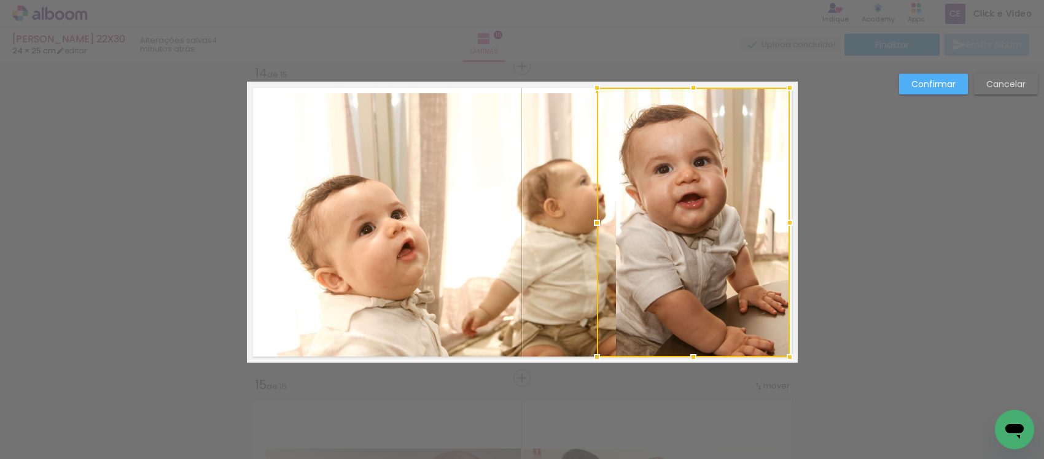
click at [479, 222] on quentale-photo at bounding box center [446, 228] width 339 height 270
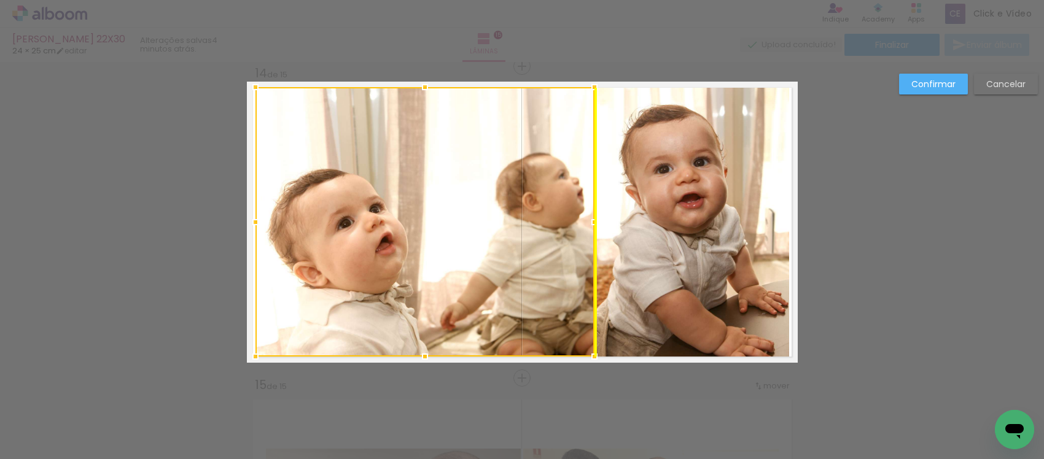
drag, startPoint x: 474, startPoint y: 240, endPoint x: 447, endPoint y: 240, distance: 27.0
click at [447, 240] on div at bounding box center [425, 222] width 339 height 270
click at [931, 74] on paper-button "Confirmar" at bounding box center [933, 84] width 69 height 21
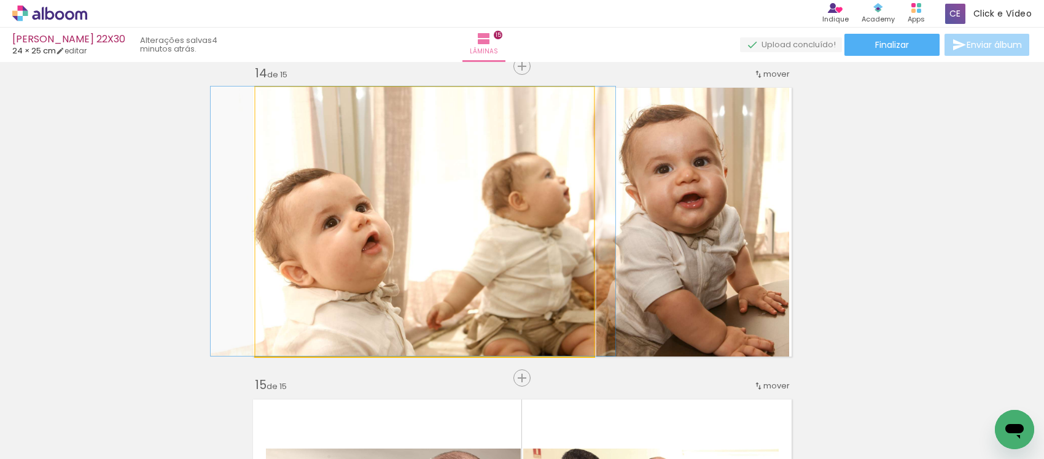
drag, startPoint x: 466, startPoint y: 246, endPoint x: 455, endPoint y: 240, distance: 13.0
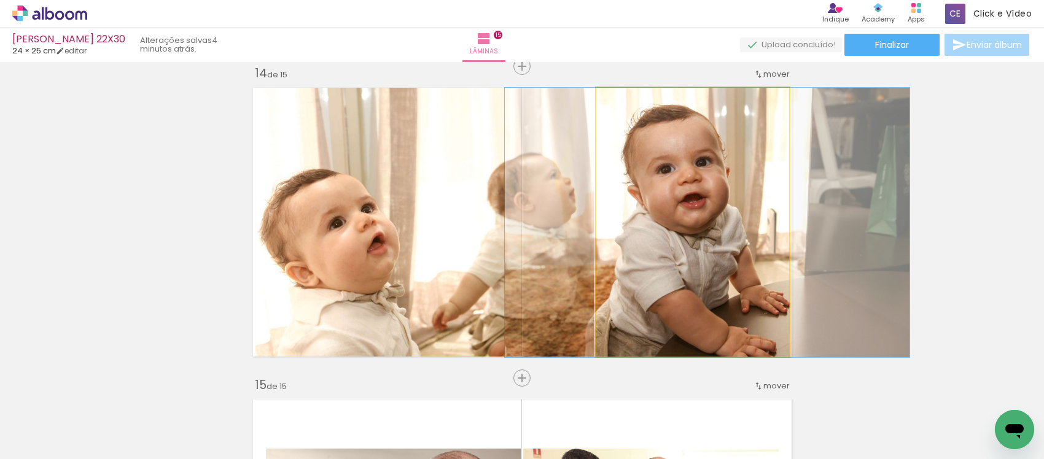
drag, startPoint x: 646, startPoint y: 217, endPoint x: 646, endPoint y: 224, distance: 7.4
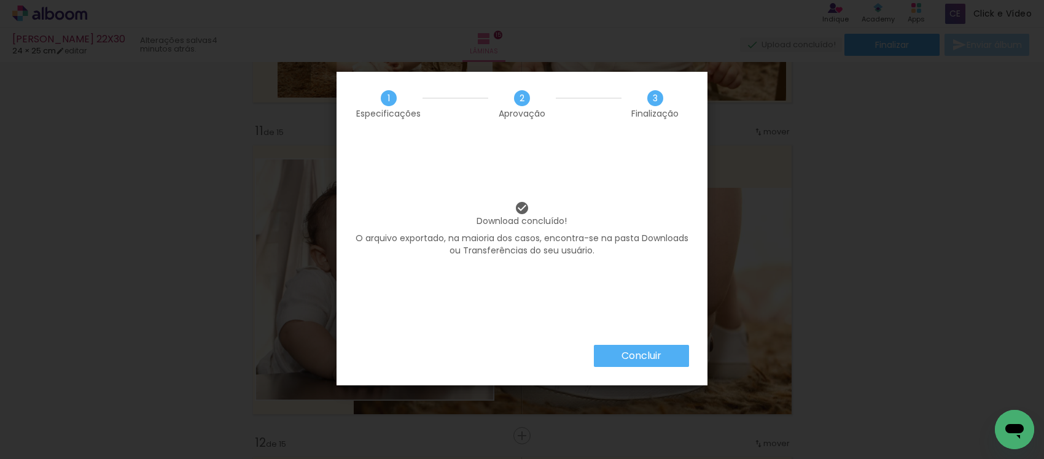
scroll to position [0, 1949]
click at [627, 348] on paper-button "Concluir" at bounding box center [641, 356] width 95 height 22
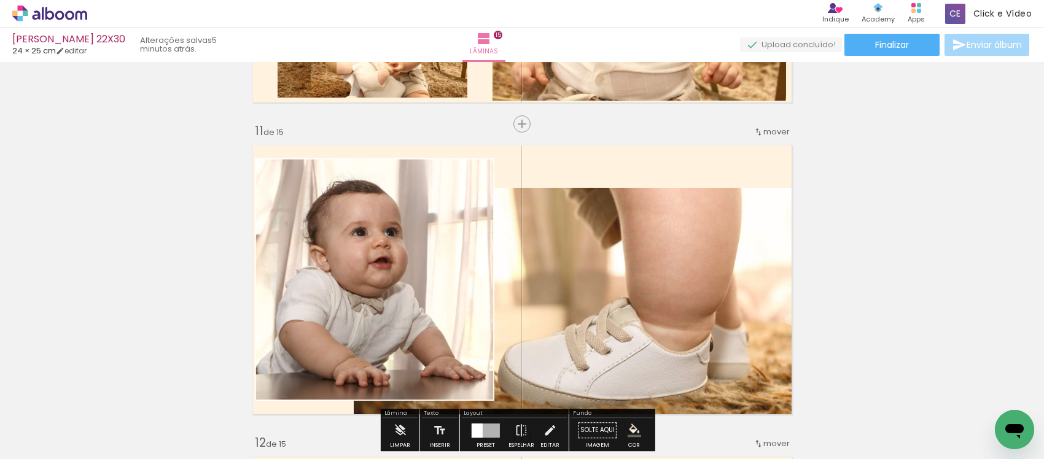
click at [41, 11] on icon at bounding box center [49, 14] width 75 height 16
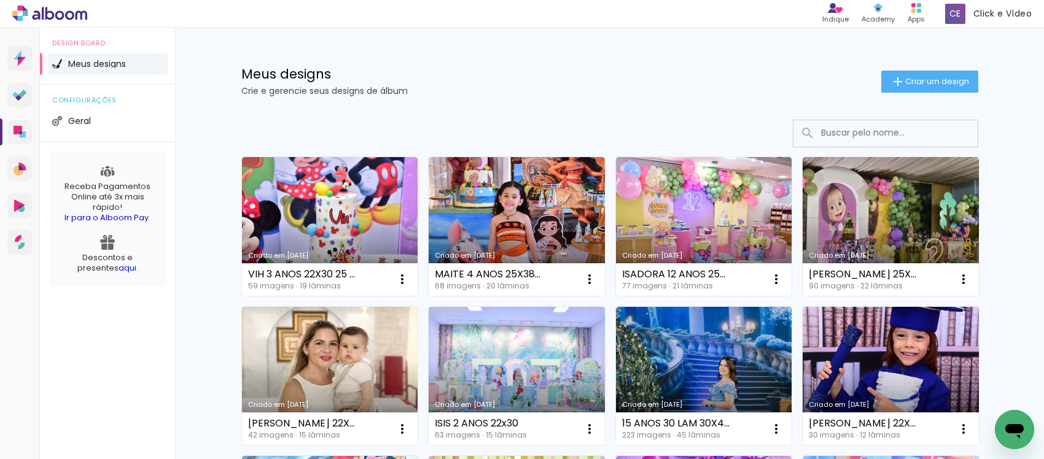
drag, startPoint x: 321, startPoint y: 407, endPoint x: 322, endPoint y: 399, distance: 8.1
click at [321, 407] on div "Criado em [DATE]" at bounding box center [330, 405] width 164 height 7
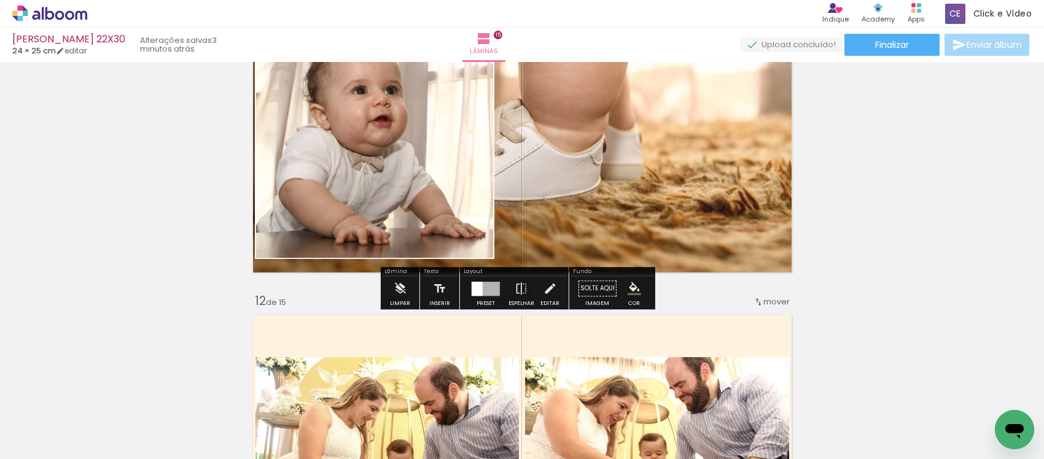
scroll to position [3225, 0]
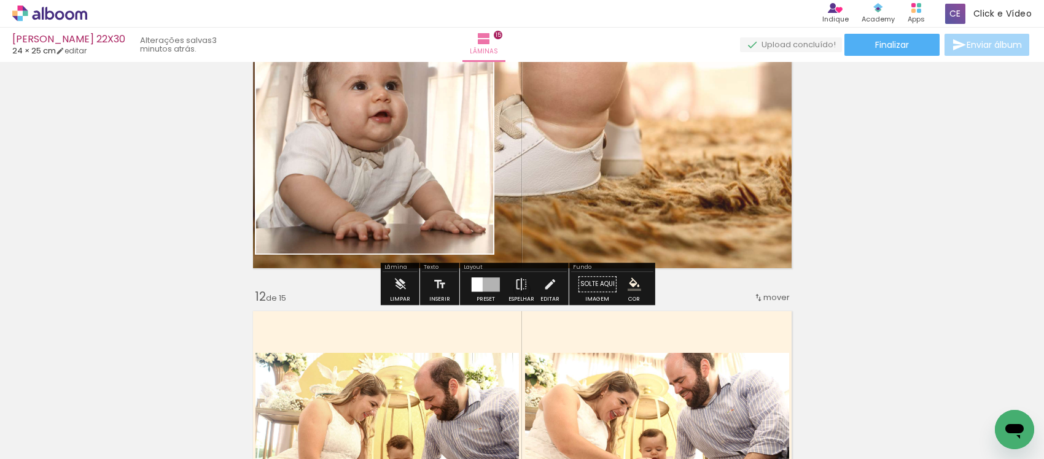
click at [593, 283] on paper-button "Solte aqui Imagem" at bounding box center [598, 287] width 44 height 31
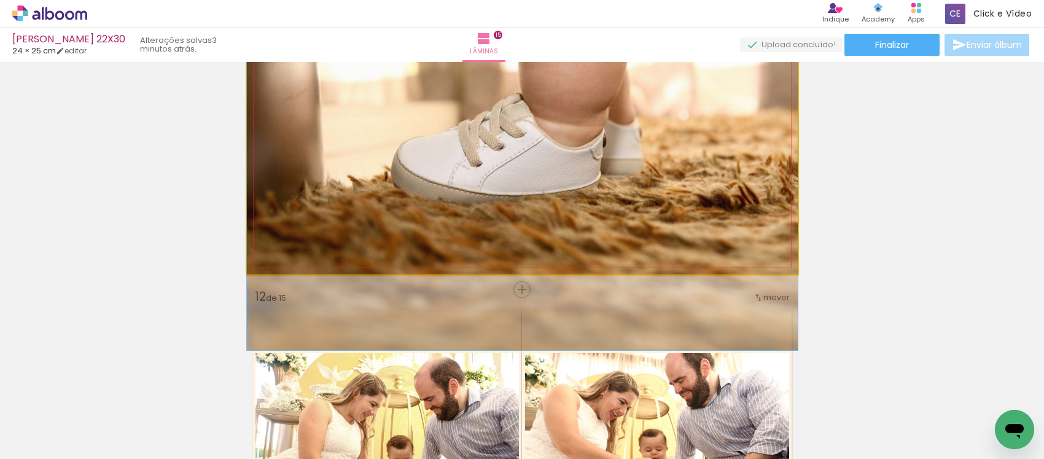
drag, startPoint x: 552, startPoint y: 183, endPoint x: 652, endPoint y: 181, distance: 100.8
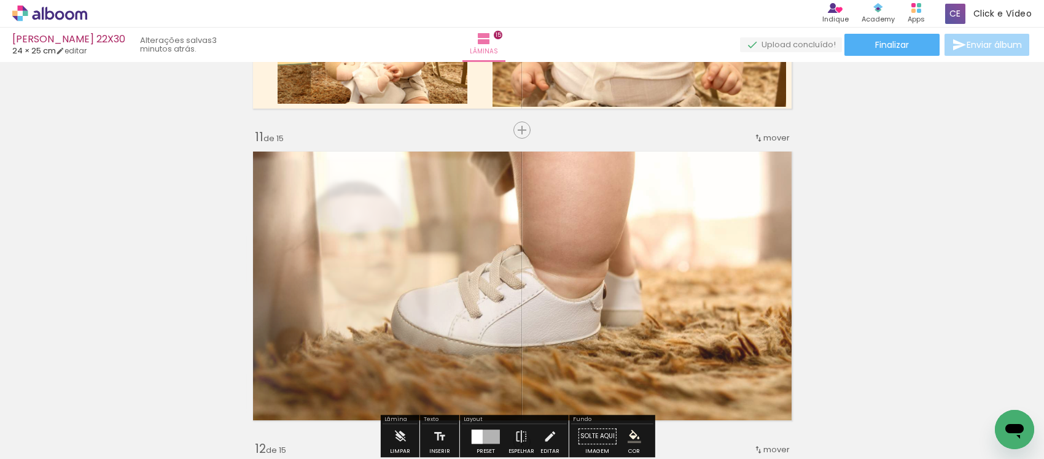
scroll to position [3071, 0]
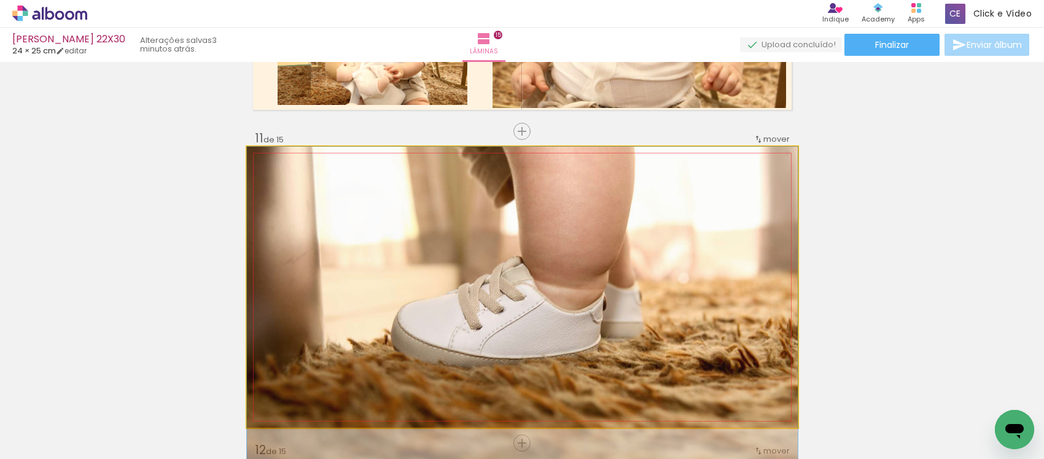
drag, startPoint x: 580, startPoint y: 222, endPoint x: 581, endPoint y: 281, distance: 59.6
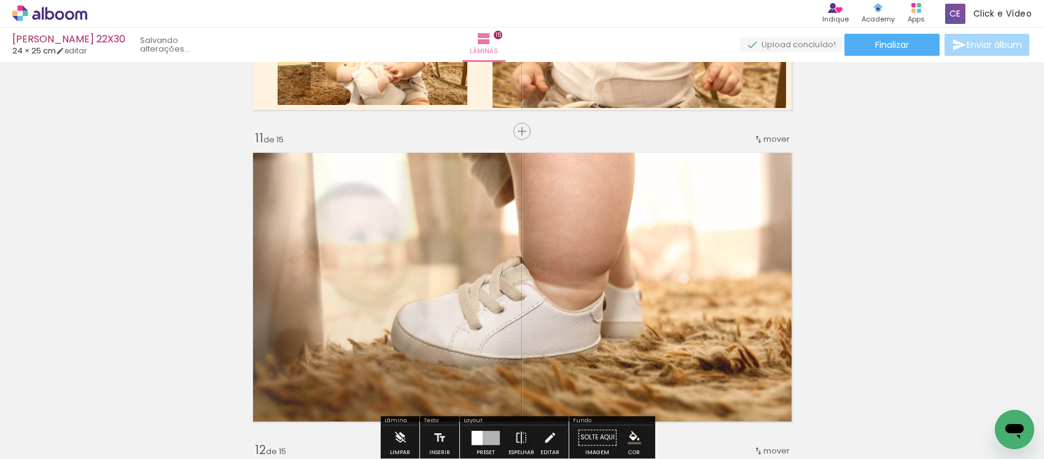
scroll to position [3148, 0]
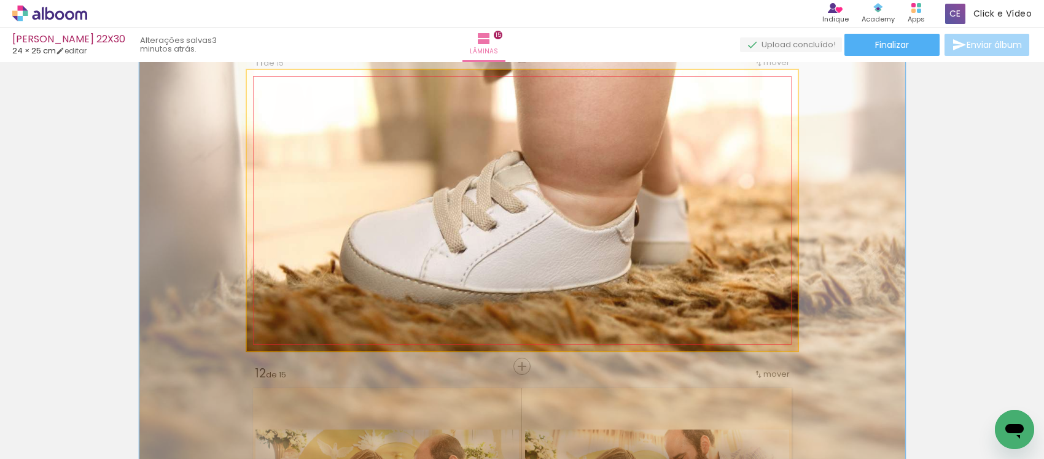
drag, startPoint x: 291, startPoint y: 98, endPoint x: 442, endPoint y: 203, distance: 184.2
click at [308, 126] on quentale-photo at bounding box center [522, 210] width 551 height 281
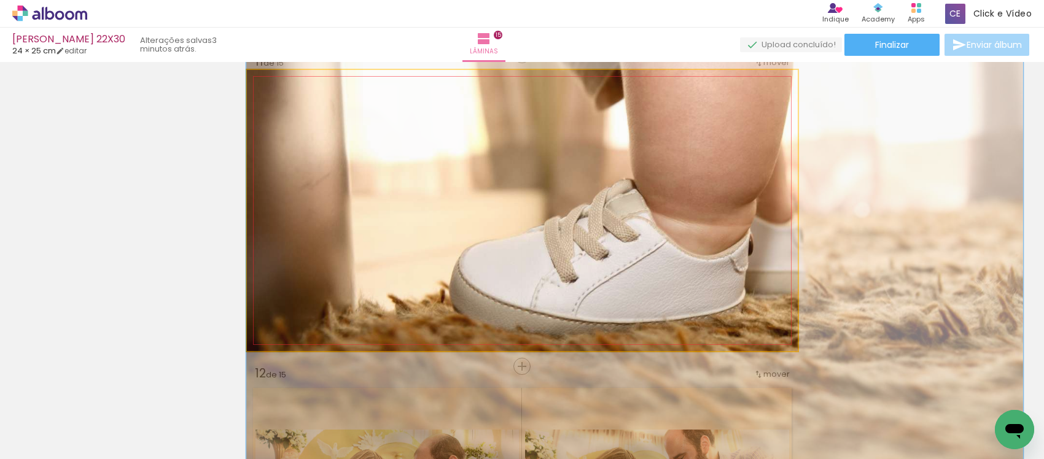
drag, startPoint x: 490, startPoint y: 246, endPoint x: 612, endPoint y: 275, distance: 125.6
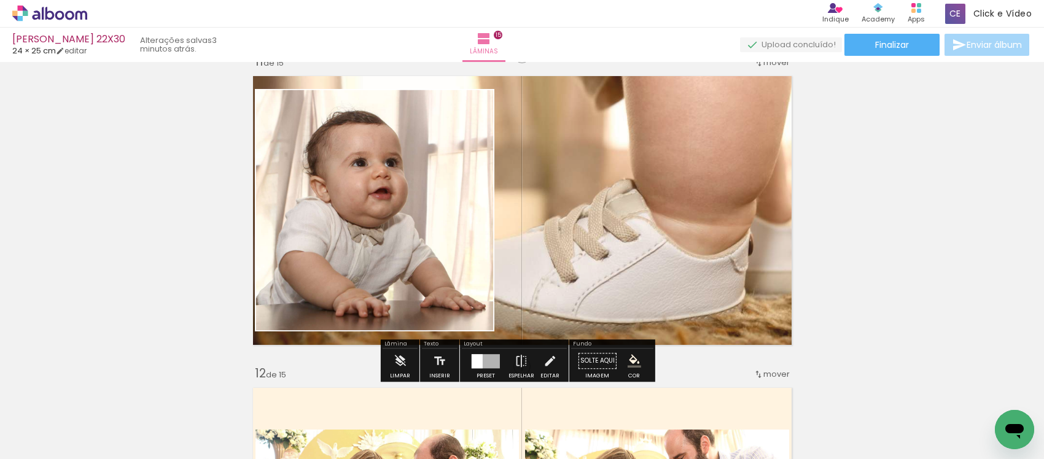
click at [668, 195] on quentale-layouter at bounding box center [522, 210] width 551 height 281
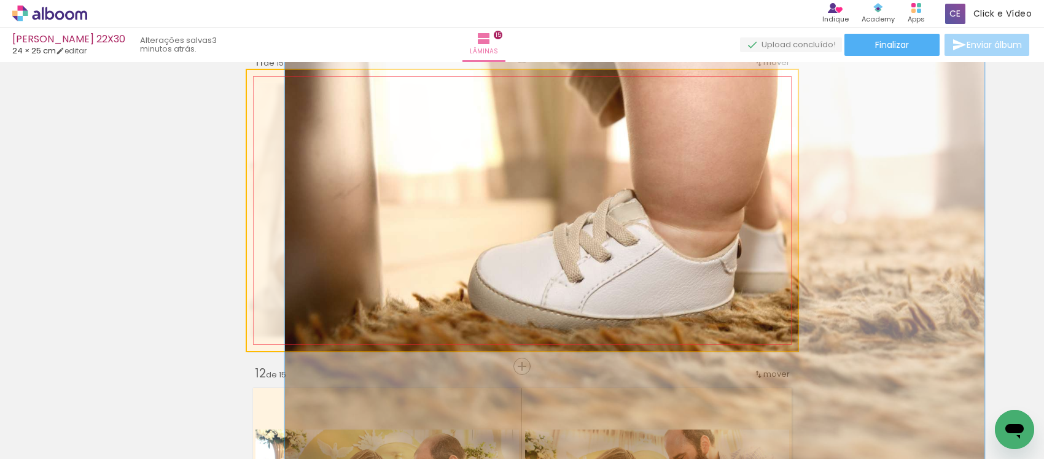
drag, startPoint x: 301, startPoint y: 101, endPoint x: 295, endPoint y: 104, distance: 6.3
click at [297, 104] on div at bounding box center [307, 102] width 20 height 20
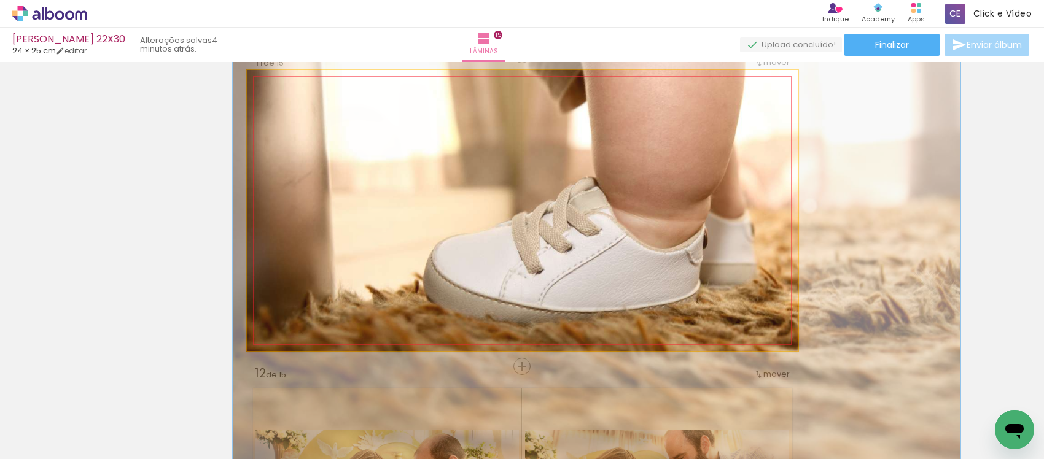
click at [301, 109] on div at bounding box center [309, 102] width 20 height 20
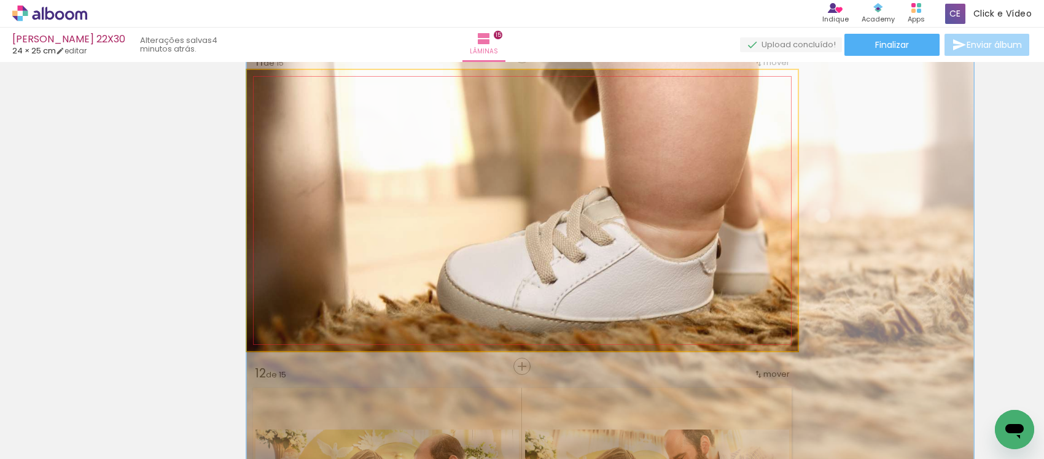
drag, startPoint x: 458, startPoint y: 232, endPoint x: 504, endPoint y: 241, distance: 47.0
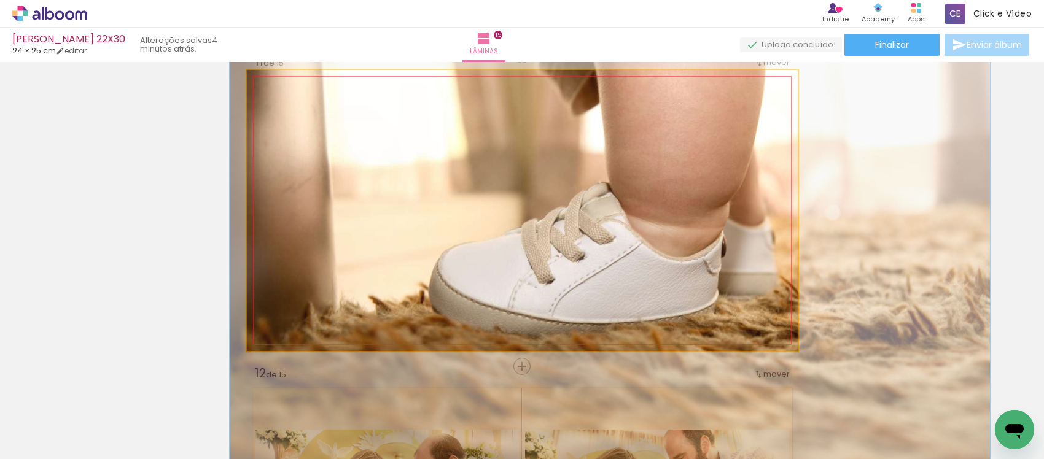
type paper-slider "138"
click at [302, 105] on div at bounding box center [312, 102] width 20 height 20
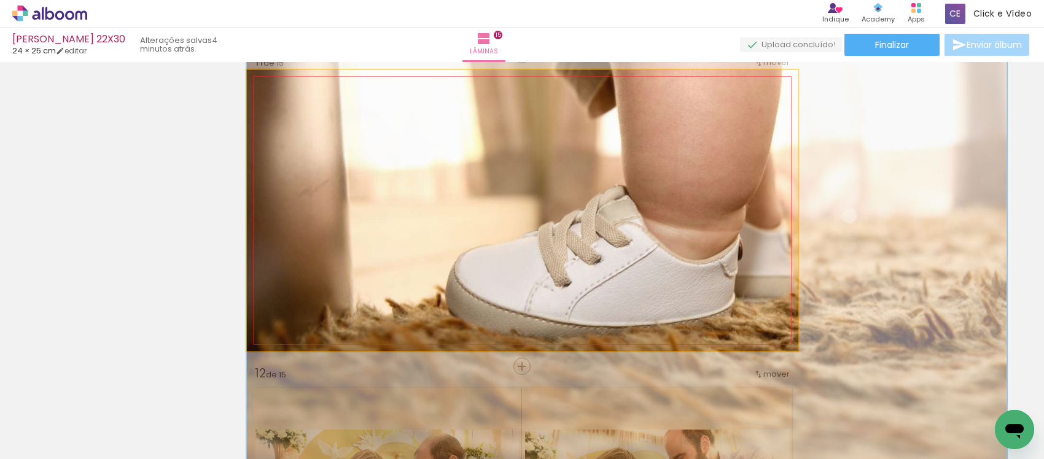
drag, startPoint x: 444, startPoint y: 195, endPoint x: 552, endPoint y: 195, distance: 108.1
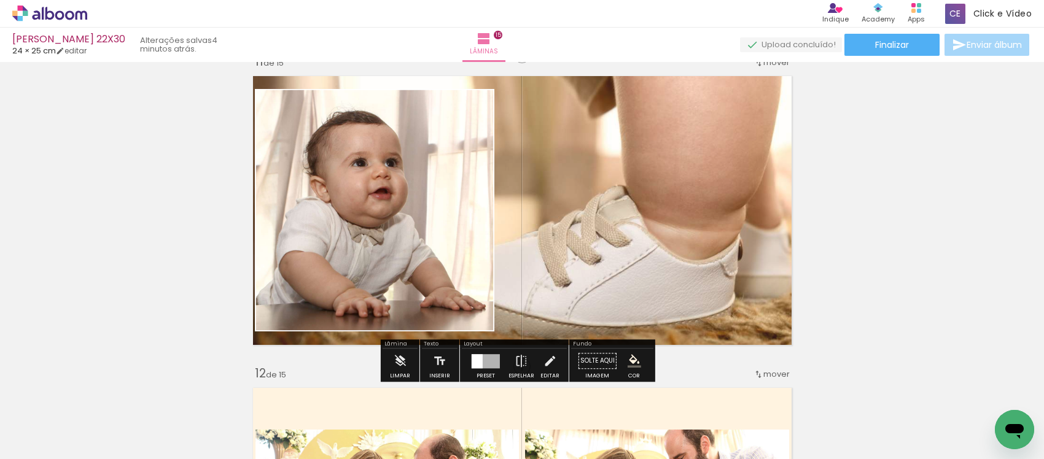
click at [423, 201] on quentale-photo at bounding box center [374, 210] width 239 height 243
drag, startPoint x: 547, startPoint y: 357, endPoint x: 476, endPoint y: 270, distance: 112.2
click at [547, 356] on iron-icon at bounding box center [550, 361] width 14 height 25
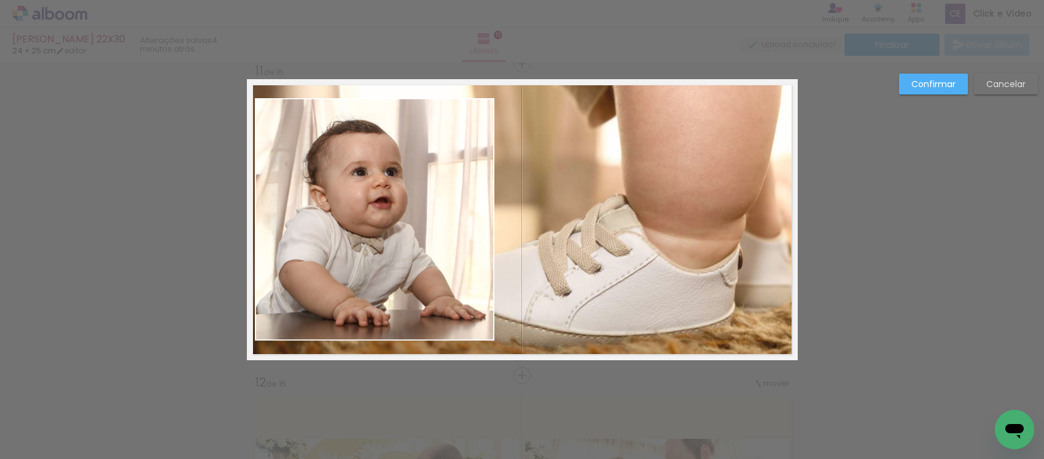
click at [475, 268] on quentale-photo at bounding box center [374, 219] width 239 height 243
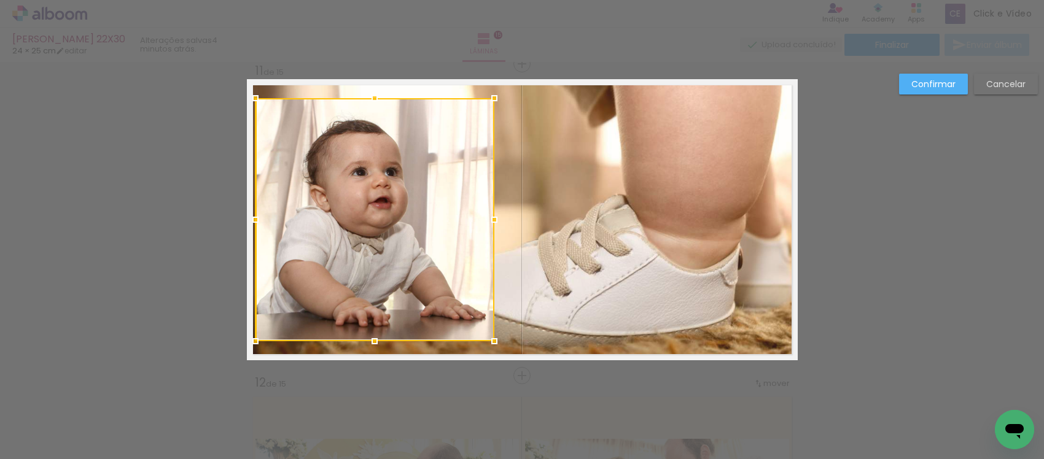
scroll to position [3136, 0]
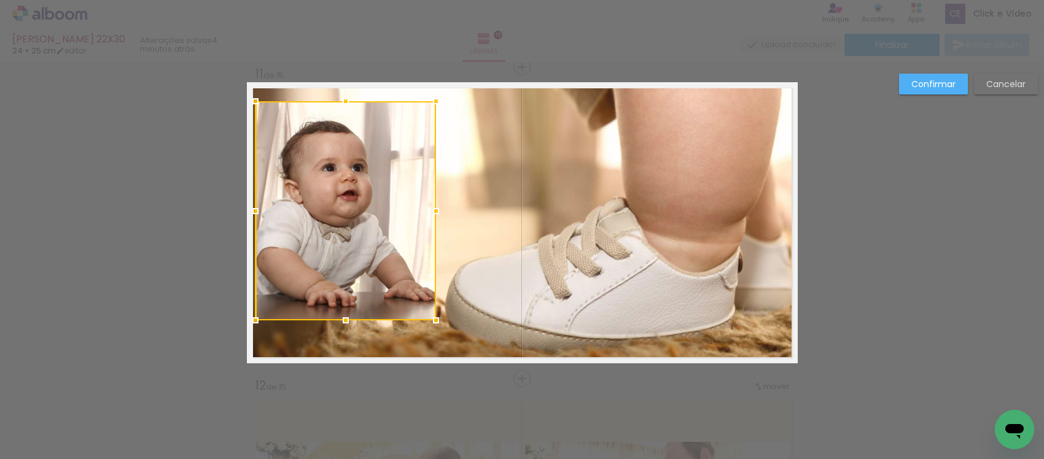
drag, startPoint x: 485, startPoint y: 344, endPoint x: 362, endPoint y: 210, distance: 181.7
click at [424, 315] on div at bounding box center [436, 320] width 25 height 25
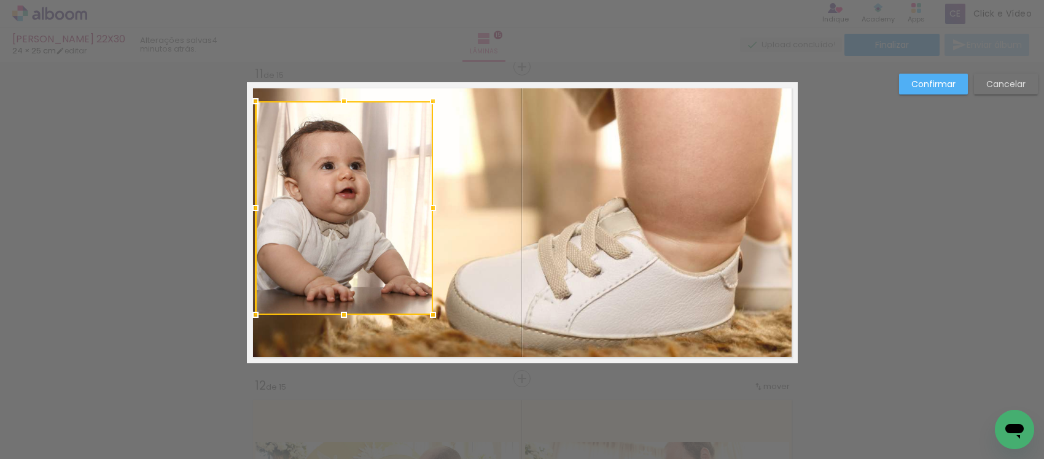
drag, startPoint x: 362, startPoint y: 210, endPoint x: 342, endPoint y: 176, distance: 39.9
click at [362, 209] on div at bounding box center [345, 208] width 178 height 214
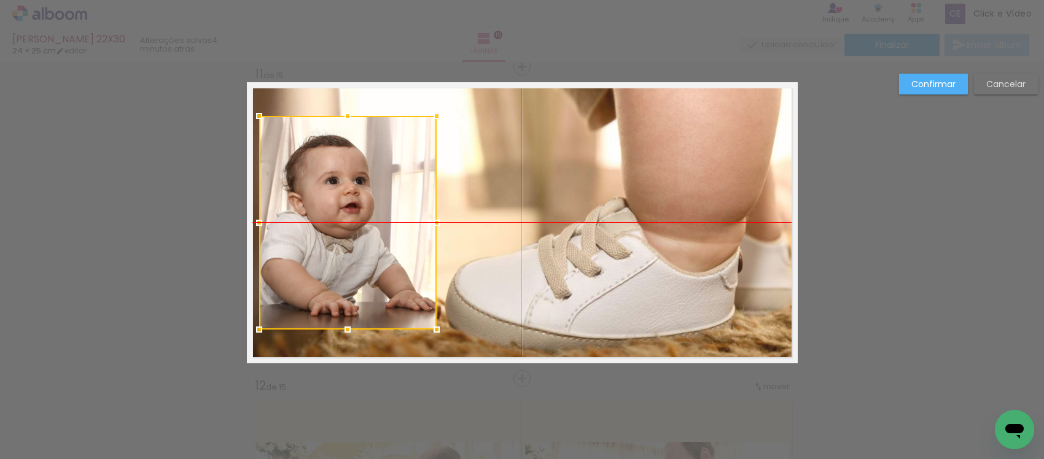
drag, startPoint x: 342, startPoint y: 176, endPoint x: 346, endPoint y: 185, distance: 9.9
click at [346, 185] on div at bounding box center [348, 223] width 178 height 214
click at [0, 0] on slot "Confirmar" at bounding box center [0, 0] width 0 height 0
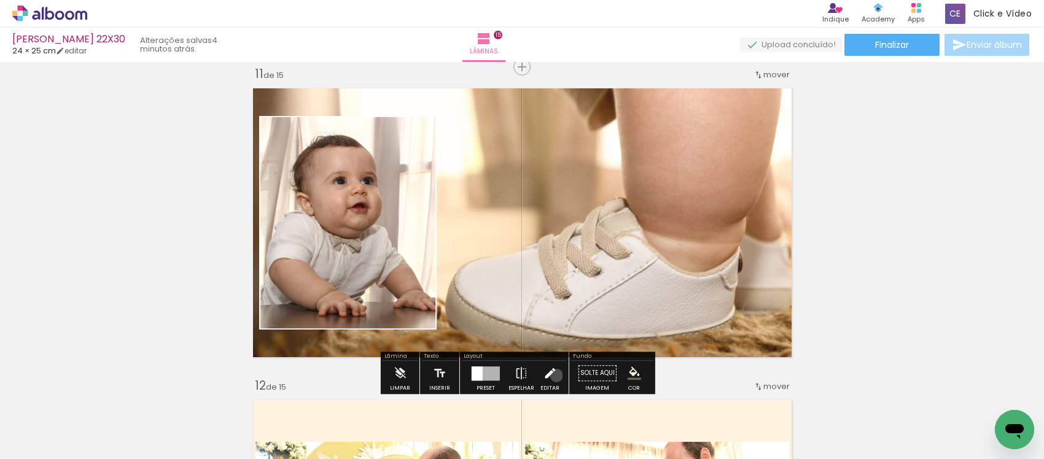
click at [553, 376] on paper-button "Editar" at bounding box center [549, 376] width 25 height 31
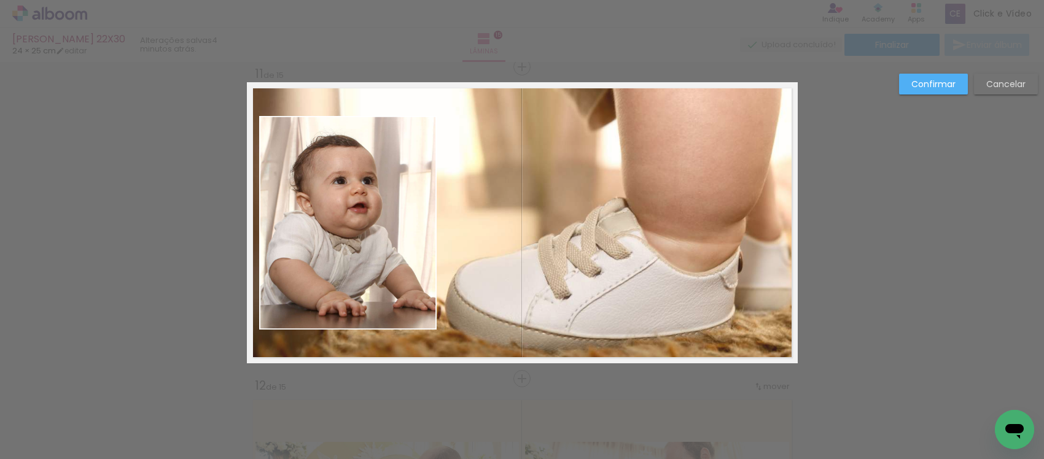
click at [412, 240] on quentale-photo at bounding box center [348, 223] width 178 height 214
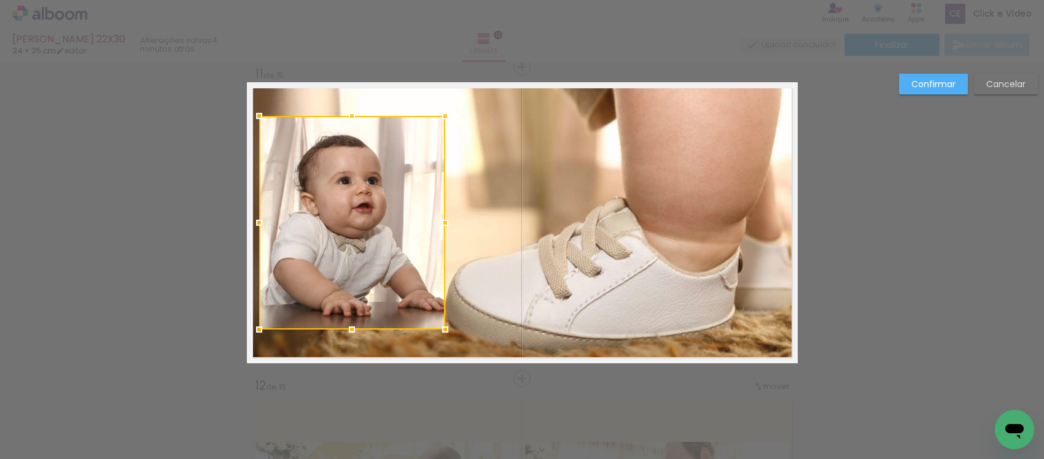
drag, startPoint x: 424, startPoint y: 222, endPoint x: 432, endPoint y: 223, distance: 7.5
click at [433, 223] on div at bounding box center [445, 223] width 25 height 25
click at [324, 216] on div at bounding box center [352, 223] width 186 height 214
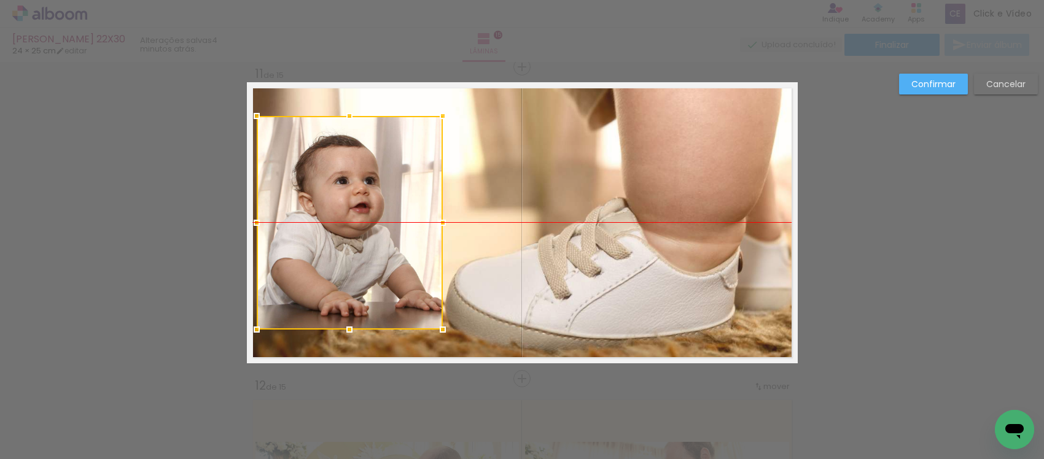
click at [337, 225] on div at bounding box center [350, 223] width 186 height 214
drag, startPoint x: 934, startPoint y: 78, endPoint x: 585, endPoint y: 94, distance: 349.3
click at [0, 0] on slot "Confirmar" at bounding box center [0, 0] width 0 height 0
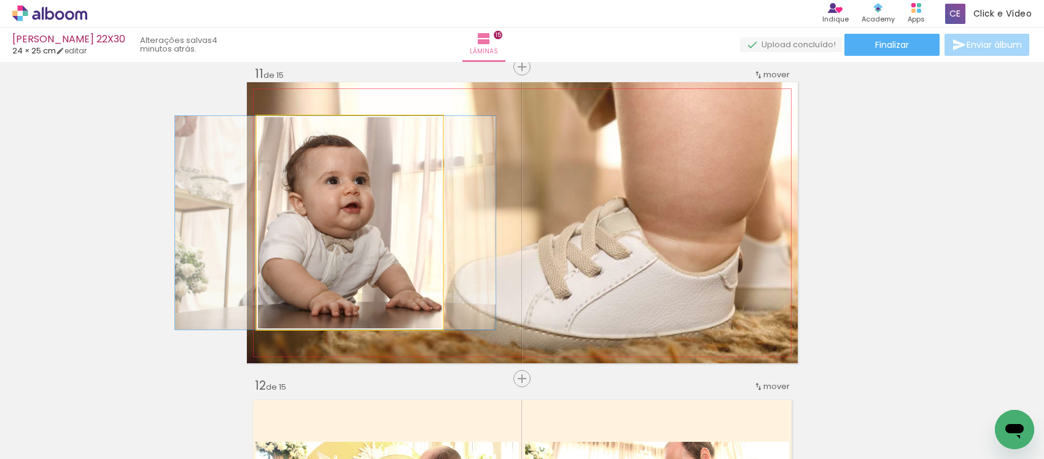
drag, startPoint x: 382, startPoint y: 254, endPoint x: 373, endPoint y: 228, distance: 27.4
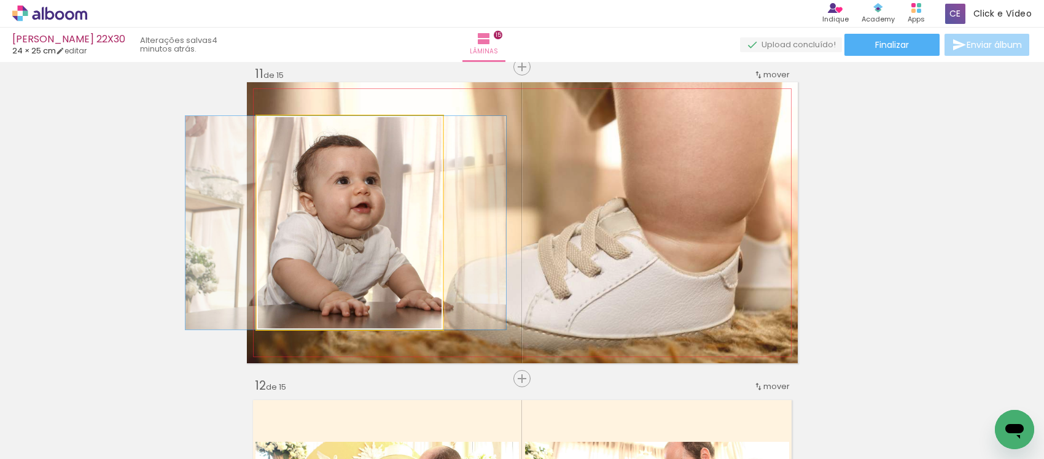
drag, startPoint x: 334, startPoint y: 243, endPoint x: 345, endPoint y: 226, distance: 20.4
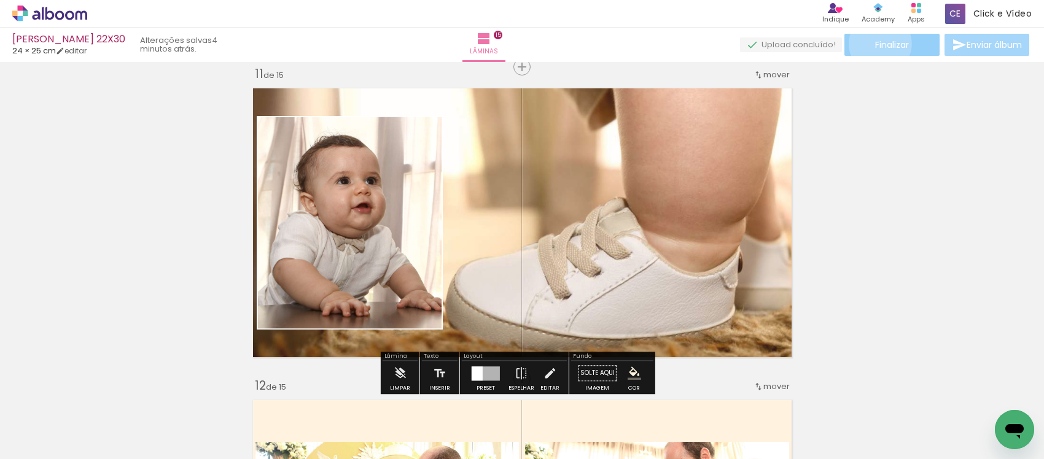
click at [876, 44] on span "Finalizar" at bounding box center [892, 45] width 34 height 9
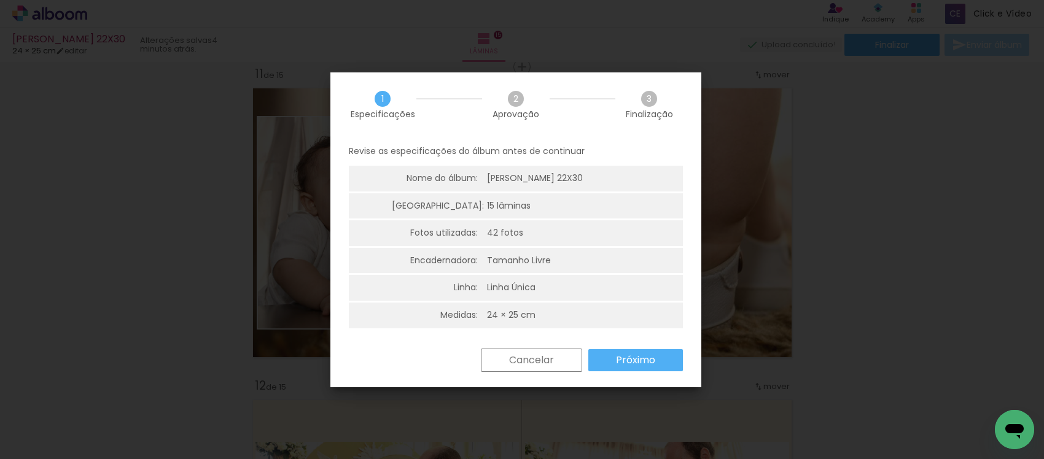
click at [0, 0] on slot "Próximo" at bounding box center [0, 0] width 0 height 0
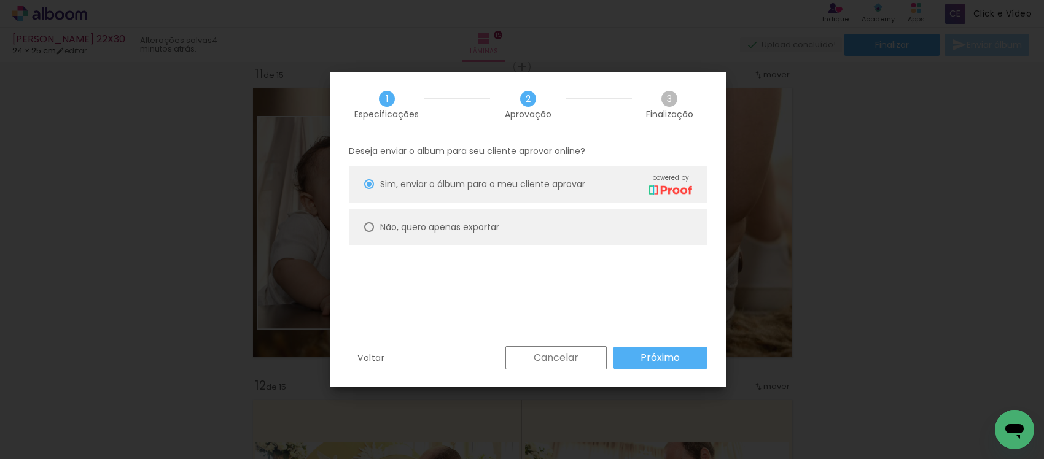
click at [522, 233] on paper-radio-button "Não, quero apenas exportar" at bounding box center [528, 227] width 359 height 37
type paper-radio-button "on"
click at [0, 0] on slot "Próximo" at bounding box center [0, 0] width 0 height 0
type input "Alta, 300 DPI"
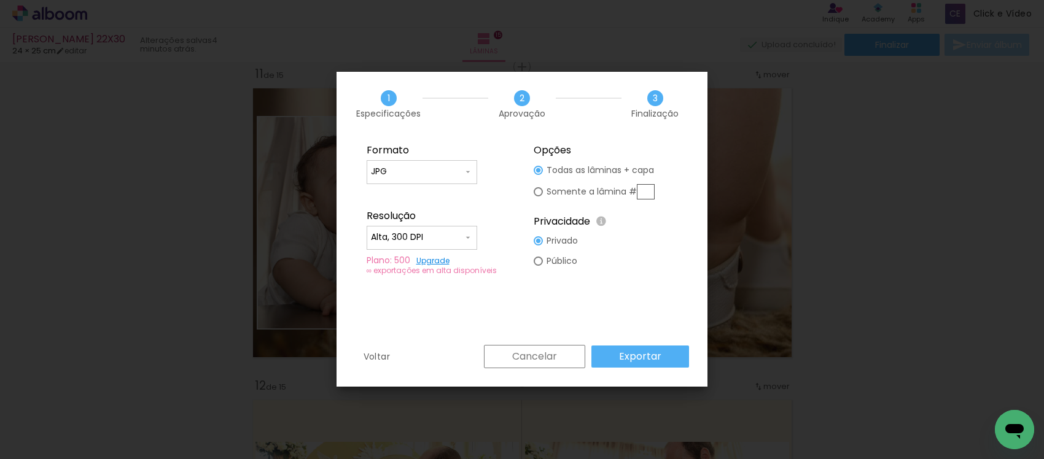
drag, startPoint x: 651, startPoint y: 182, endPoint x: 646, endPoint y: 192, distance: 11.3
click at [646, 190] on paper-radio-button "Somente a lâmina #" at bounding box center [594, 192] width 121 height 23
type paper-radio-button "on"
click at [646, 192] on input "text" at bounding box center [646, 191] width 18 height 15
type input "11"
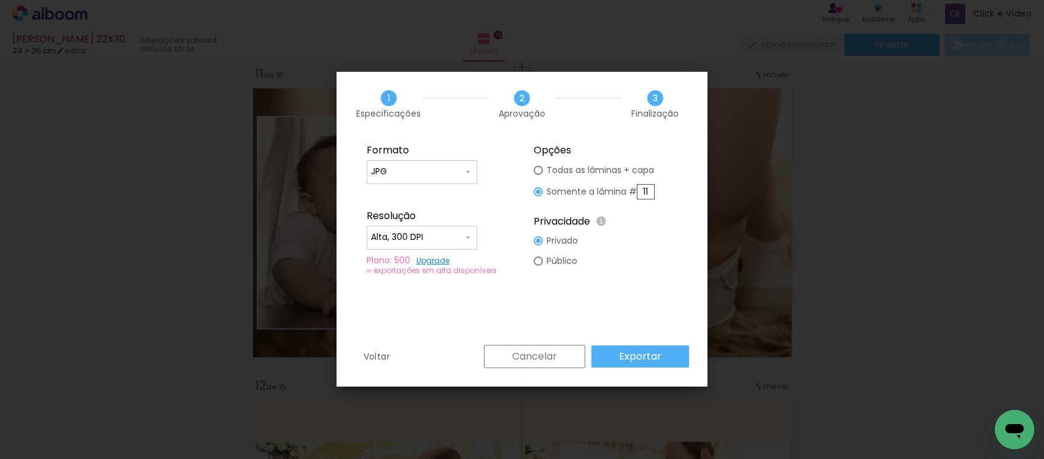
click at [645, 348] on paper-button "Exportar" at bounding box center [641, 357] width 98 height 22
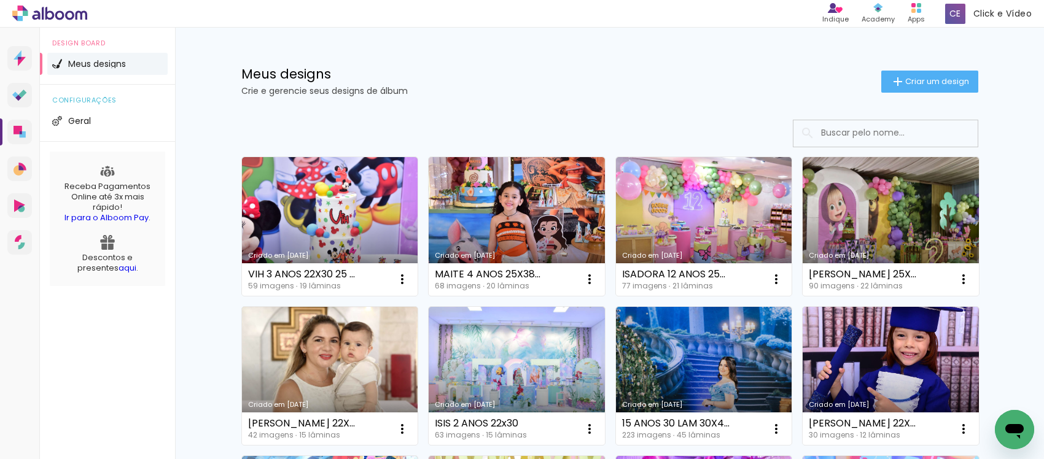
click at [326, 348] on link "Criado em [DATE]" at bounding box center [330, 376] width 176 height 139
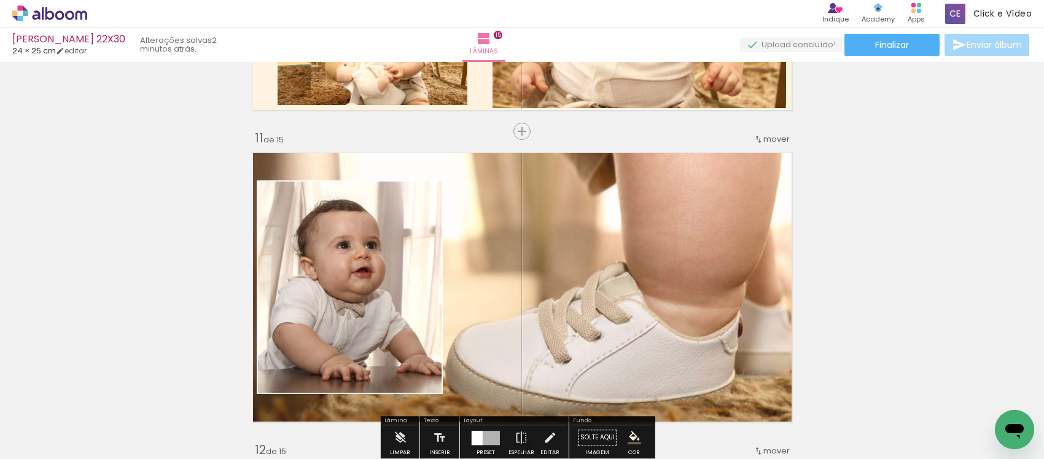
scroll to position [3148, 0]
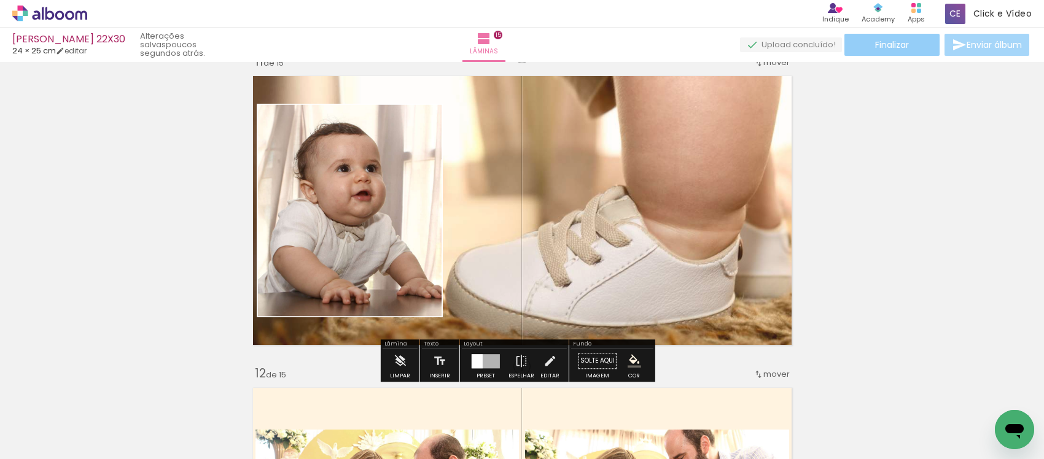
click at [885, 37] on paper-button "Finalizar" at bounding box center [892, 45] width 95 height 22
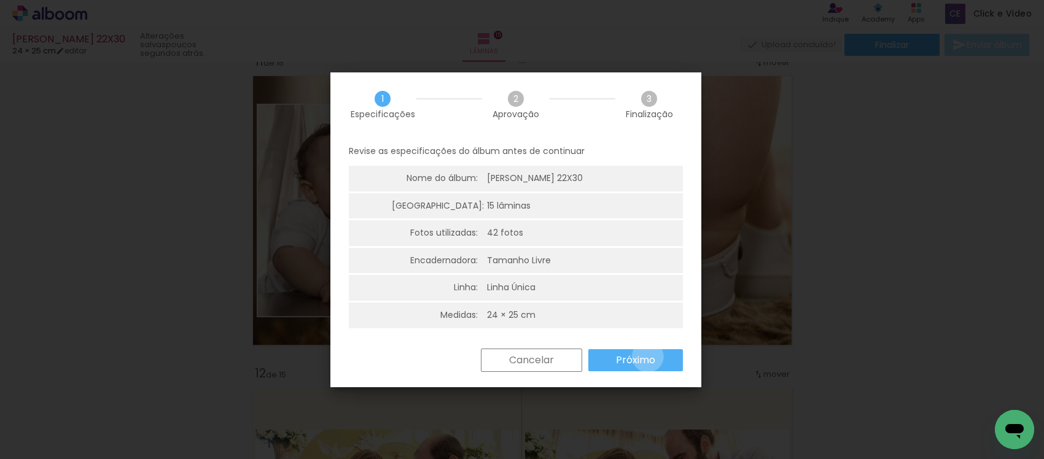
drag, startPoint x: 649, startPoint y: 357, endPoint x: 465, endPoint y: 255, distance: 210.1
click at [0, 0] on slot "Próximo" at bounding box center [0, 0] width 0 height 0
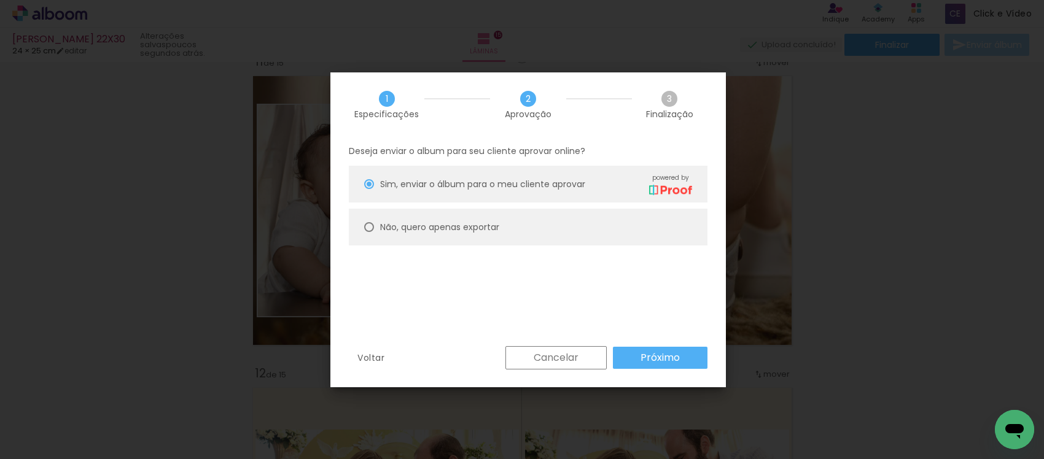
click at [0, 0] on slot "Não, quero apenas exportar" at bounding box center [0, 0] width 0 height 0
type paper-radio-button "on"
click at [653, 364] on paper-button "Próximo" at bounding box center [660, 358] width 95 height 22
type input "Alta, 300 DPI"
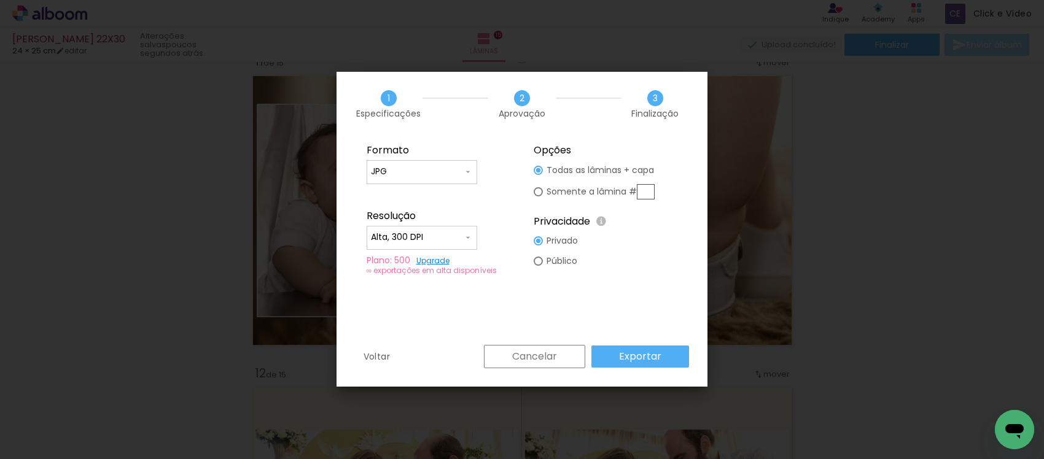
click at [646, 187] on input "text" at bounding box center [646, 191] width 18 height 15
type paper-radio-button "on"
type input "11"
click at [646, 348] on paper-button "Exportar" at bounding box center [641, 357] width 98 height 22
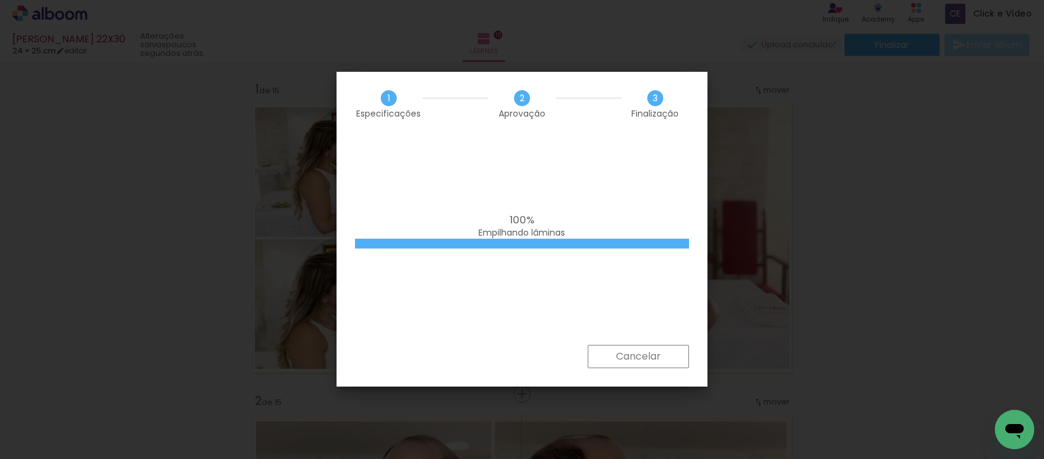
scroll to position [3148, 0]
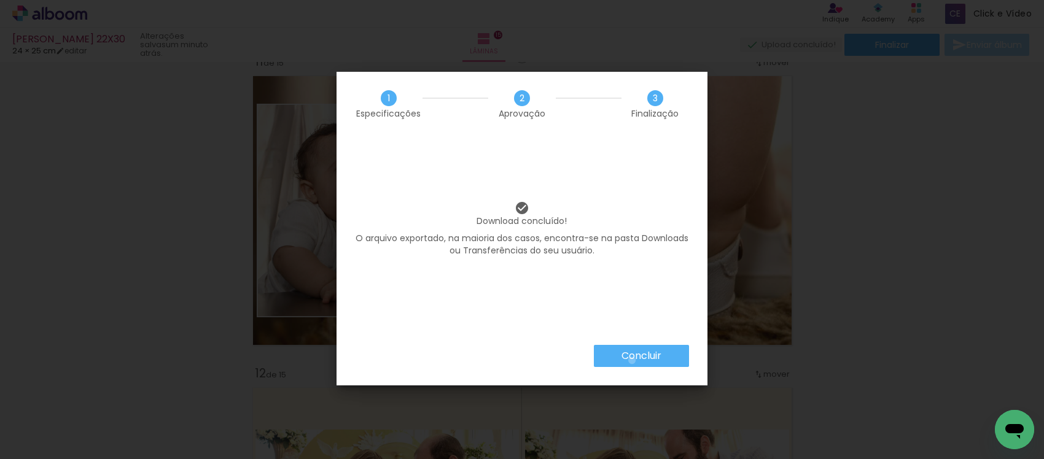
drag, startPoint x: 631, startPoint y: 361, endPoint x: 145, endPoint y: 88, distance: 557.7
click at [0, 0] on slot "Concluir" at bounding box center [0, 0] width 0 height 0
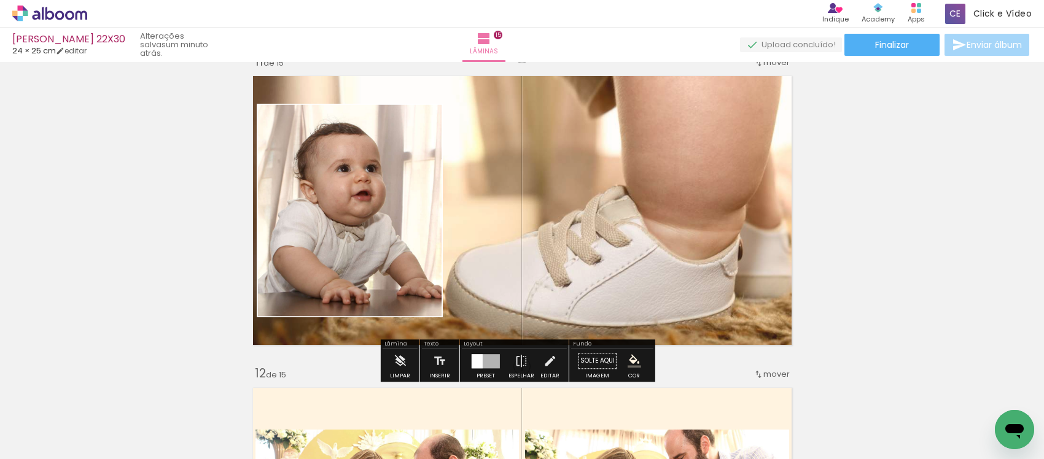
click at [46, 20] on icon at bounding box center [49, 14] width 75 height 16
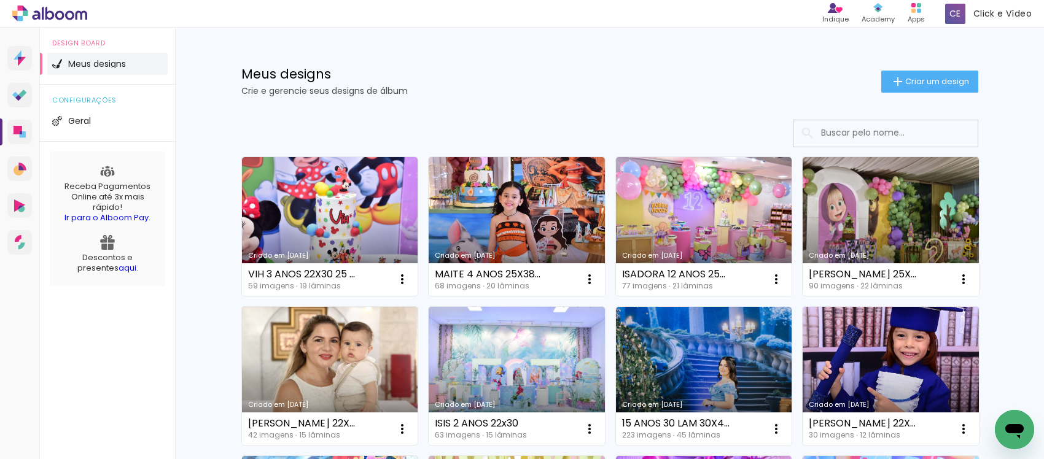
click at [333, 350] on link "Criado em [DATE]" at bounding box center [330, 376] width 176 height 139
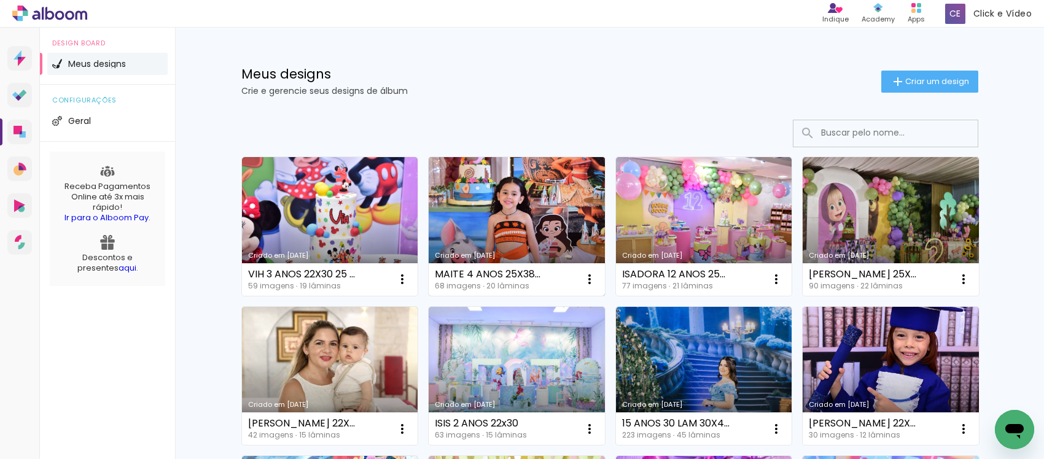
click at [530, 218] on link "Criado em [DATE]" at bounding box center [517, 226] width 176 height 139
